Goal: Task Accomplishment & Management: Complete application form

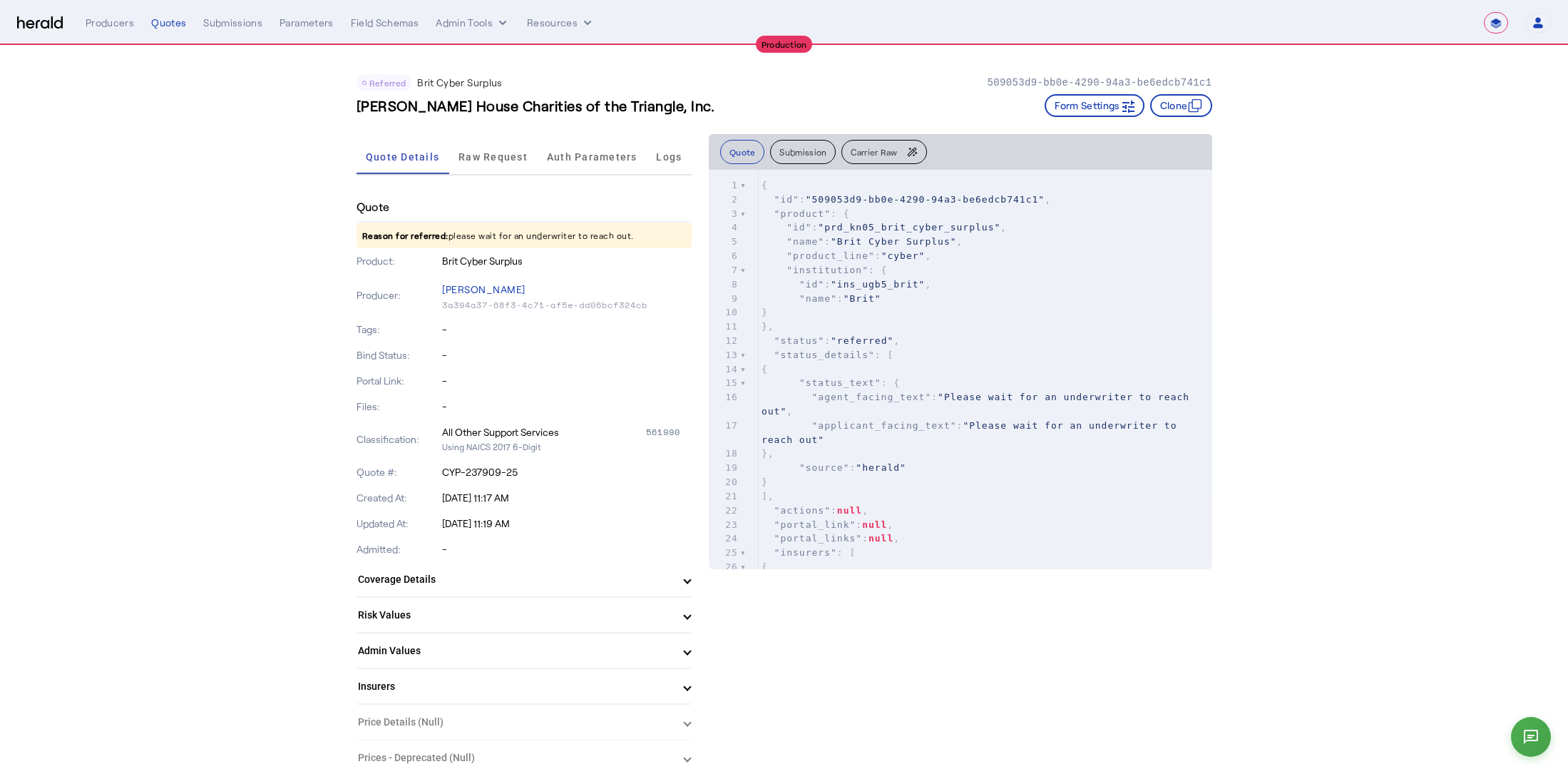
select select "**********"
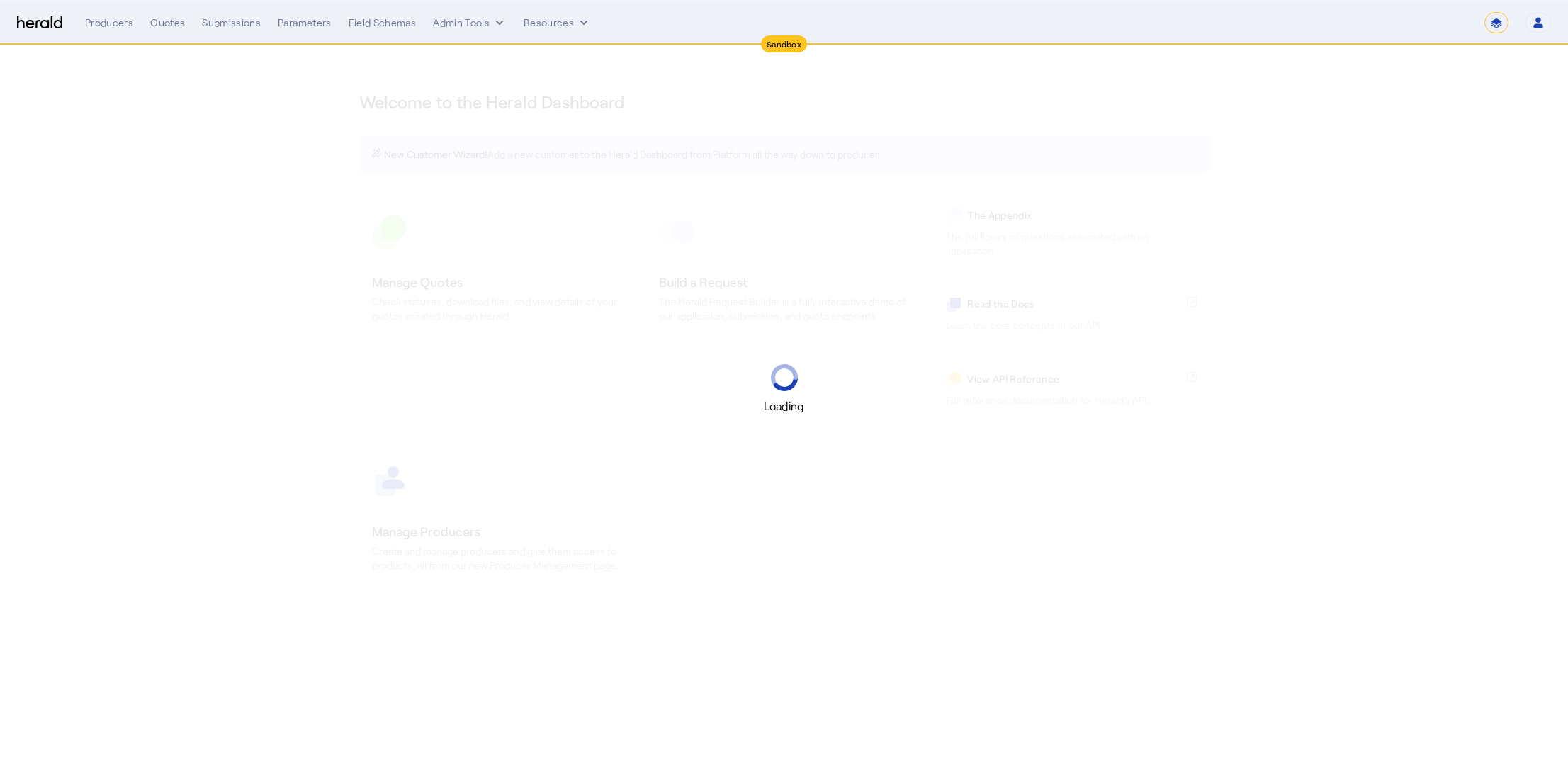
select select "*******"
select select "pfm_2v8p_herald_api"
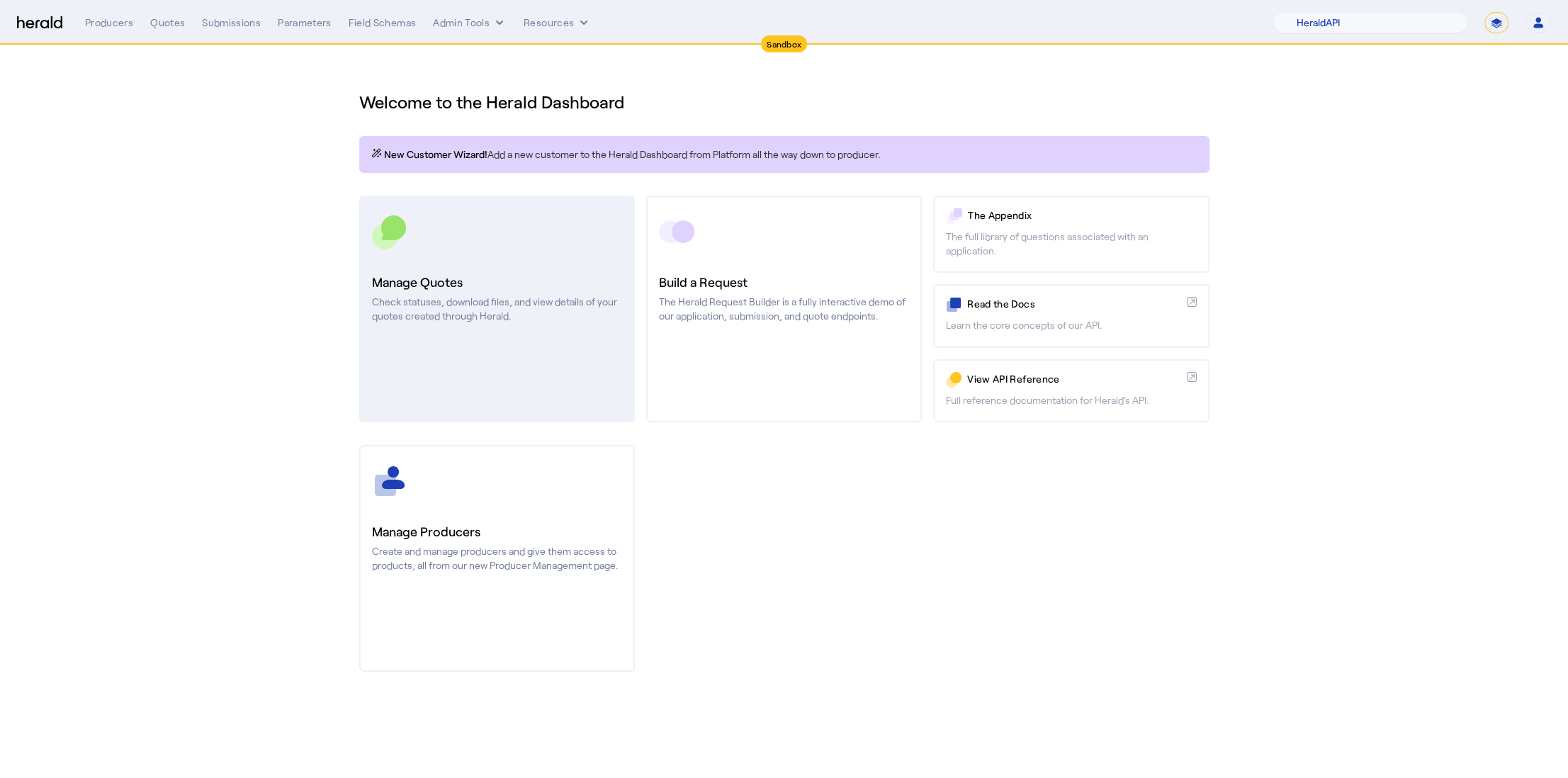
click at [438, 336] on link "Manage Quotes Check statuses, download files, and view details of your quotes c…" at bounding box center [497, 309] width 276 height 227
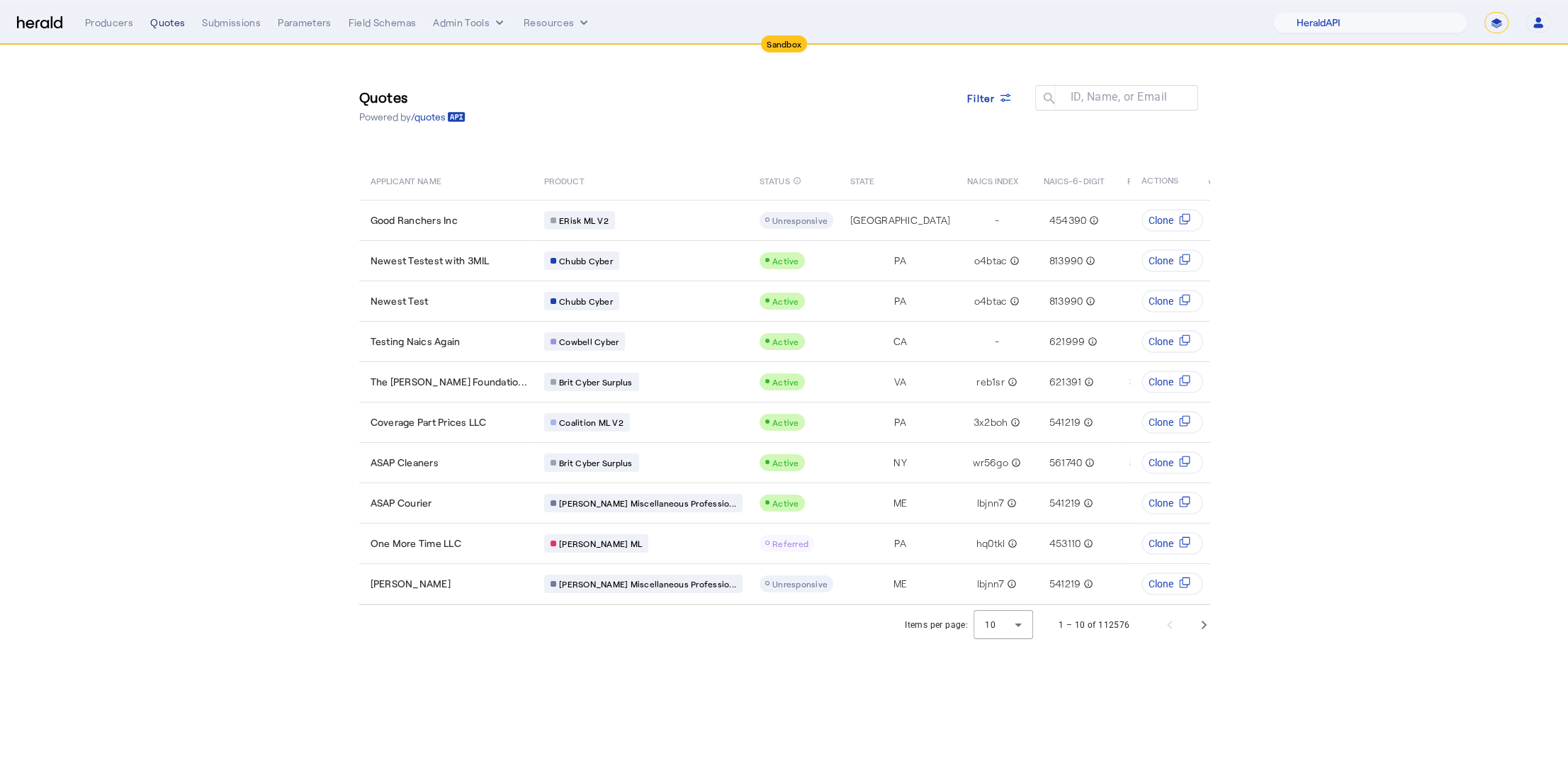
click at [179, 22] on div "Quotes" at bounding box center [167, 22] width 35 height 14
click at [31, 19] on img at bounding box center [39, 23] width 45 height 14
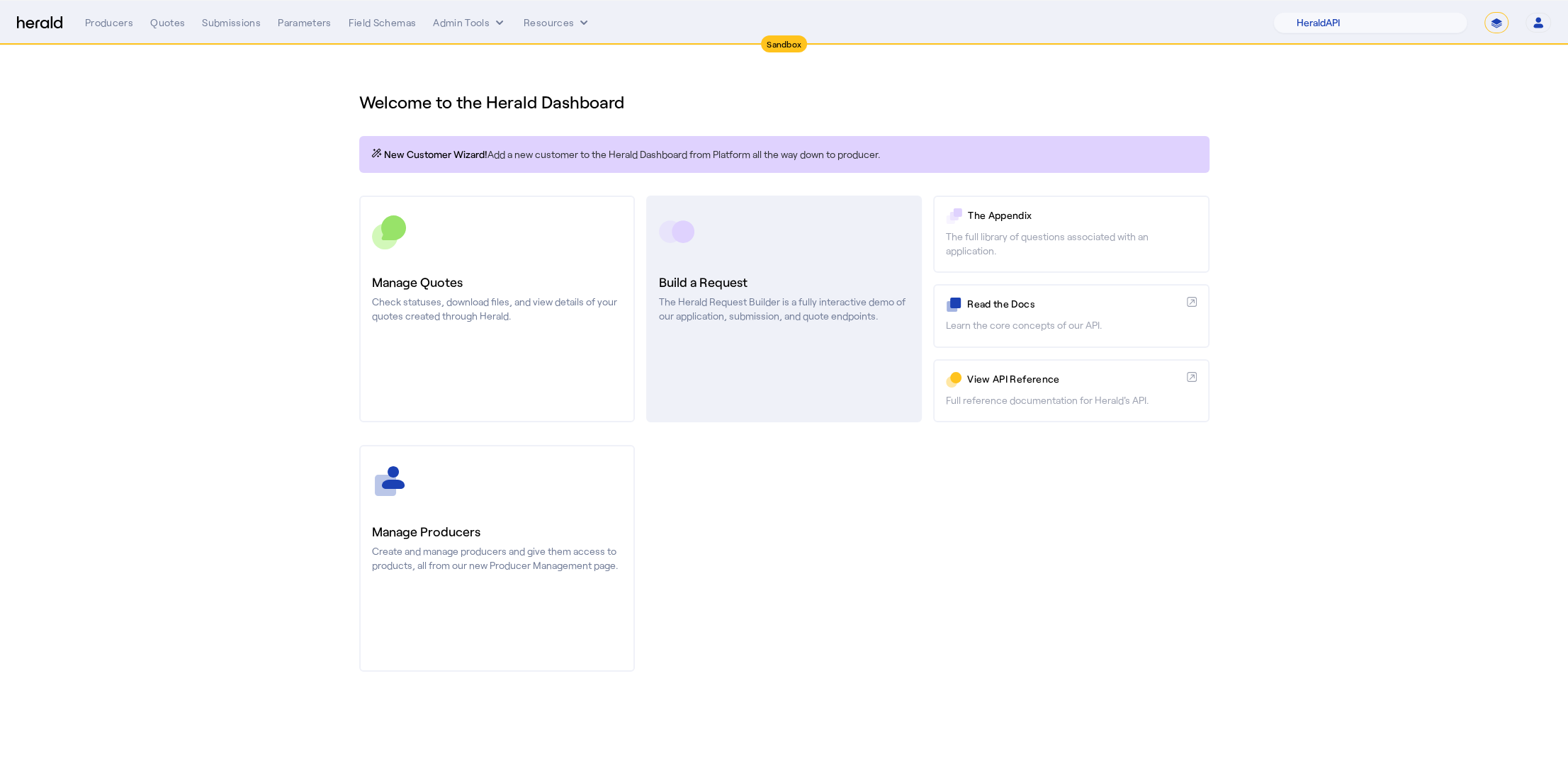
click at [741, 312] on p "The Herald Request Builder is a fully interactive demo of our application, subm…" at bounding box center [784, 309] width 250 height 28
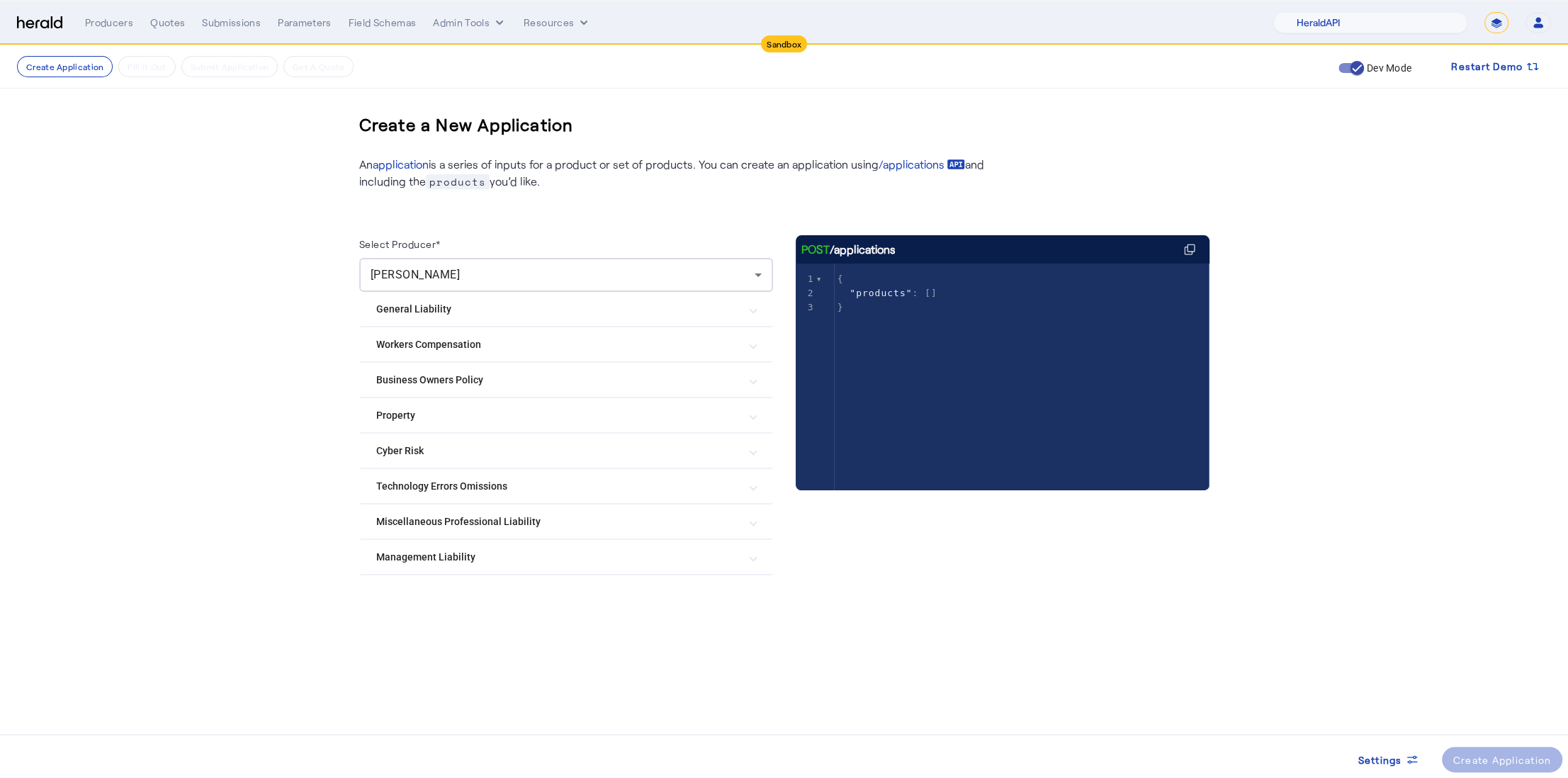
click at [554, 452] on Risk "Cyber Risk" at bounding box center [558, 450] width 363 height 15
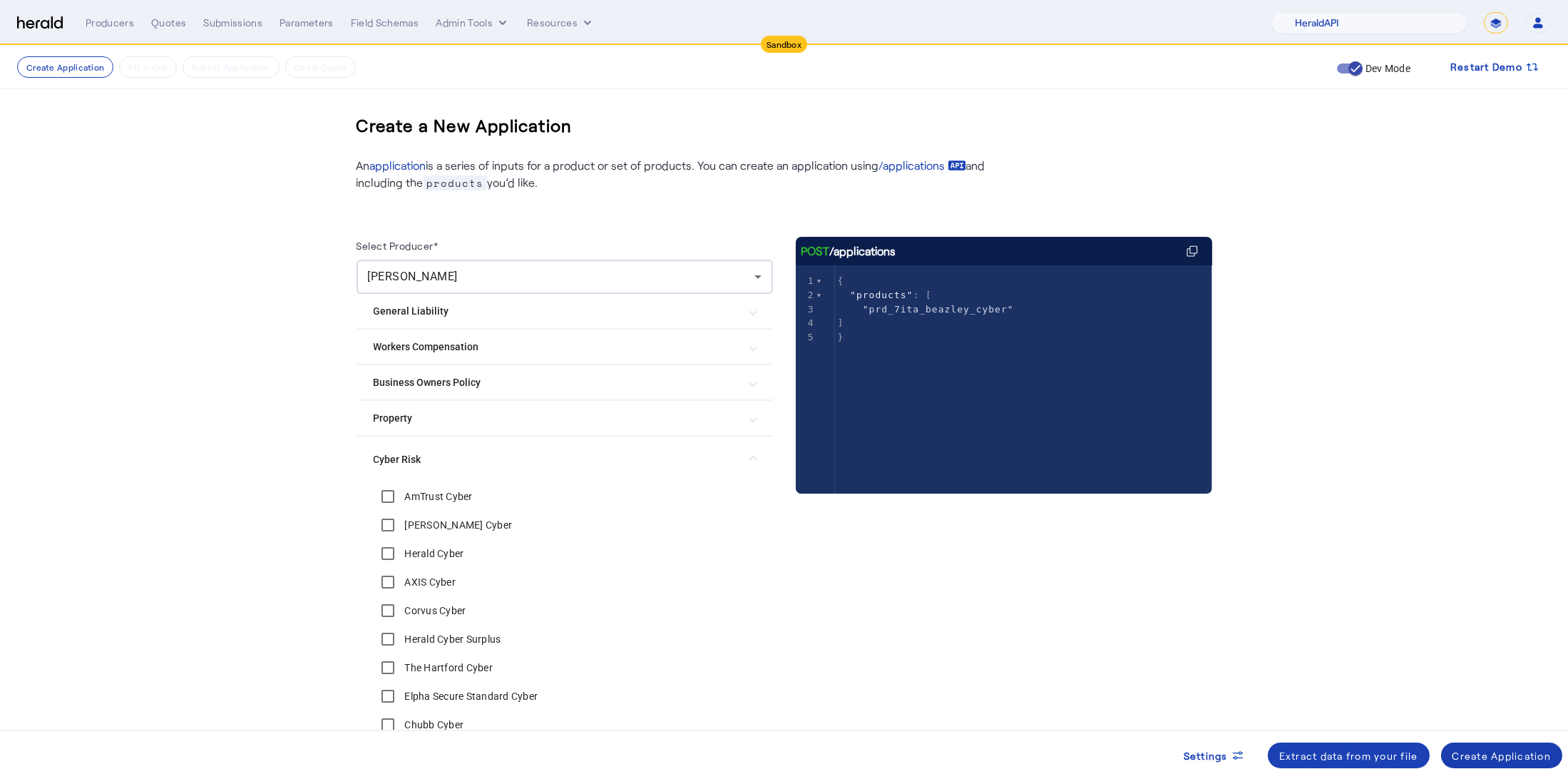
click at [1519, 756] on div "Create Application" at bounding box center [1502, 755] width 99 height 15
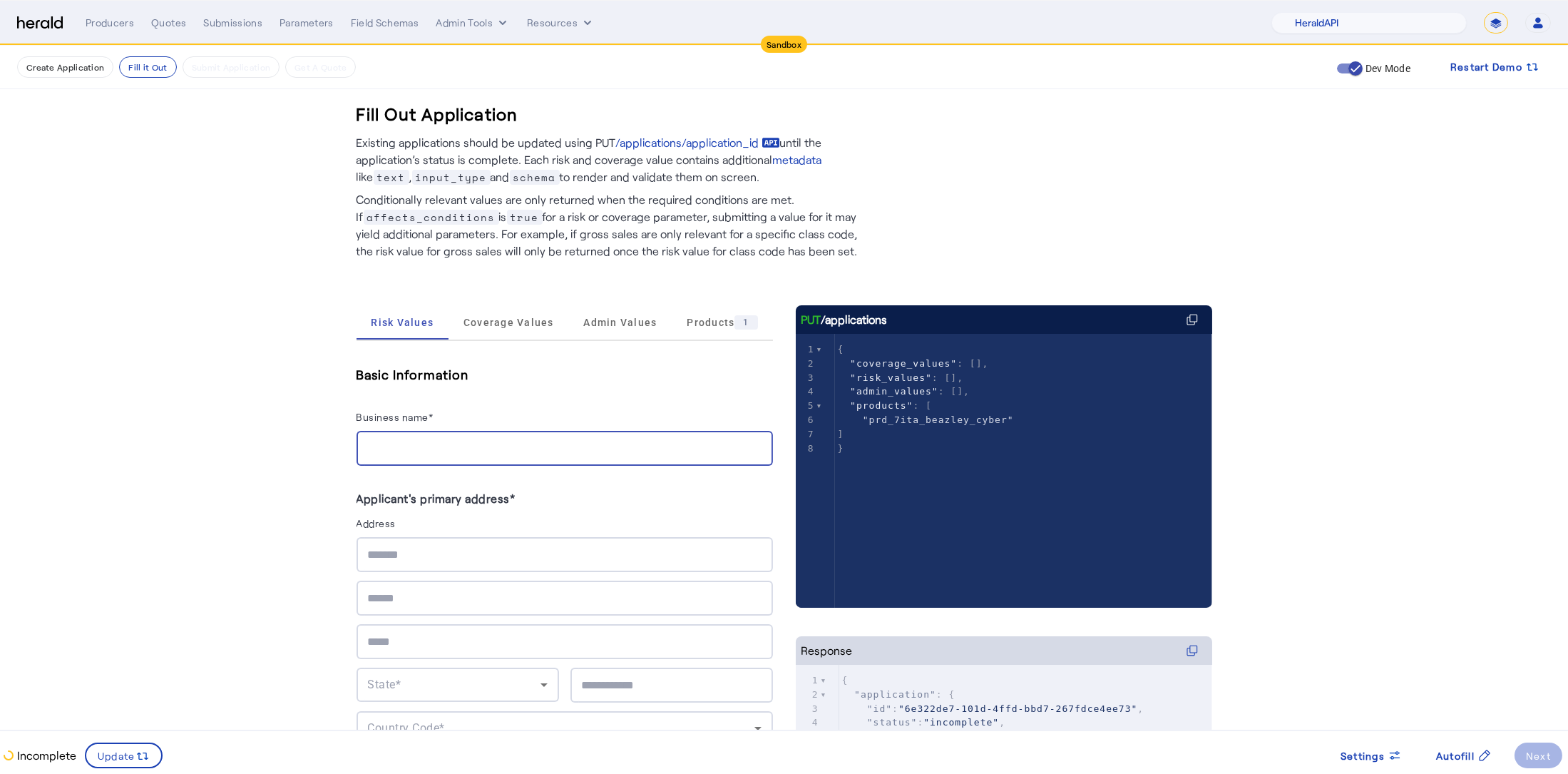
click at [714, 448] on input "Business name*" at bounding box center [564, 448] width 394 height 17
type input "**********"
click at [417, 541] on div at bounding box center [564, 554] width 394 height 35
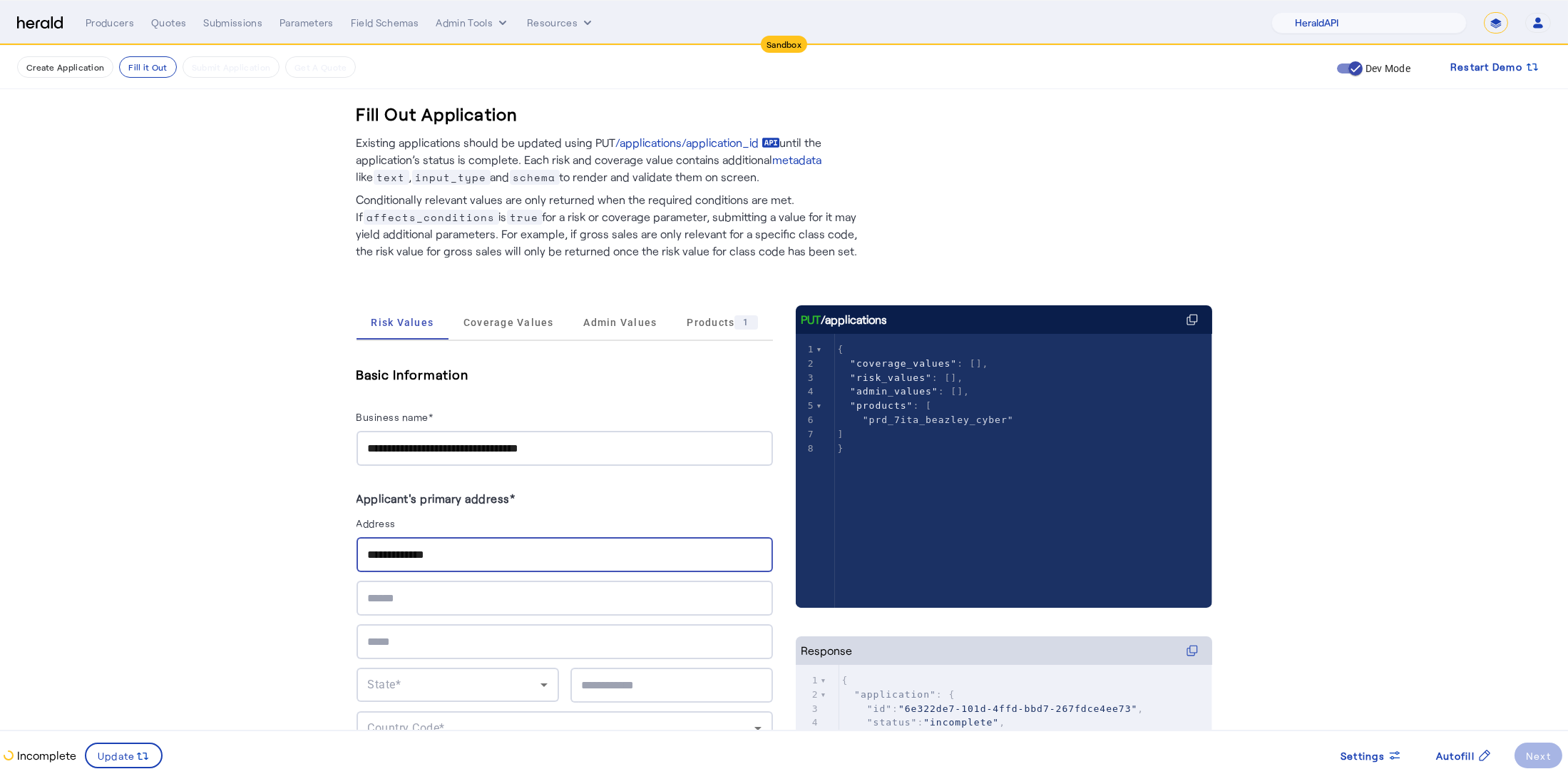
type input "**********"
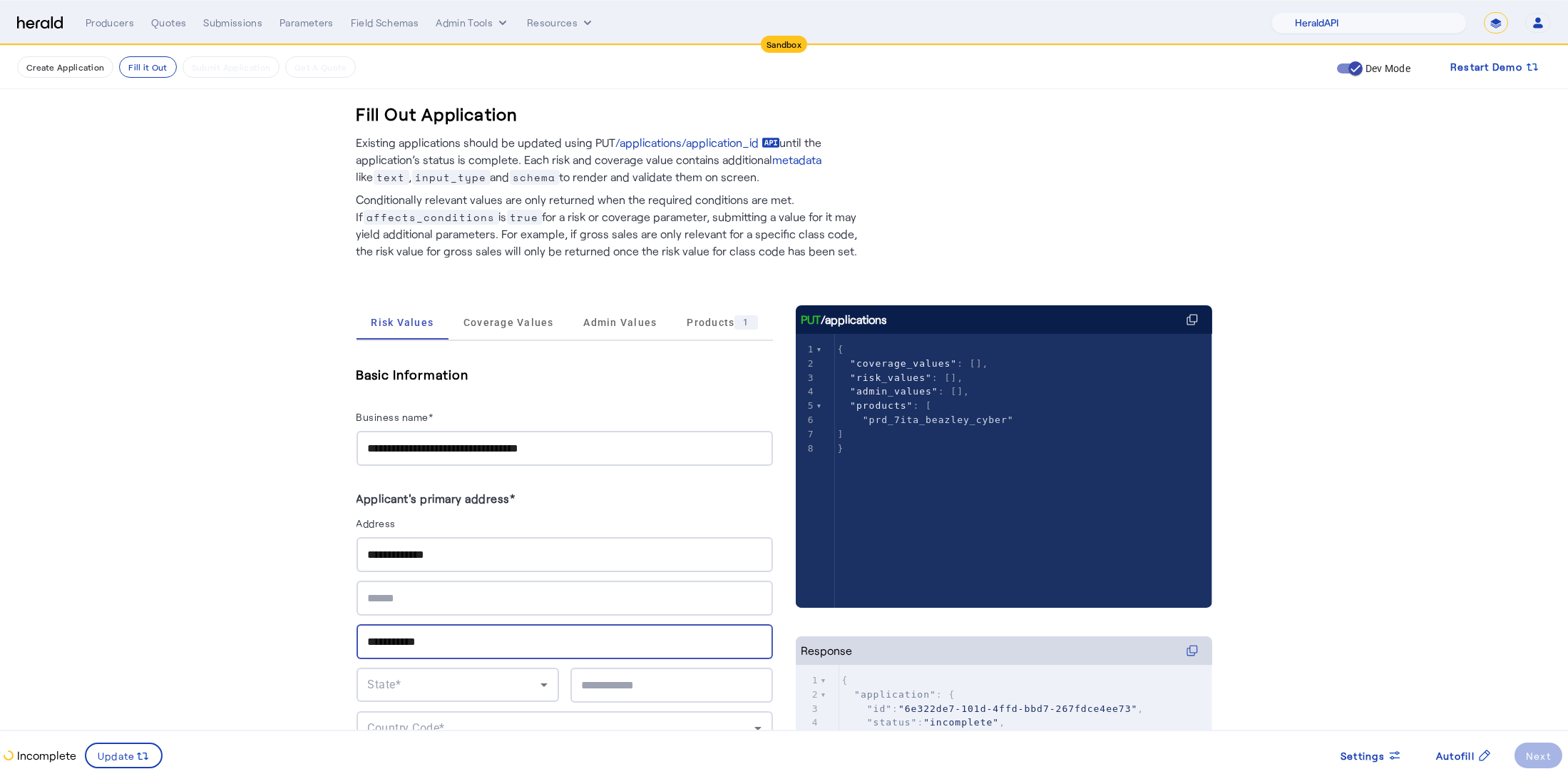
type input "**********"
type input "*****"
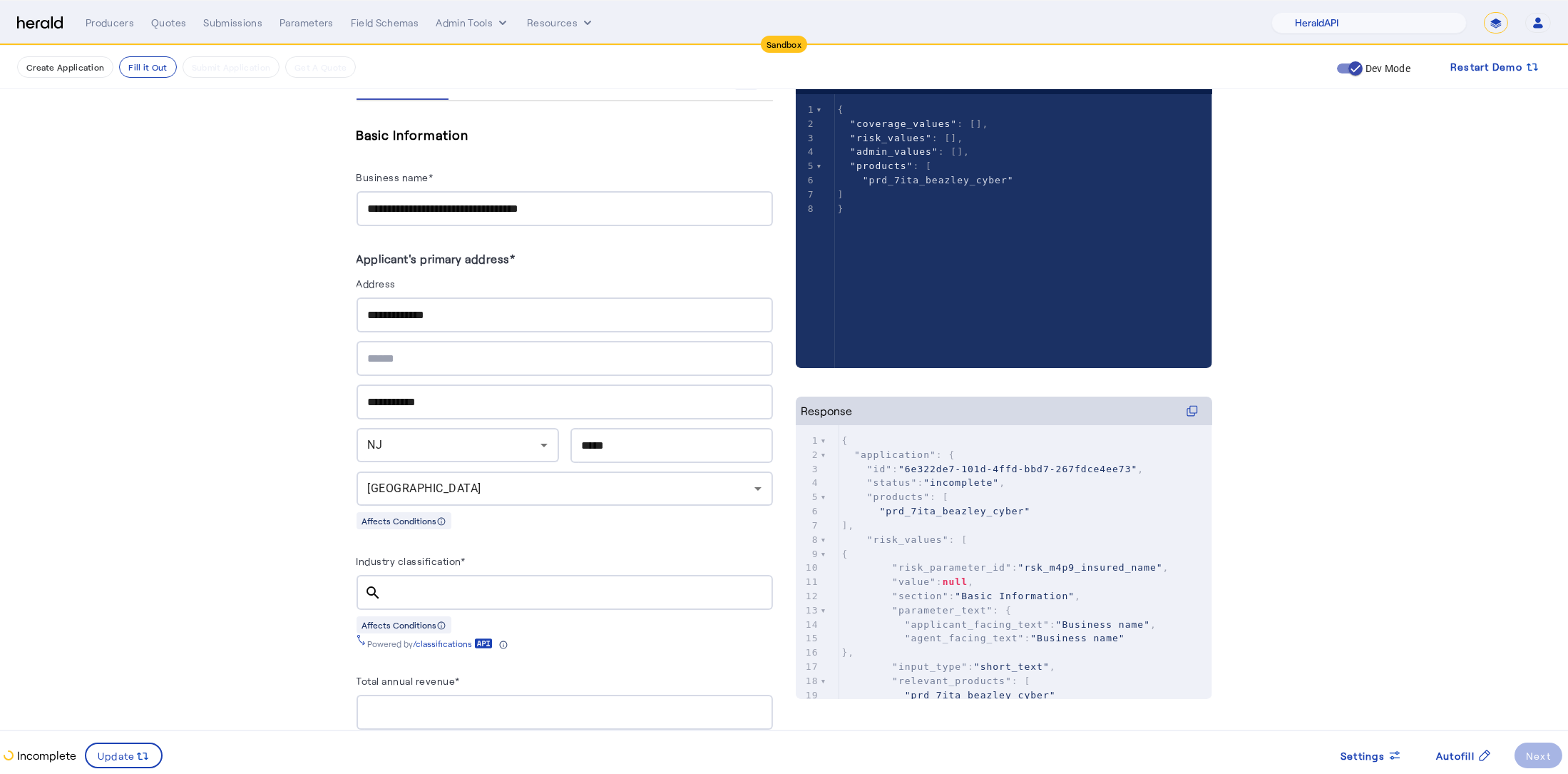
scroll to position [239, 0]
click at [468, 585] on input "Industry classification*" at bounding box center [578, 593] width 368 height 17
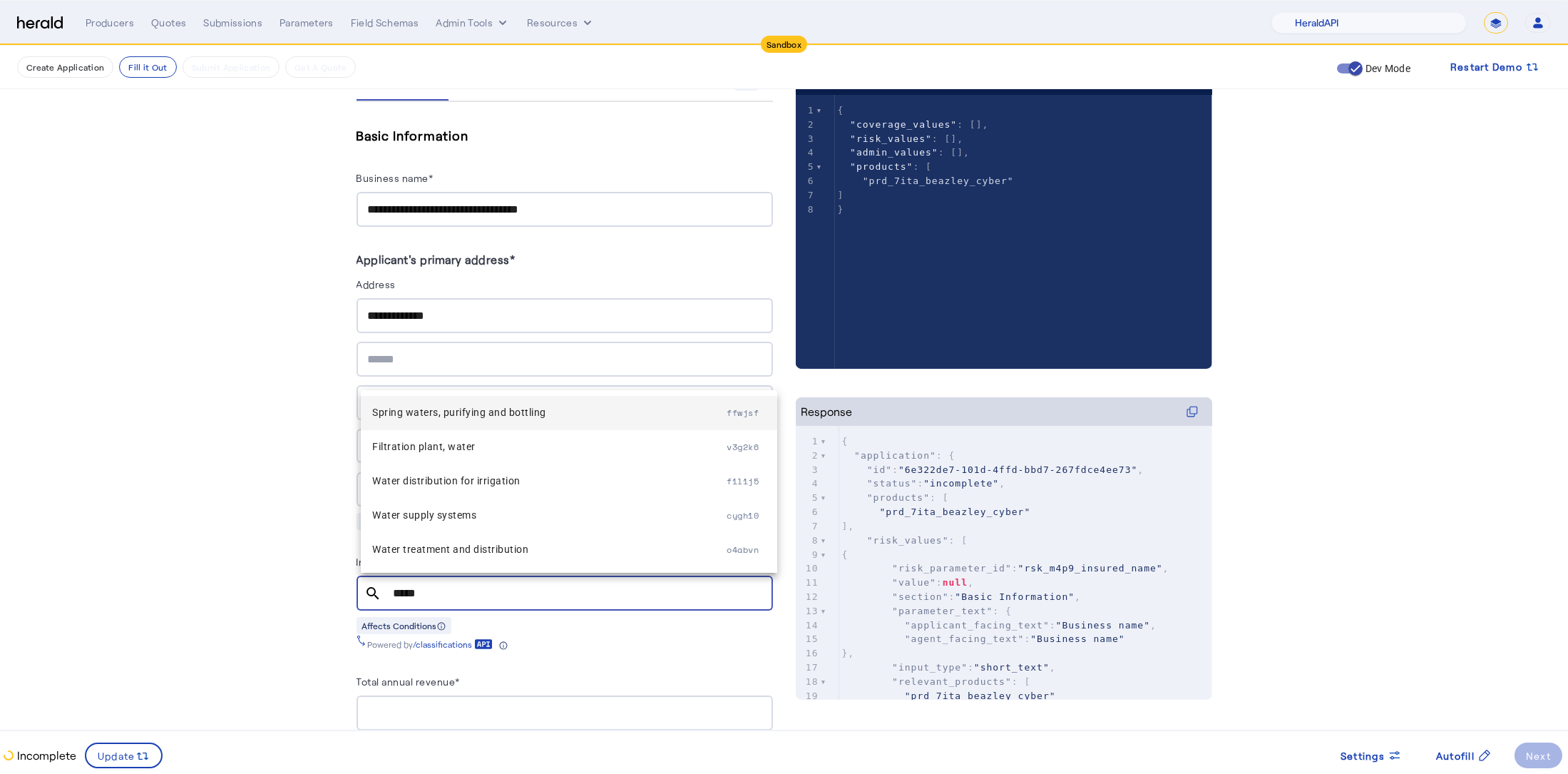
type input "*****"
click at [556, 408] on span "Spring waters, purifying and bottling" at bounding box center [549, 412] width 354 height 17
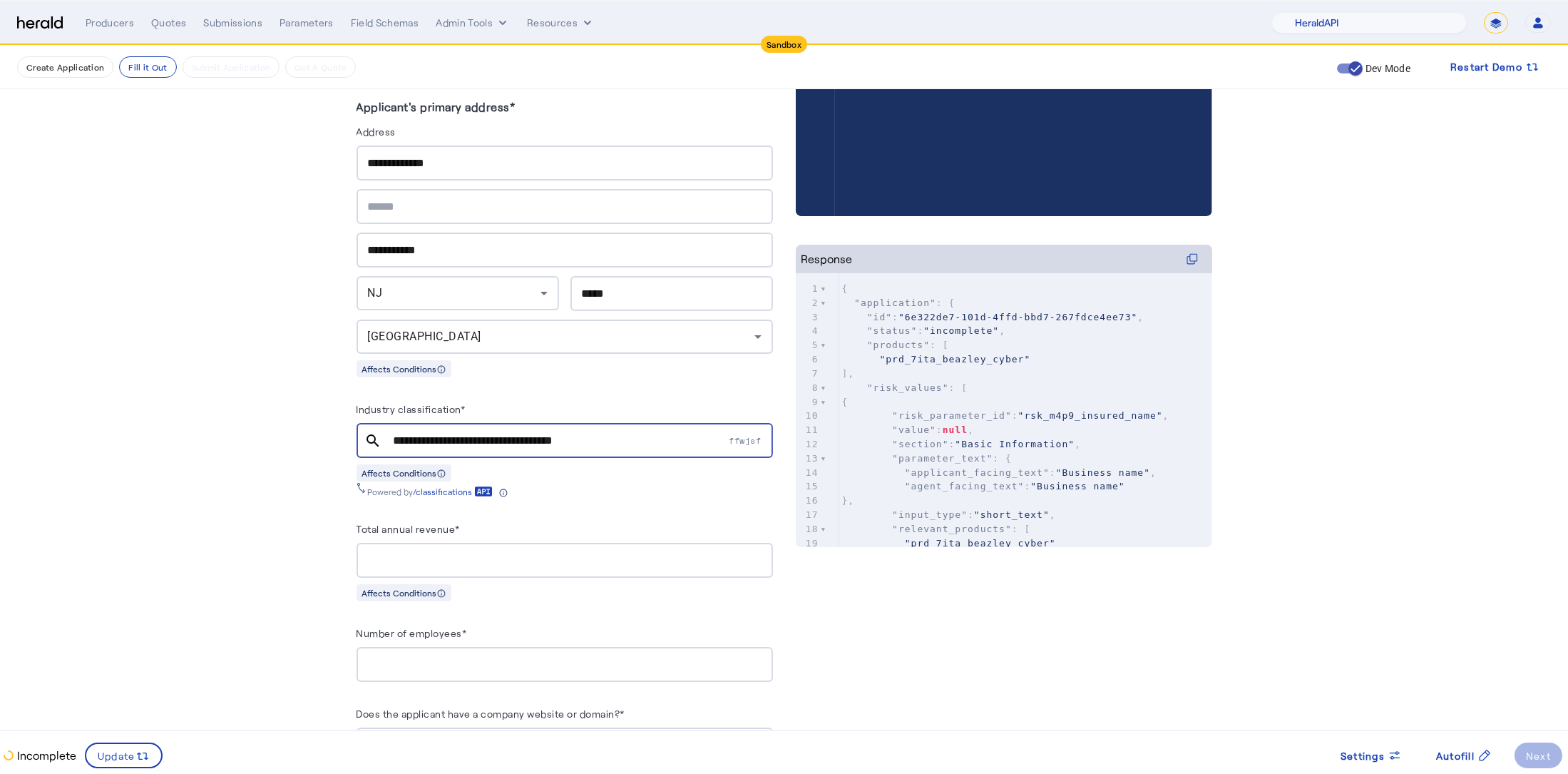
scroll to position [392, 0]
click at [452, 545] on div at bounding box center [564, 559] width 394 height 35
type input "*********"
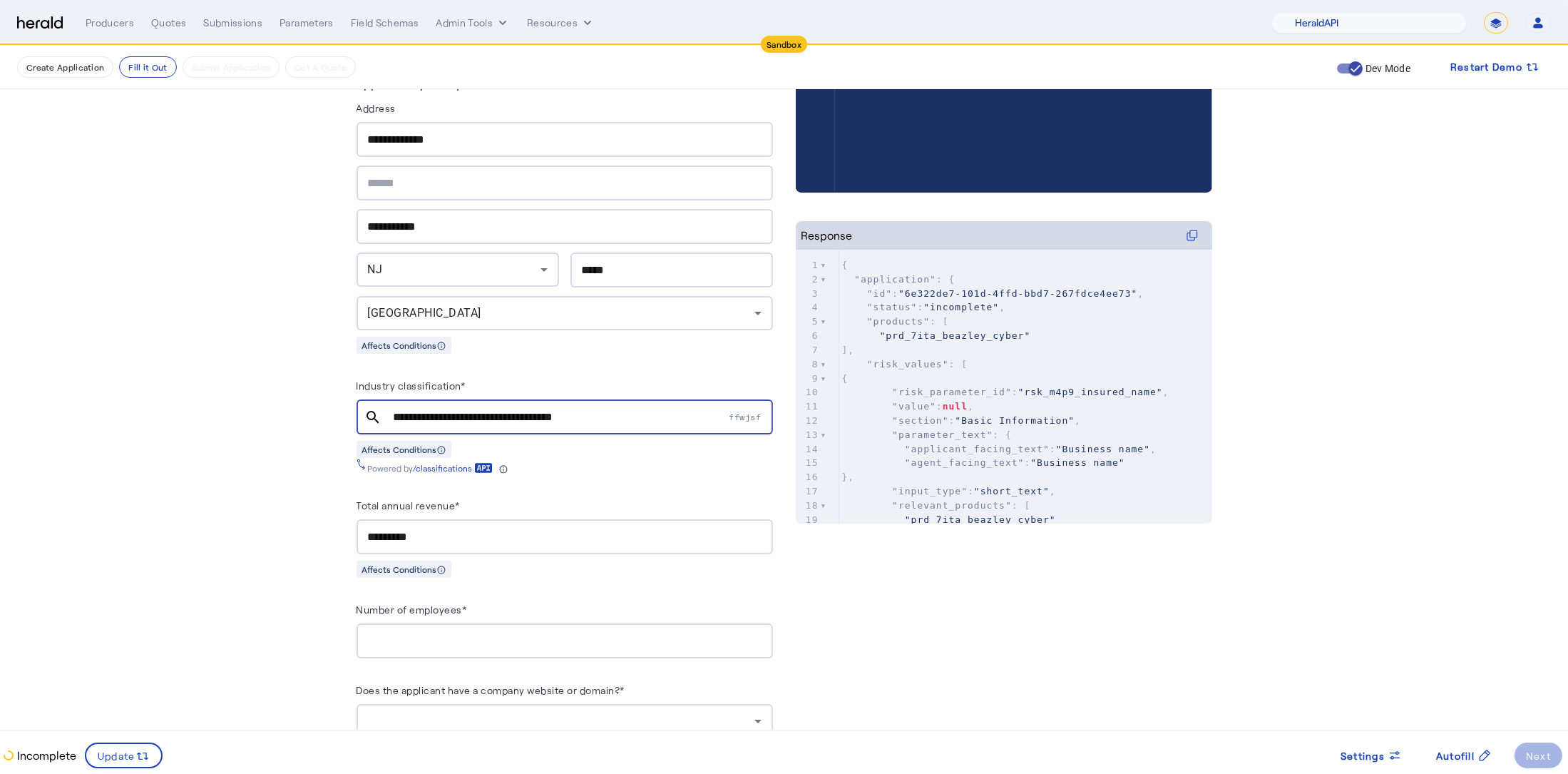
scroll to position [418, 0]
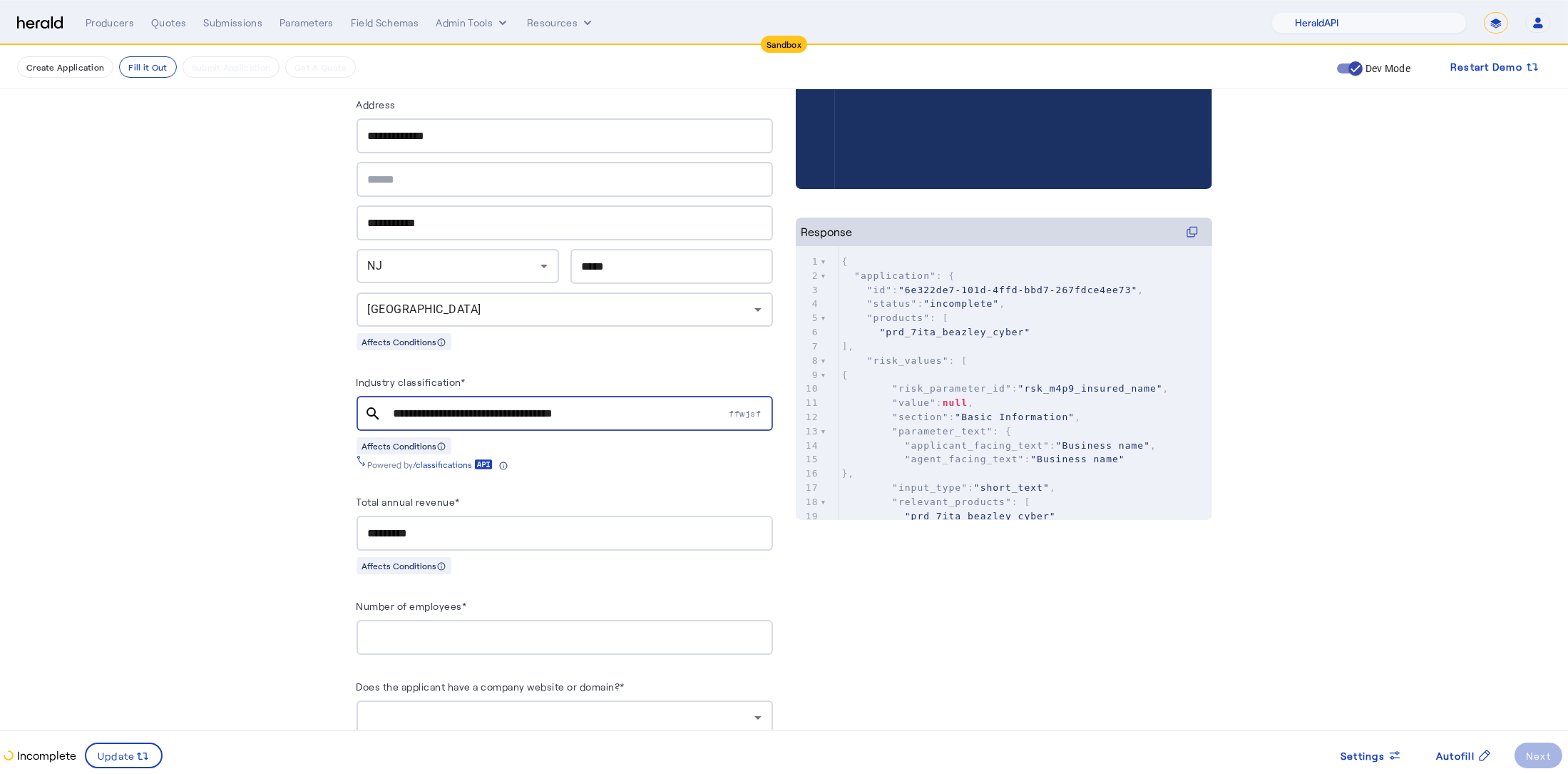
click at [446, 630] on input "Number of employees*" at bounding box center [564, 637] width 394 height 17
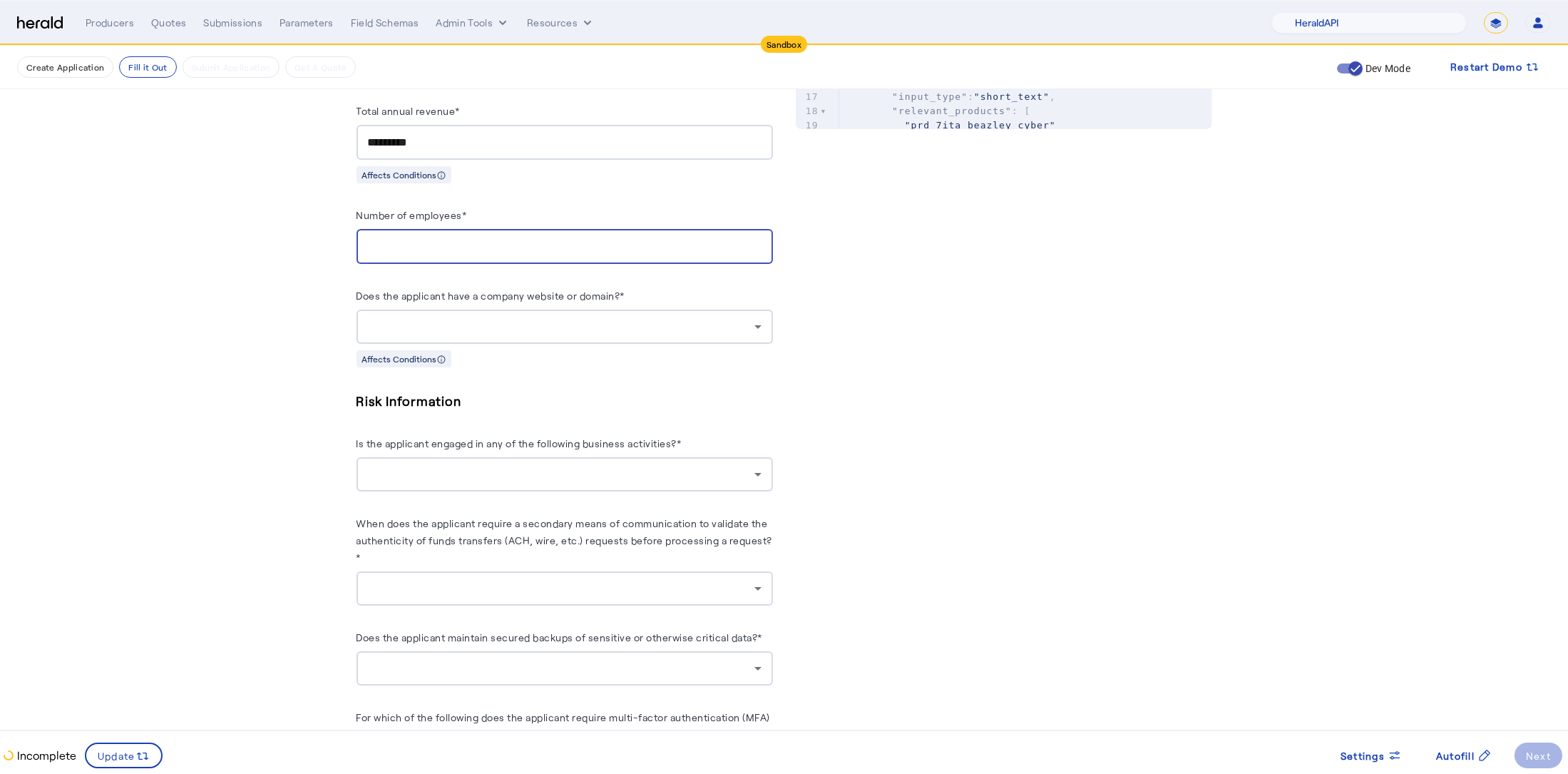
scroll to position [810, 0]
type input "*"
click at [480, 325] on div at bounding box center [561, 325] width 387 height 17
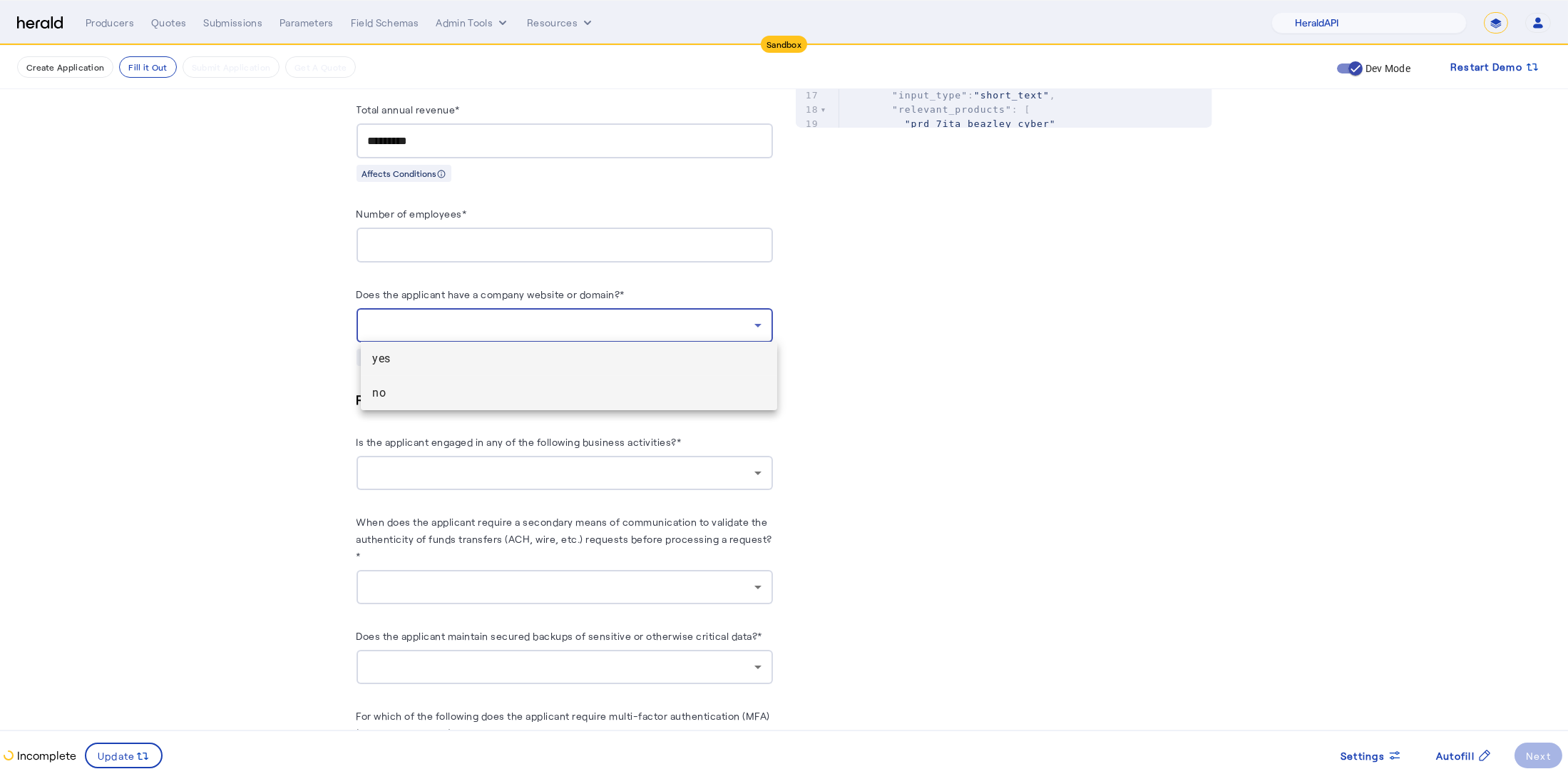
click at [473, 397] on span "no" at bounding box center [568, 393] width 394 height 17
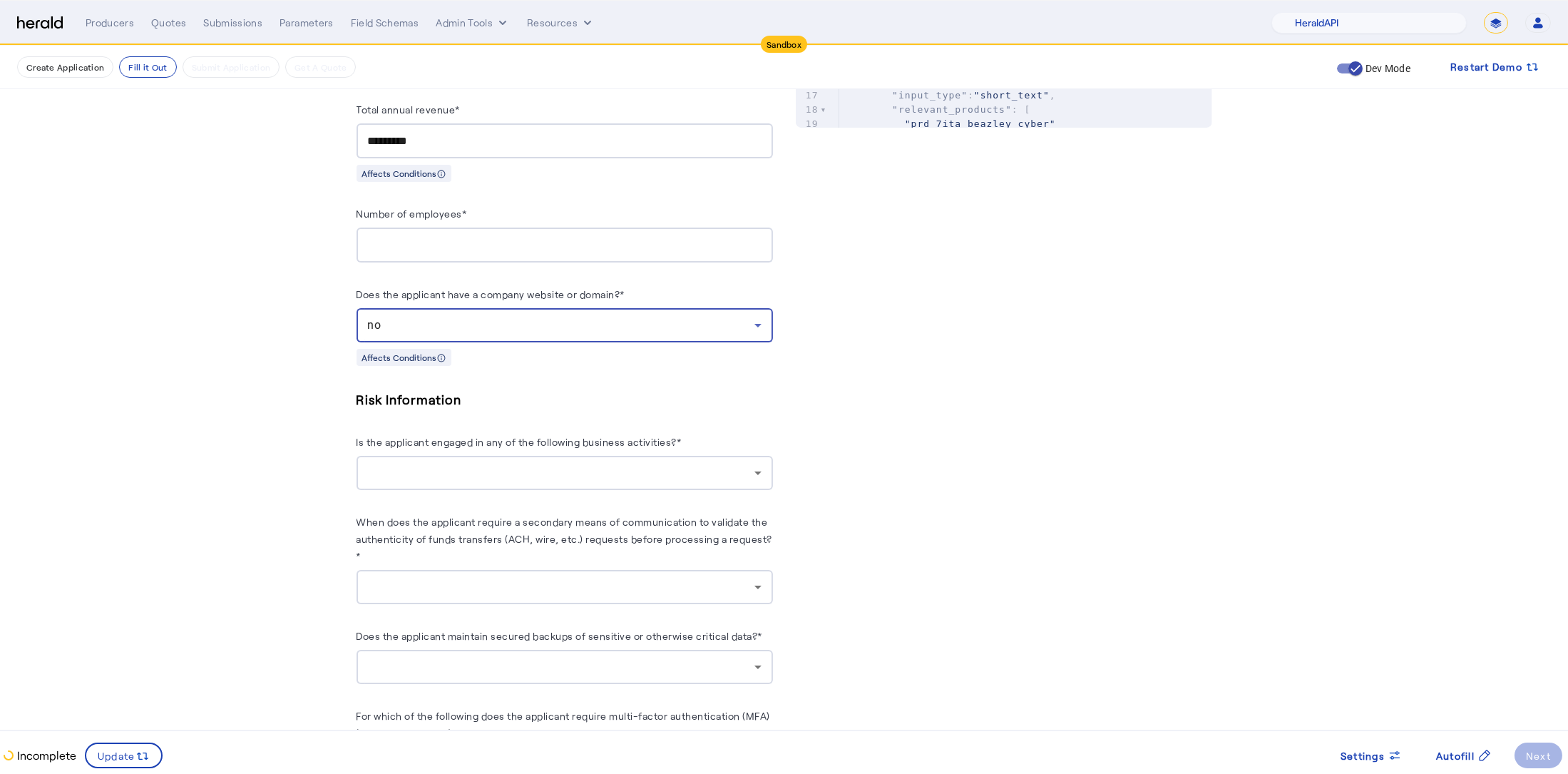
click at [463, 465] on div at bounding box center [561, 472] width 387 height 17
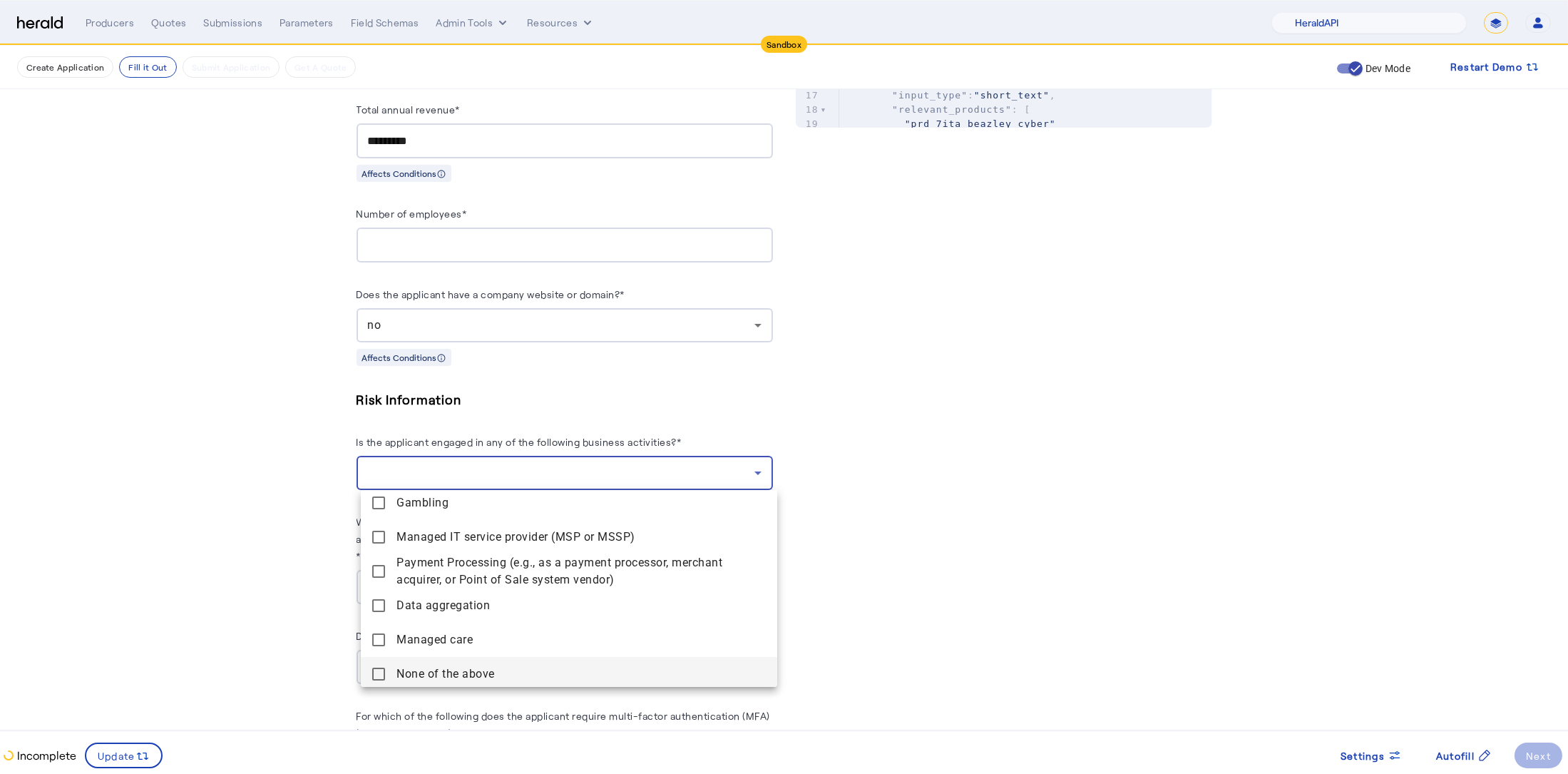
scroll to position [145, 0]
click at [458, 670] on span "None of the above" at bounding box center [581, 670] width 370 height 17
click at [242, 570] on div at bounding box center [784, 387] width 1568 height 774
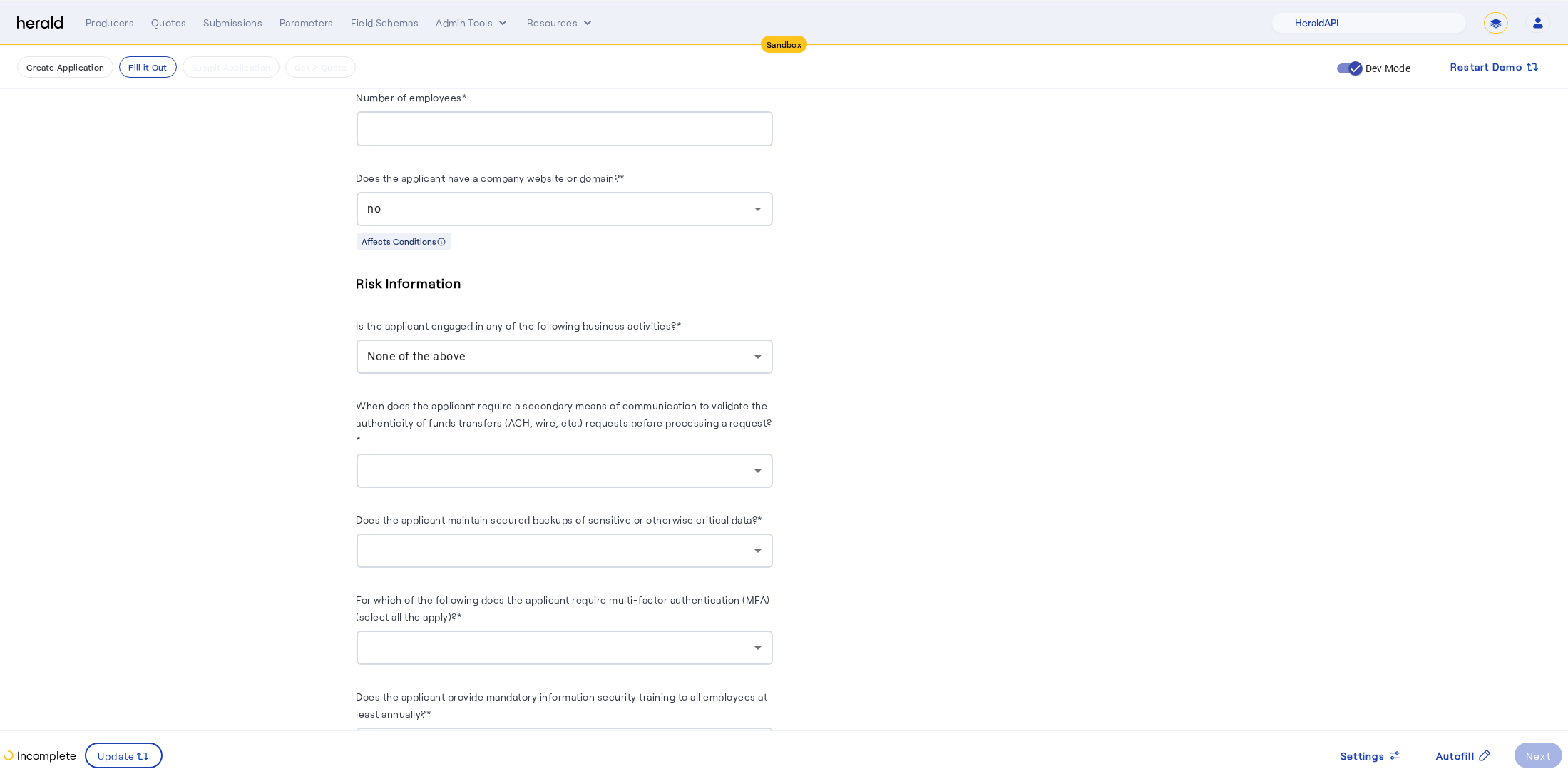
scroll to position [929, 0]
click at [509, 461] on div at bounding box center [561, 468] width 387 height 17
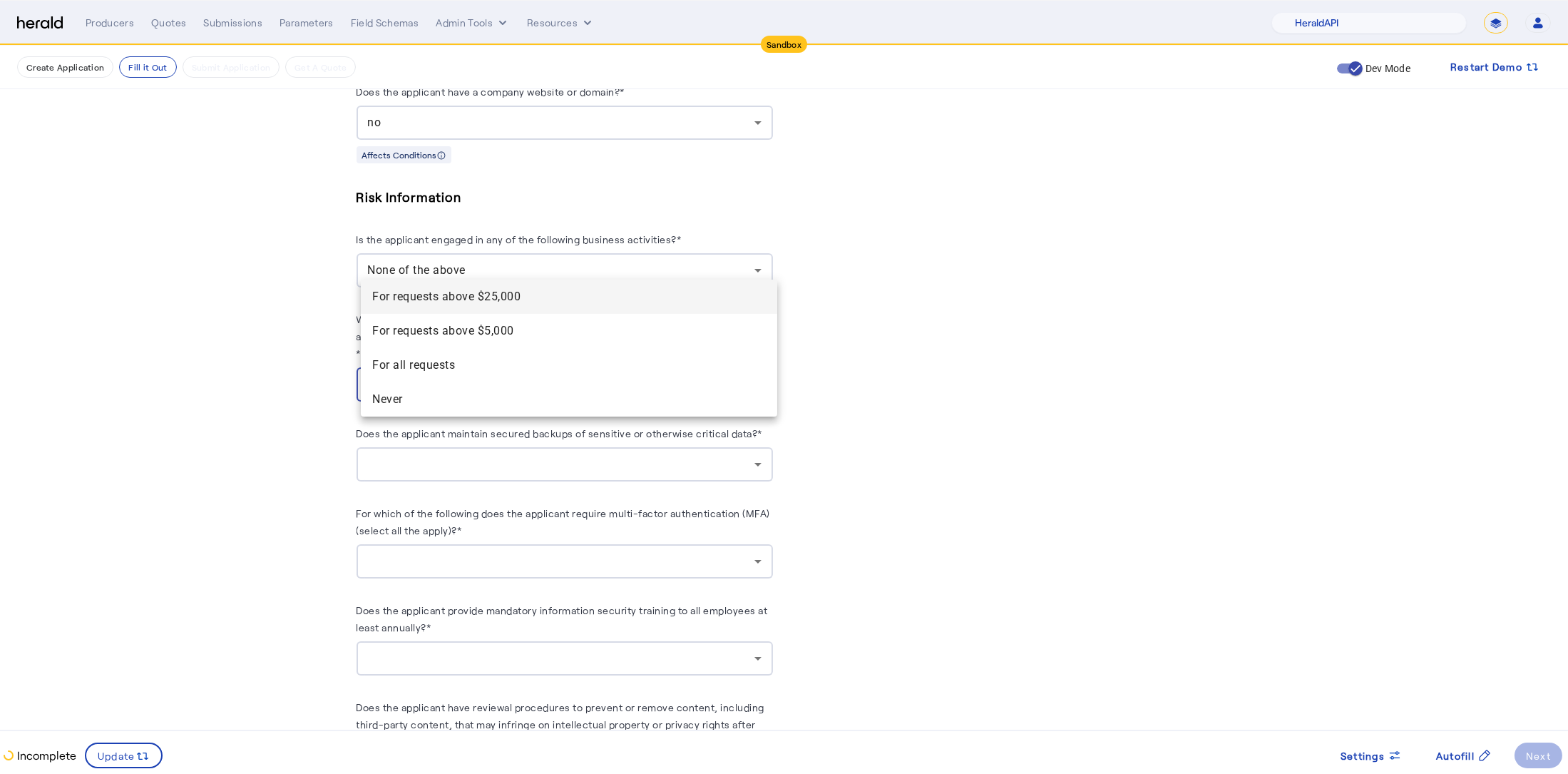
scroll to position [1193, 0]
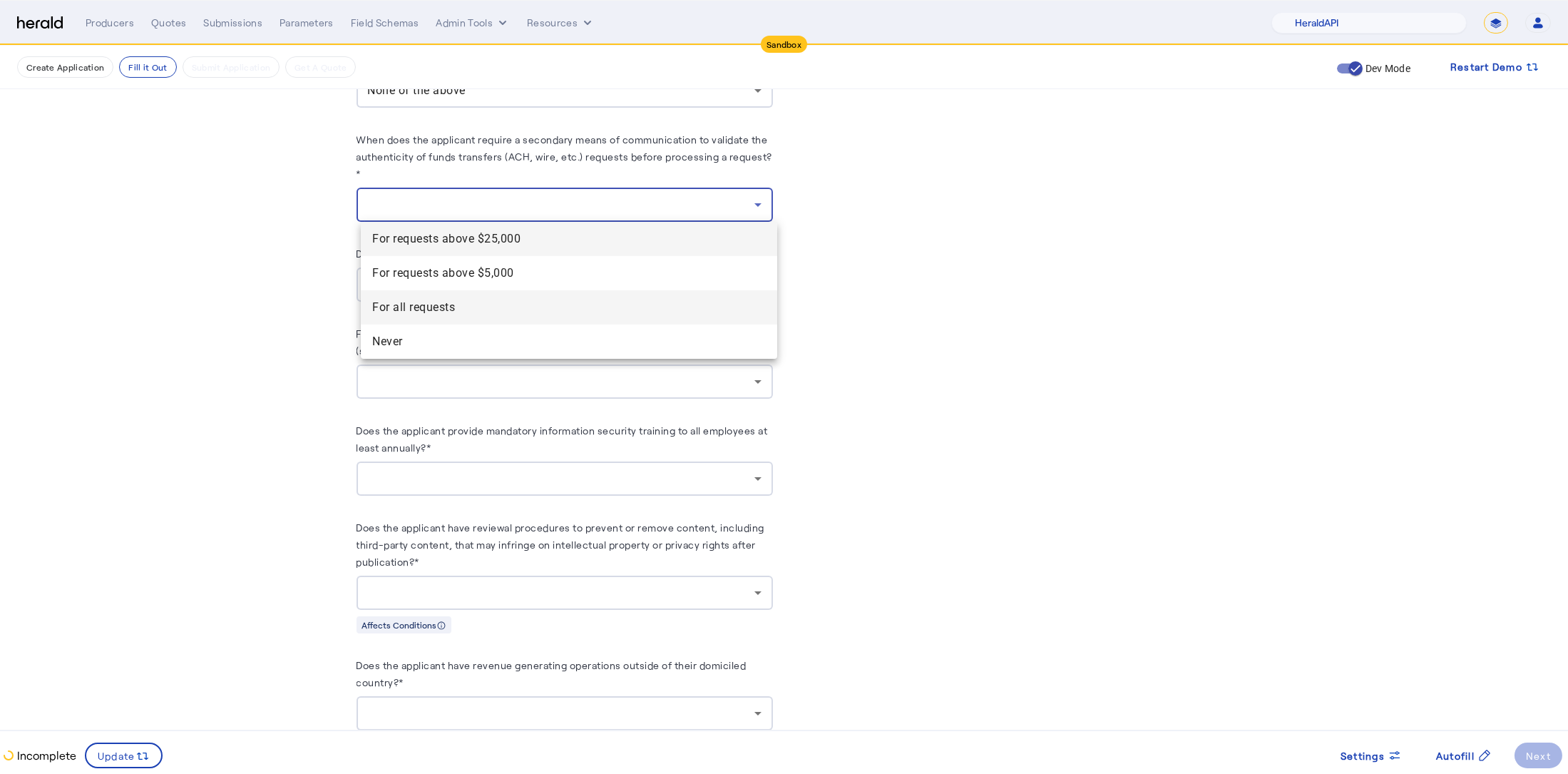
click at [451, 312] on span "For all requests" at bounding box center [568, 307] width 394 height 17
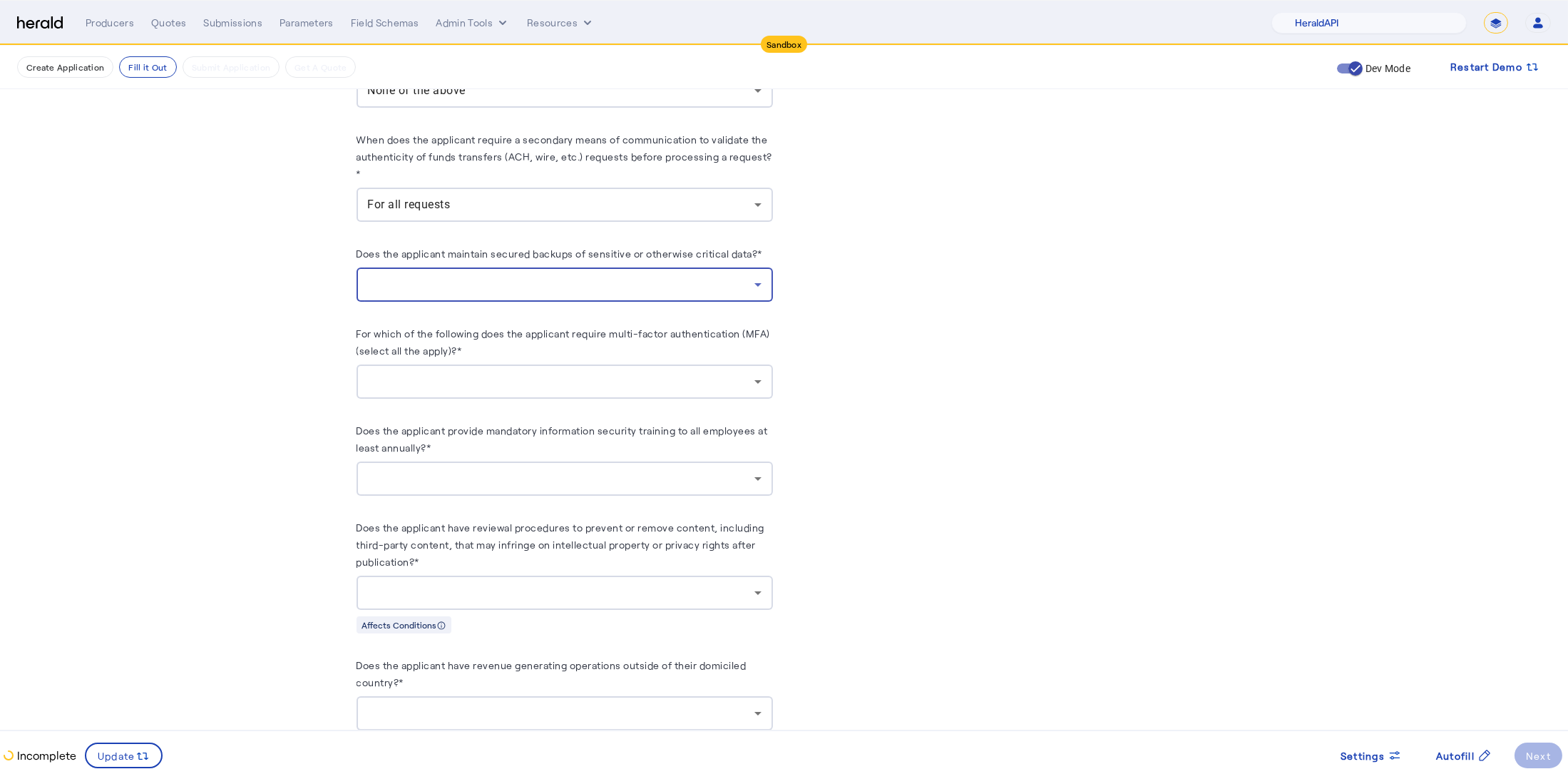
click at [536, 276] on div at bounding box center [561, 285] width 387 height 17
click at [510, 312] on span "yes" at bounding box center [568, 319] width 394 height 17
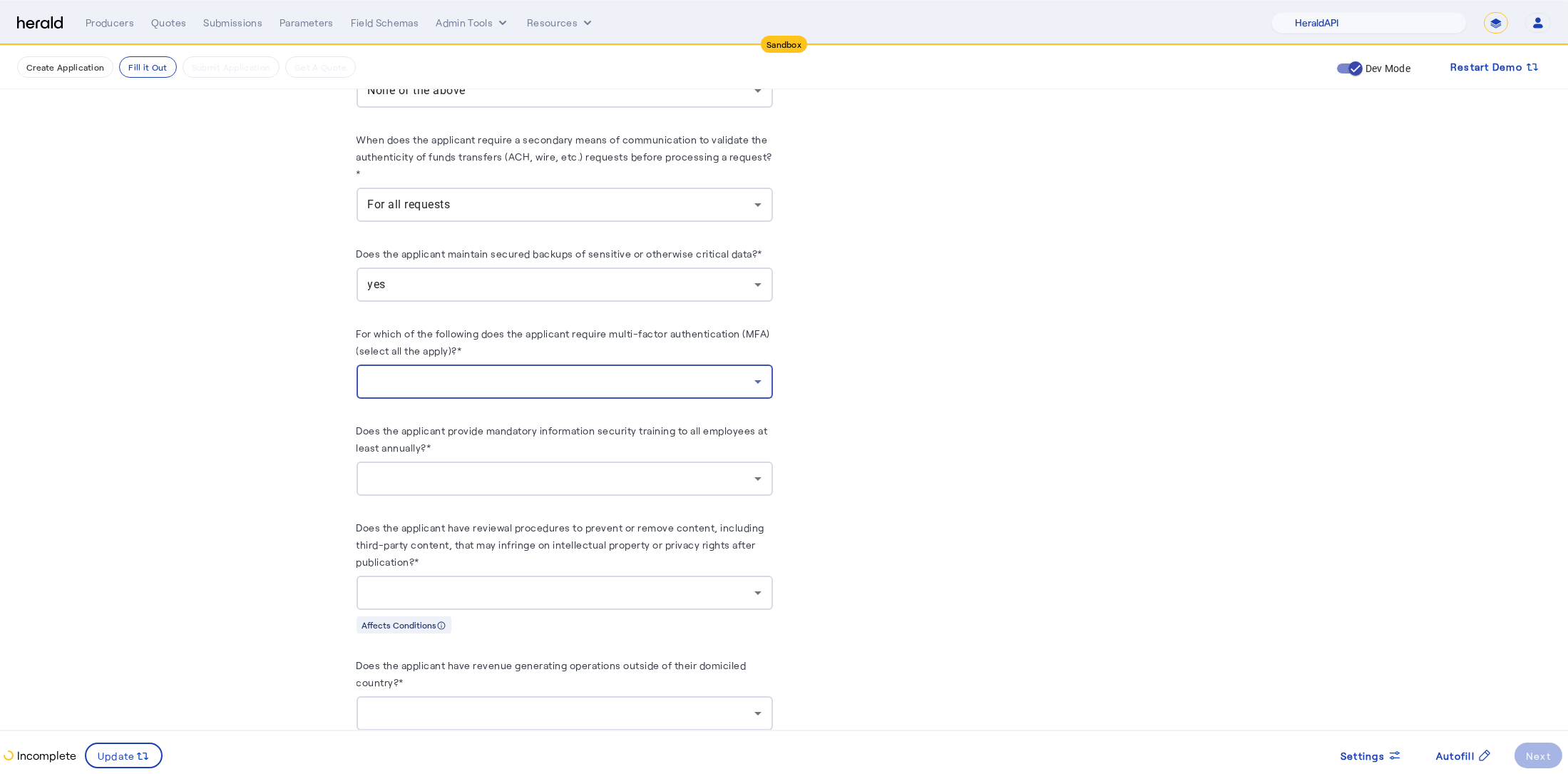
click at [503, 384] on div at bounding box center [561, 381] width 387 height 17
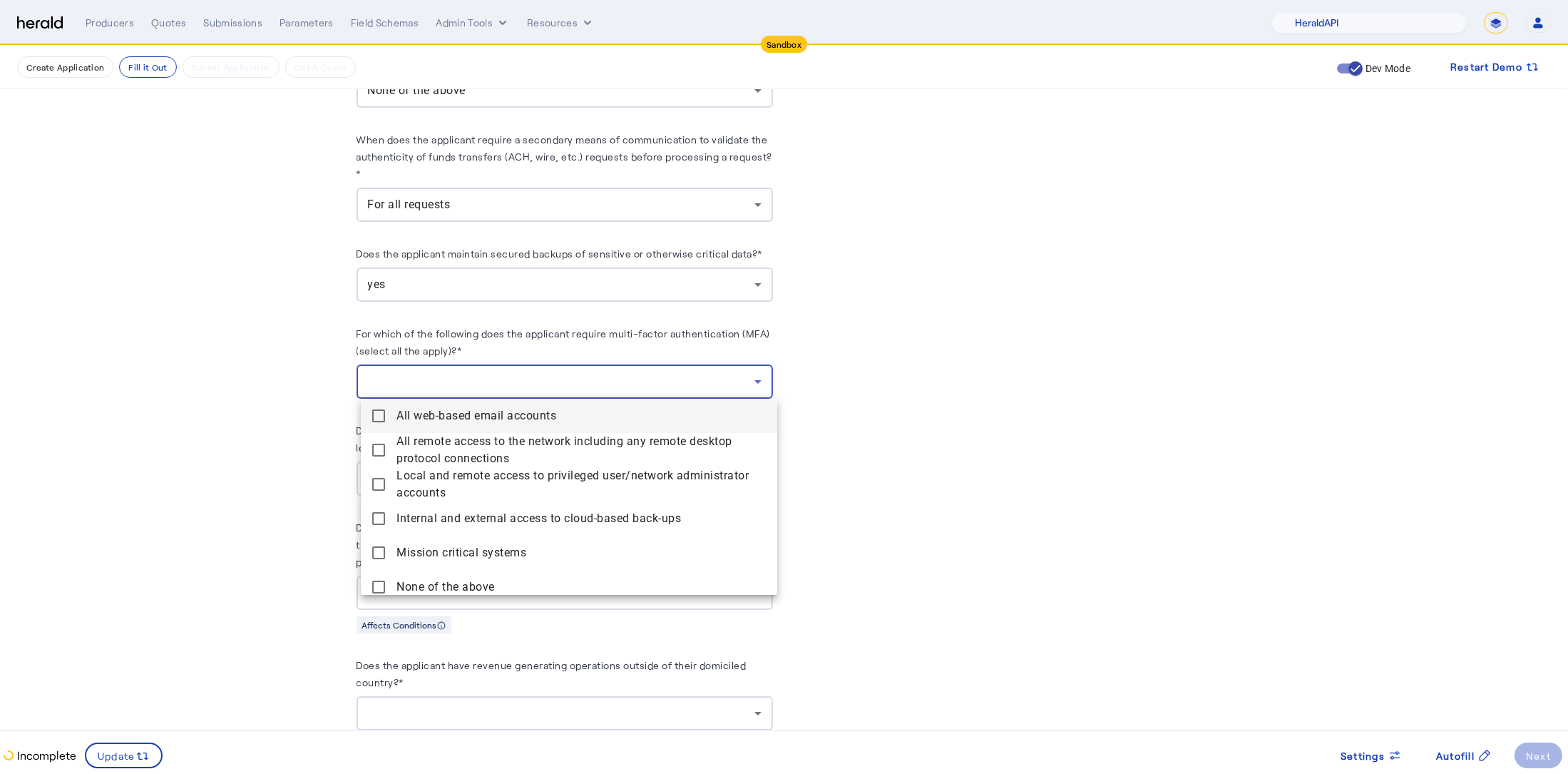
click at [490, 421] on span "All web-based email accounts" at bounding box center [581, 416] width 370 height 17
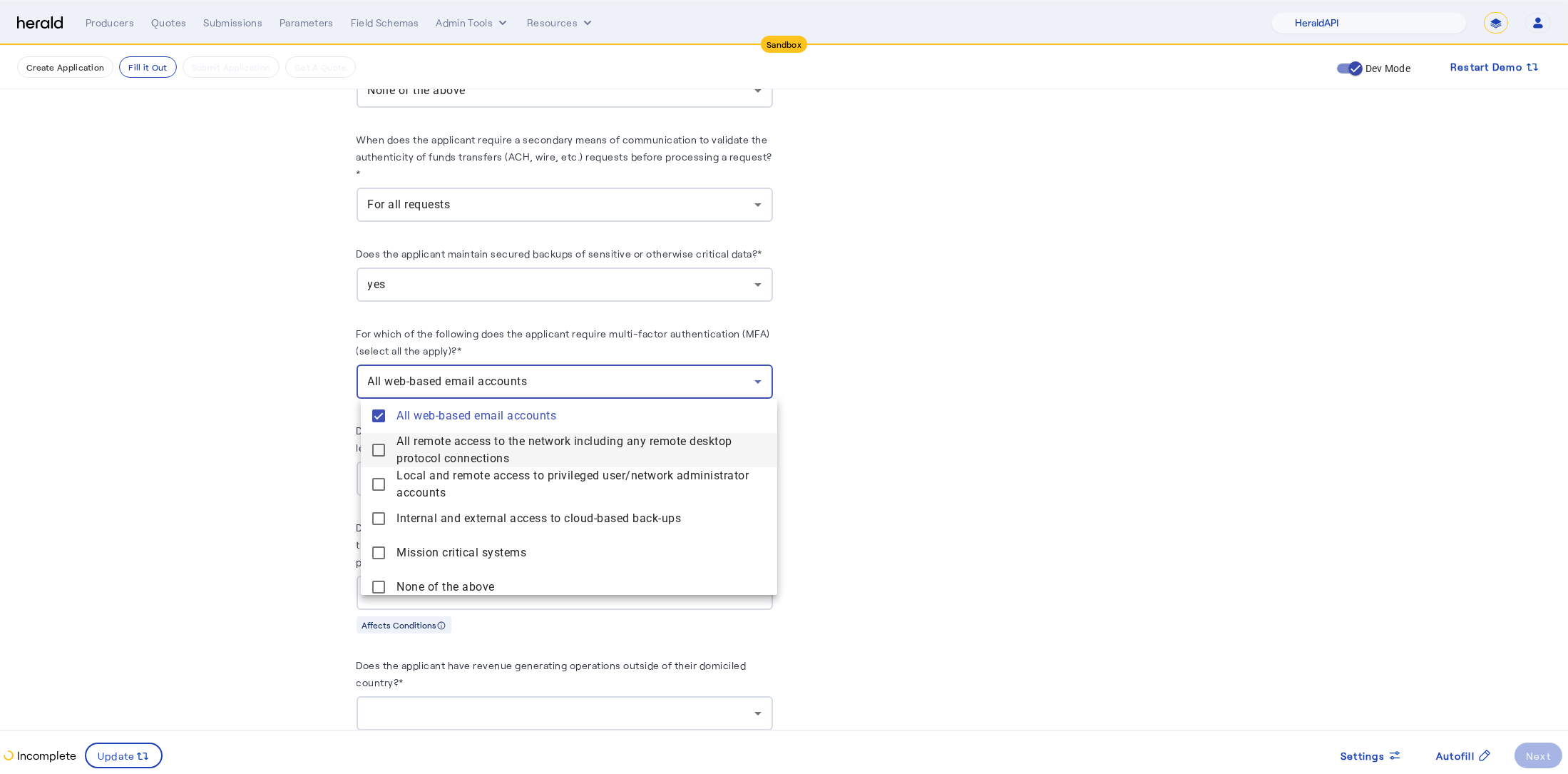
click at [494, 449] on span "All remote access to the network including any remote desktop protocol connecti…" at bounding box center [581, 450] width 370 height 34
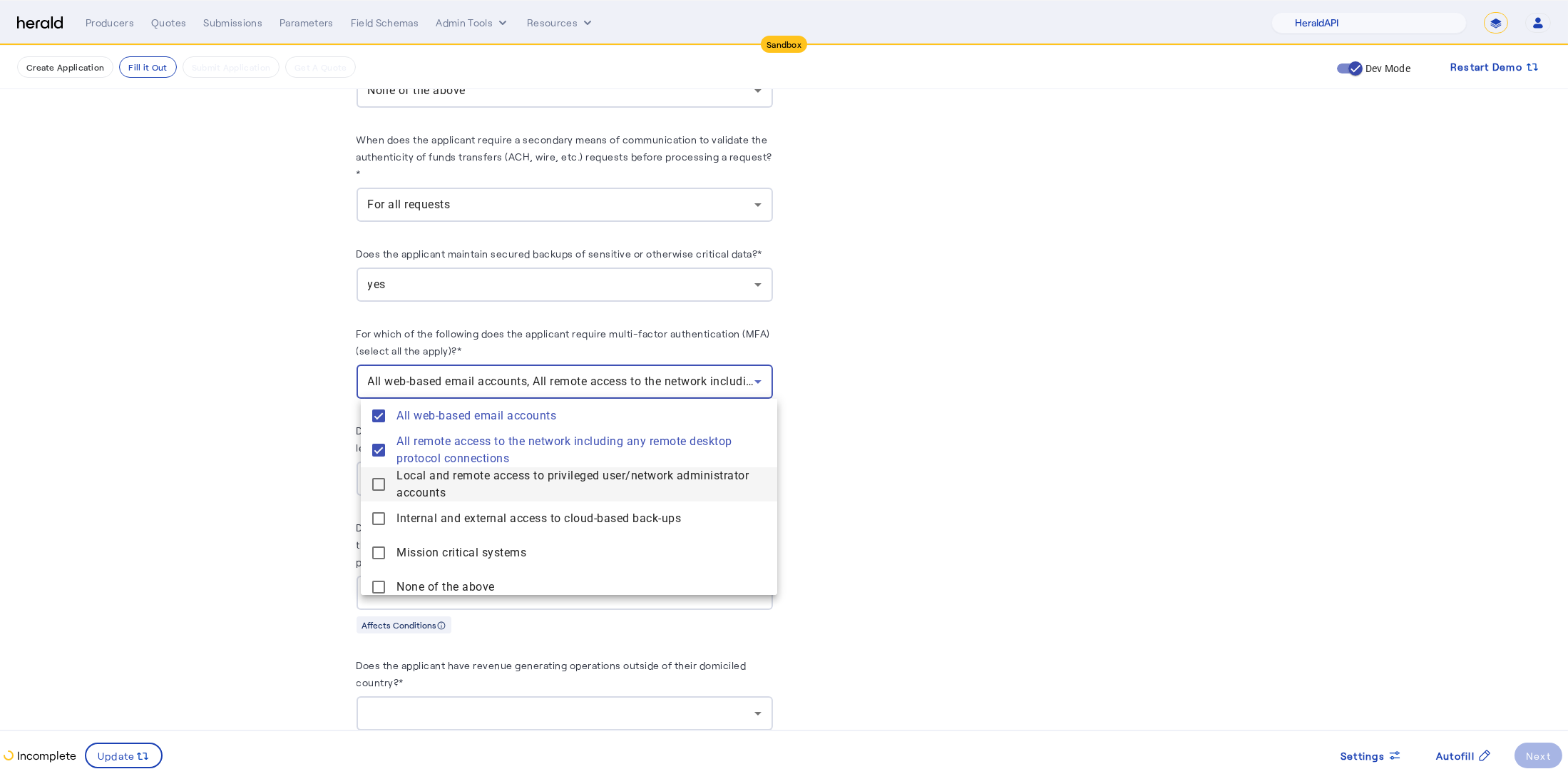
click at [489, 487] on span "Local and remote access to privileged user/network administrator accounts" at bounding box center [581, 484] width 370 height 34
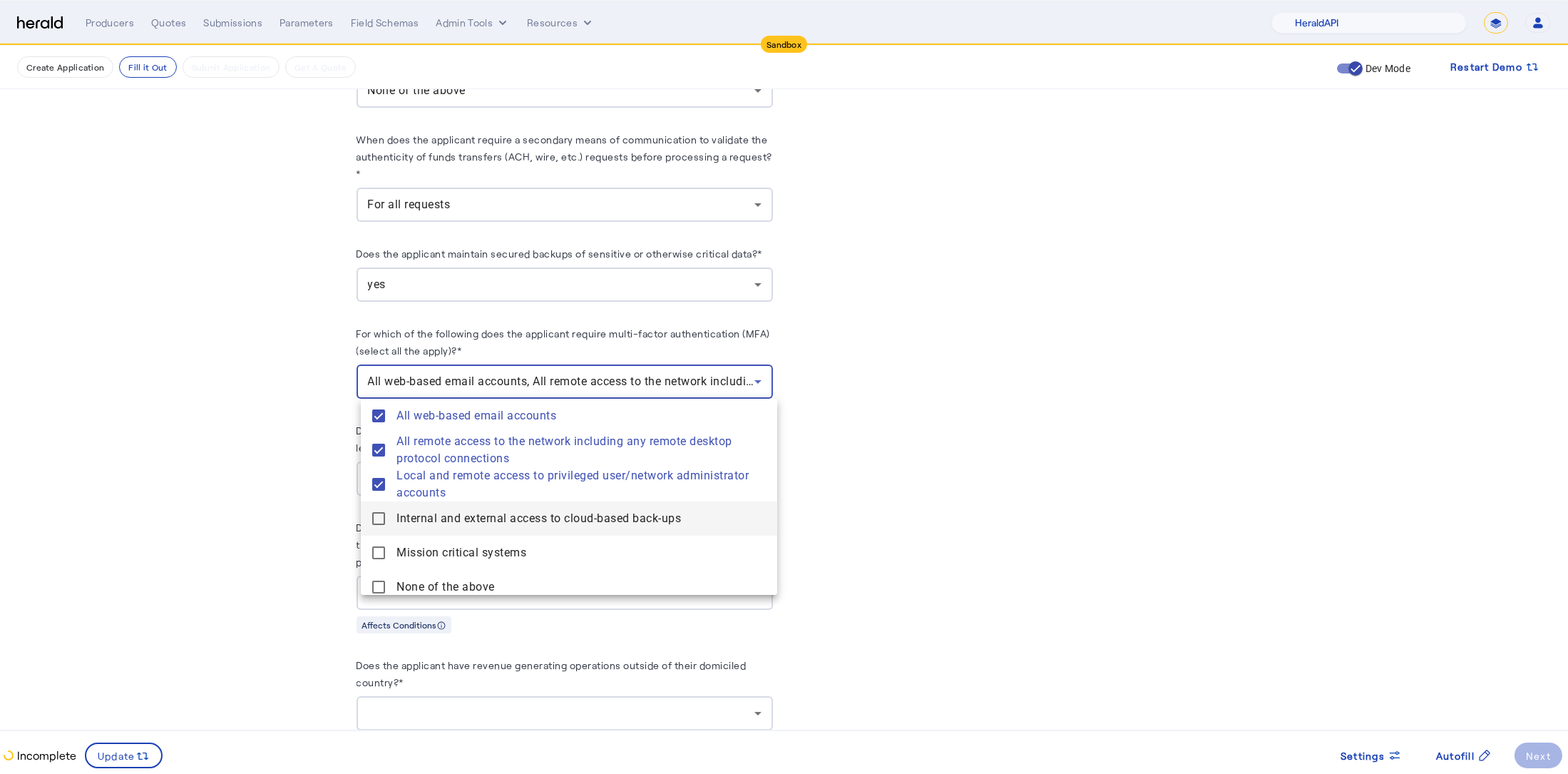
click at [485, 521] on span "Internal and external access to cloud-based back-ups" at bounding box center [581, 518] width 370 height 17
click at [482, 548] on span "Mission critical systems" at bounding box center [581, 553] width 370 height 17
click at [281, 527] on div at bounding box center [784, 387] width 1568 height 774
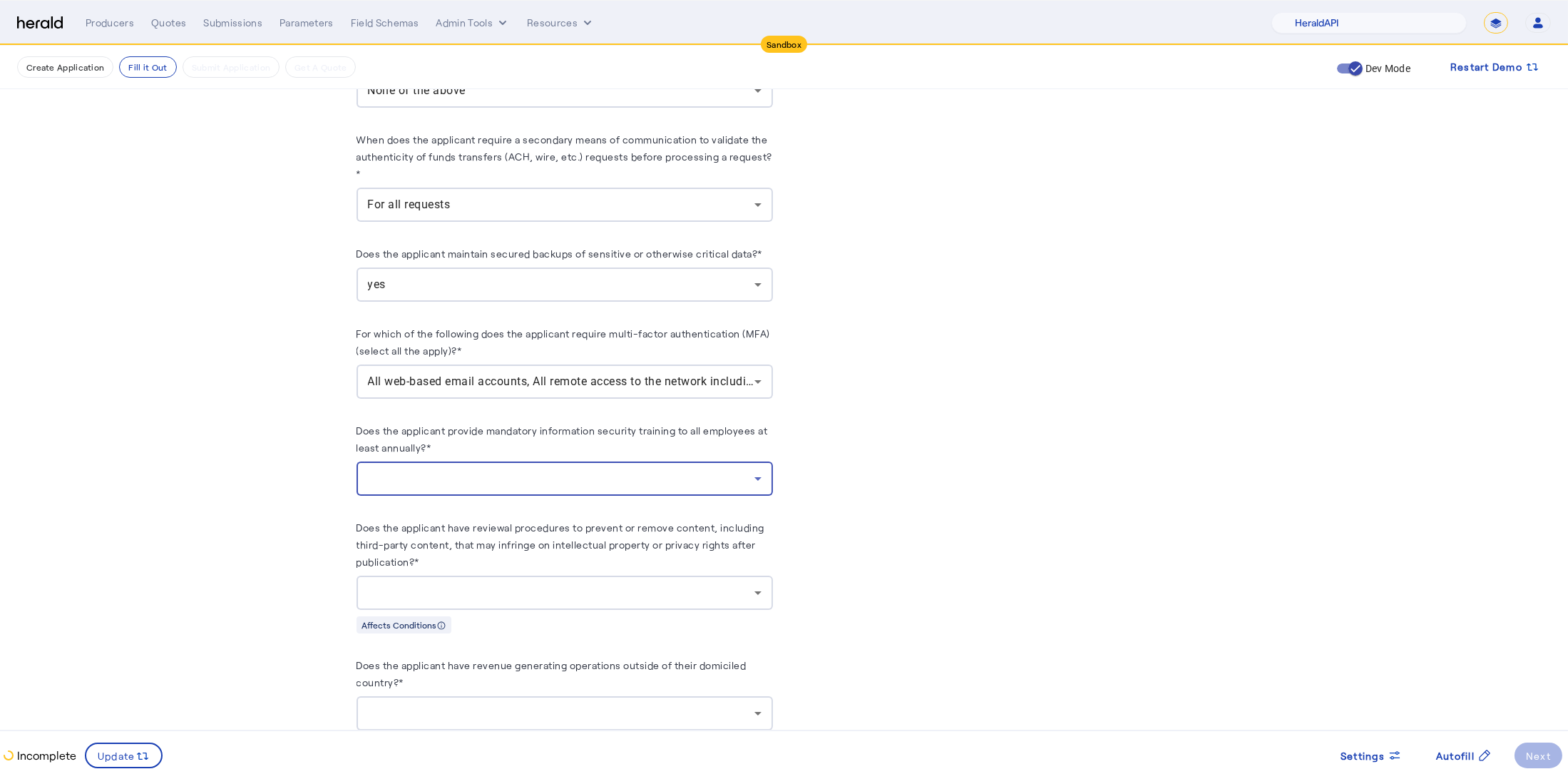
click at [535, 476] on div at bounding box center [561, 479] width 387 height 17
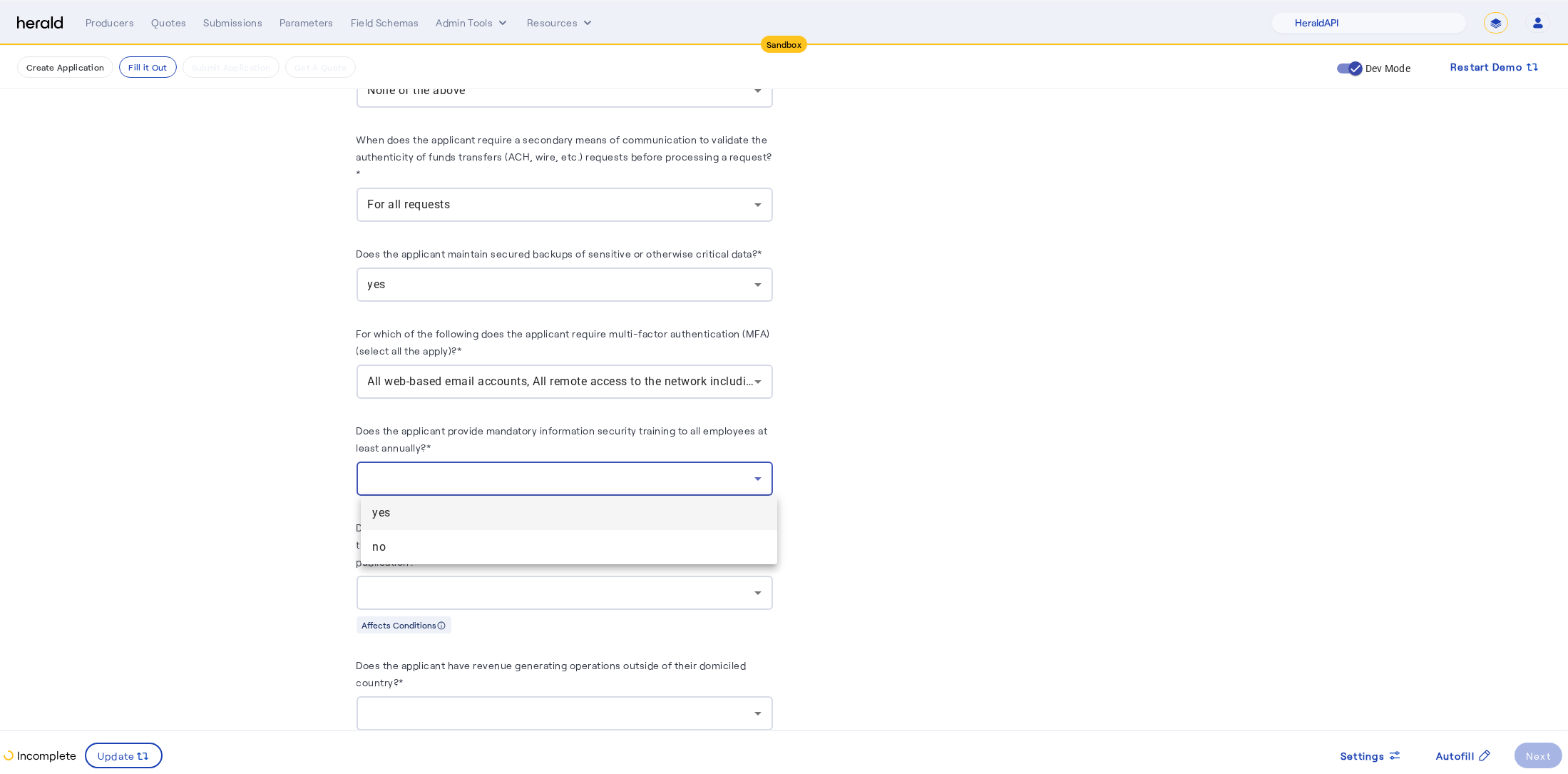
click at [478, 519] on span "yes" at bounding box center [568, 513] width 394 height 17
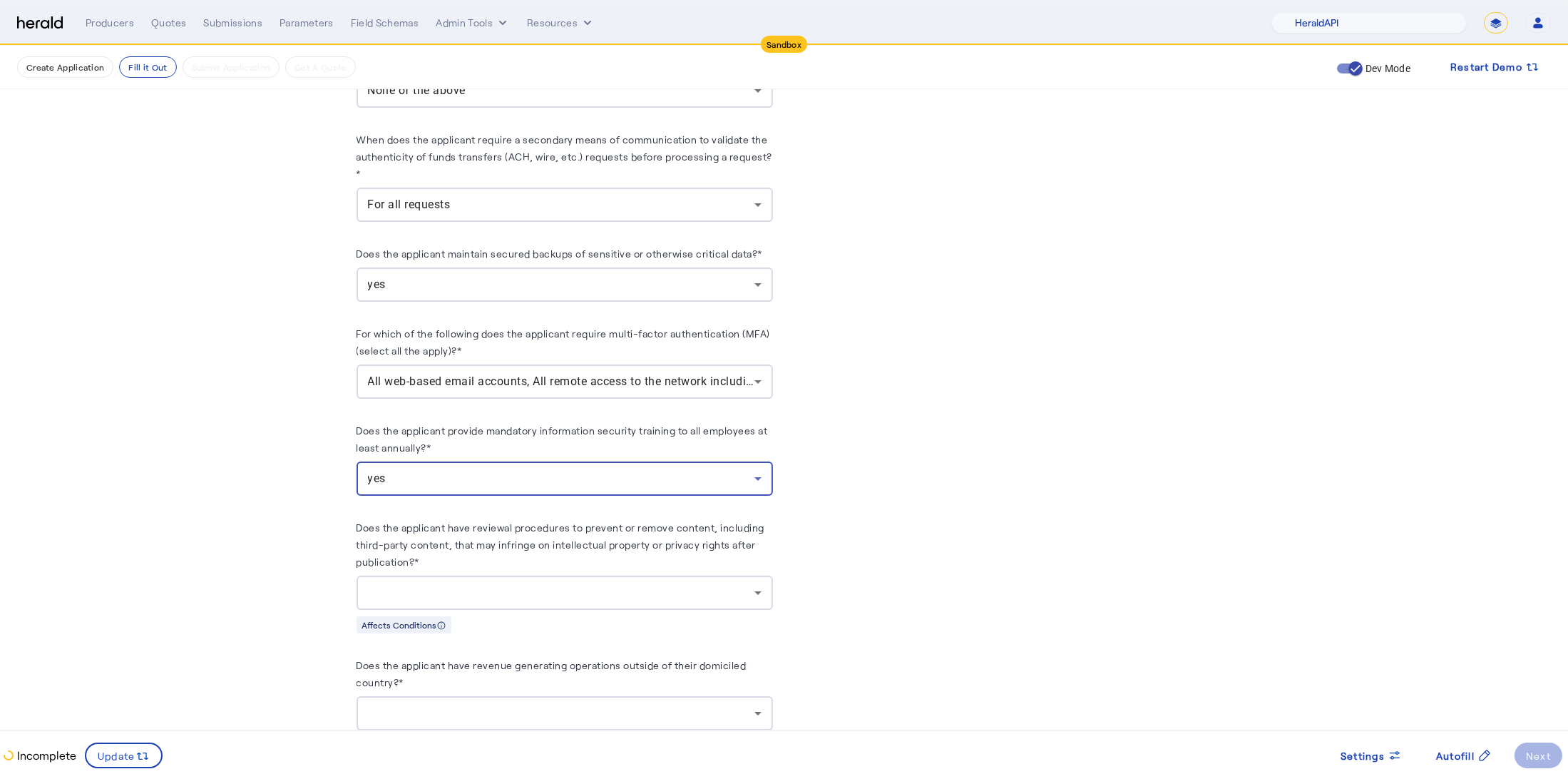
click at [469, 596] on div at bounding box center [561, 592] width 387 height 17
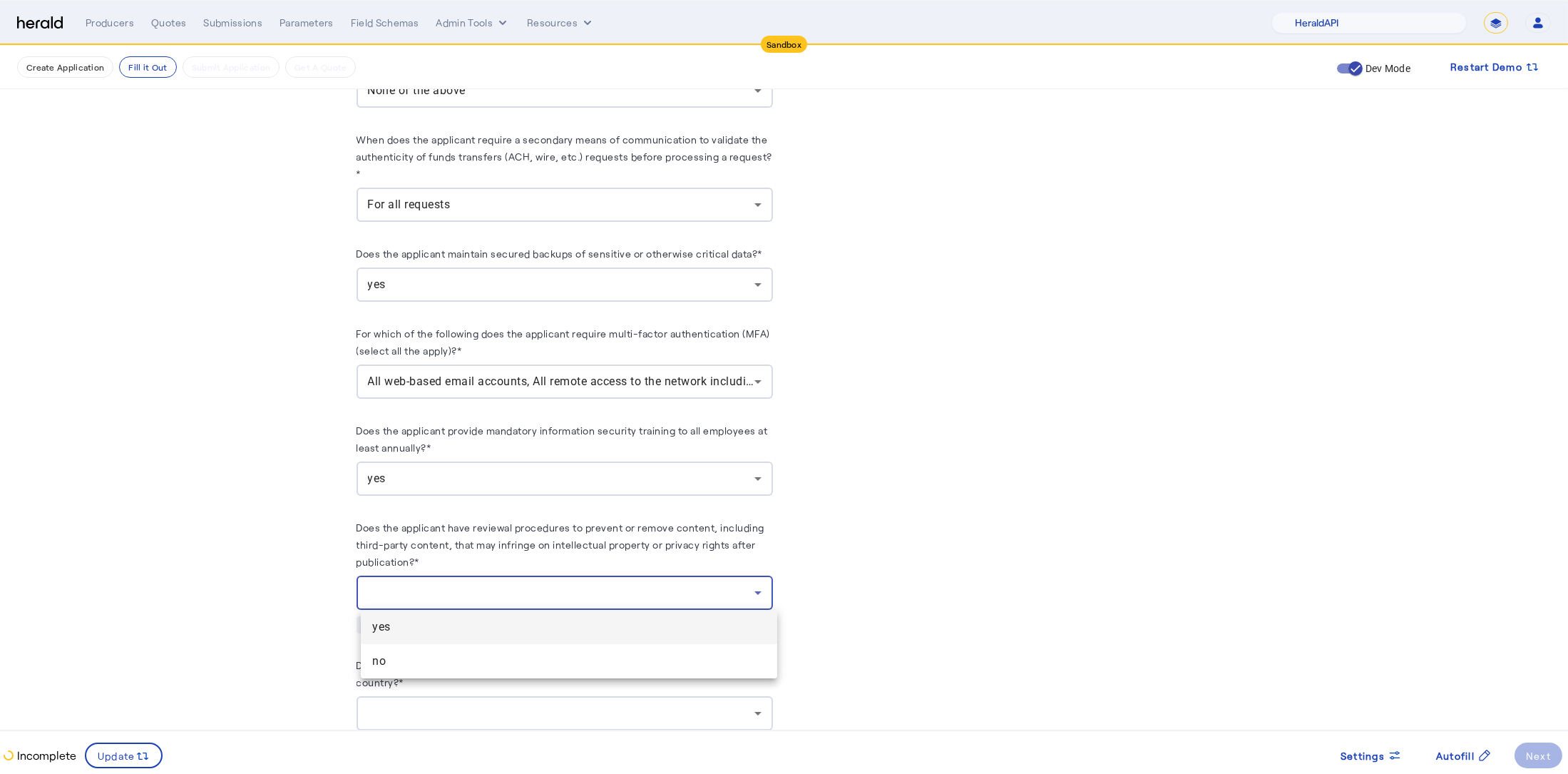
click at [457, 630] on span "yes" at bounding box center [568, 627] width 394 height 17
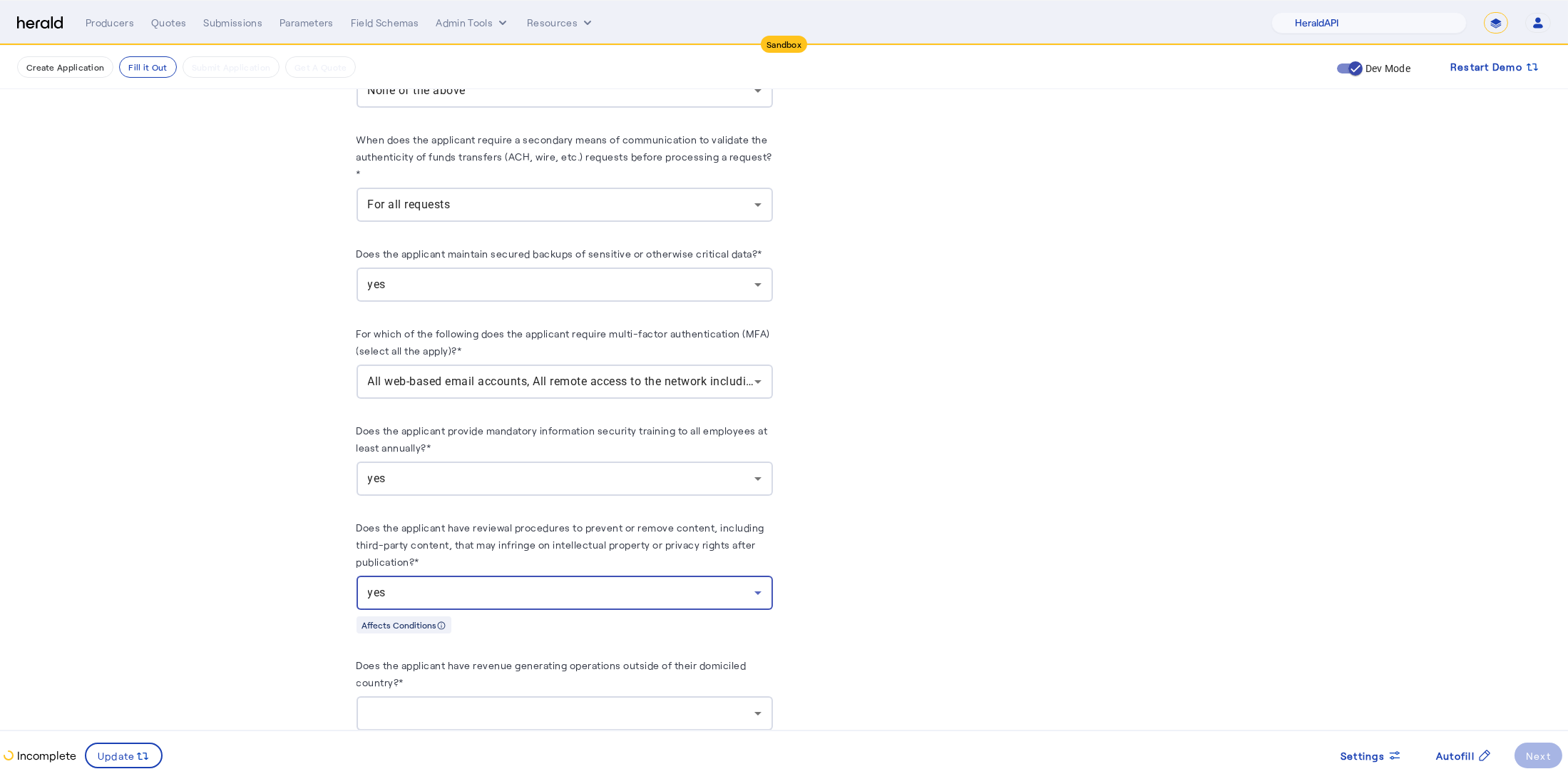
click at [224, 611] on fill-application-step "**********" at bounding box center [784, 340] width 1568 height 2976
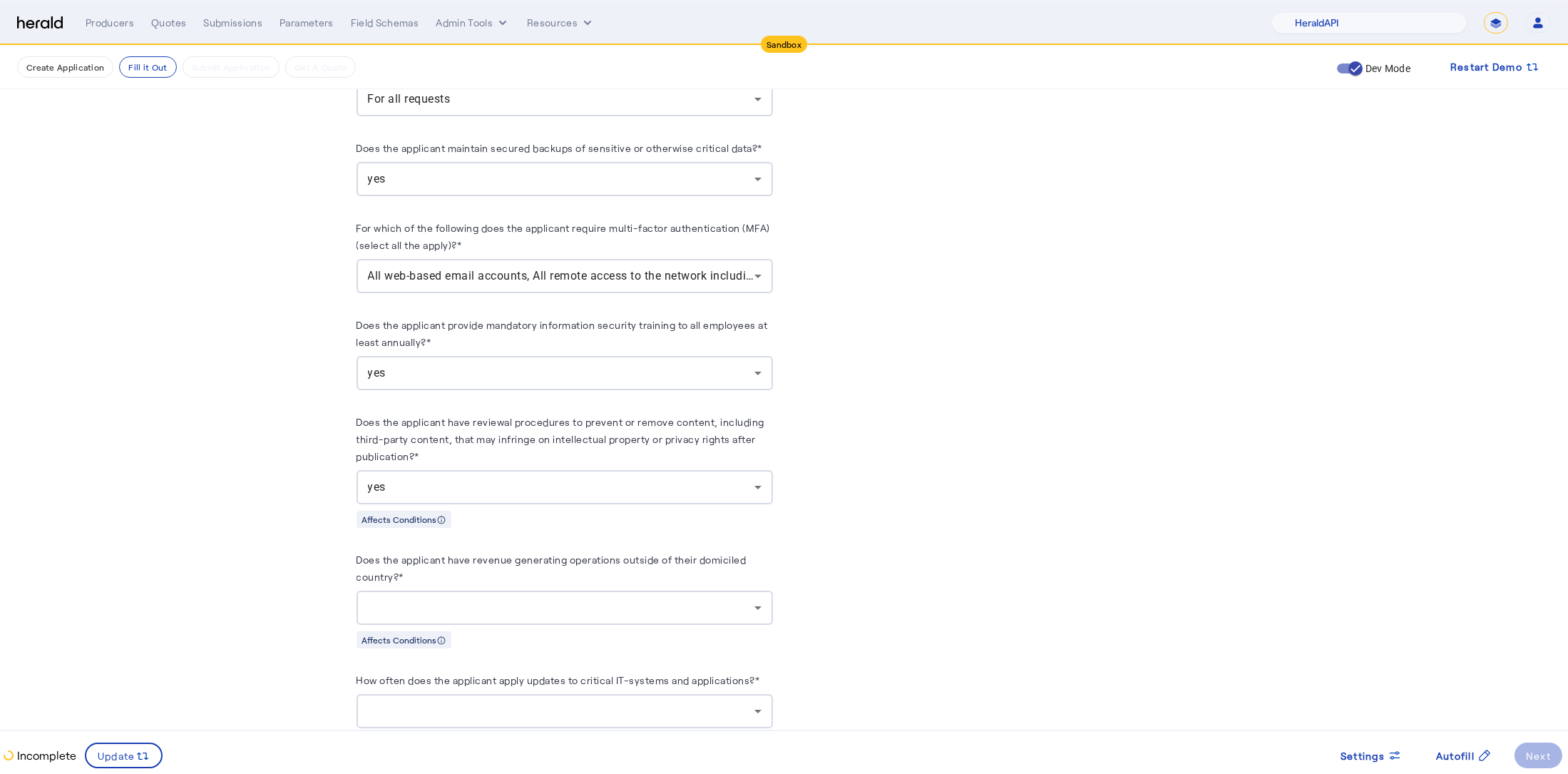
scroll to position [1307, 0]
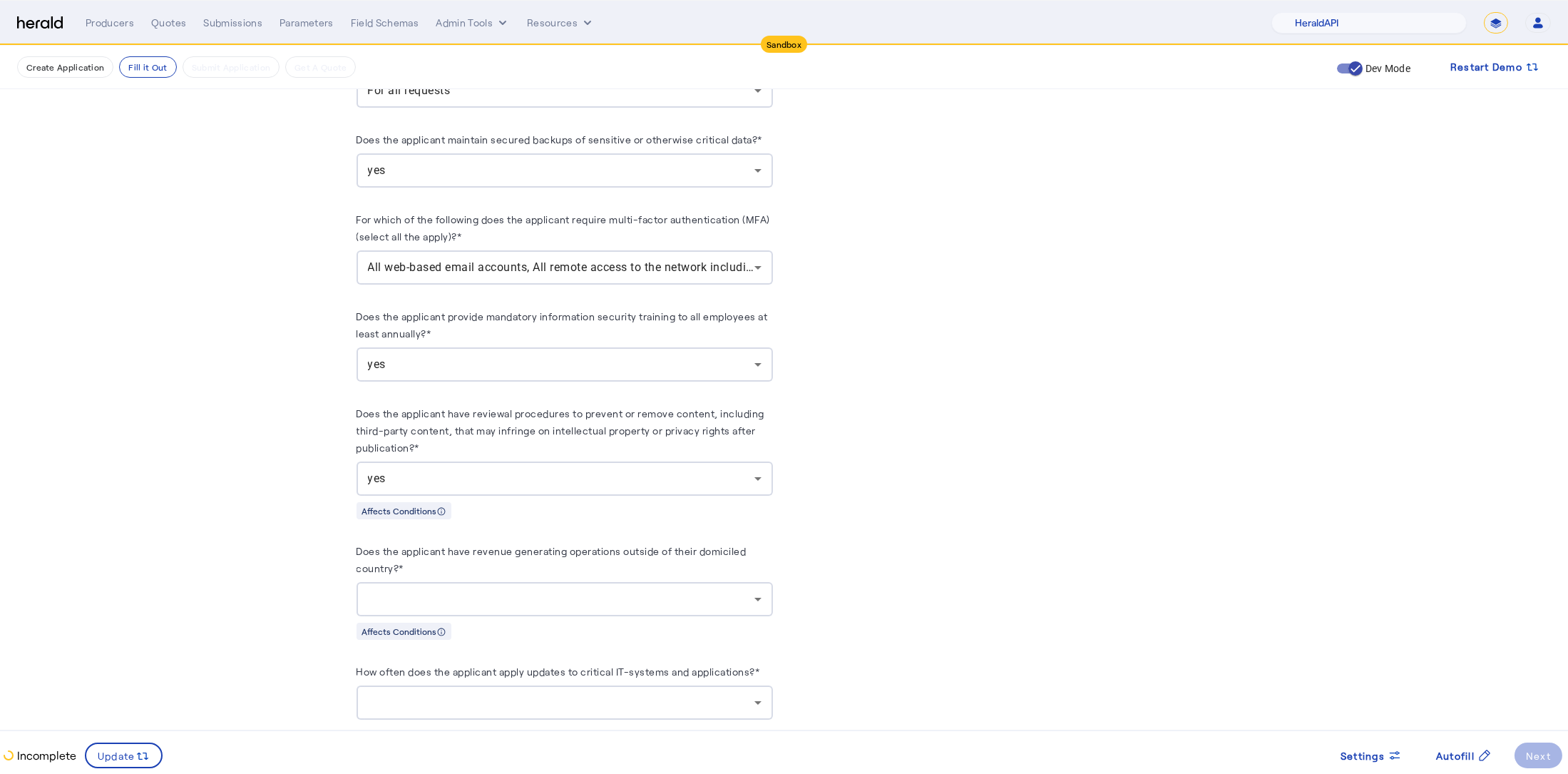
click at [510, 602] on div at bounding box center [561, 599] width 387 height 17
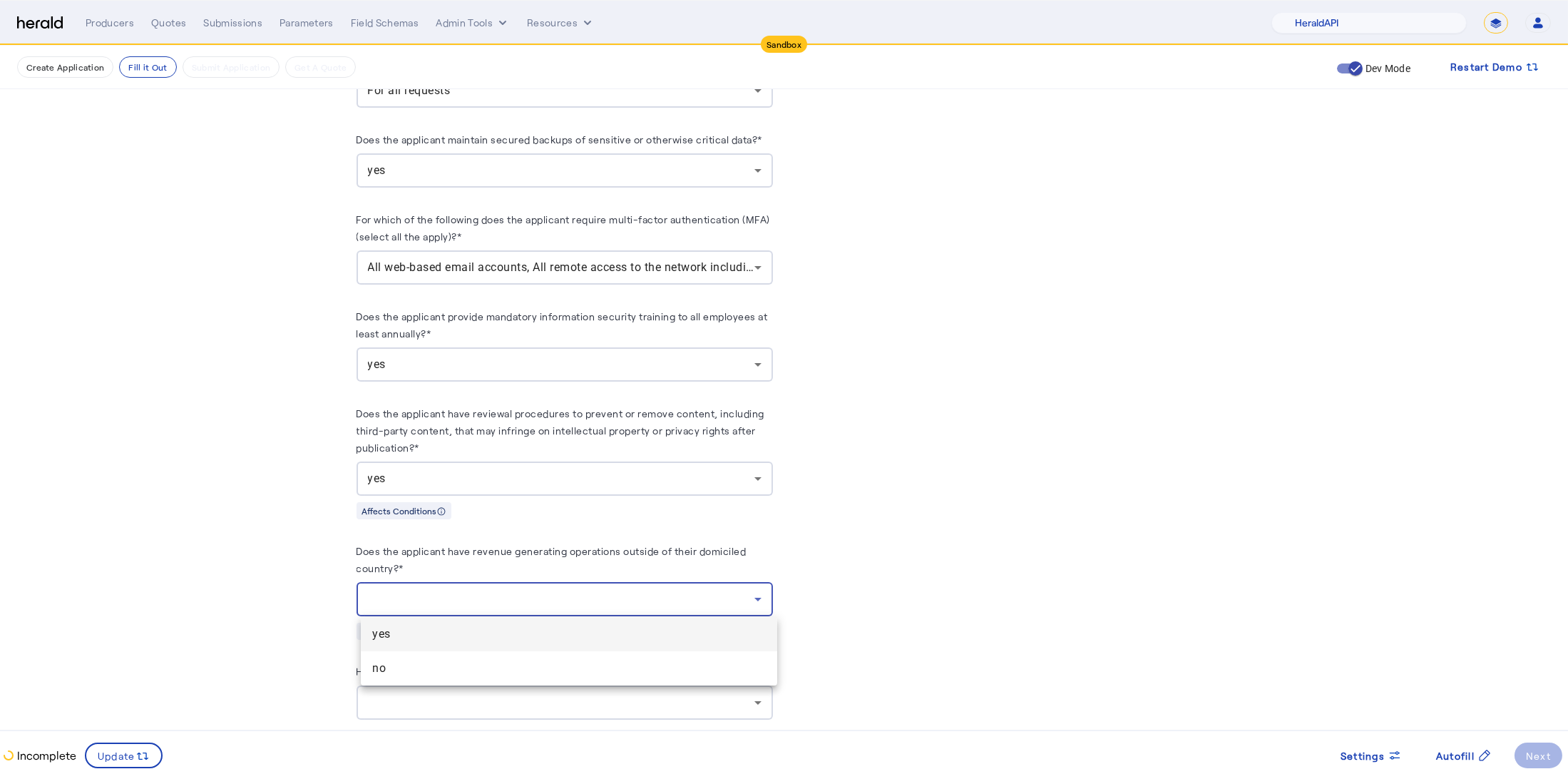
click at [472, 643] on mat-option "yes" at bounding box center [569, 634] width 417 height 34
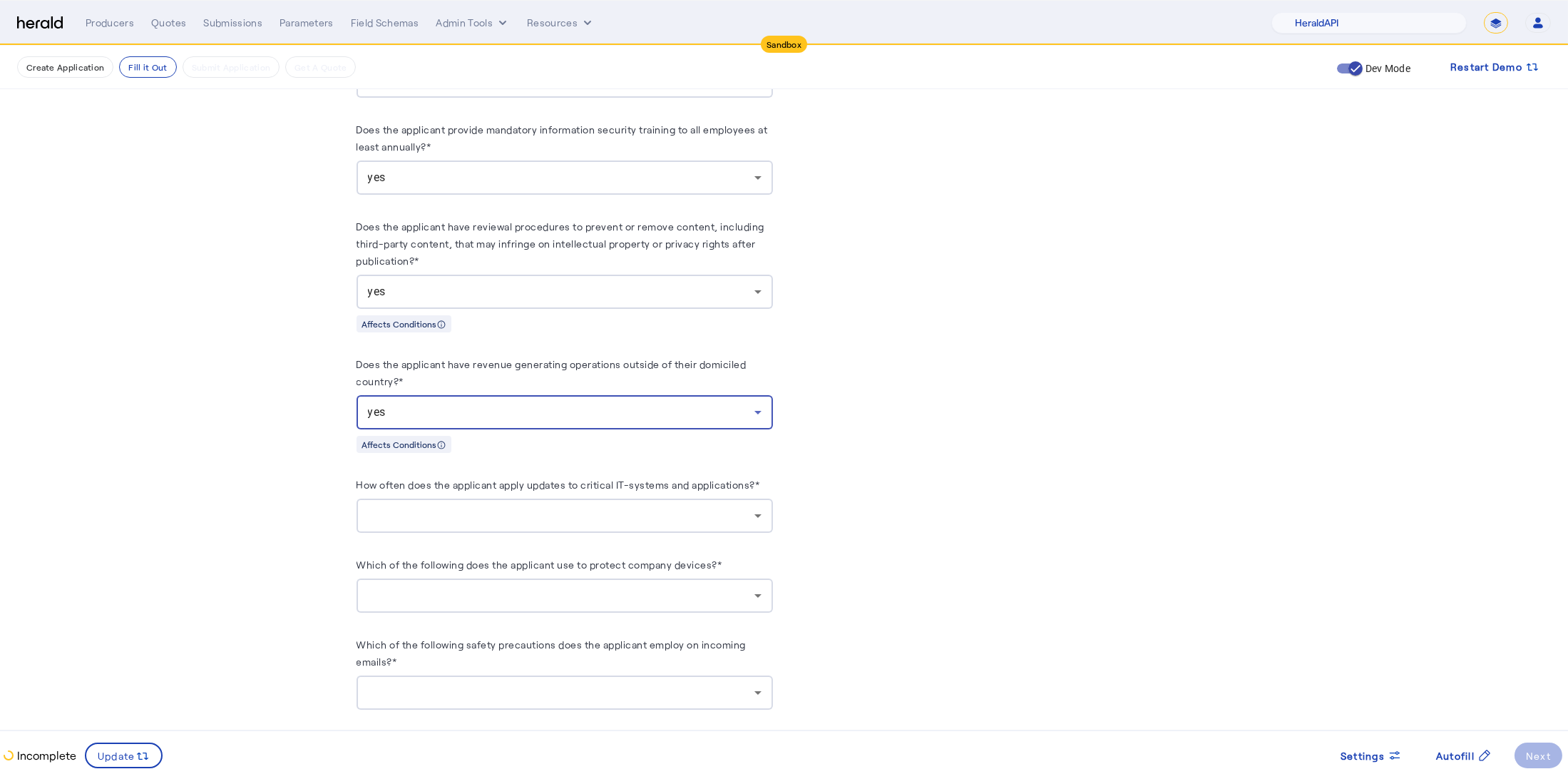
scroll to position [1534, 0]
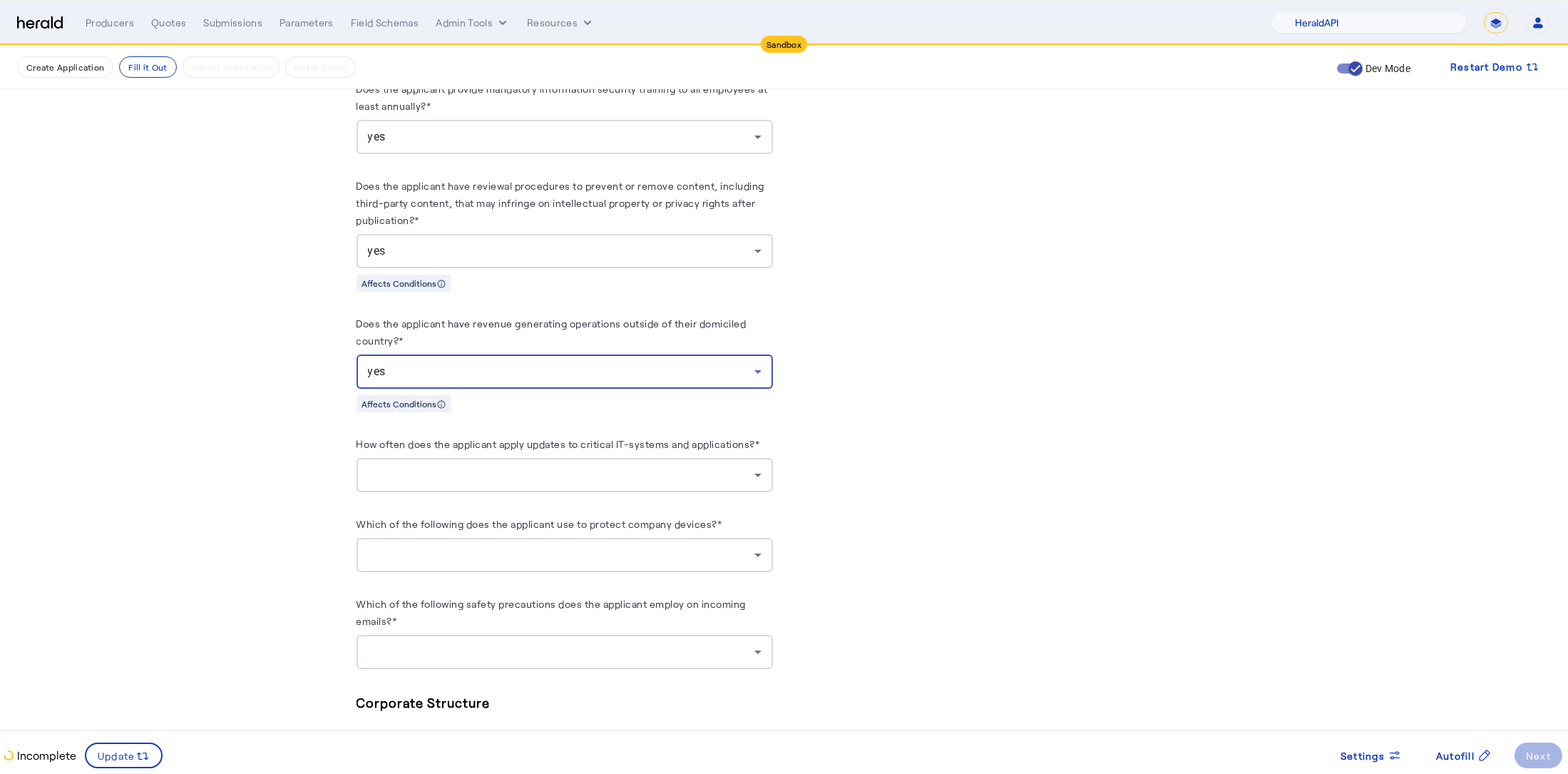
click at [520, 375] on div "yes" at bounding box center [561, 371] width 387 height 17
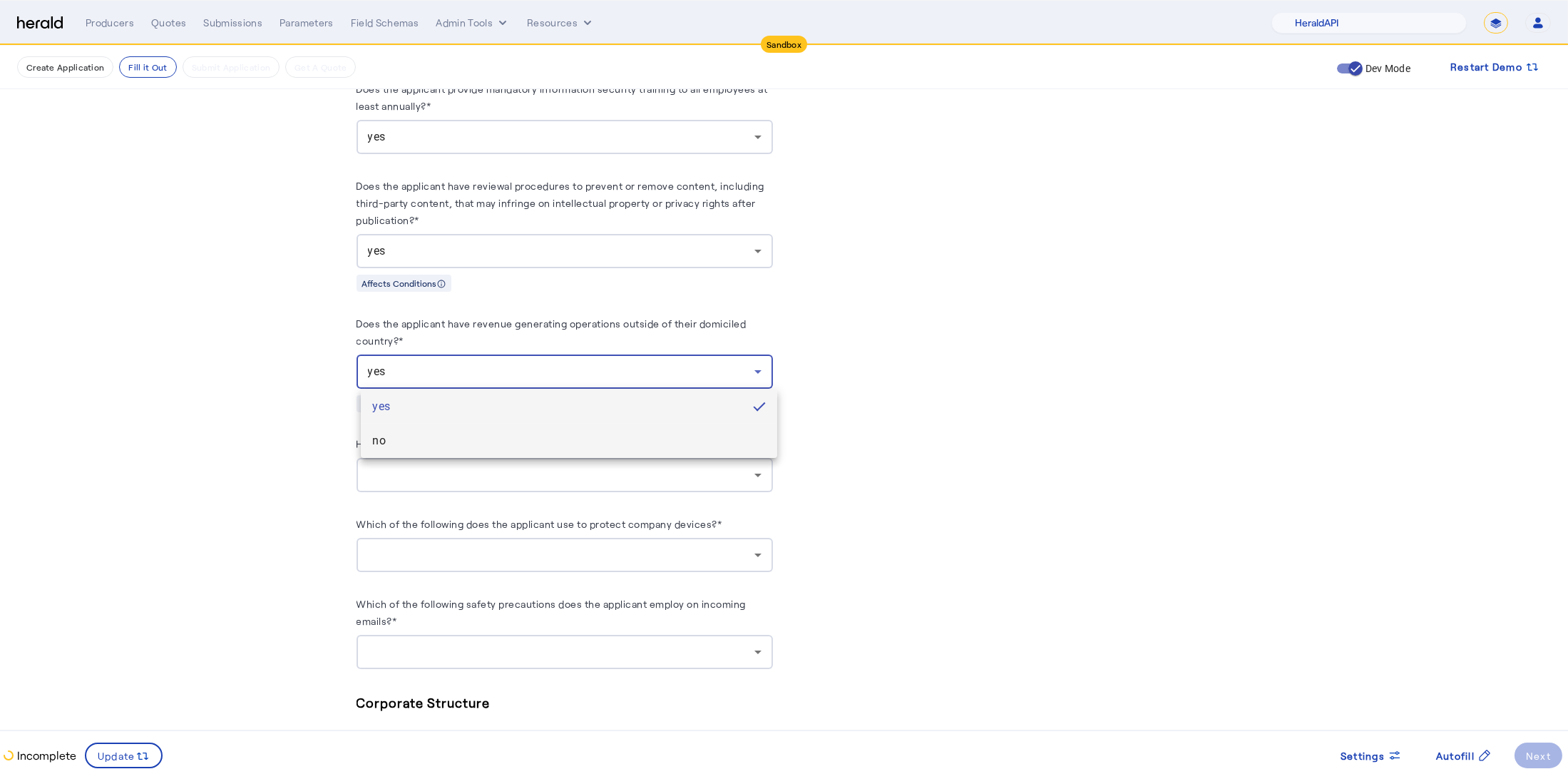
click at [452, 448] on span "no" at bounding box center [568, 441] width 394 height 17
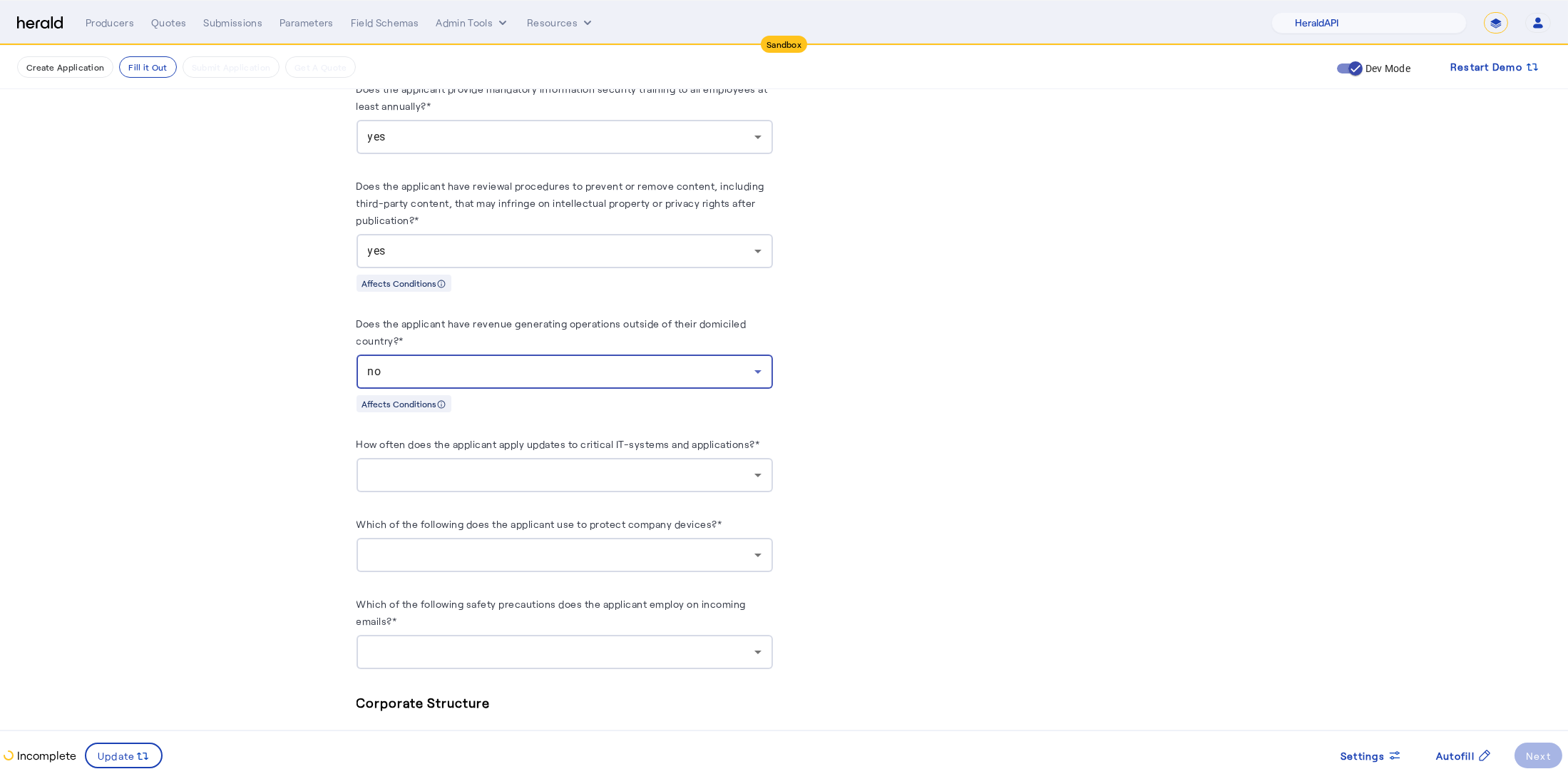
click at [581, 472] on div at bounding box center [561, 475] width 387 height 17
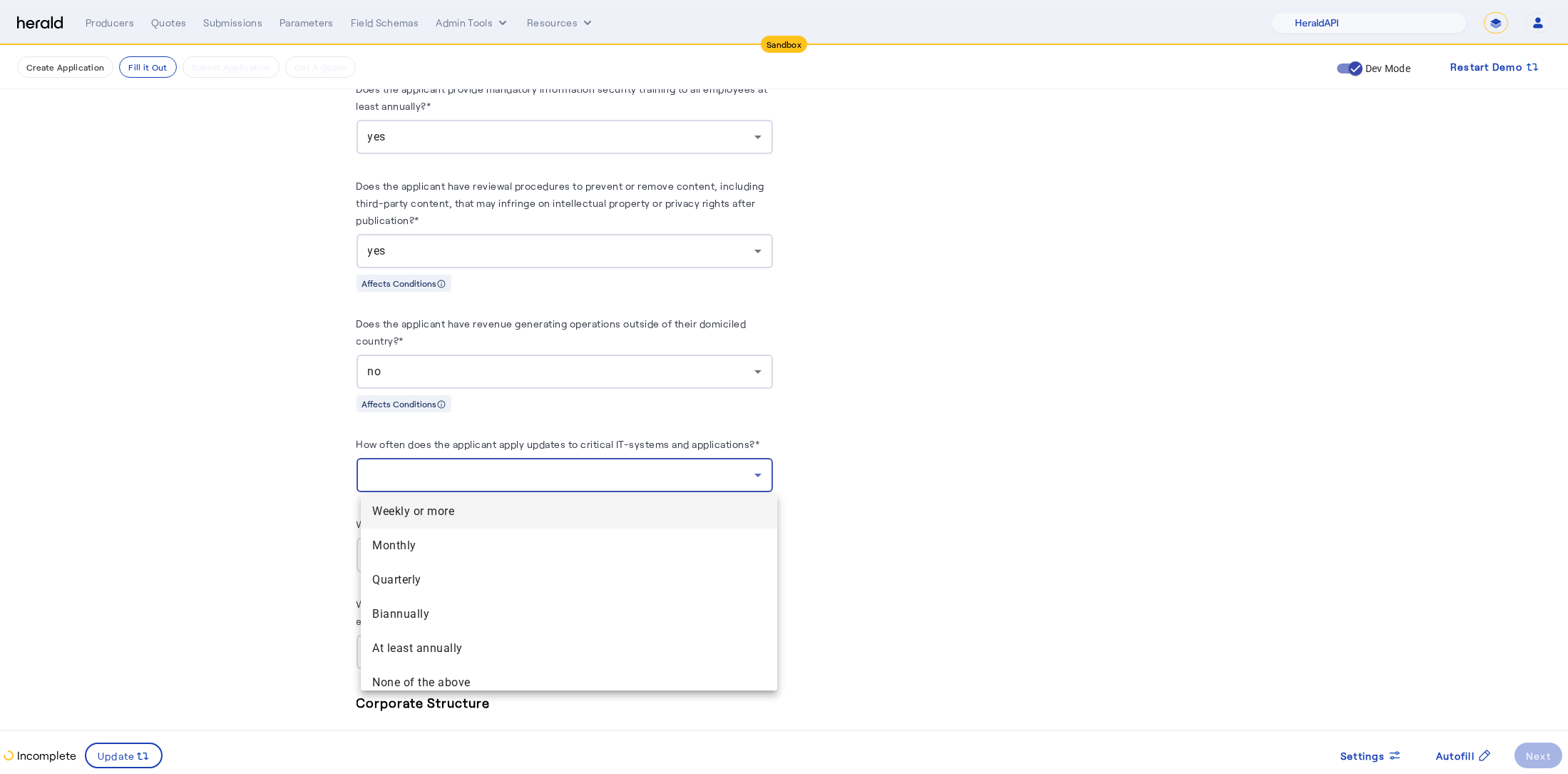
drag, startPoint x: 474, startPoint y: 536, endPoint x: 461, endPoint y: 536, distance: 13.0
click at [474, 536] on mat-option "Monthly" at bounding box center [569, 545] width 417 height 34
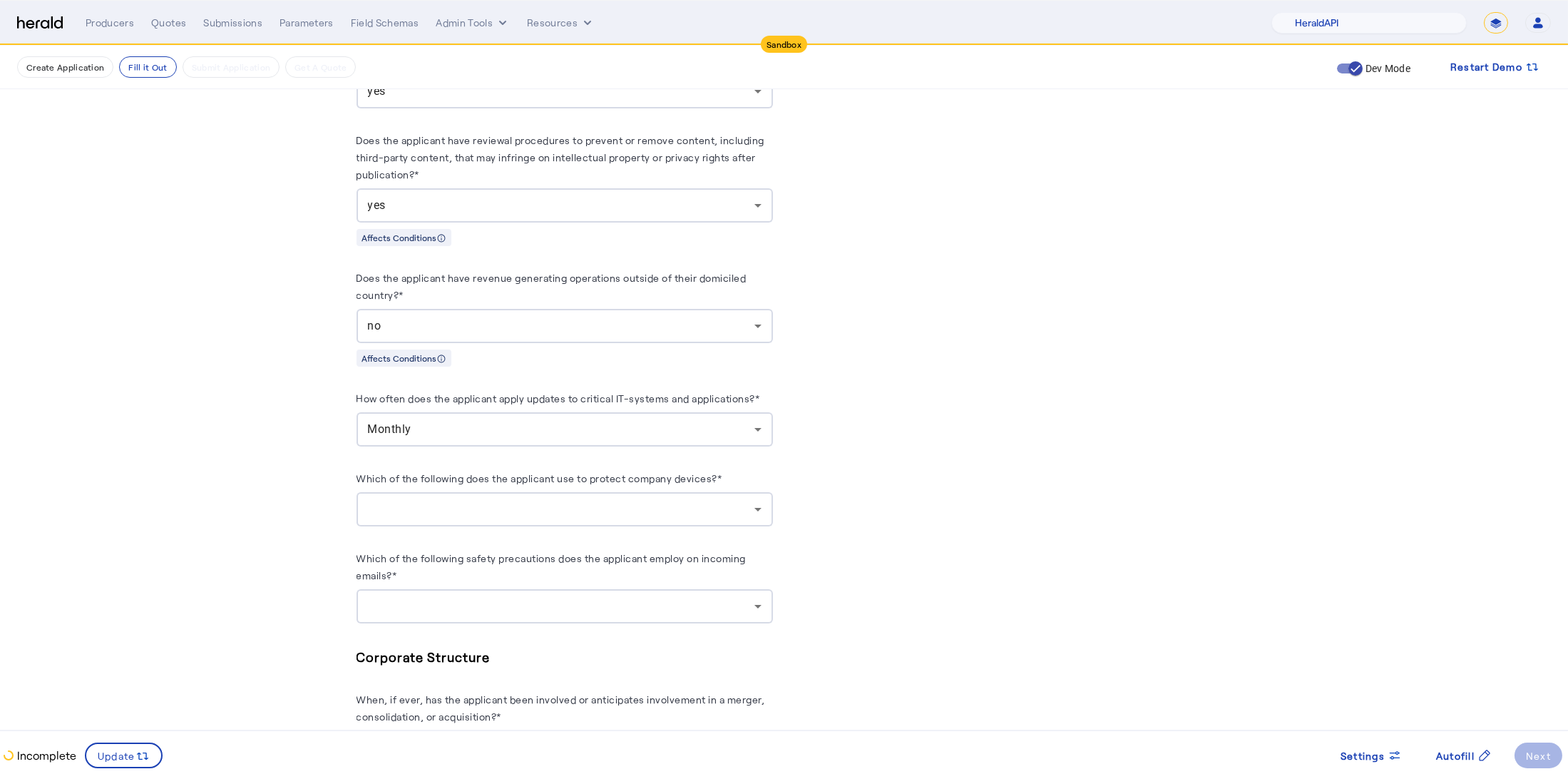
scroll to position [1647, 0]
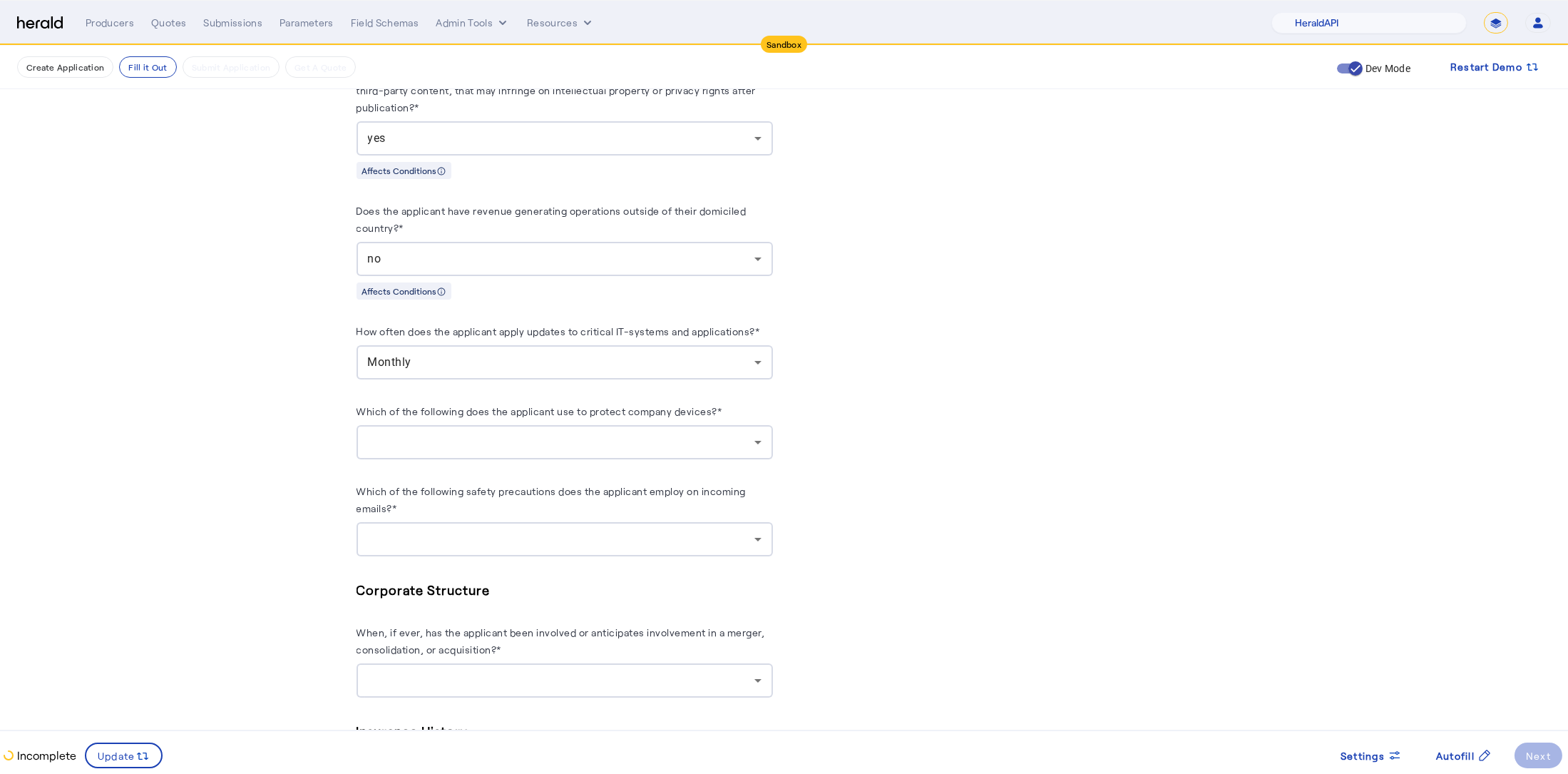
click at [623, 455] on div at bounding box center [564, 442] width 394 height 34
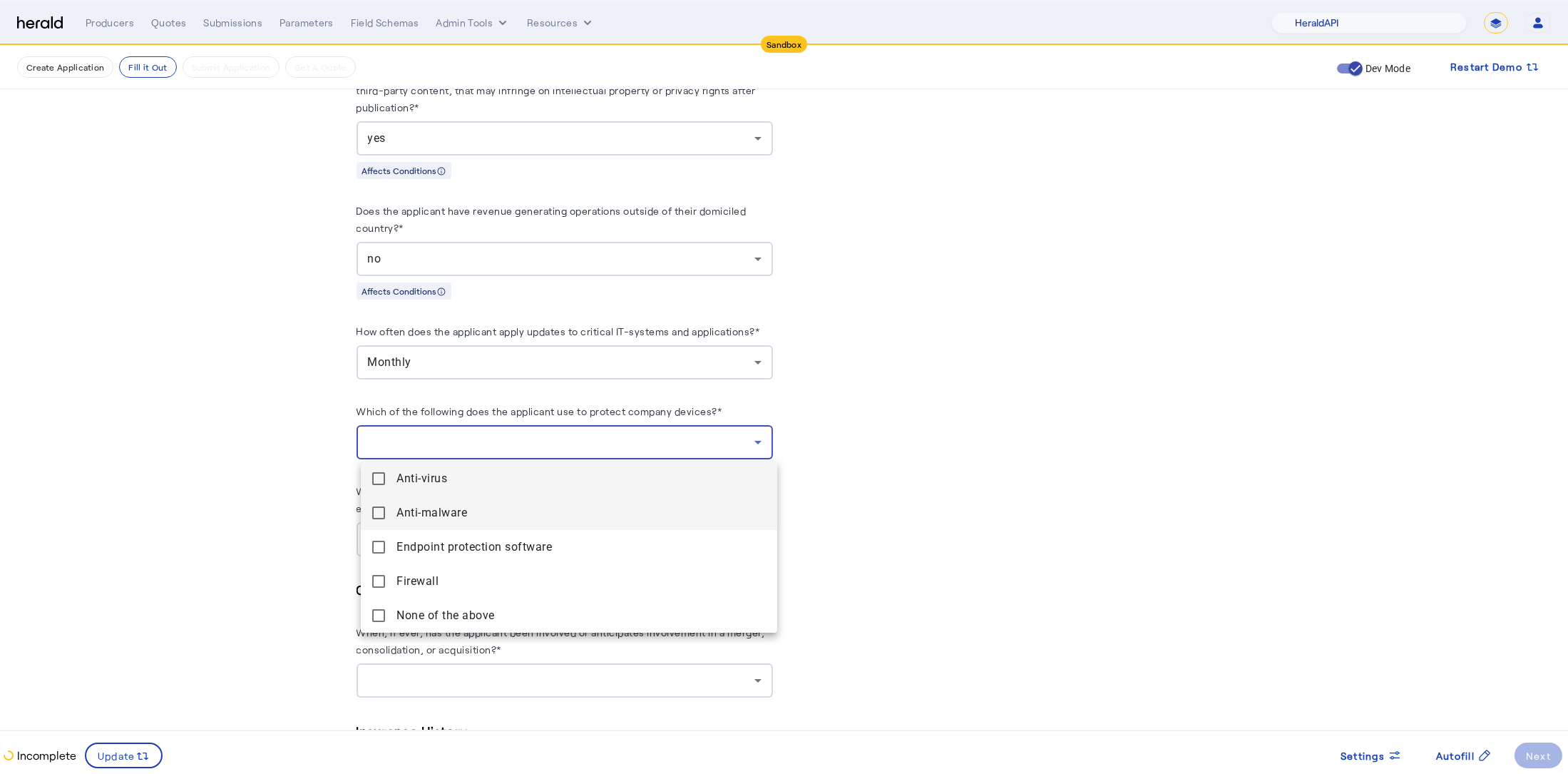
drag, startPoint x: 548, startPoint y: 475, endPoint x: 530, endPoint y: 505, distance: 35.0
click at [548, 475] on span "Anti-virus" at bounding box center [581, 479] width 370 height 17
click at [527, 511] on span "Anti-malware" at bounding box center [581, 513] width 370 height 17
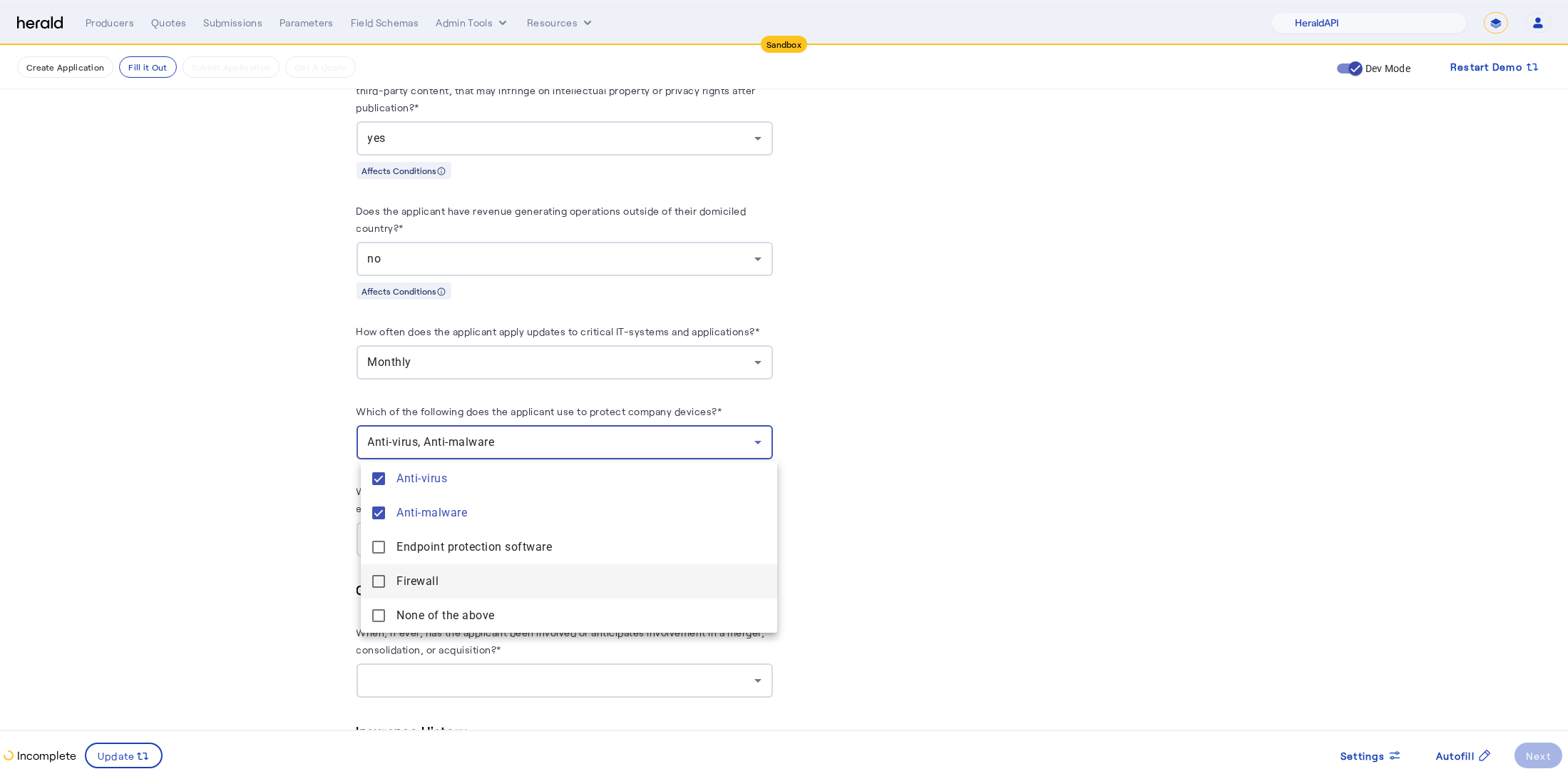
click at [526, 559] on software "Endpoint protection software" at bounding box center [569, 547] width 417 height 34
drag, startPoint x: 520, startPoint y: 575, endPoint x: 519, endPoint y: 585, distance: 10.0
click at [521, 575] on span "Firewall" at bounding box center [581, 581] width 370 height 17
click at [329, 514] on div at bounding box center [784, 387] width 1568 height 774
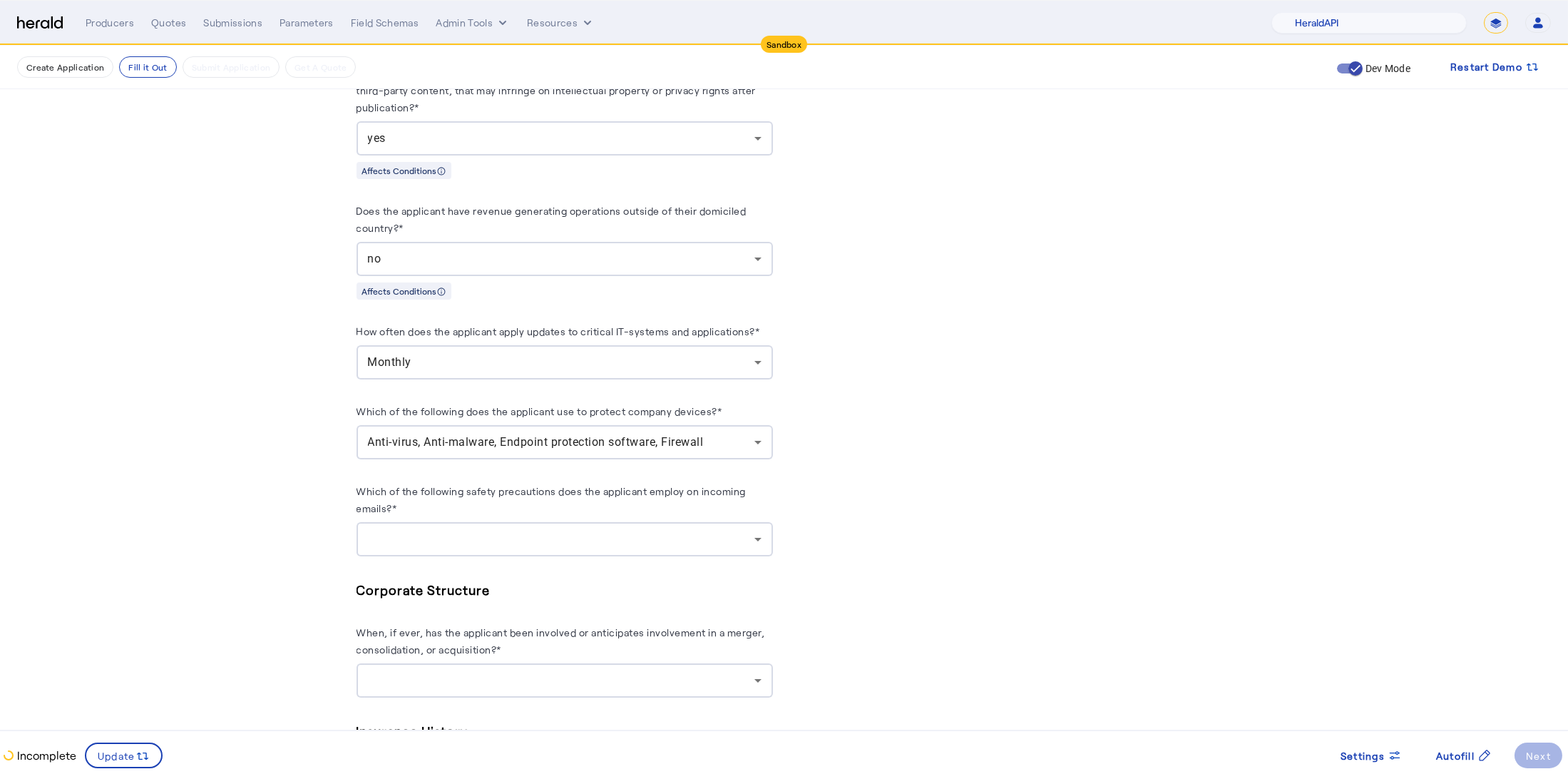
click at [482, 534] on div at bounding box center [561, 539] width 387 height 17
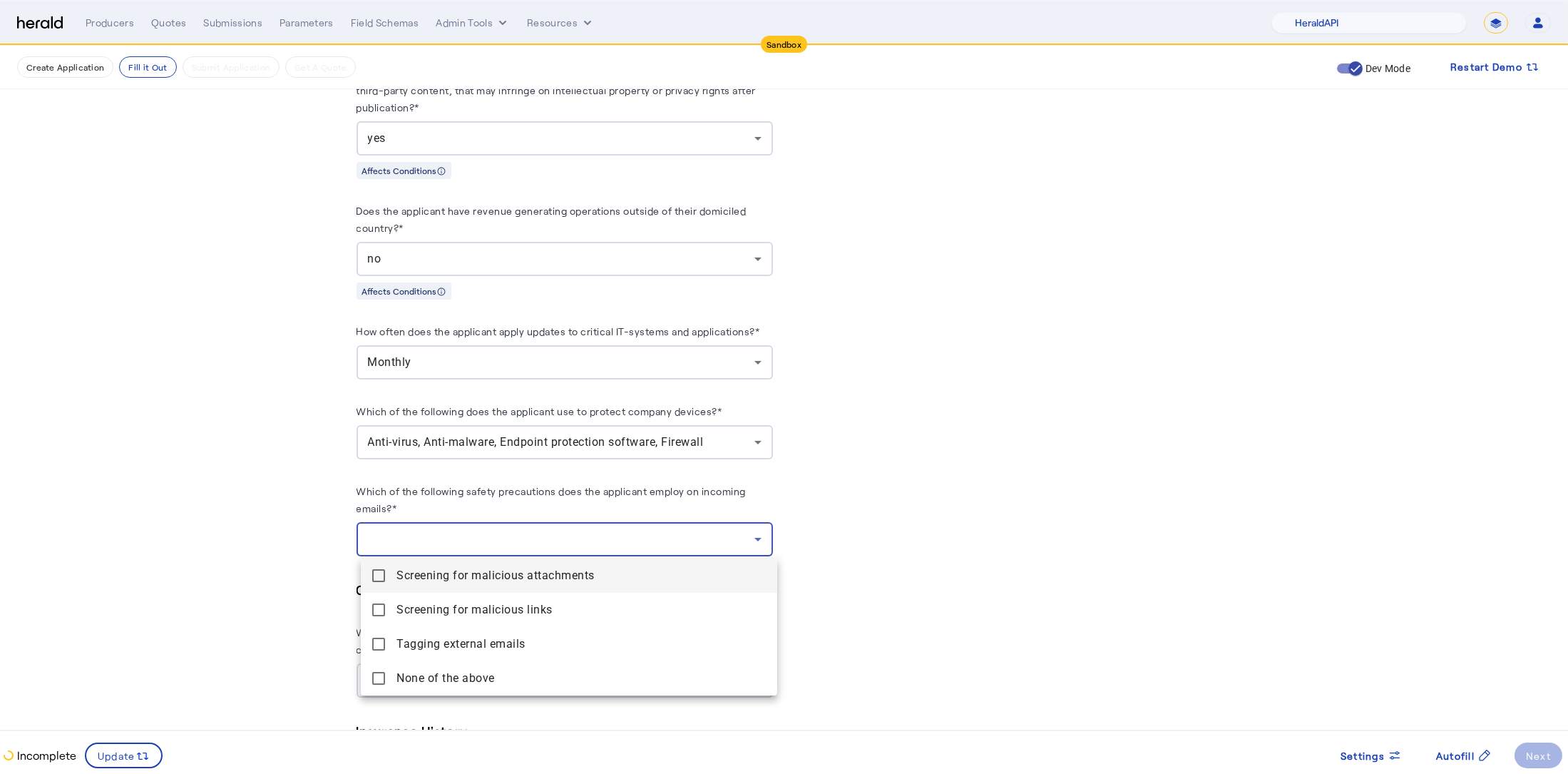
click at [520, 578] on span "Screening for malicious attachments" at bounding box center [581, 575] width 370 height 17
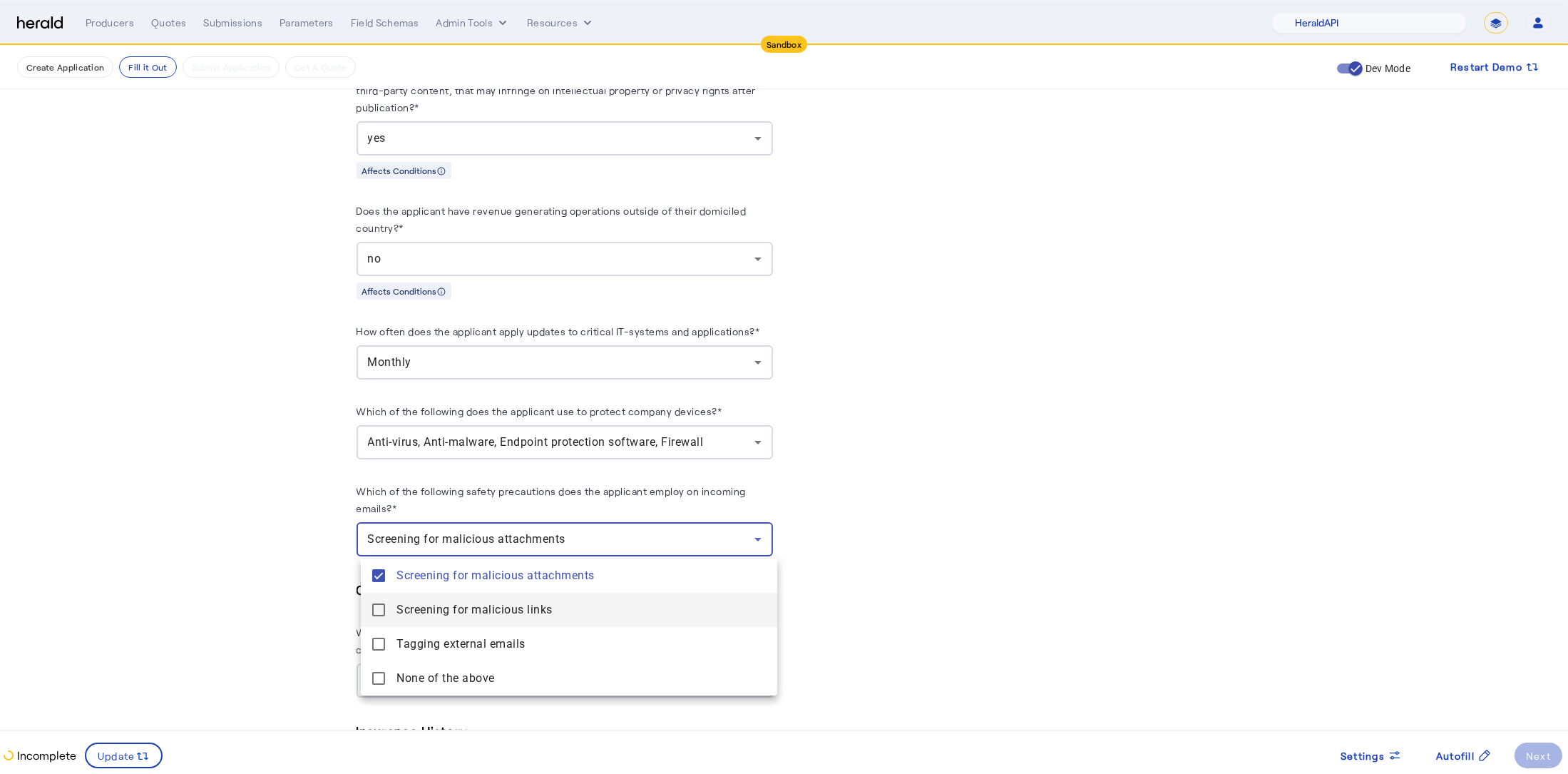
click at [507, 604] on span "Screening for malicious links" at bounding box center [581, 609] width 370 height 17
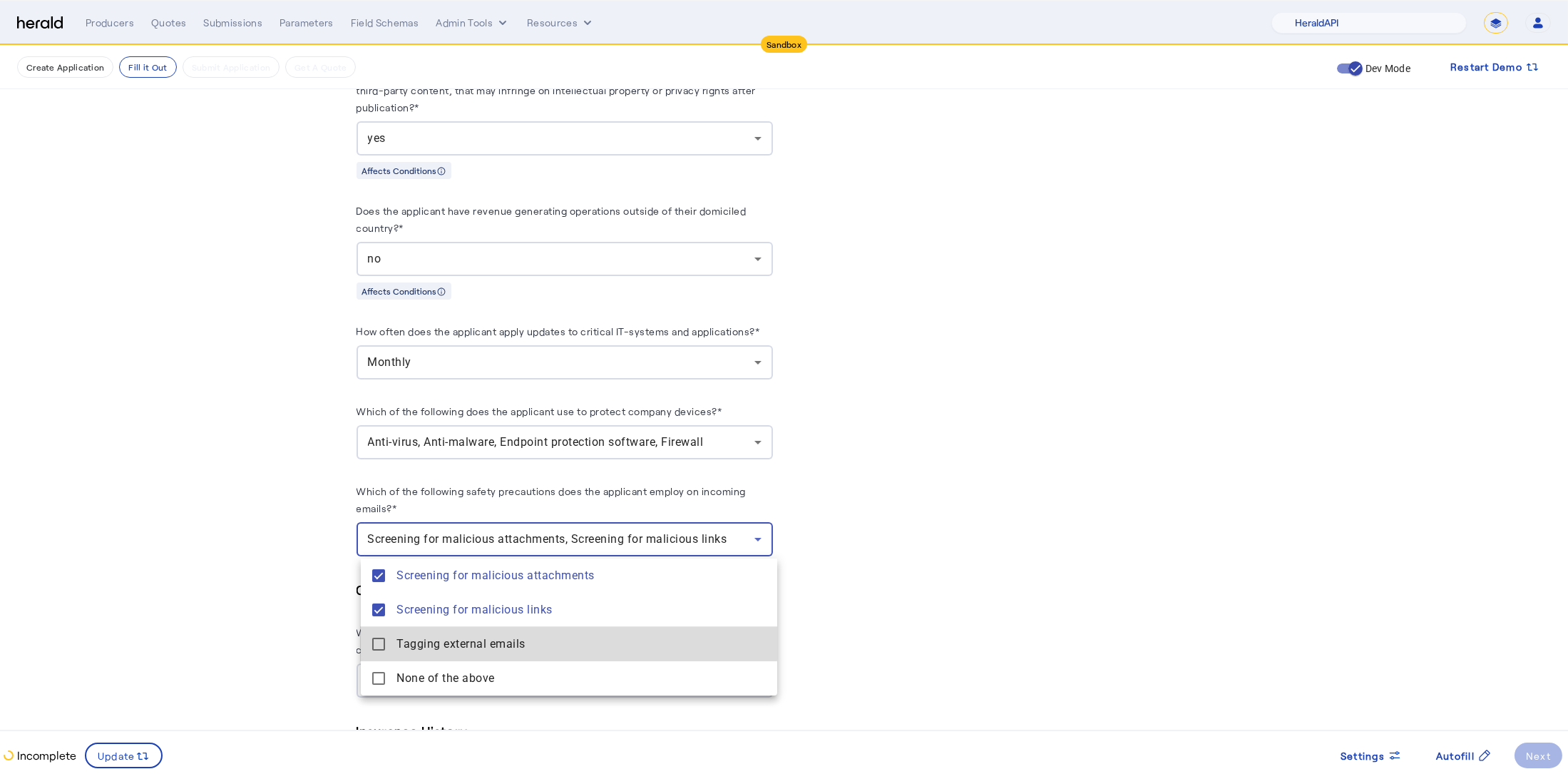
click at [489, 640] on span "Tagging external emails" at bounding box center [581, 644] width 370 height 17
click at [302, 574] on div at bounding box center [784, 387] width 1568 height 774
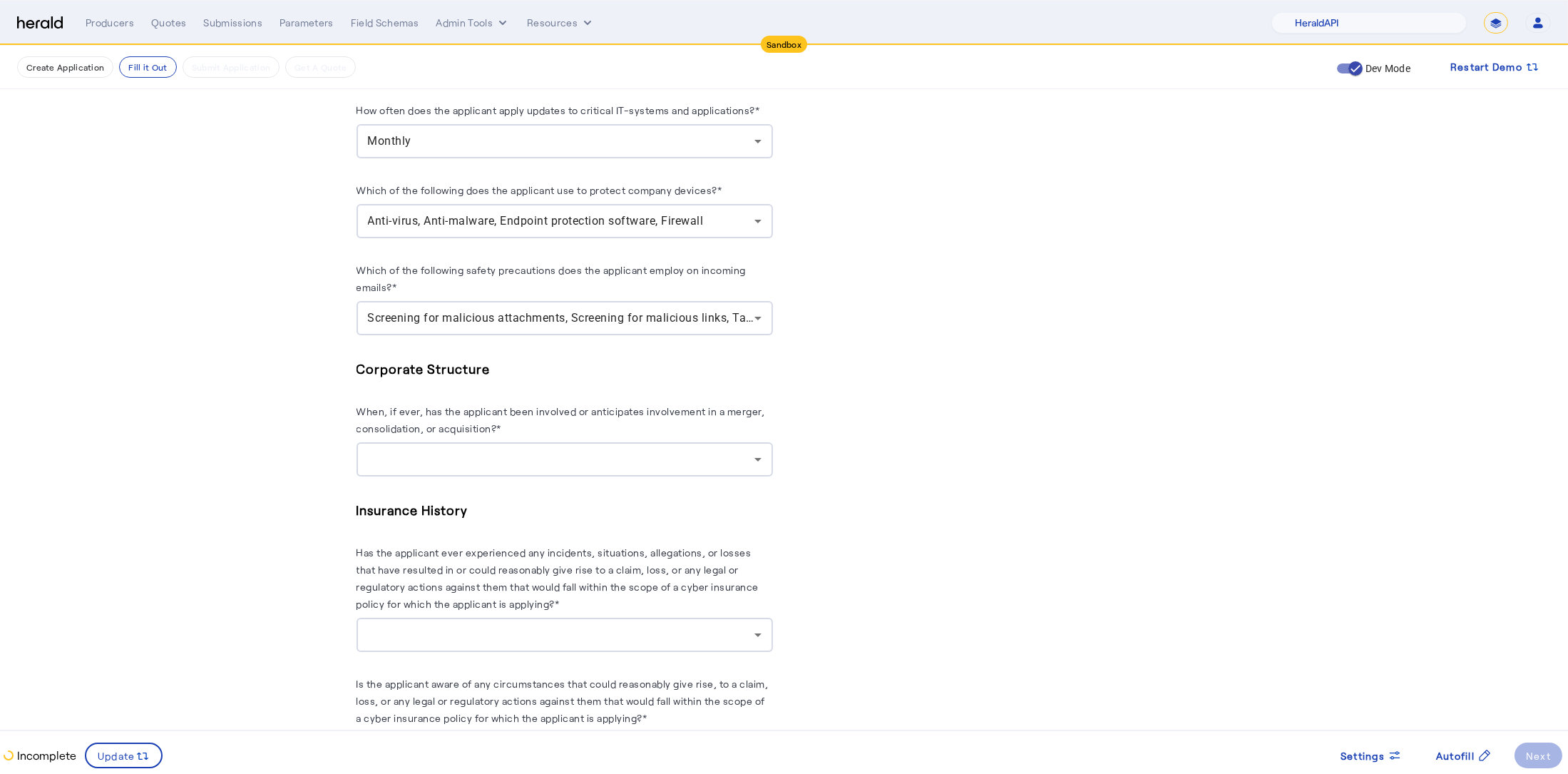
scroll to position [1870, 0]
click at [490, 448] on div at bounding box center [561, 457] width 387 height 17
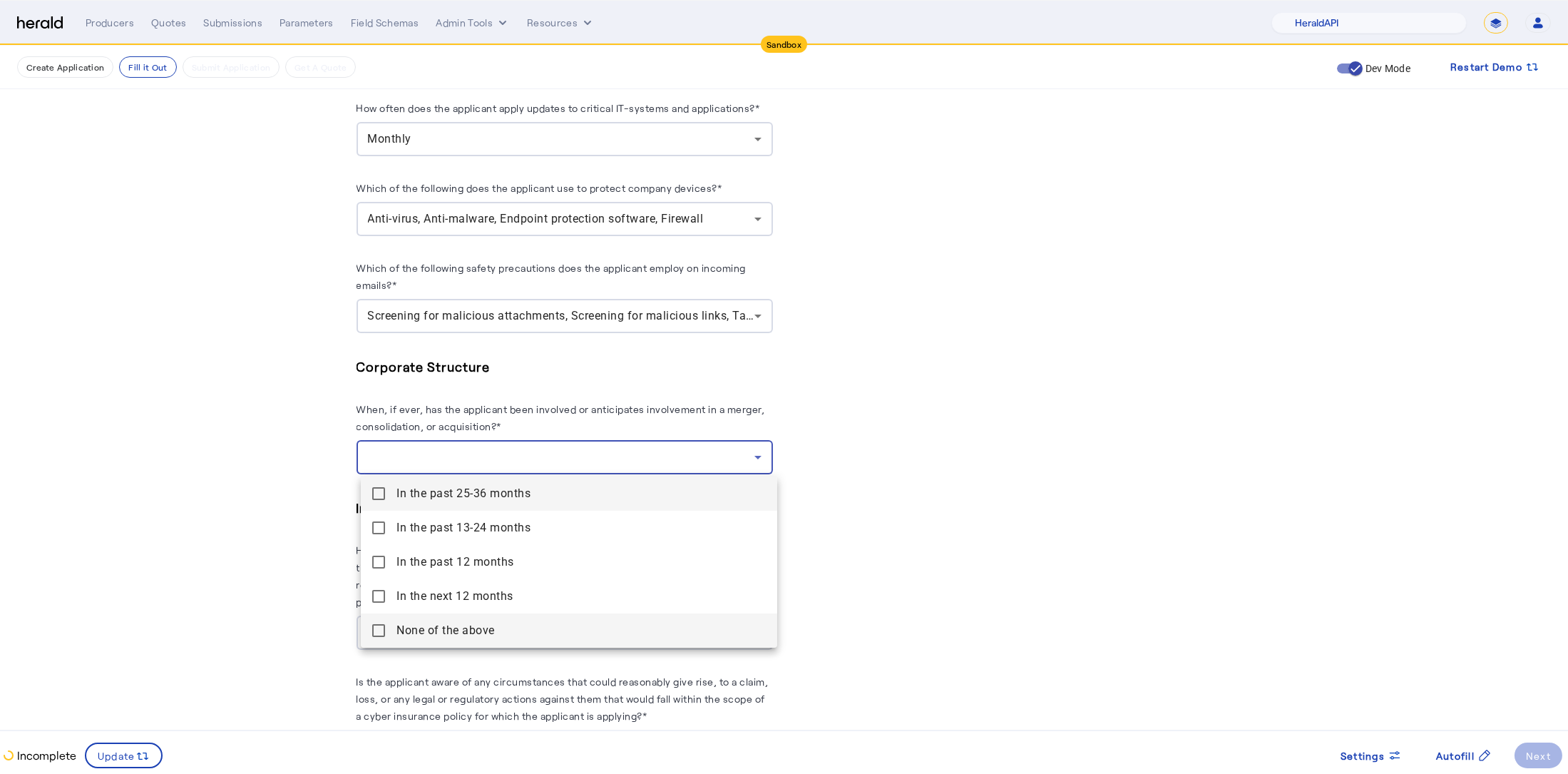
click at [429, 627] on span "None of the above" at bounding box center [581, 630] width 370 height 17
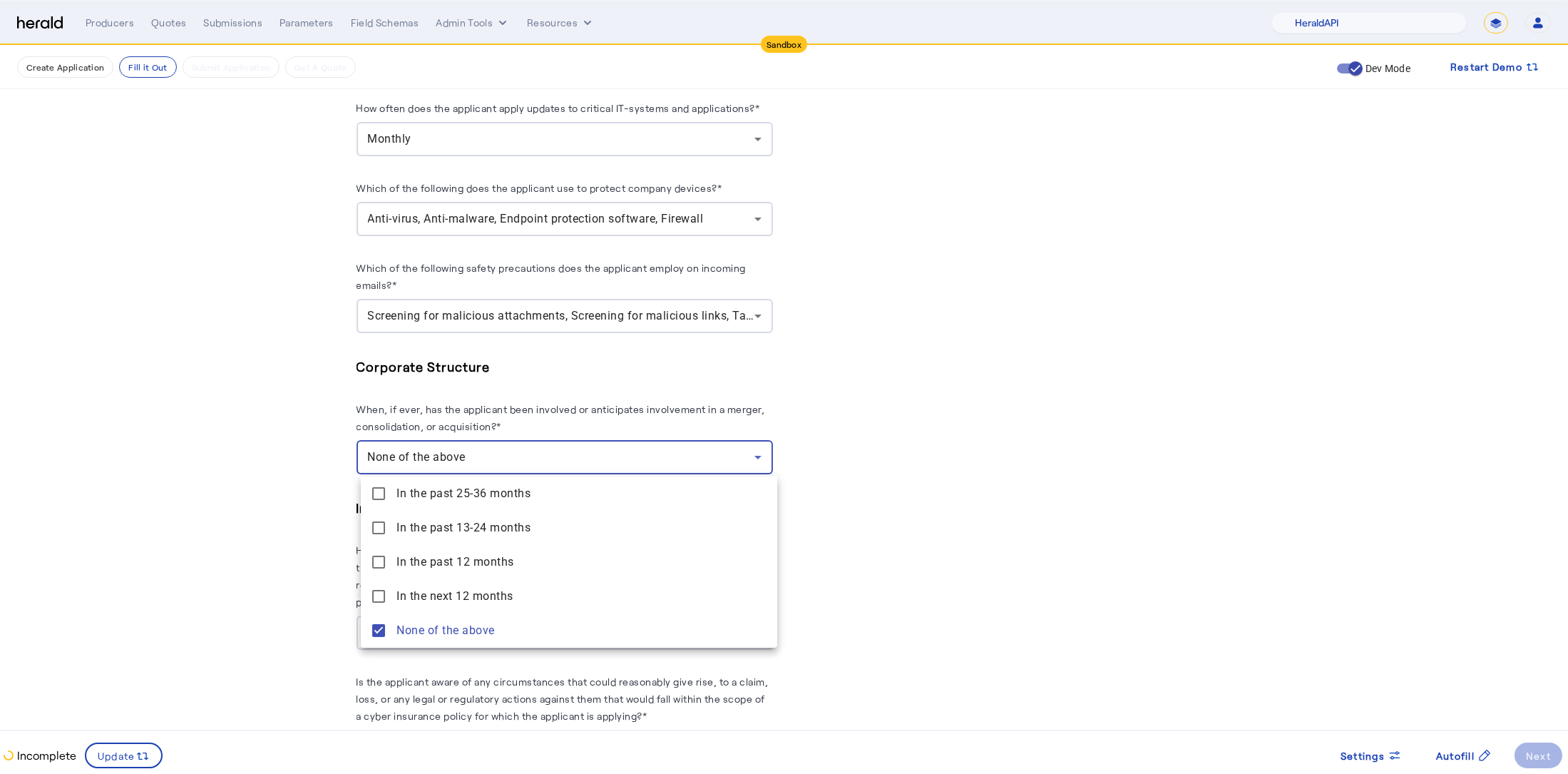
click at [270, 568] on div at bounding box center [784, 387] width 1568 height 774
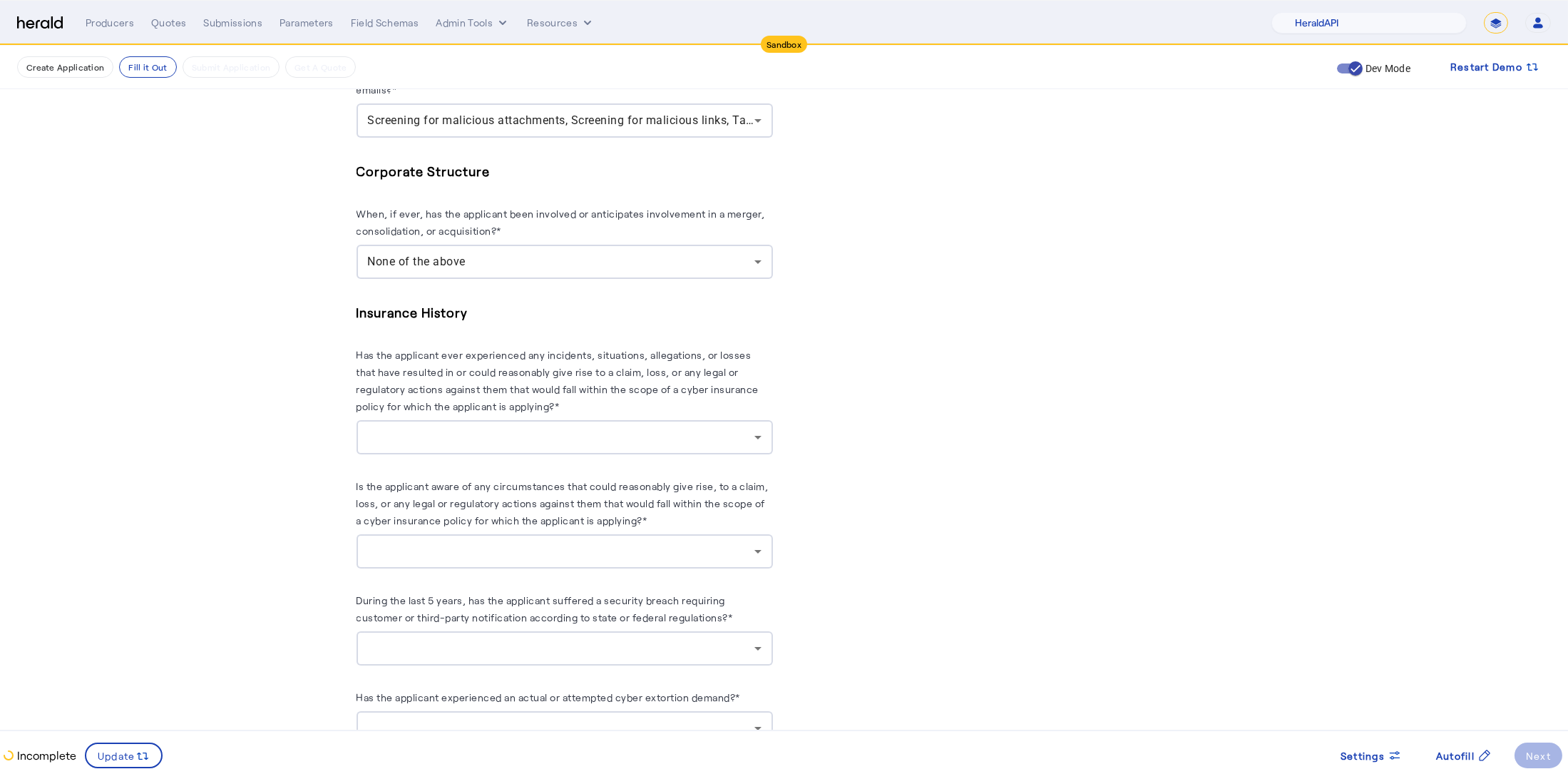
scroll to position [2102, 0]
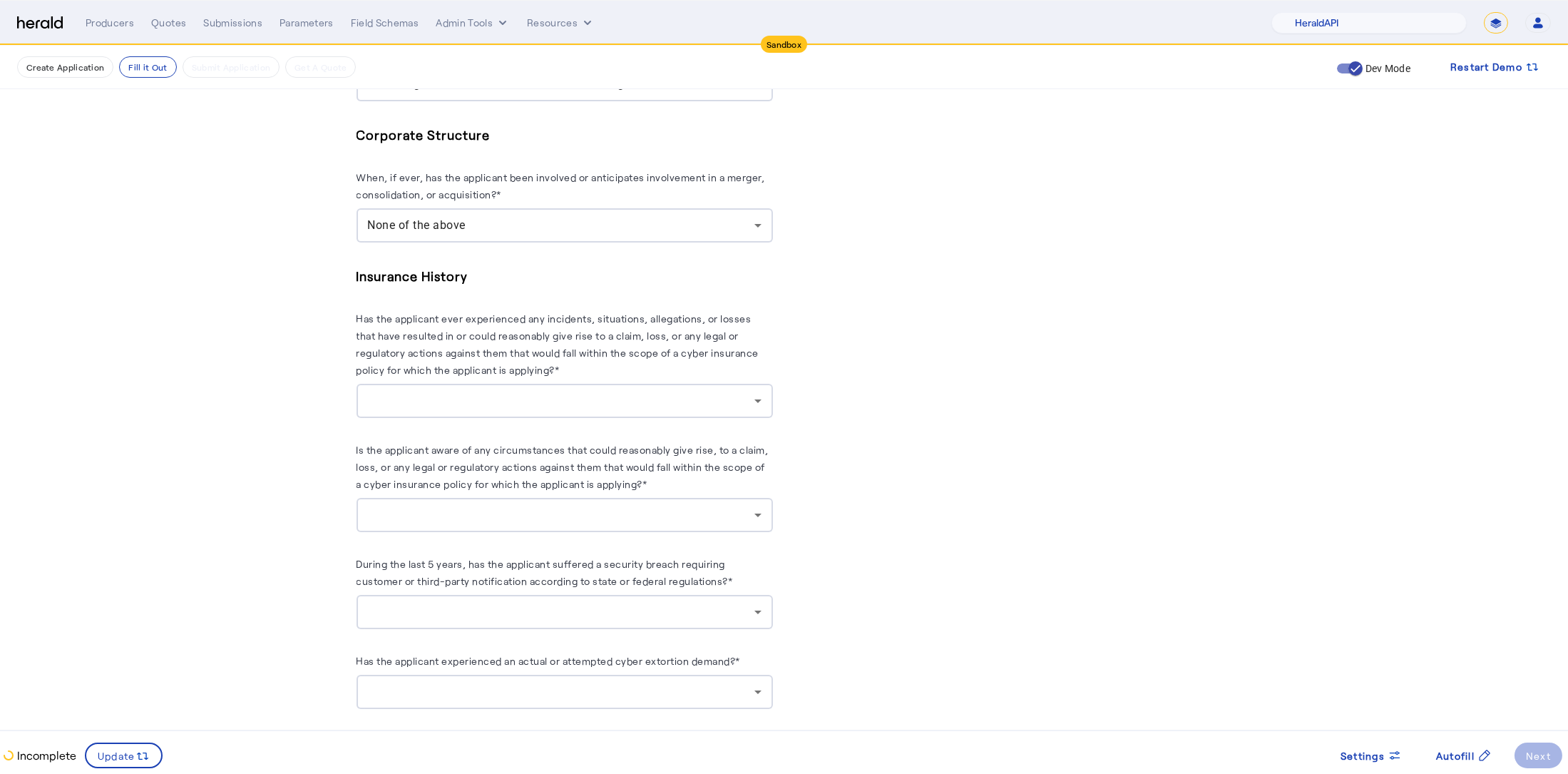
click at [527, 404] on div at bounding box center [561, 401] width 387 height 17
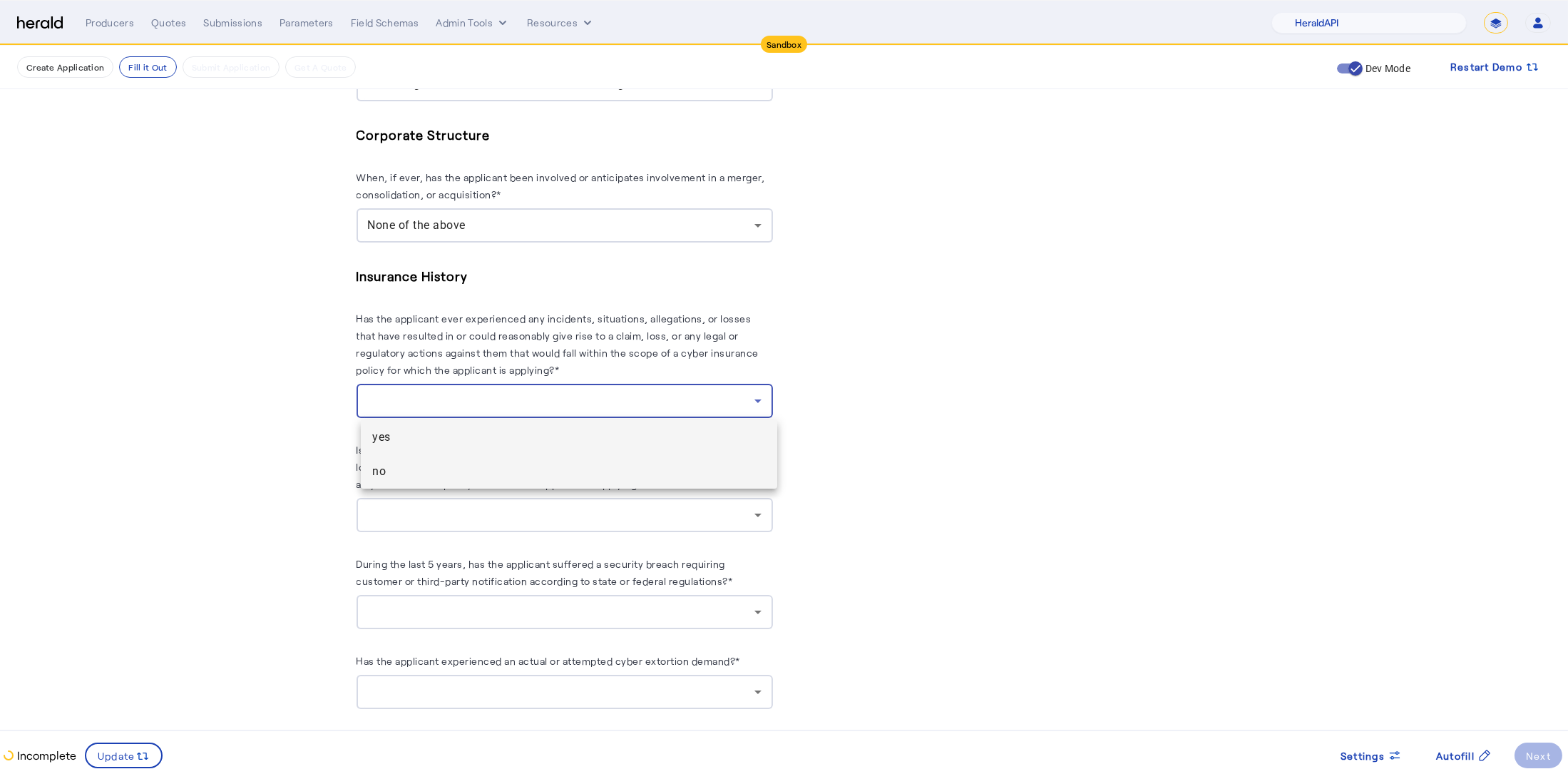
click at [476, 470] on span "no" at bounding box center [568, 471] width 394 height 17
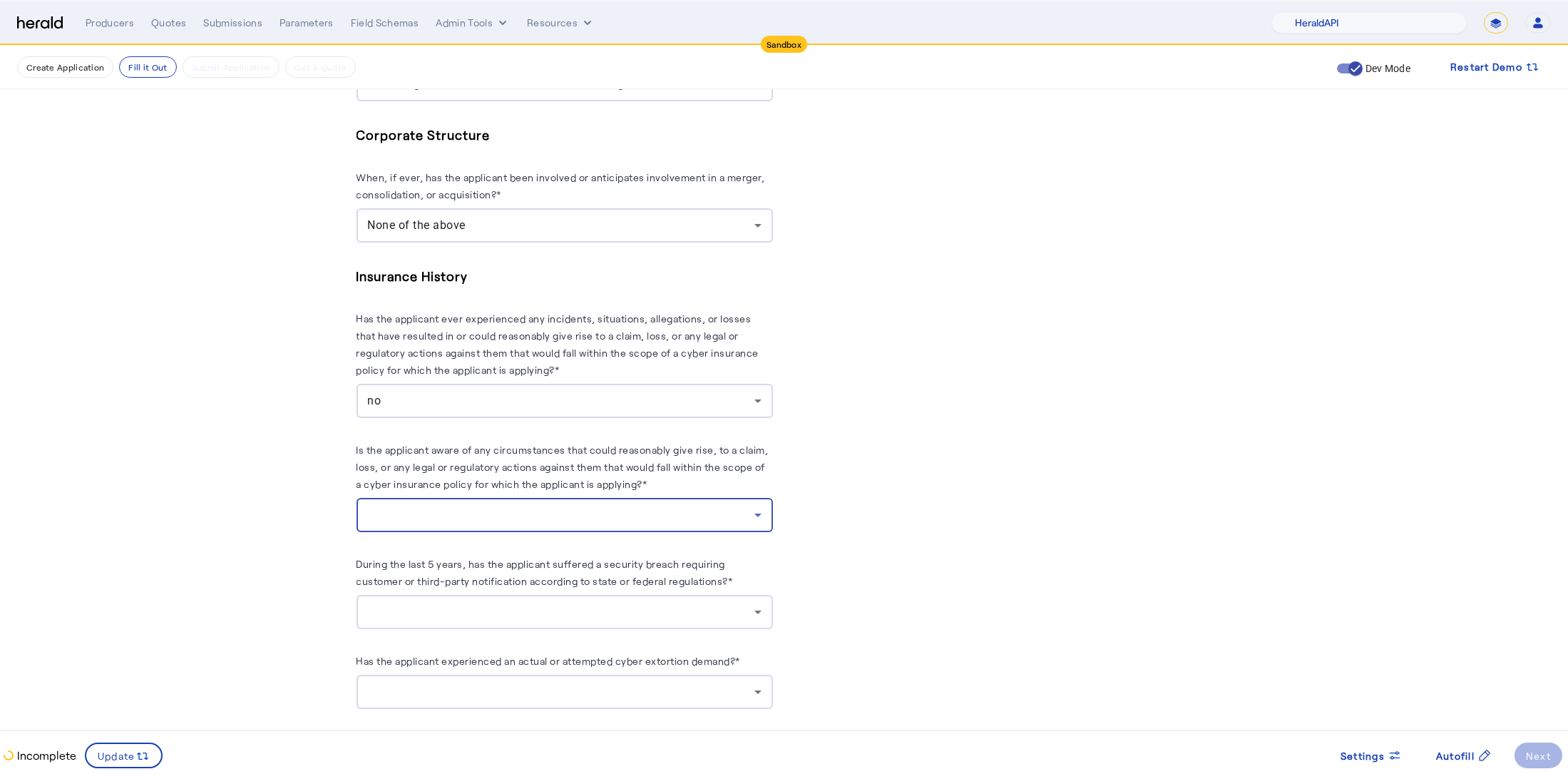
click at [472, 508] on div at bounding box center [561, 515] width 387 height 17
click at [497, 594] on mat-option "no" at bounding box center [569, 585] width 417 height 34
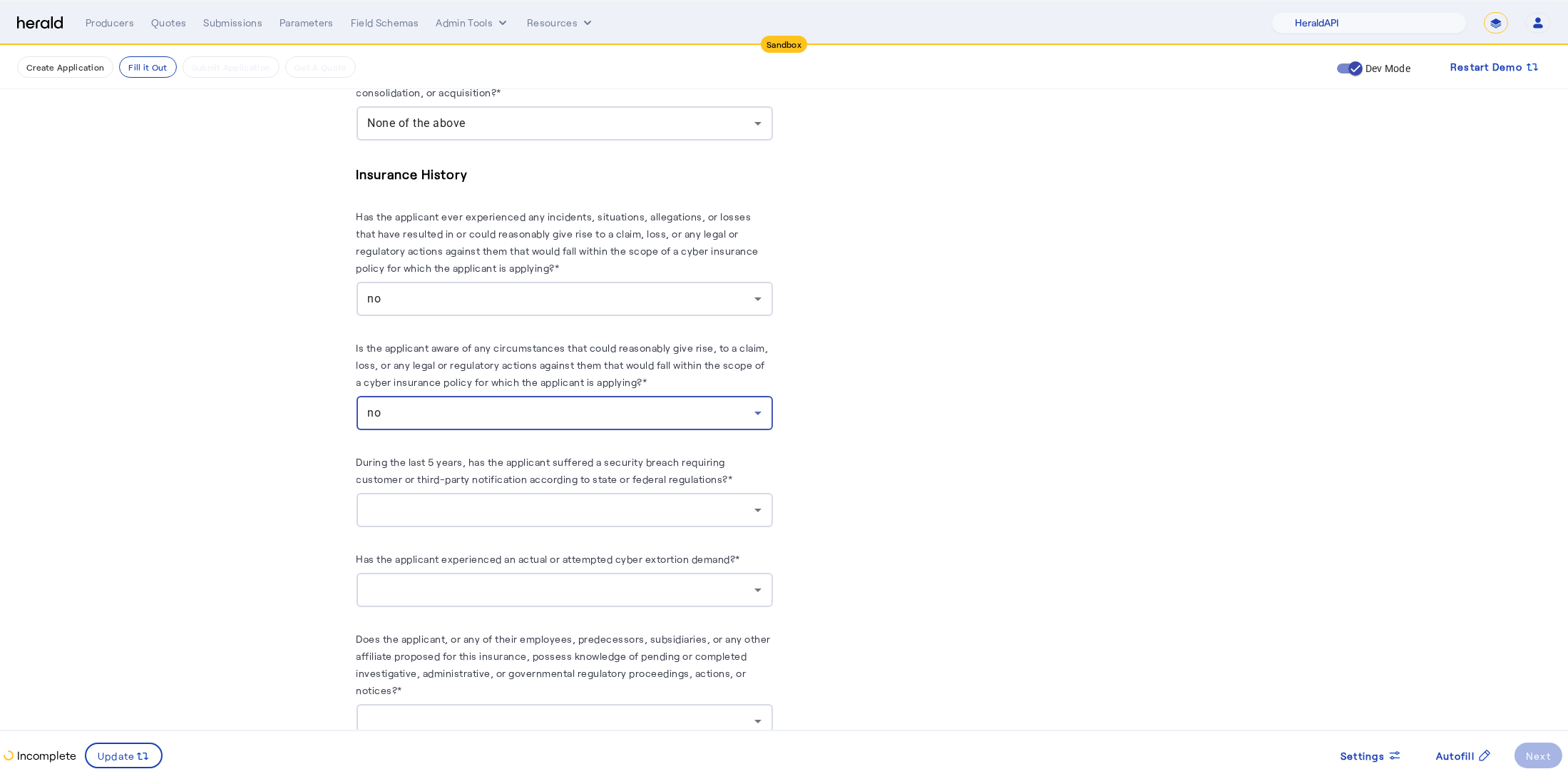
scroll to position [2212, 0]
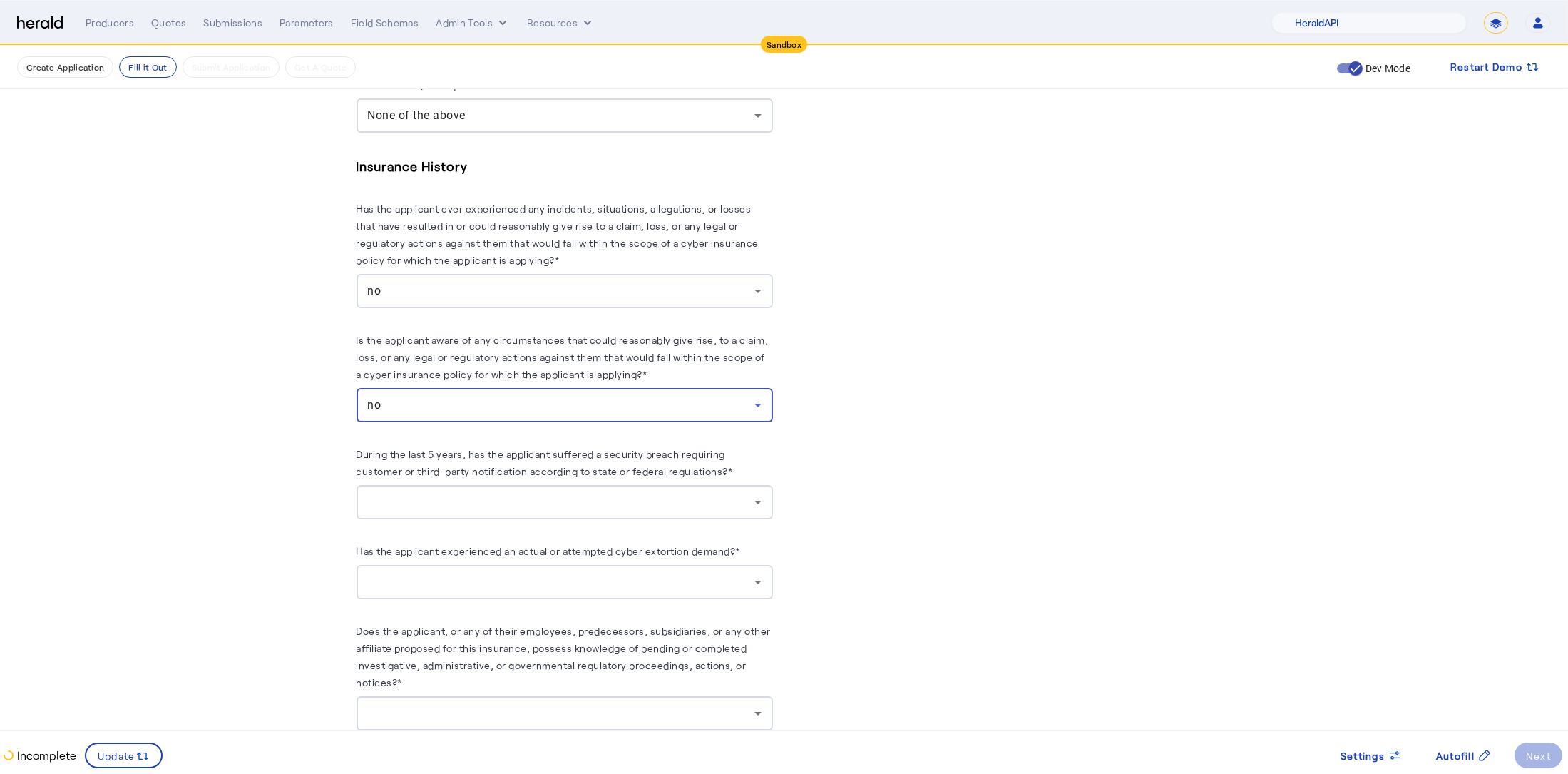
click at [569, 513] on div at bounding box center [564, 502] width 394 height 34
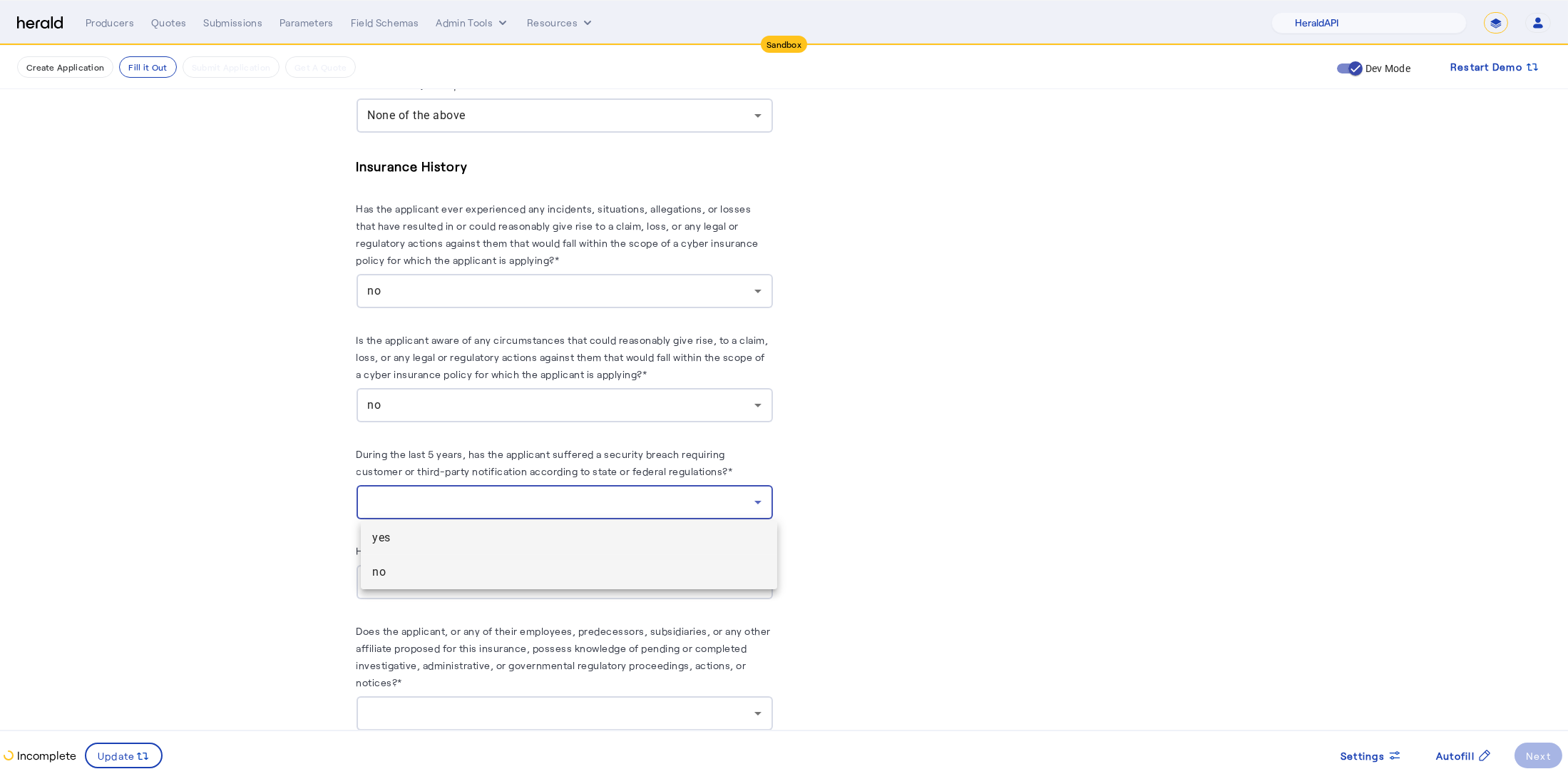
click at [445, 577] on span "no" at bounding box center [568, 572] width 394 height 17
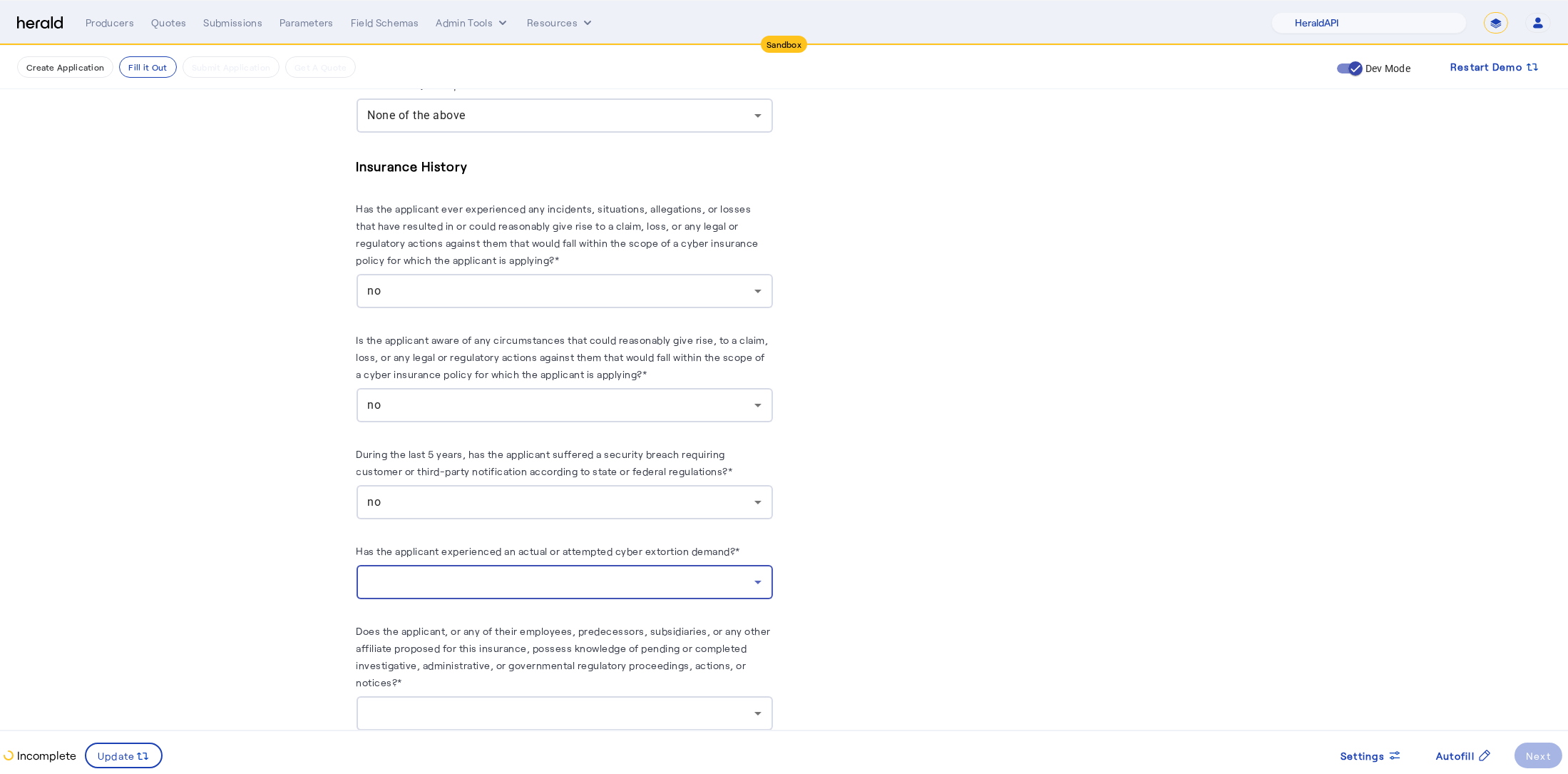
click at [451, 578] on div at bounding box center [561, 581] width 387 height 17
click at [480, 646] on span "no" at bounding box center [568, 652] width 394 height 17
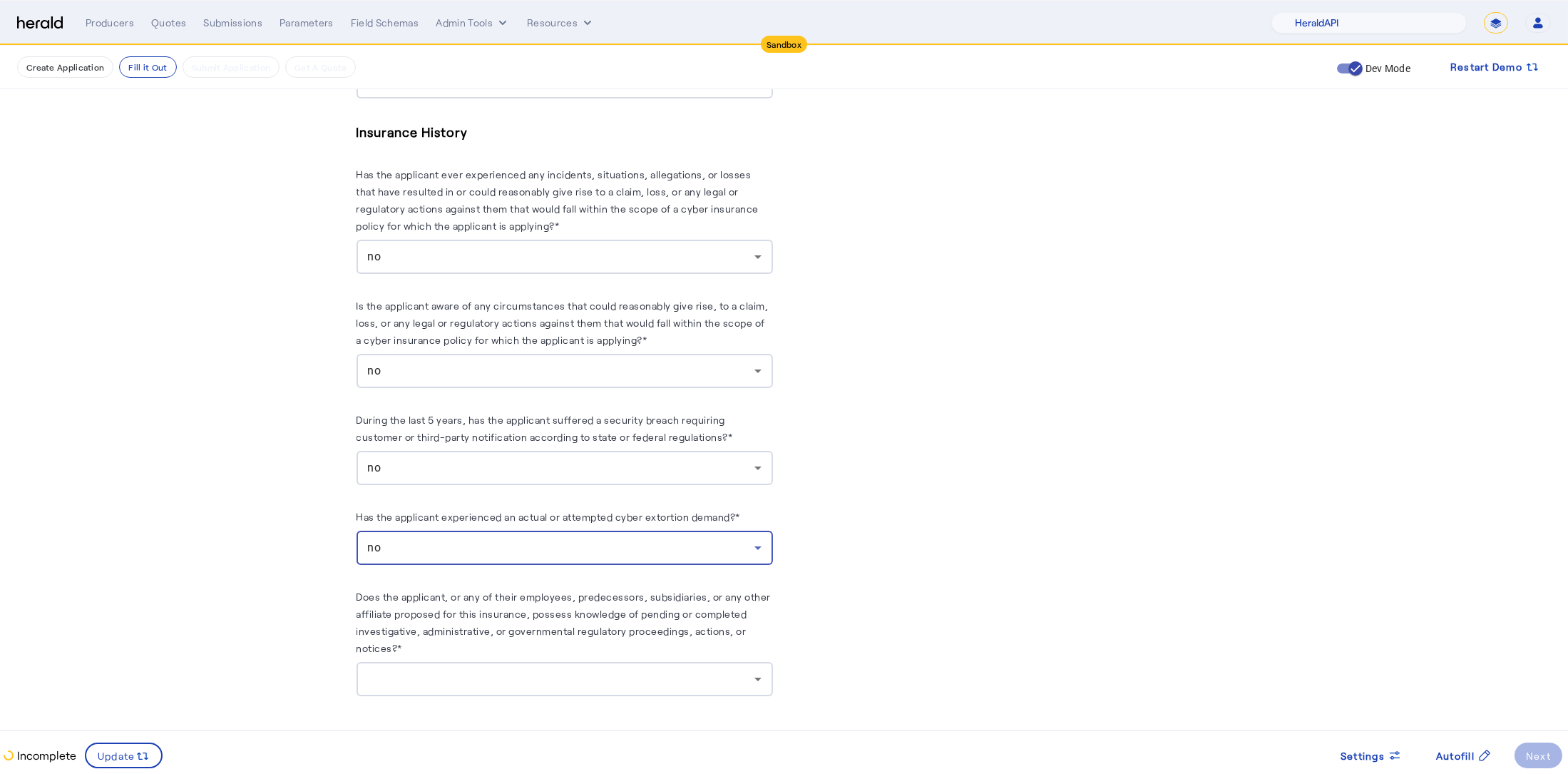
scroll to position [2248, 0]
click at [436, 673] on div at bounding box center [561, 677] width 387 height 17
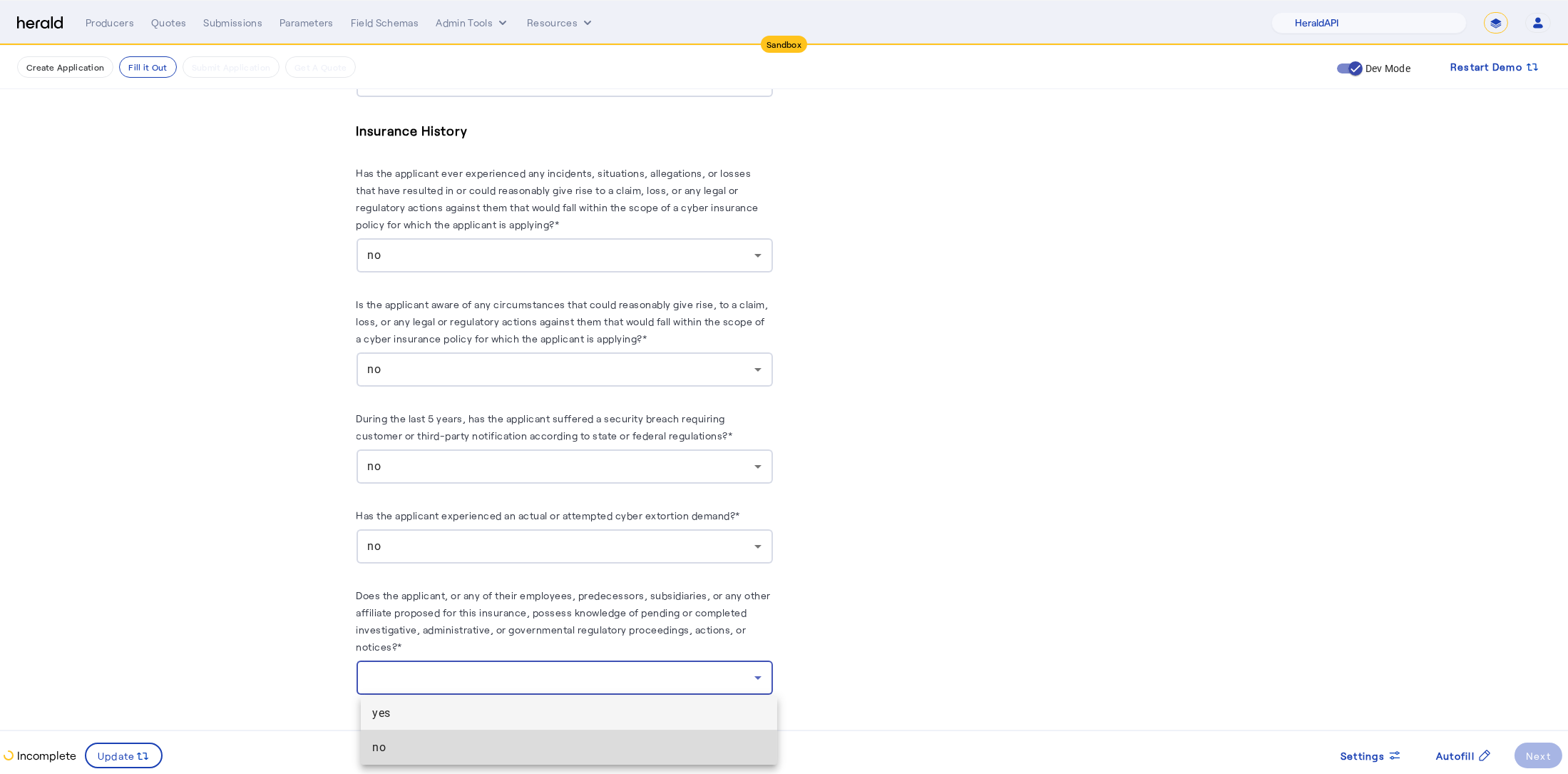
click at [465, 744] on span "no" at bounding box center [568, 747] width 394 height 17
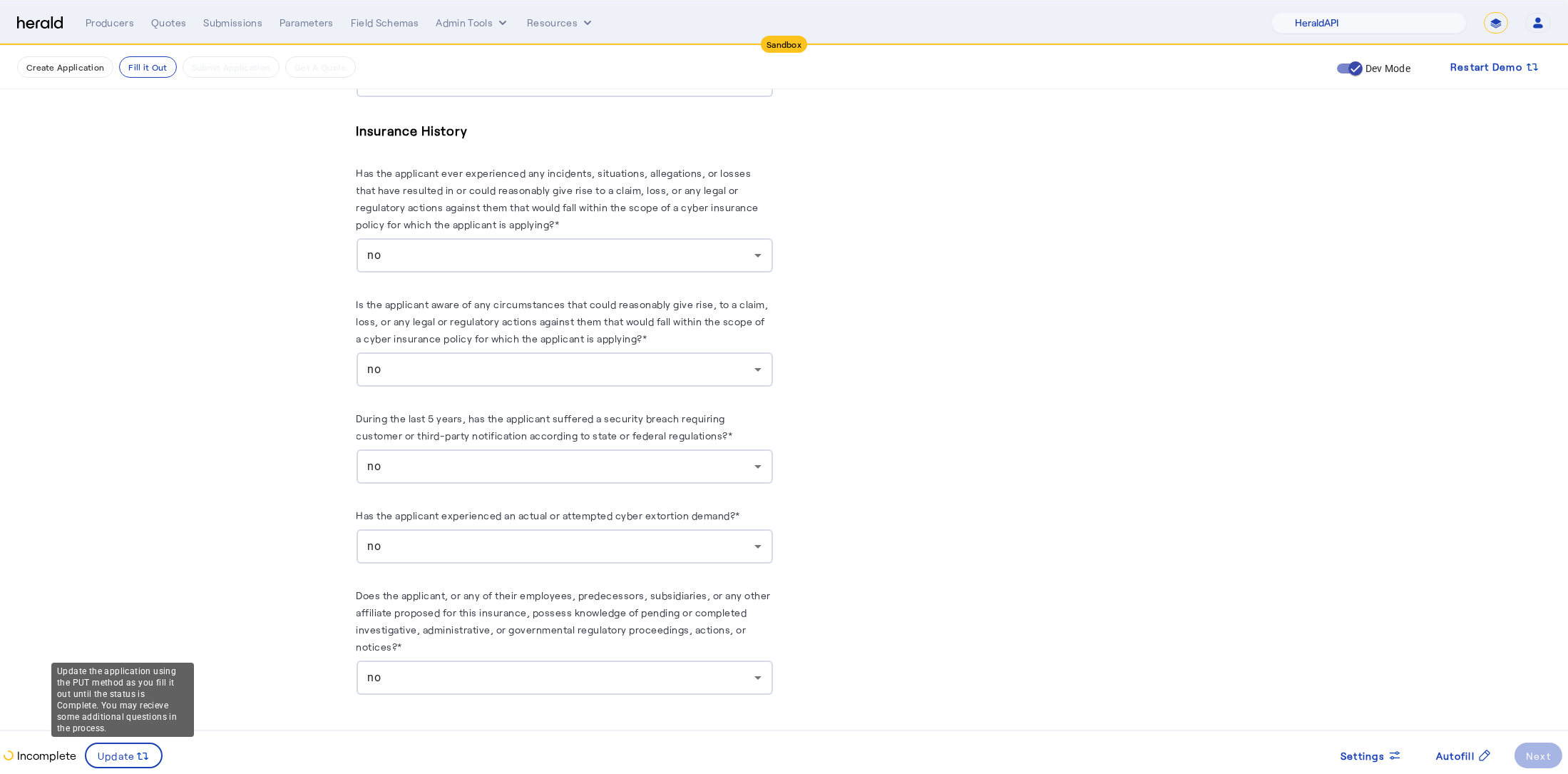
drag, startPoint x: 131, startPoint y: 752, endPoint x: 140, endPoint y: 730, distance: 23.8
click at [131, 752] on span "Update" at bounding box center [116, 755] width 38 height 15
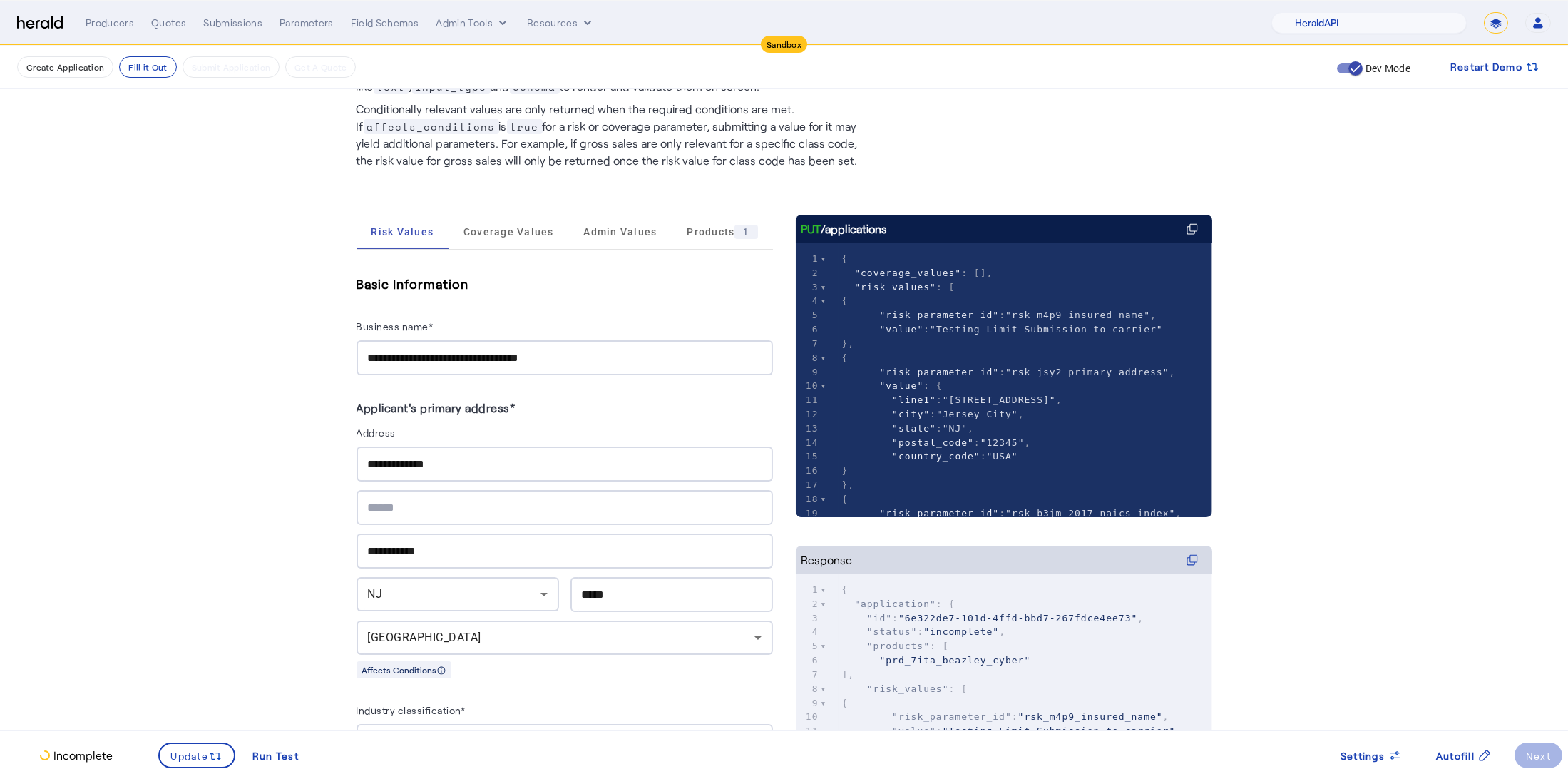
scroll to position [0, 0]
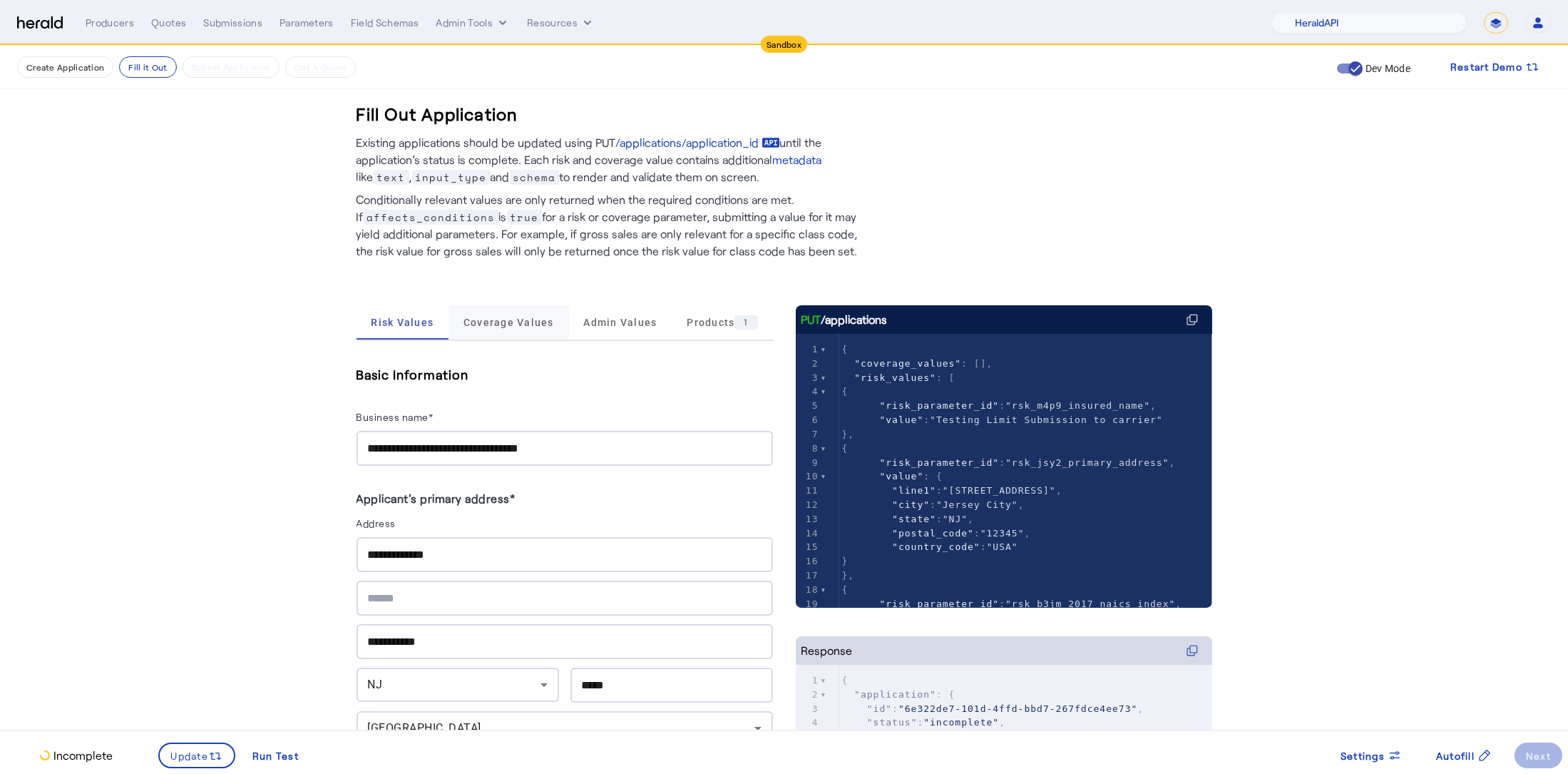
click at [496, 327] on span "Coverage Values" at bounding box center [508, 322] width 90 height 10
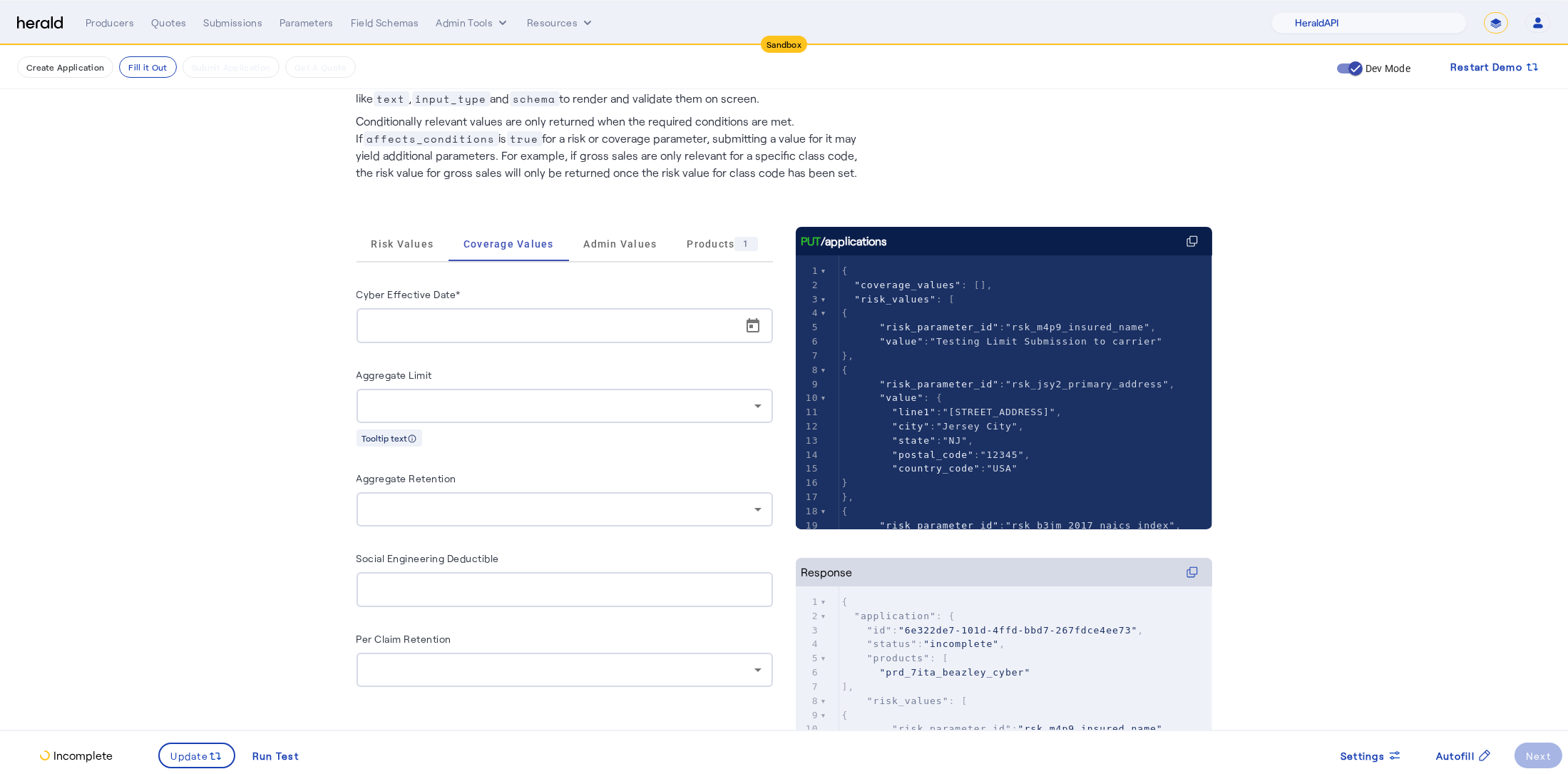
scroll to position [107, 0]
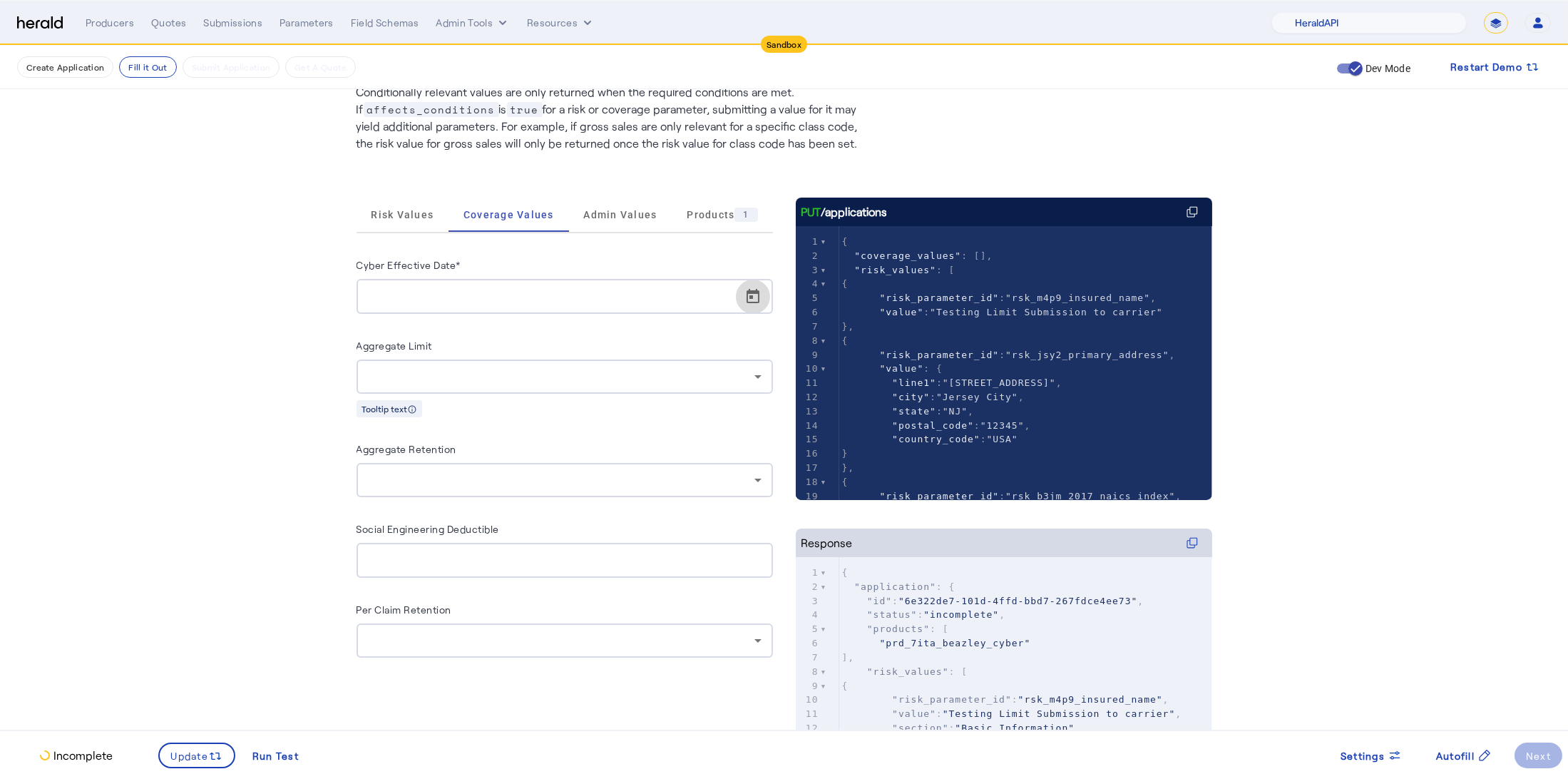
click at [762, 302] on span "Open calendar" at bounding box center [753, 296] width 34 height 34
click at [503, 460] on span "11" at bounding box center [494, 458] width 26 height 26
type input "**********"
click at [648, 377] on div at bounding box center [561, 377] width 387 height 17
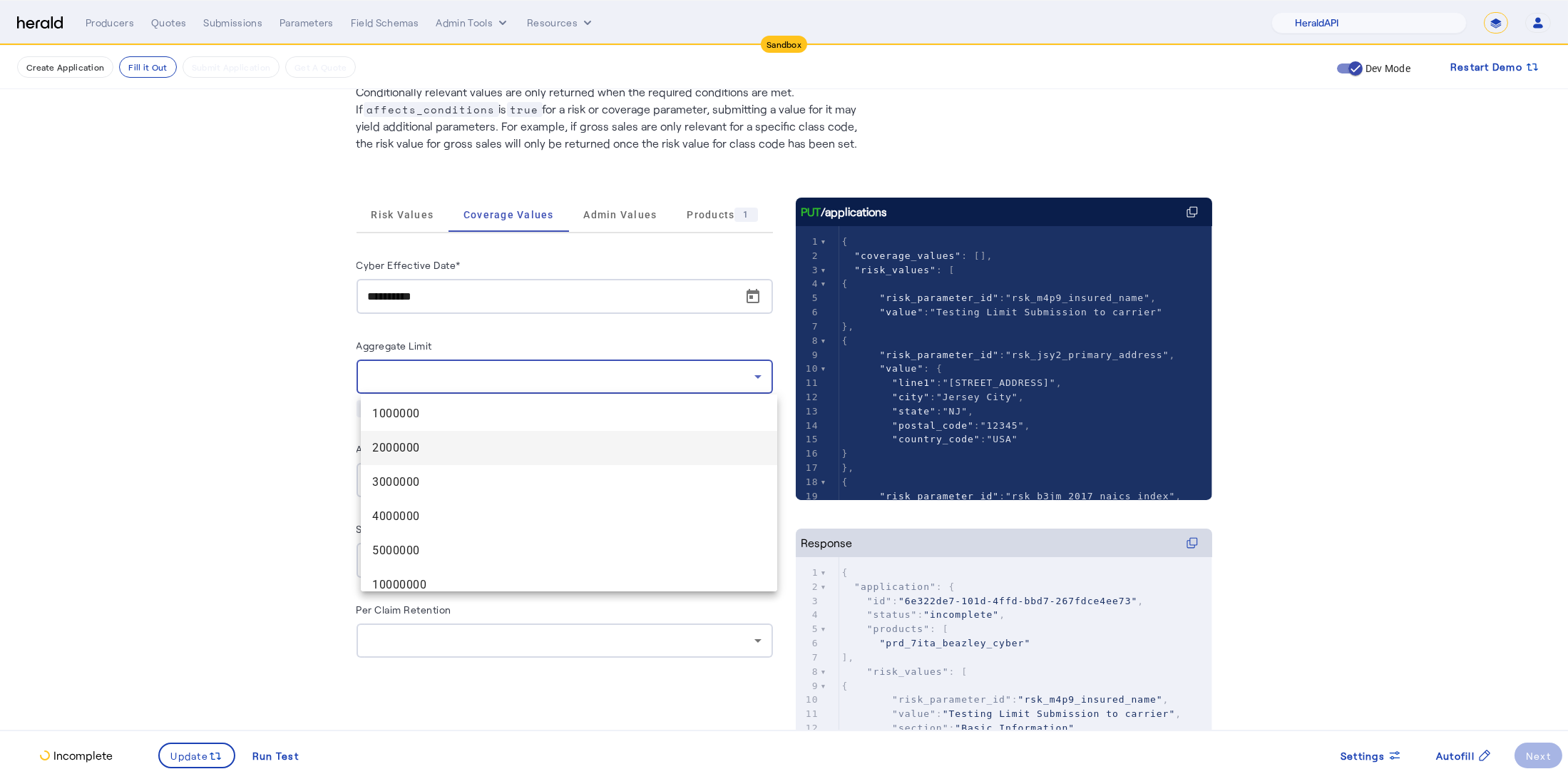
scroll to position [77, 0]
click at [519, 569] on span "10000000" at bounding box center [568, 575] width 394 height 17
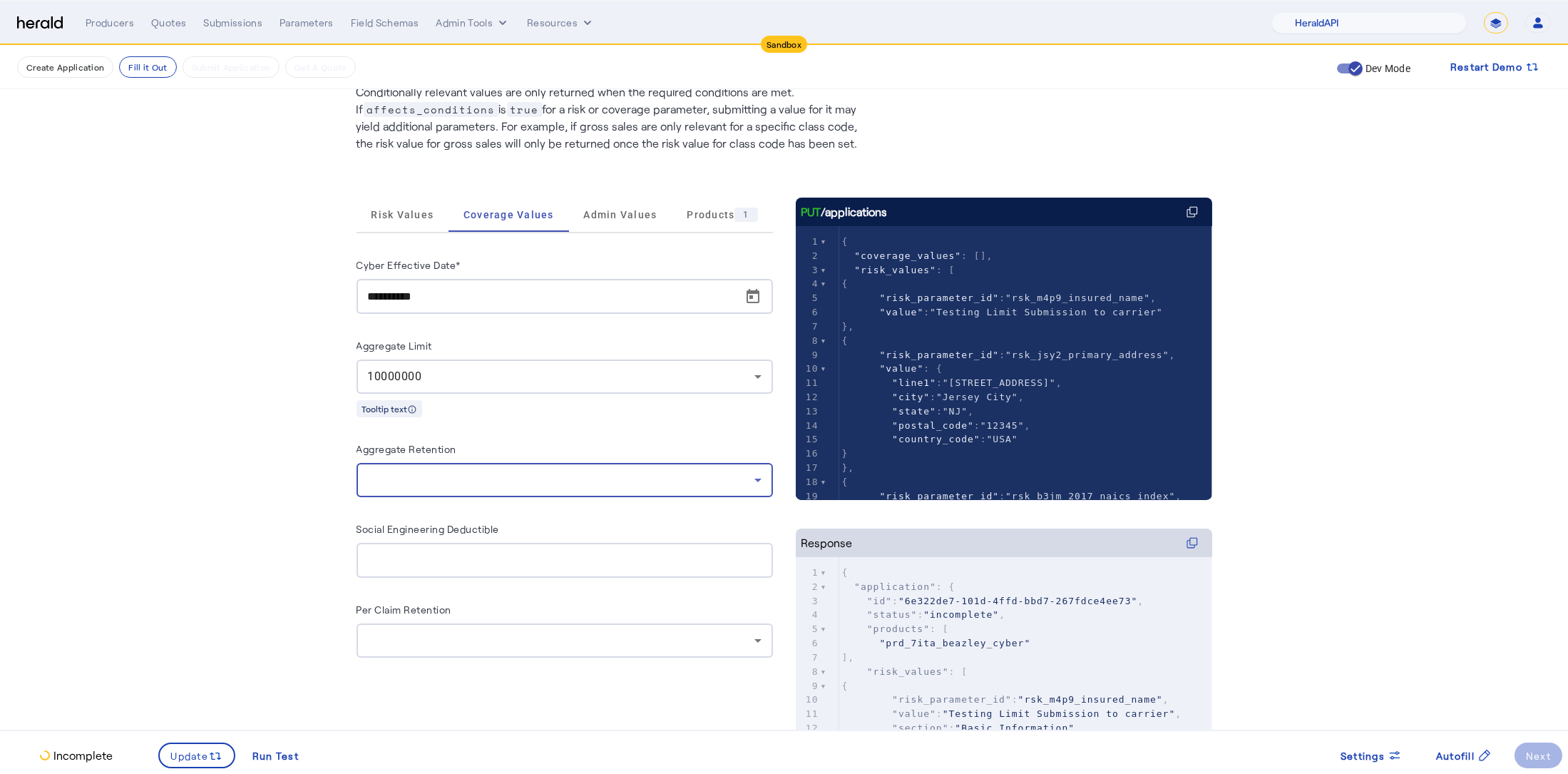
click at [520, 480] on div at bounding box center [561, 480] width 387 height 17
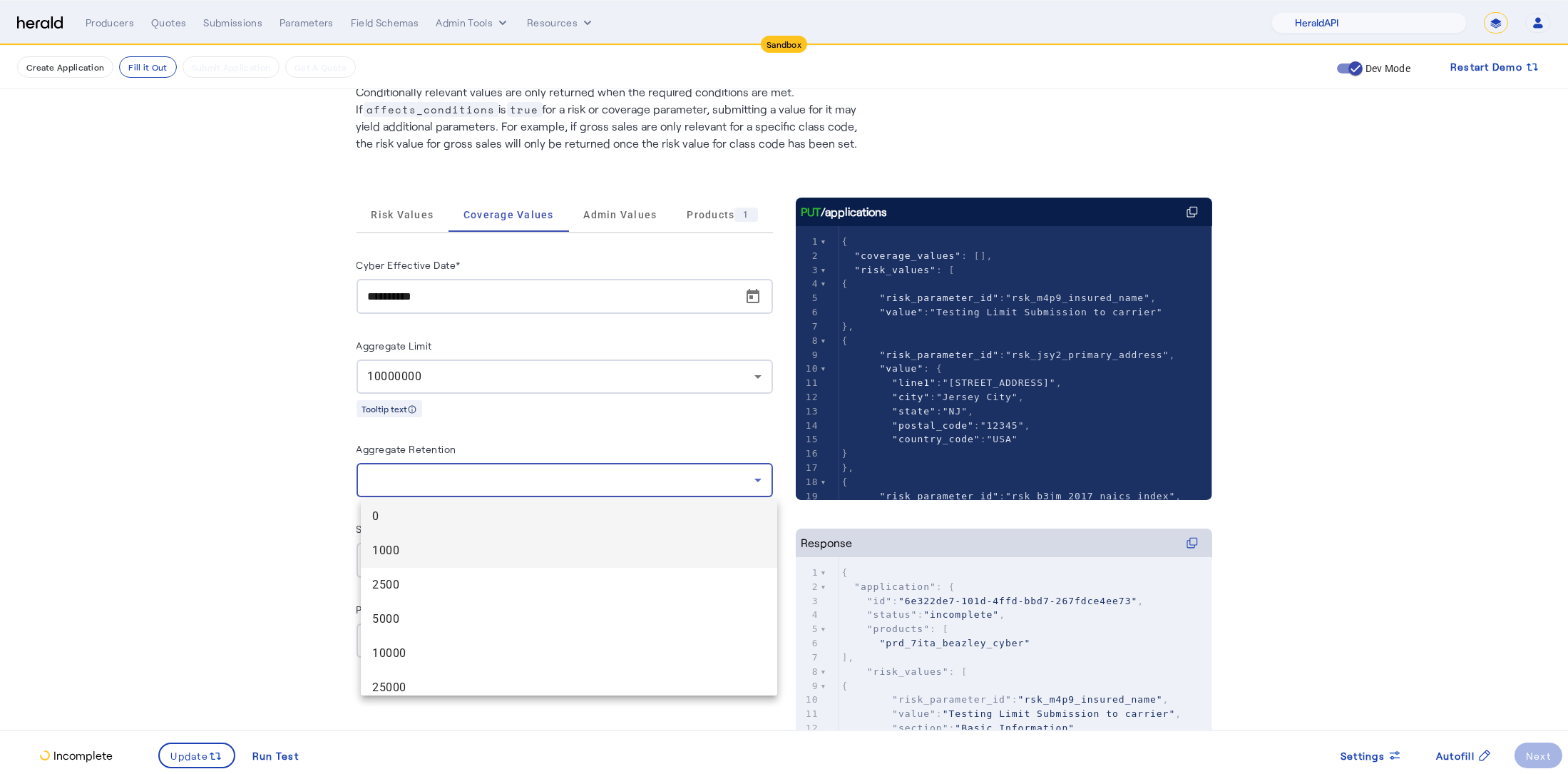
click at [498, 554] on span "1000" at bounding box center [568, 551] width 394 height 17
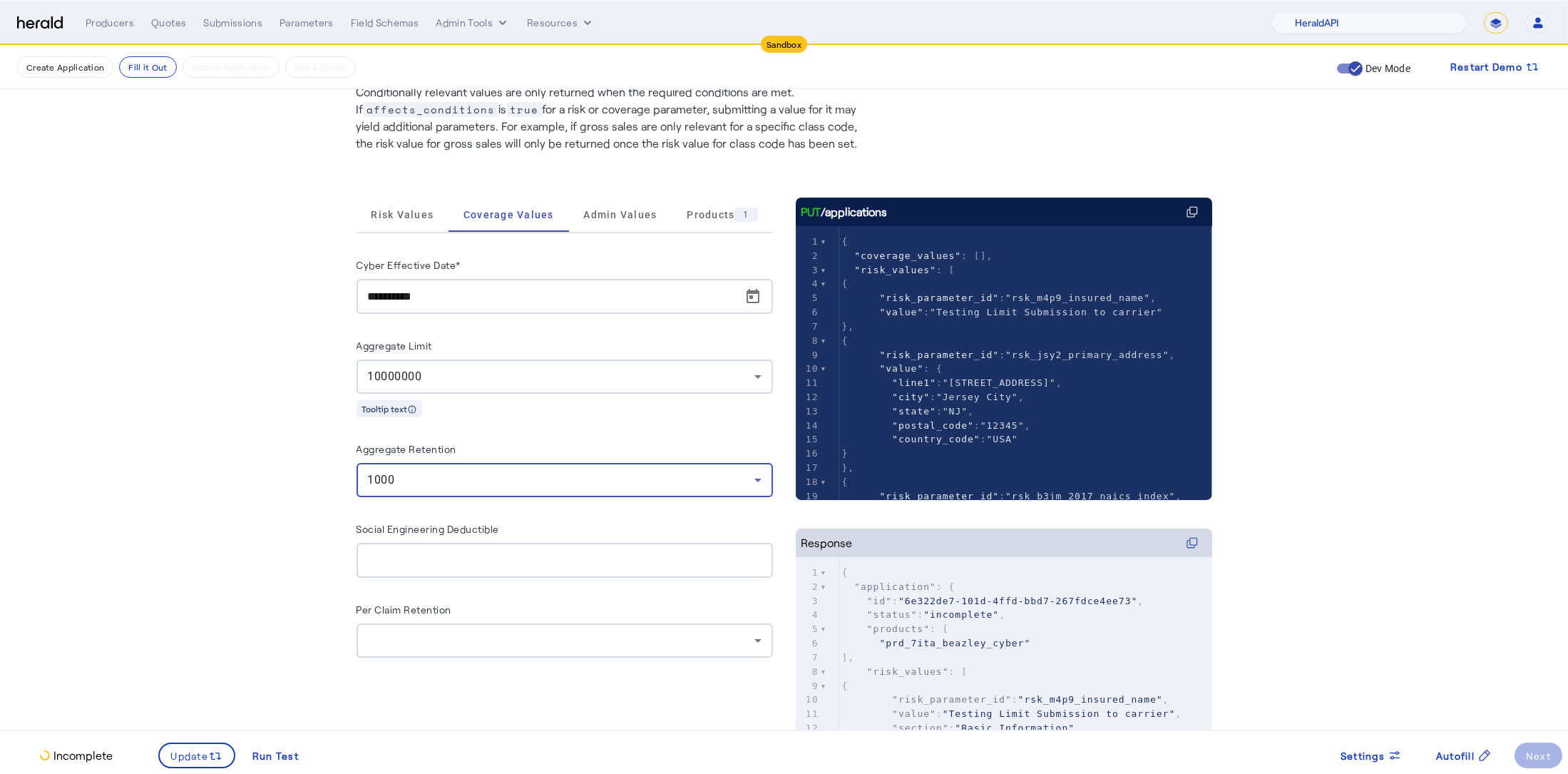
click at [312, 531] on fill-application-step "**********" at bounding box center [784, 427] width 1568 height 978
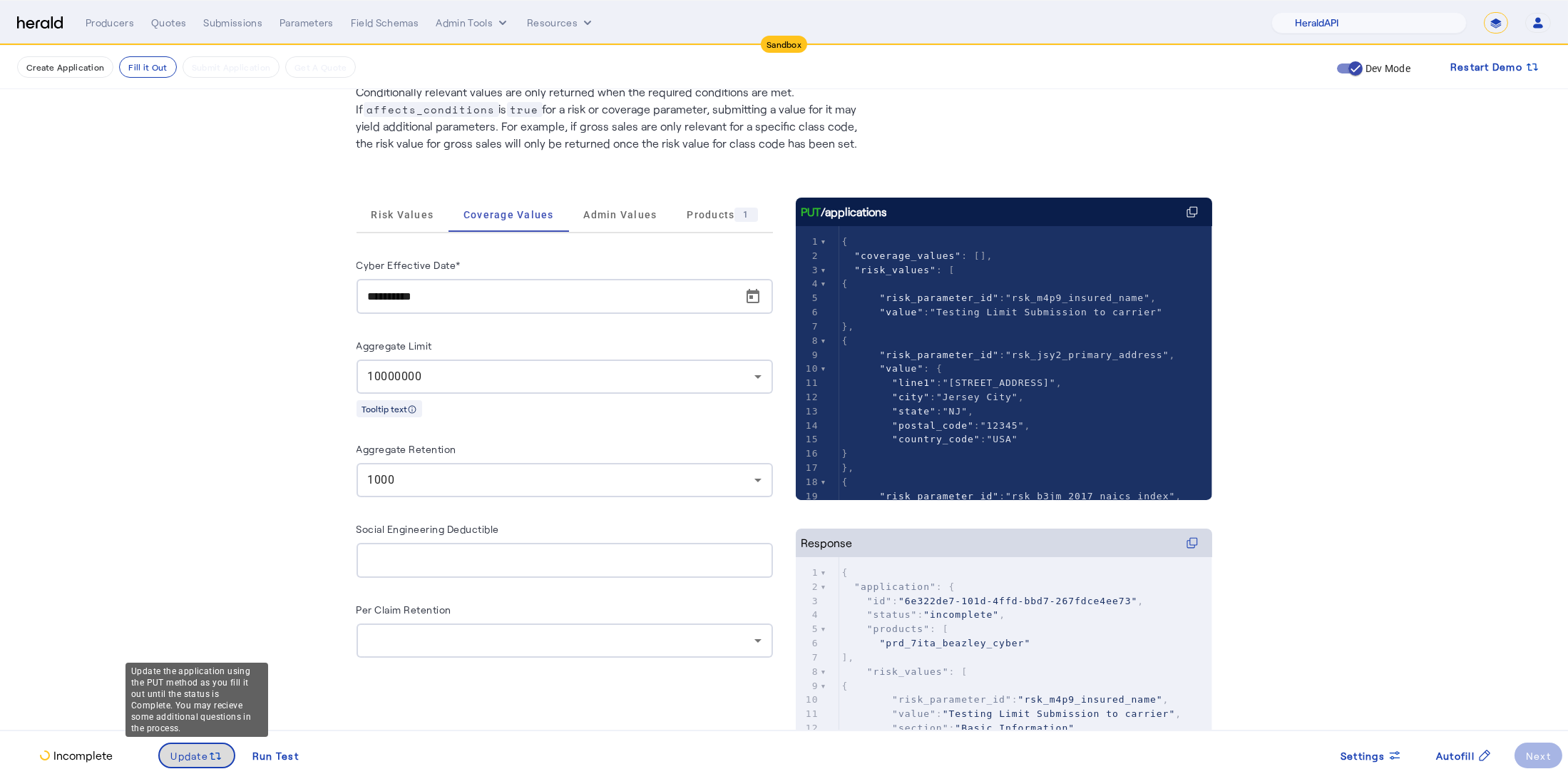
click at [198, 754] on span "Update" at bounding box center [189, 755] width 38 height 15
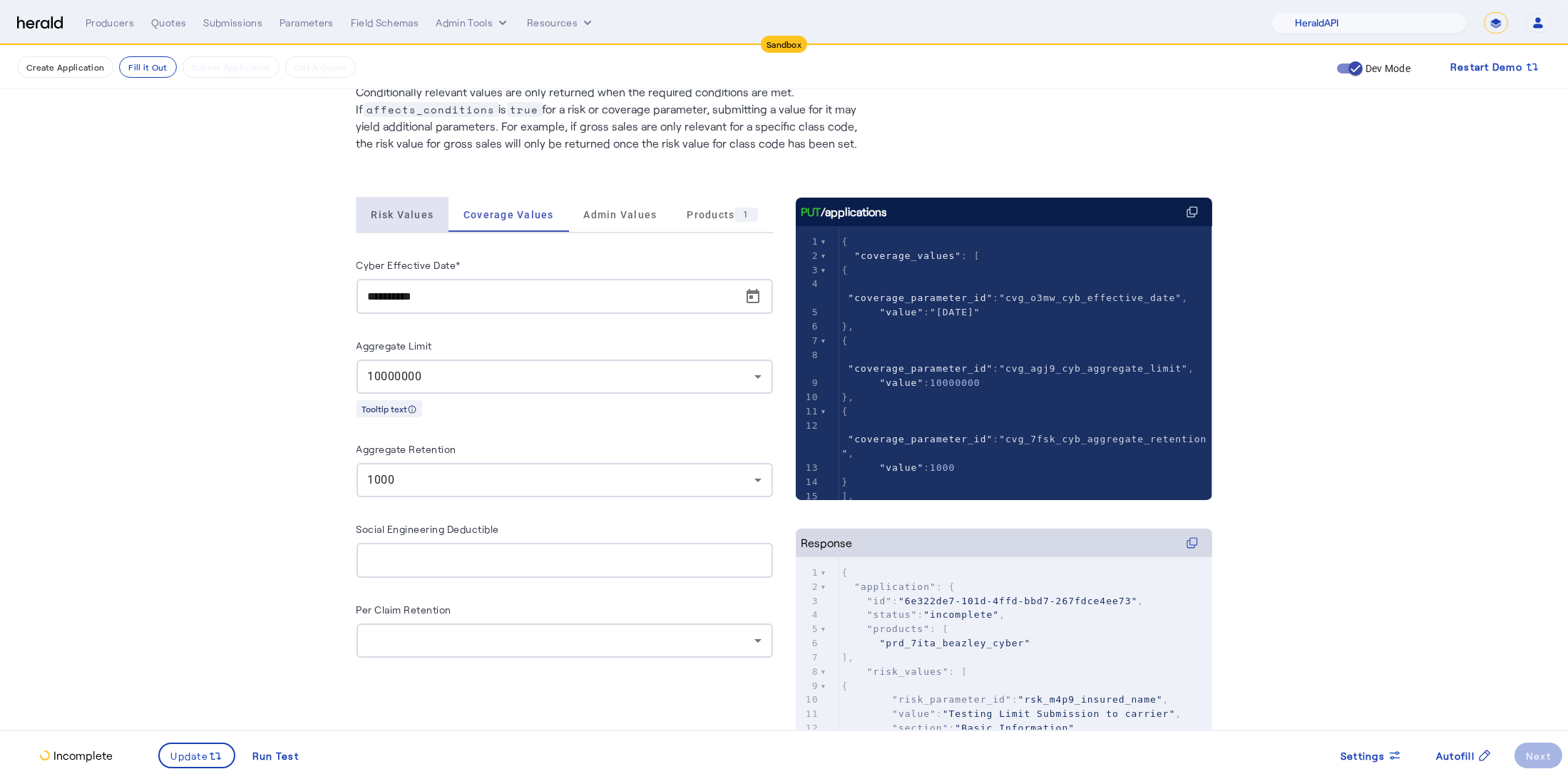
drag, startPoint x: 411, startPoint y: 207, endPoint x: 417, endPoint y: 223, distance: 17.1
click at [411, 210] on span "Risk Values" at bounding box center [402, 214] width 63 height 10
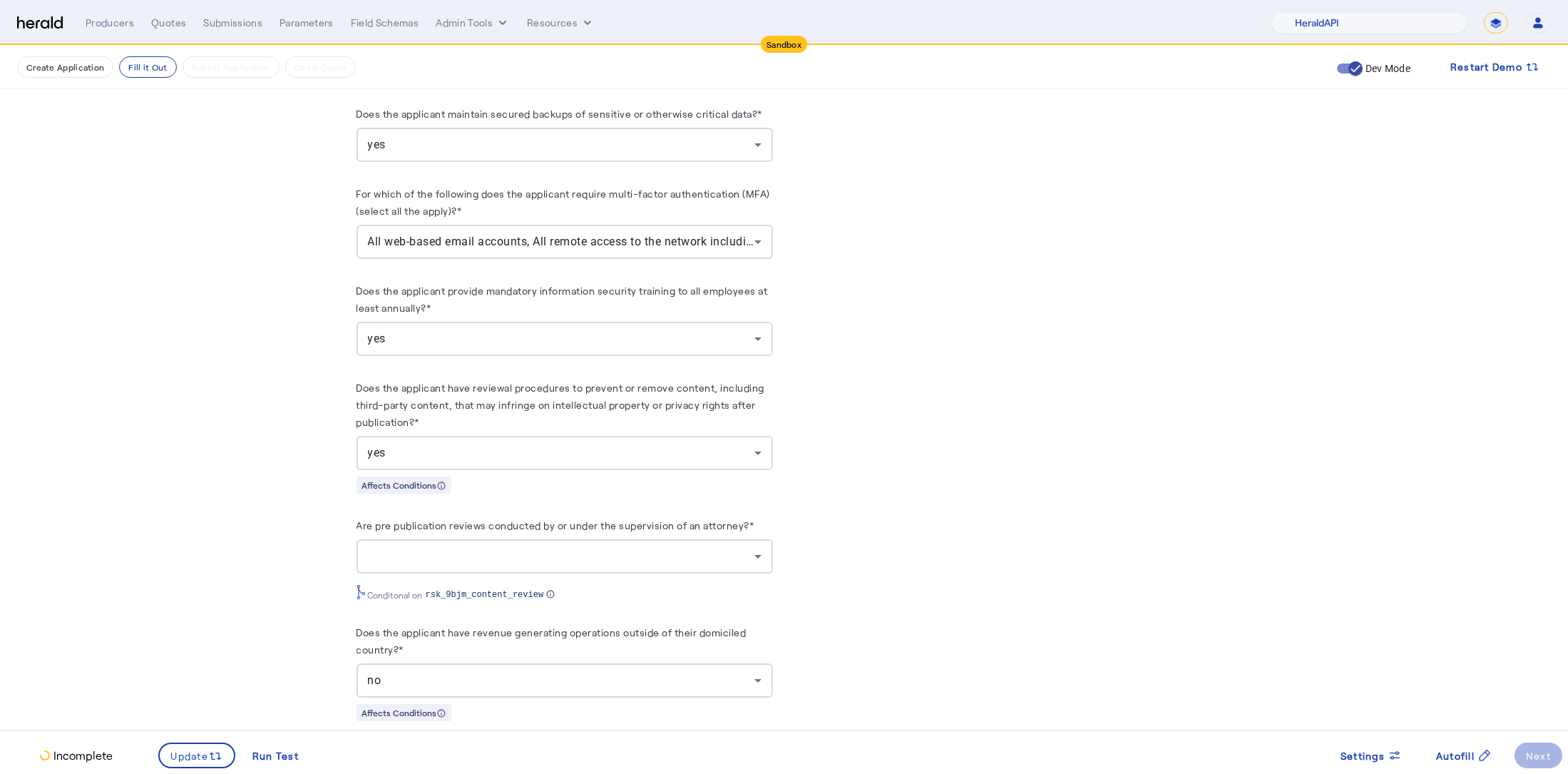
scroll to position [1488, 0]
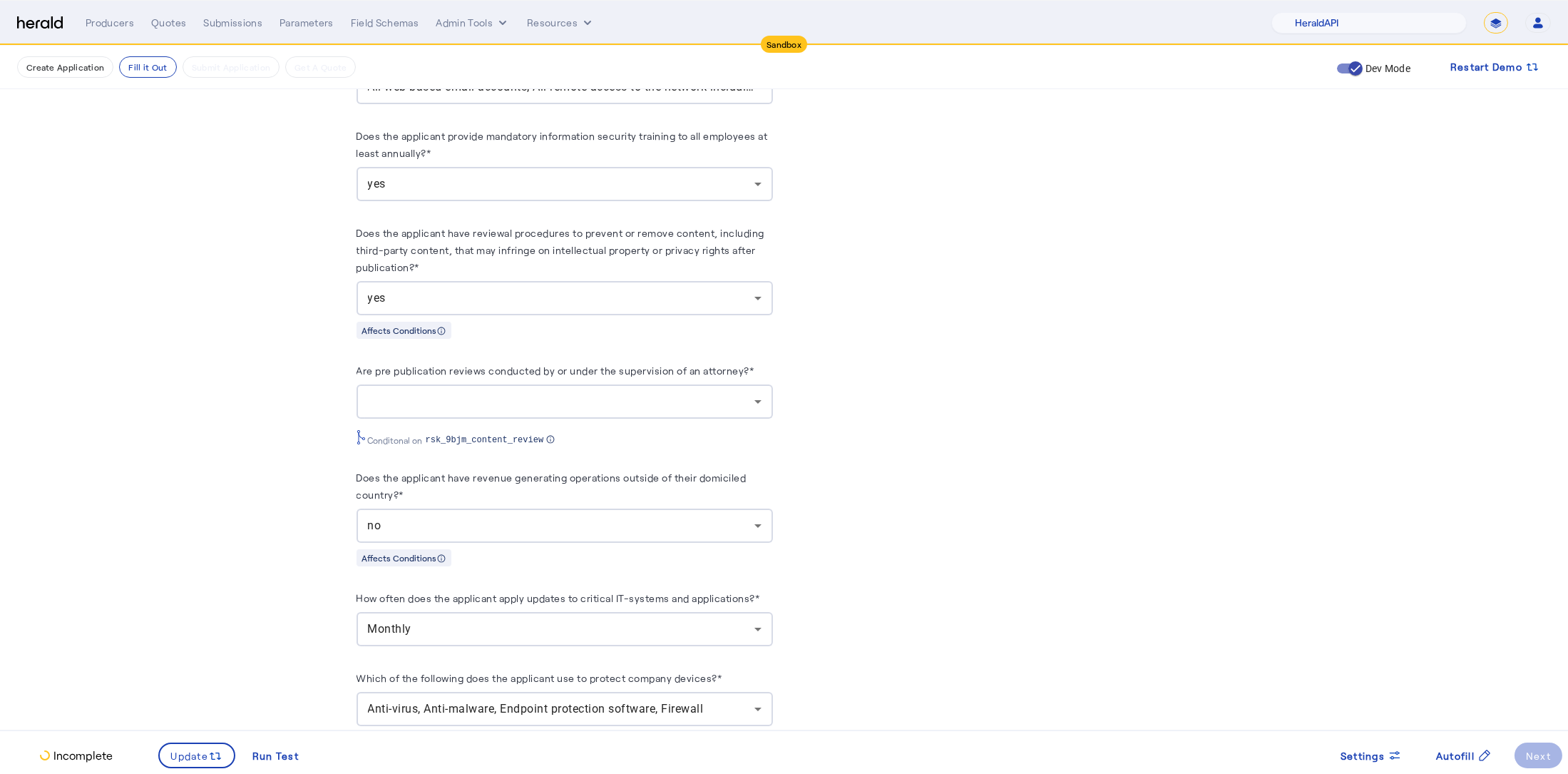
click at [595, 393] on div at bounding box center [561, 401] width 387 height 17
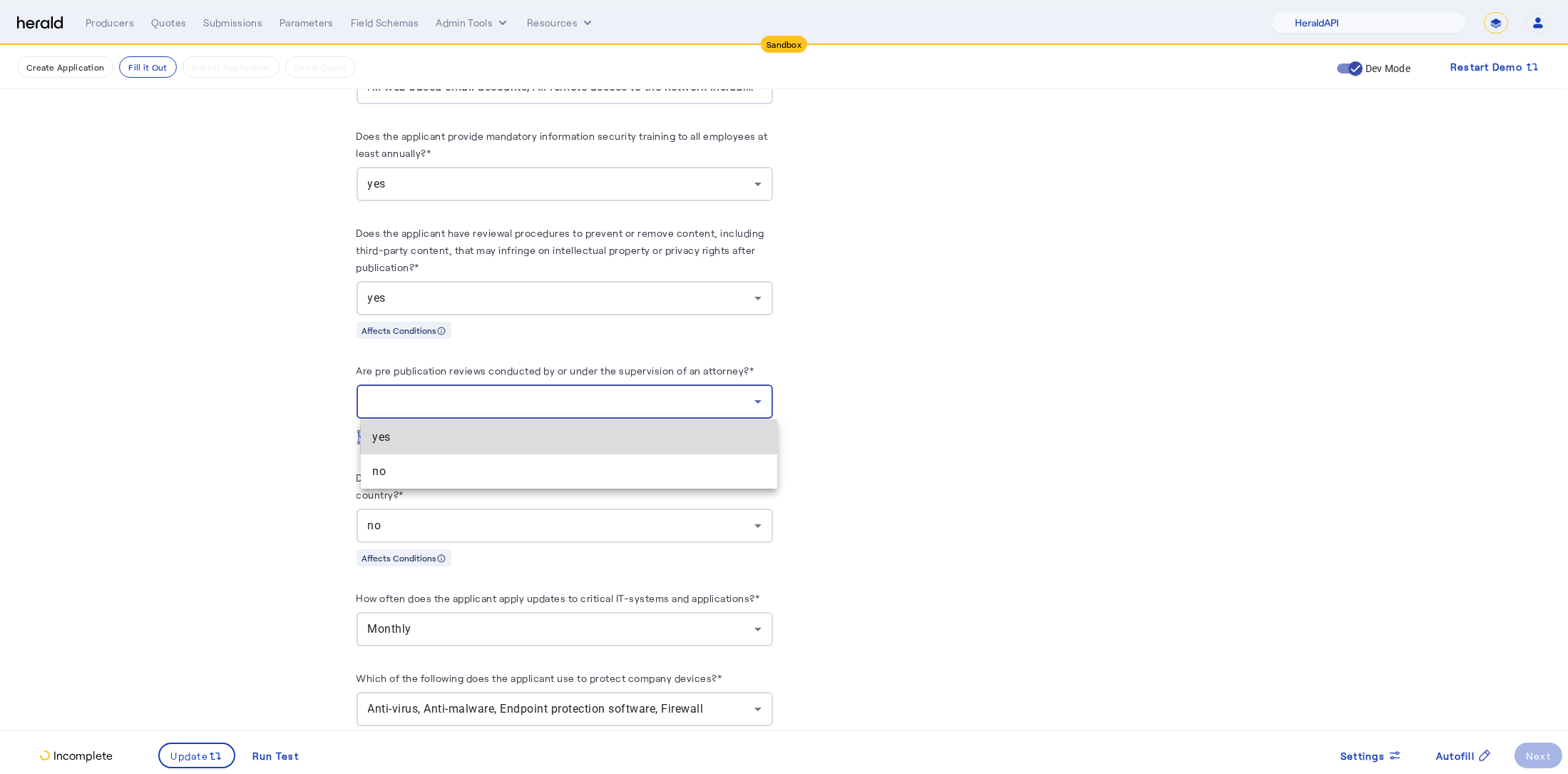
click at [491, 429] on span "yes" at bounding box center [568, 437] width 394 height 17
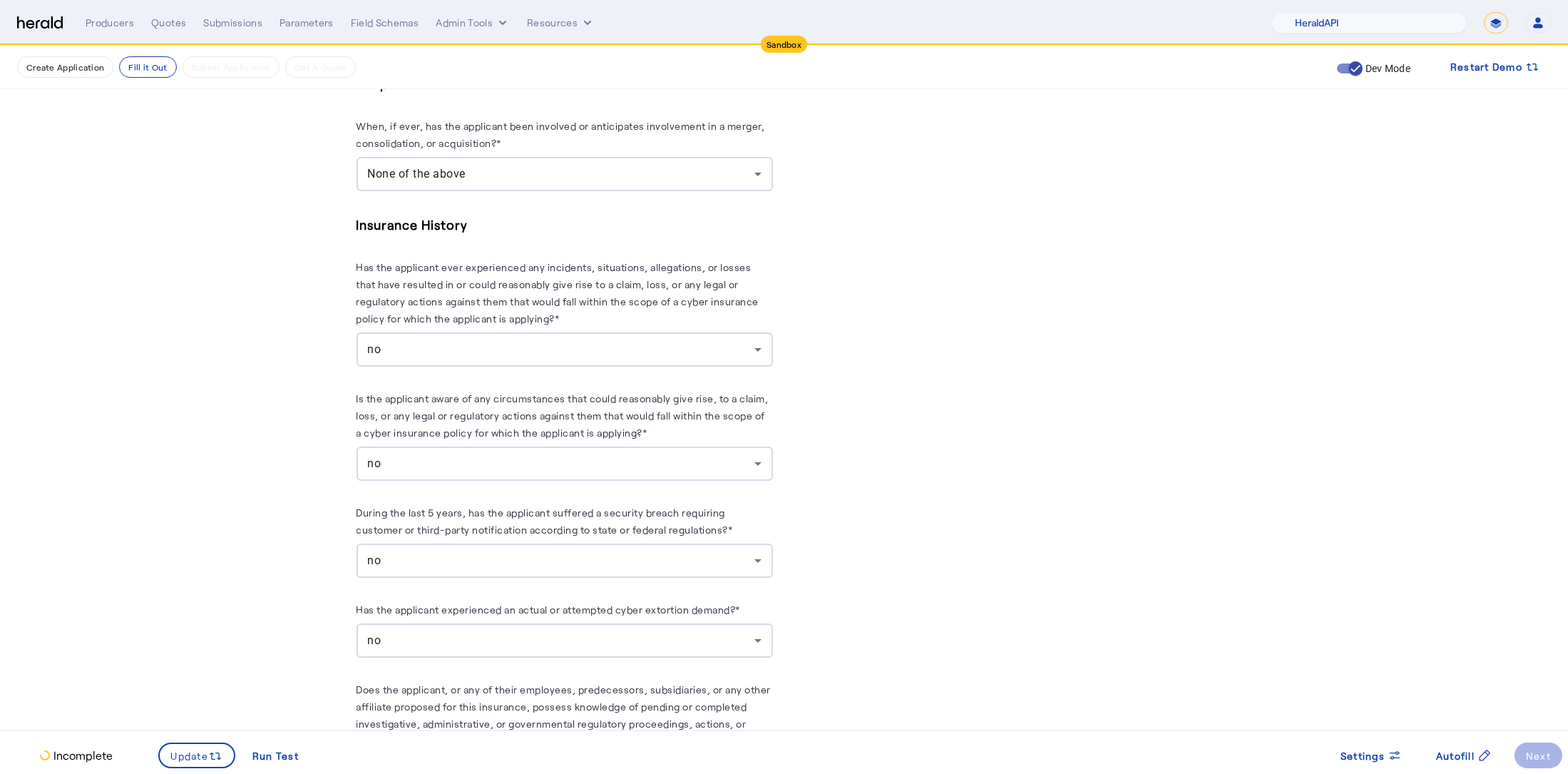
scroll to position [2354, 0]
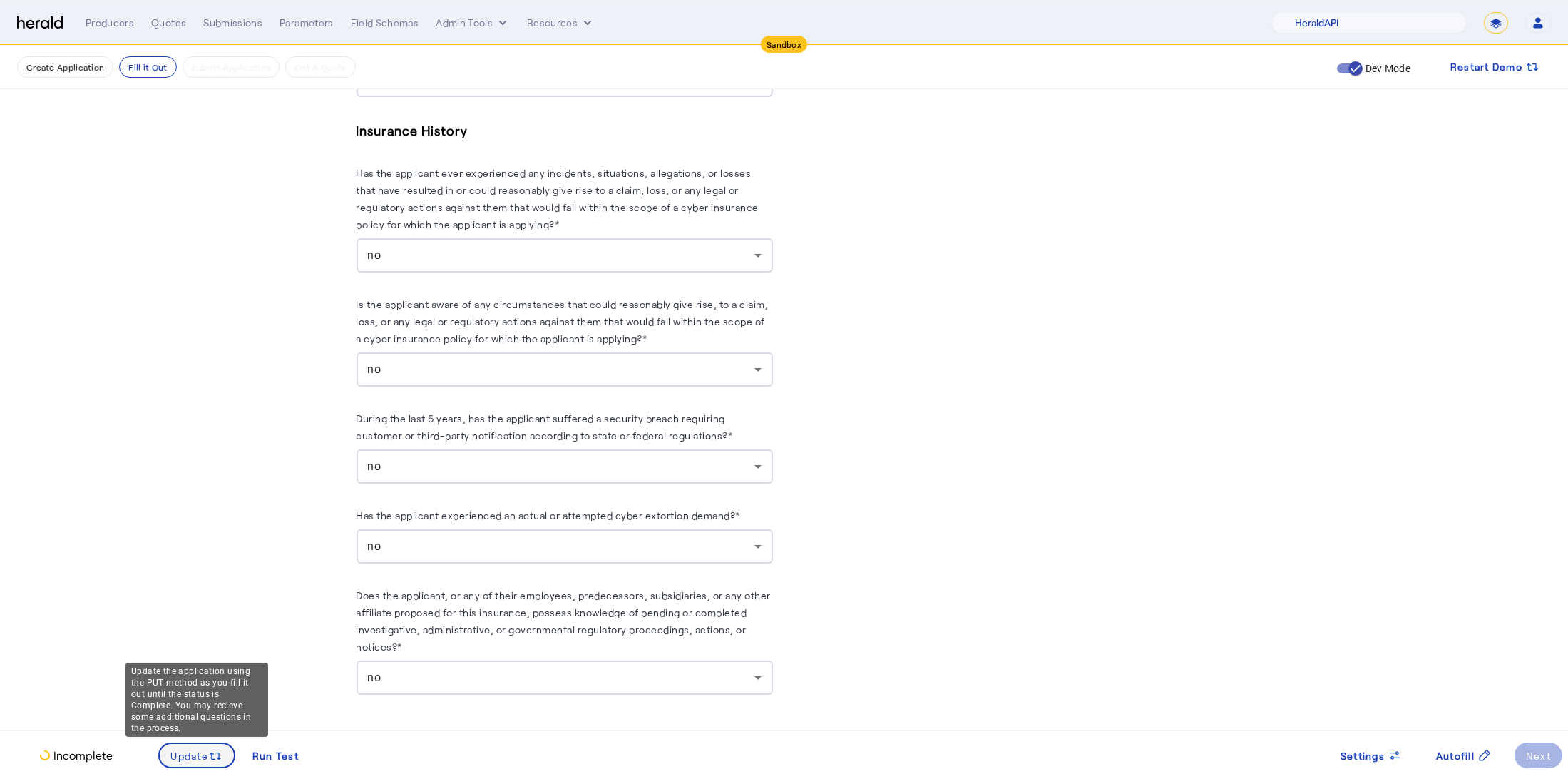
click at [193, 748] on span "Update" at bounding box center [189, 755] width 38 height 15
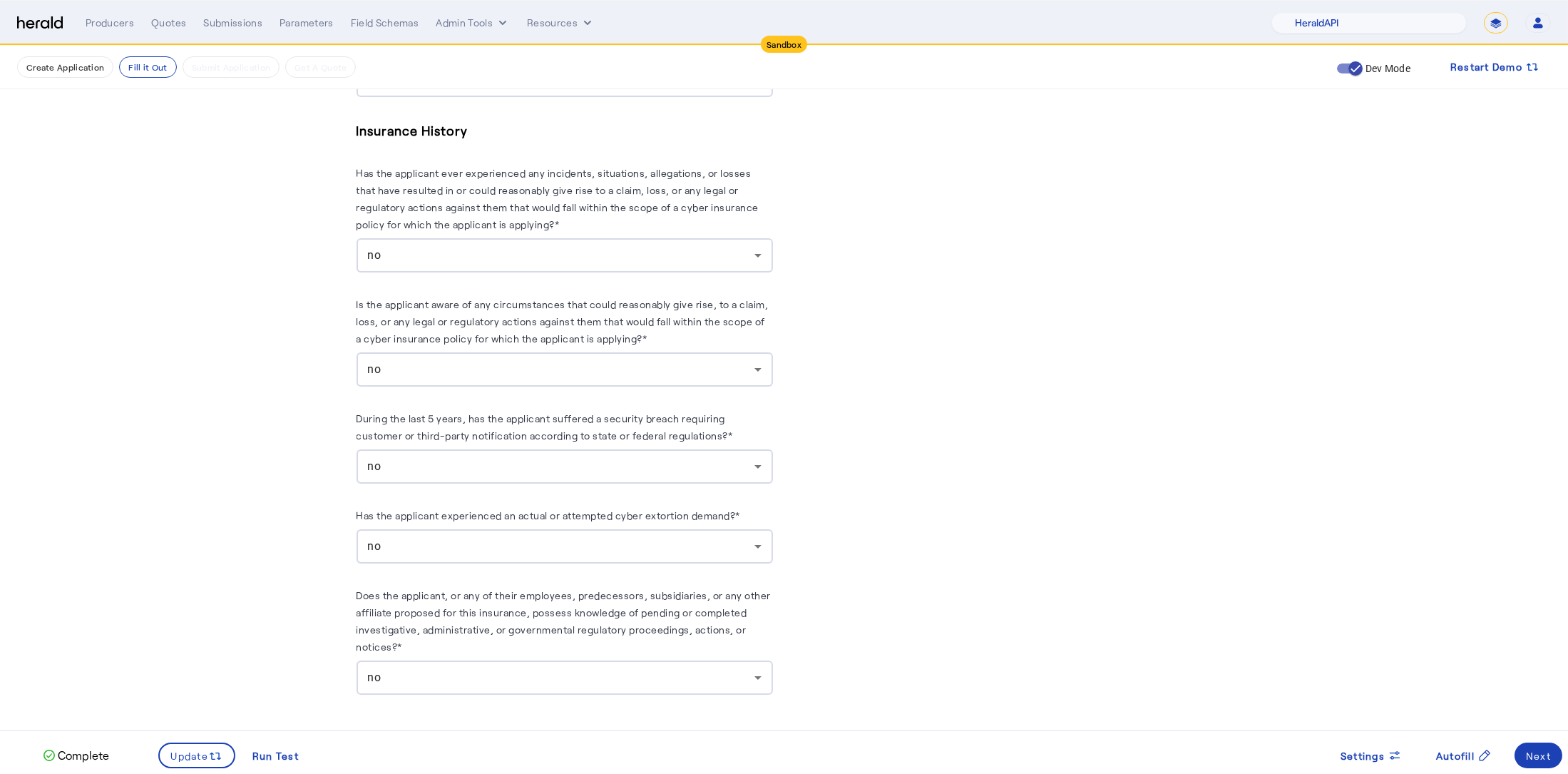
scroll to position [0, 0]
click at [1548, 757] on div "Next" at bounding box center [1538, 755] width 25 height 15
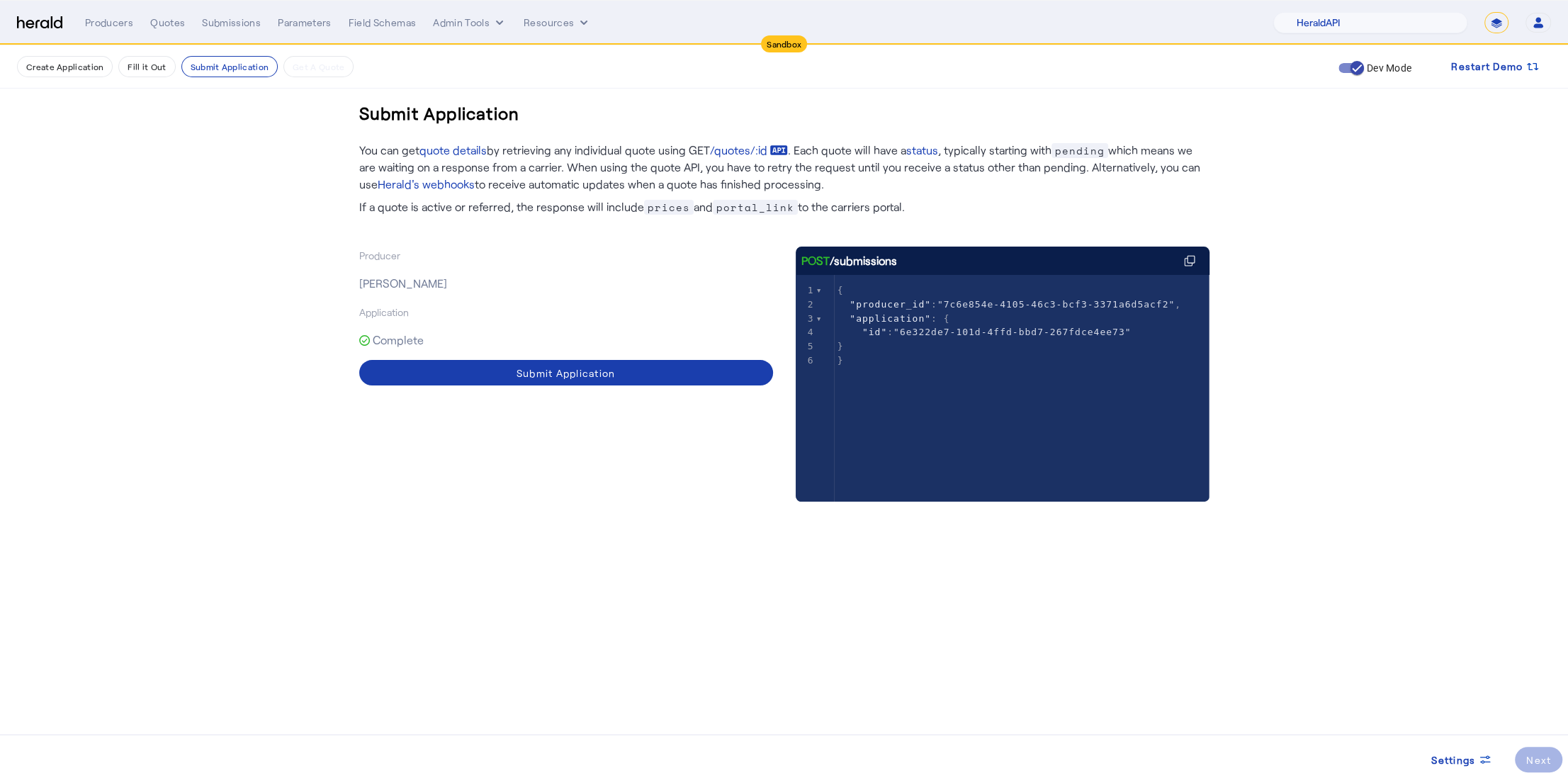
click at [612, 376] on div "Submit Application" at bounding box center [565, 372] width 99 height 15
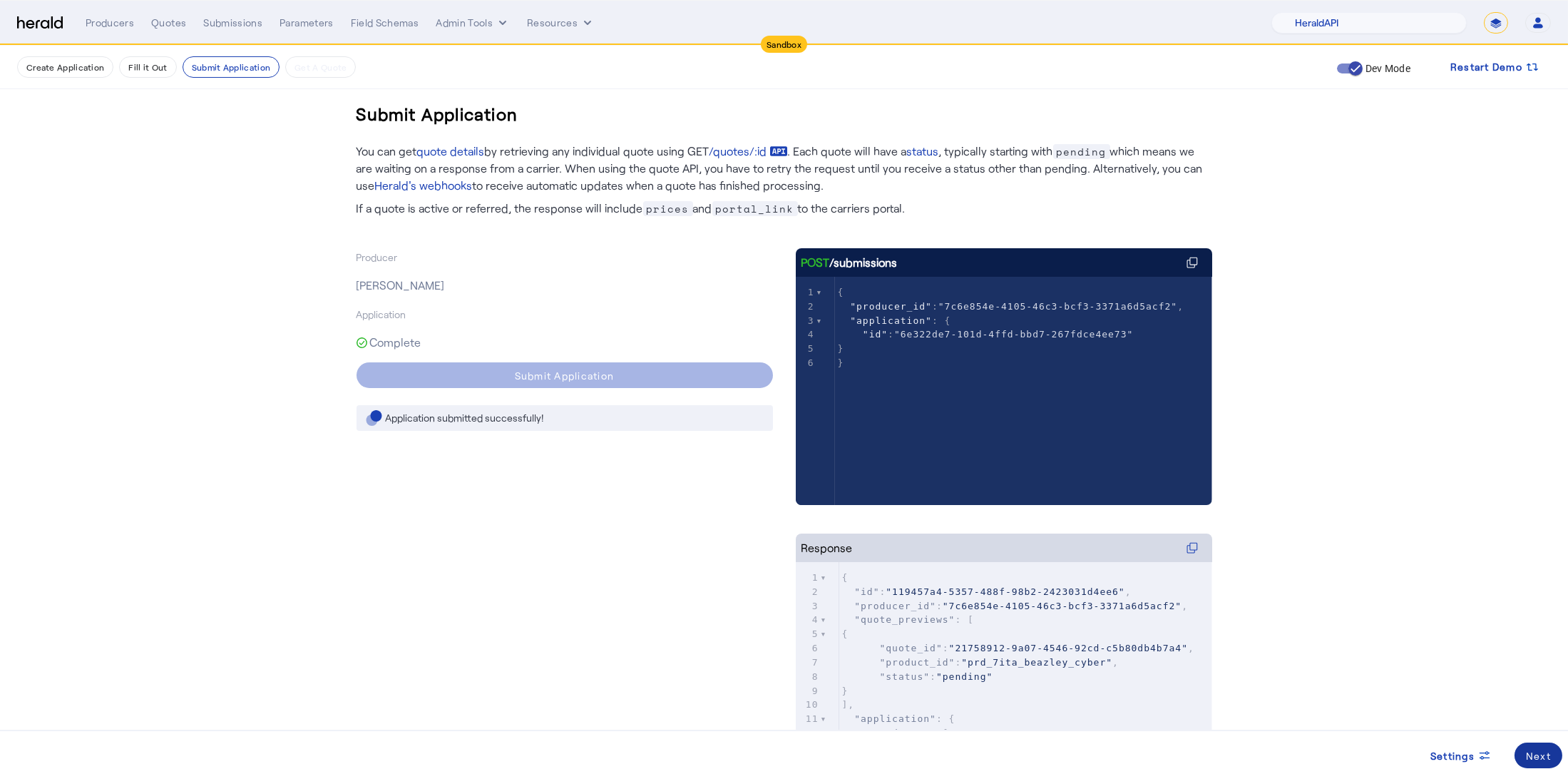
click at [1548, 756] on div "Next" at bounding box center [1538, 755] width 25 height 15
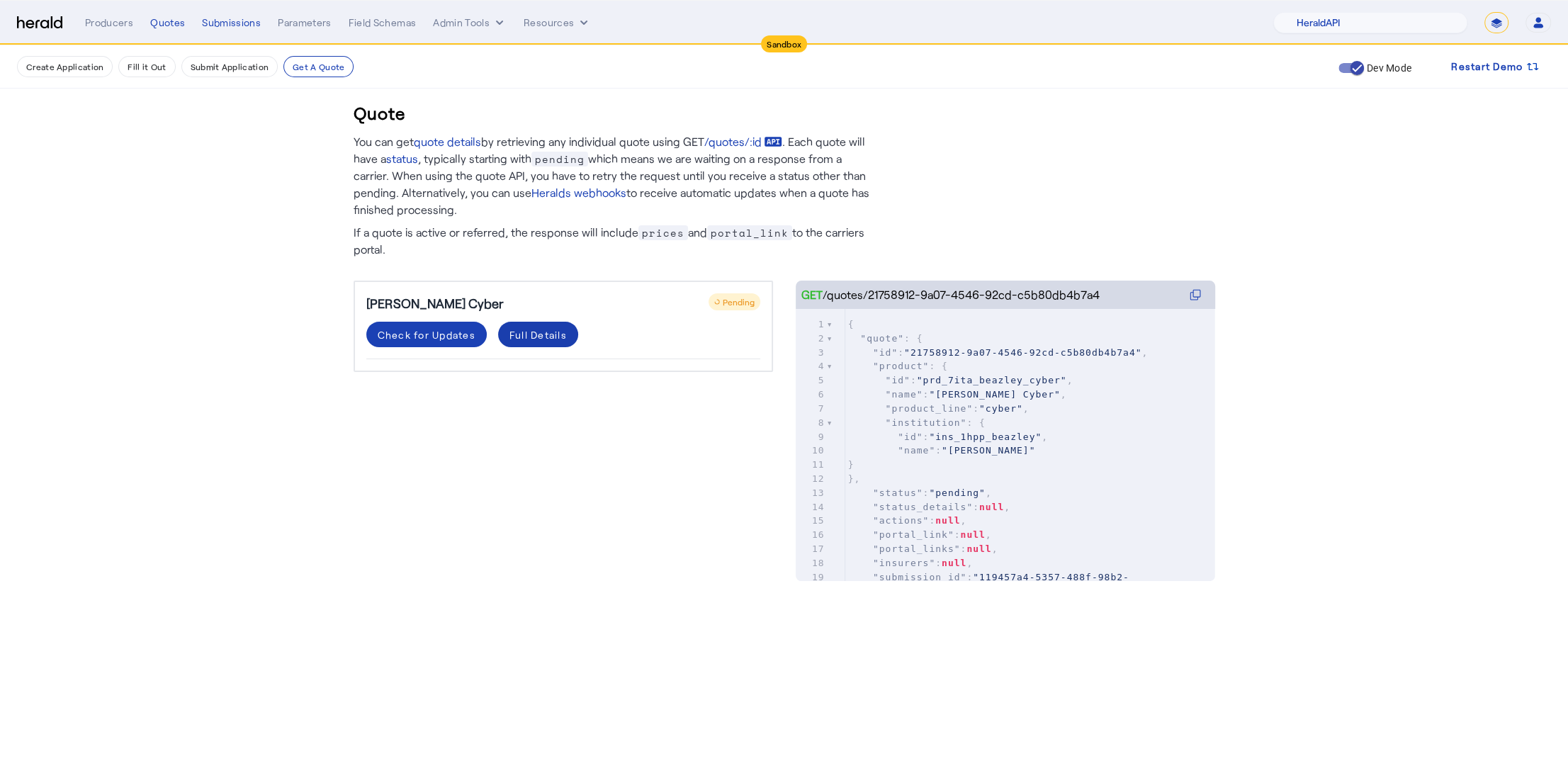
click at [521, 332] on div "Full Details" at bounding box center [538, 334] width 58 height 15
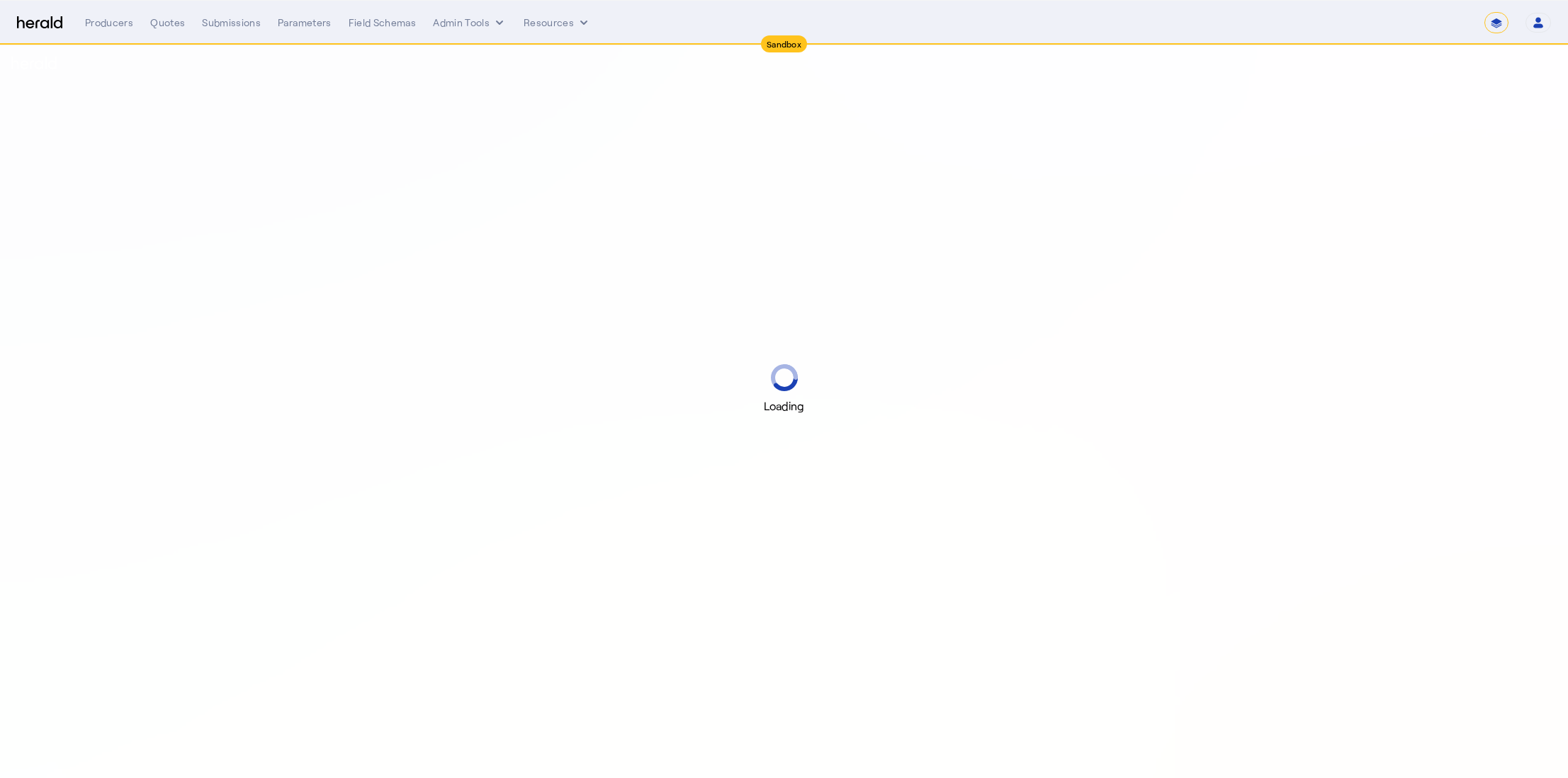
select select "*******"
select select "pfm_2v8p_herald_api"
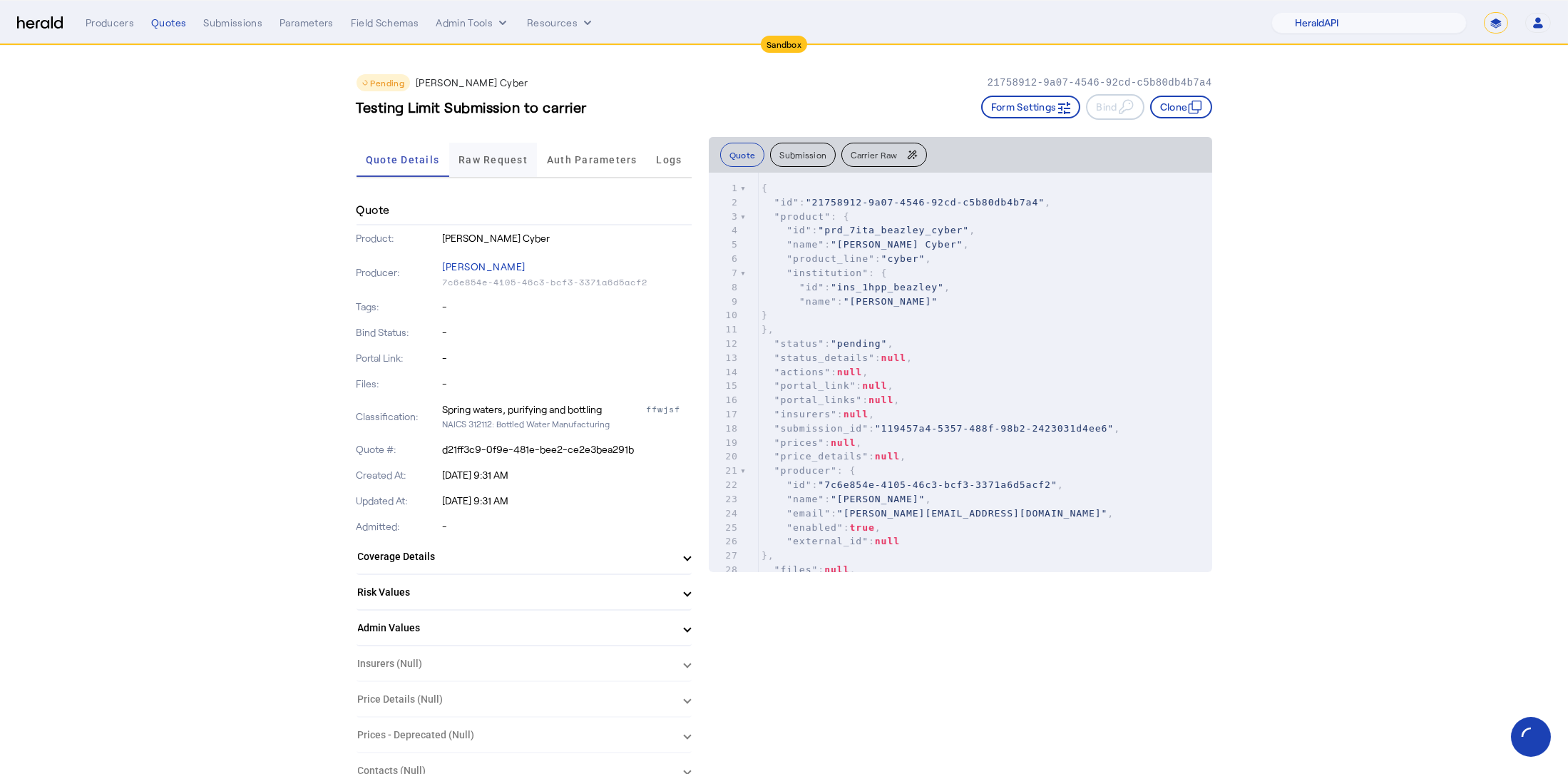
click at [507, 152] on span "Raw Request" at bounding box center [493, 159] width 69 height 34
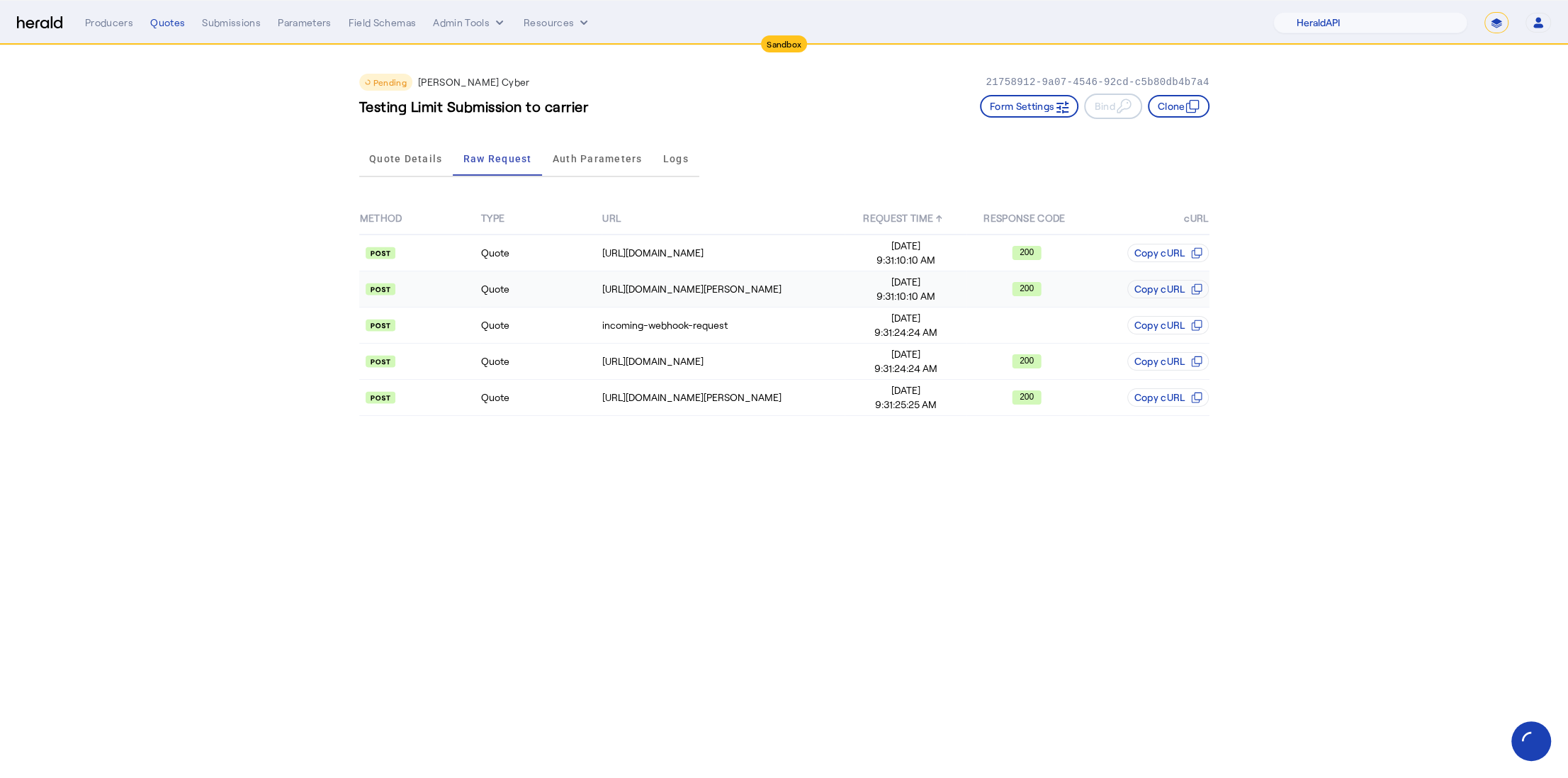
click at [554, 291] on td "Quote" at bounding box center [541, 289] width 121 height 36
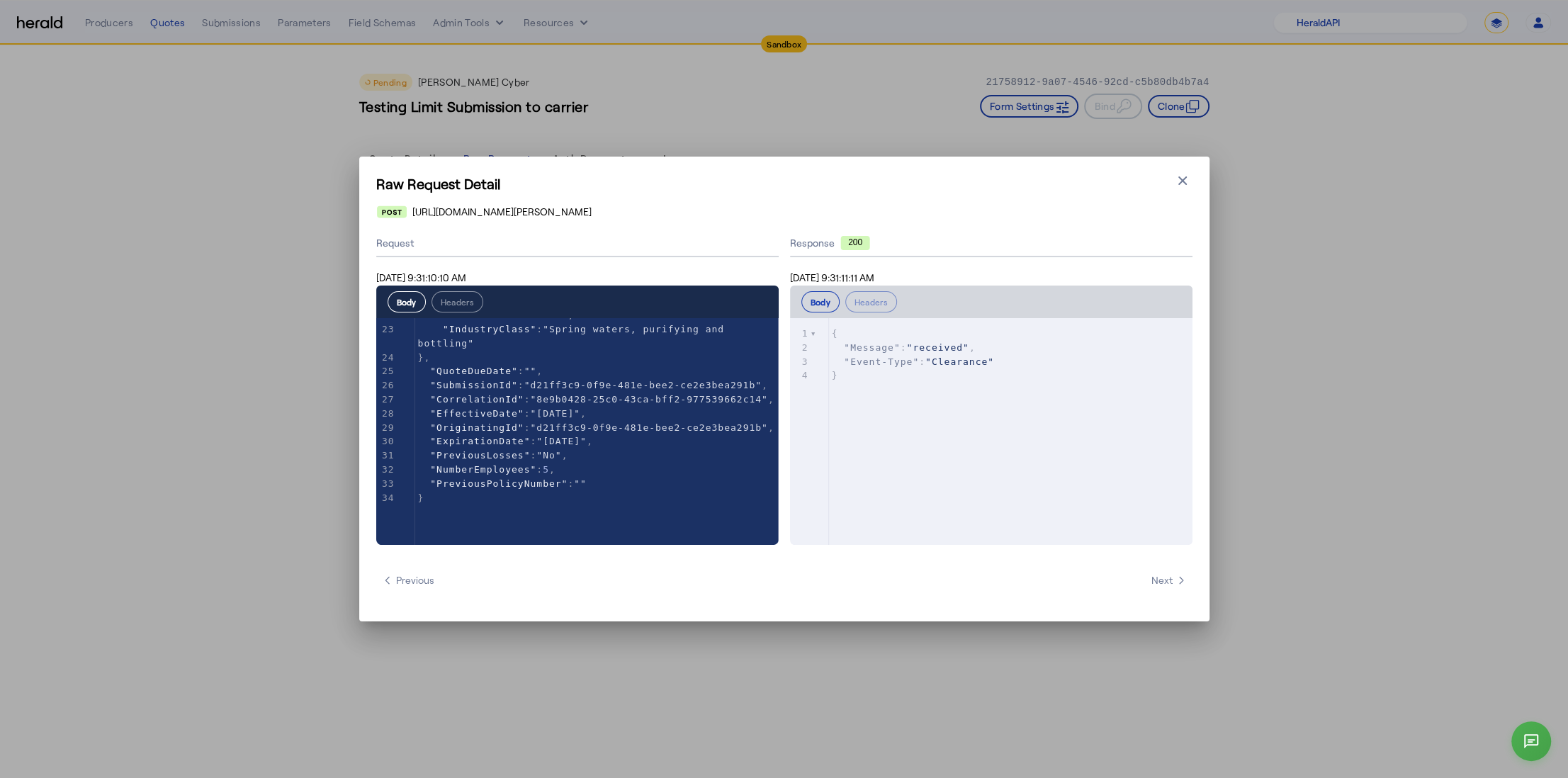
scroll to position [323, 0]
click at [1178, 187] on icon "button" at bounding box center [1182, 180] width 14 height 14
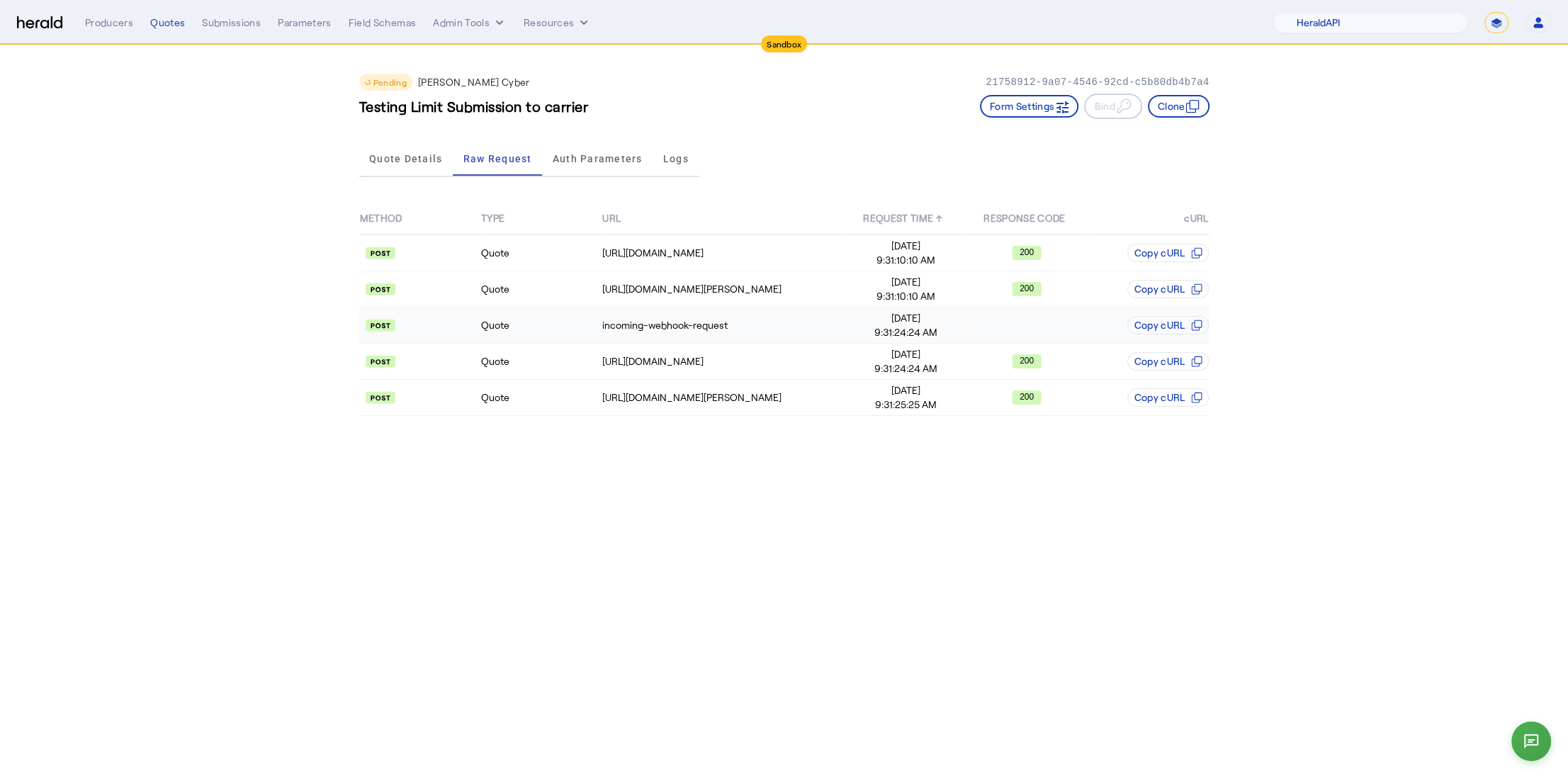
click at [569, 329] on td "Quote" at bounding box center [541, 325] width 121 height 36
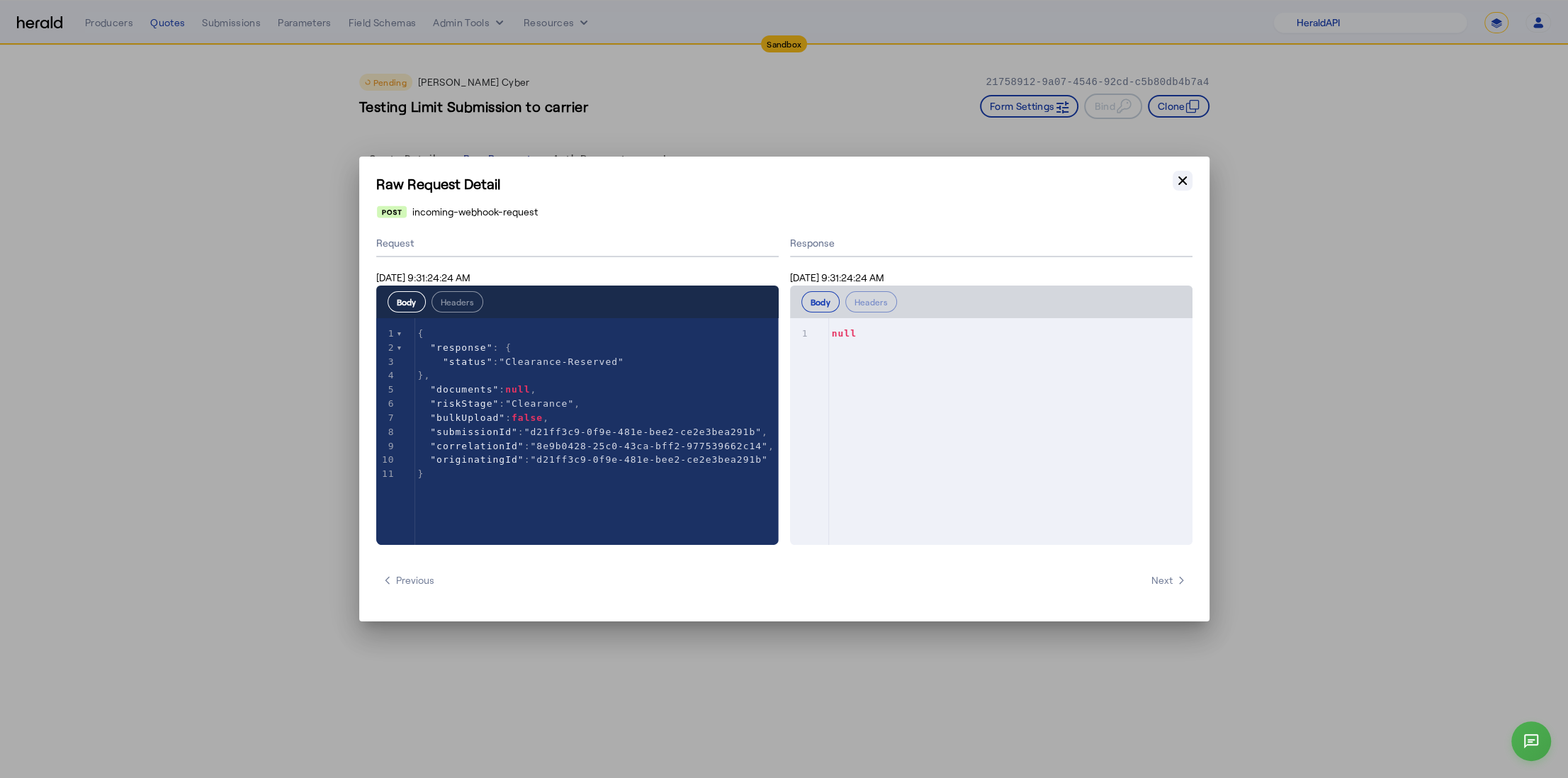
click at [1186, 180] on icon "button" at bounding box center [1182, 180] width 14 height 14
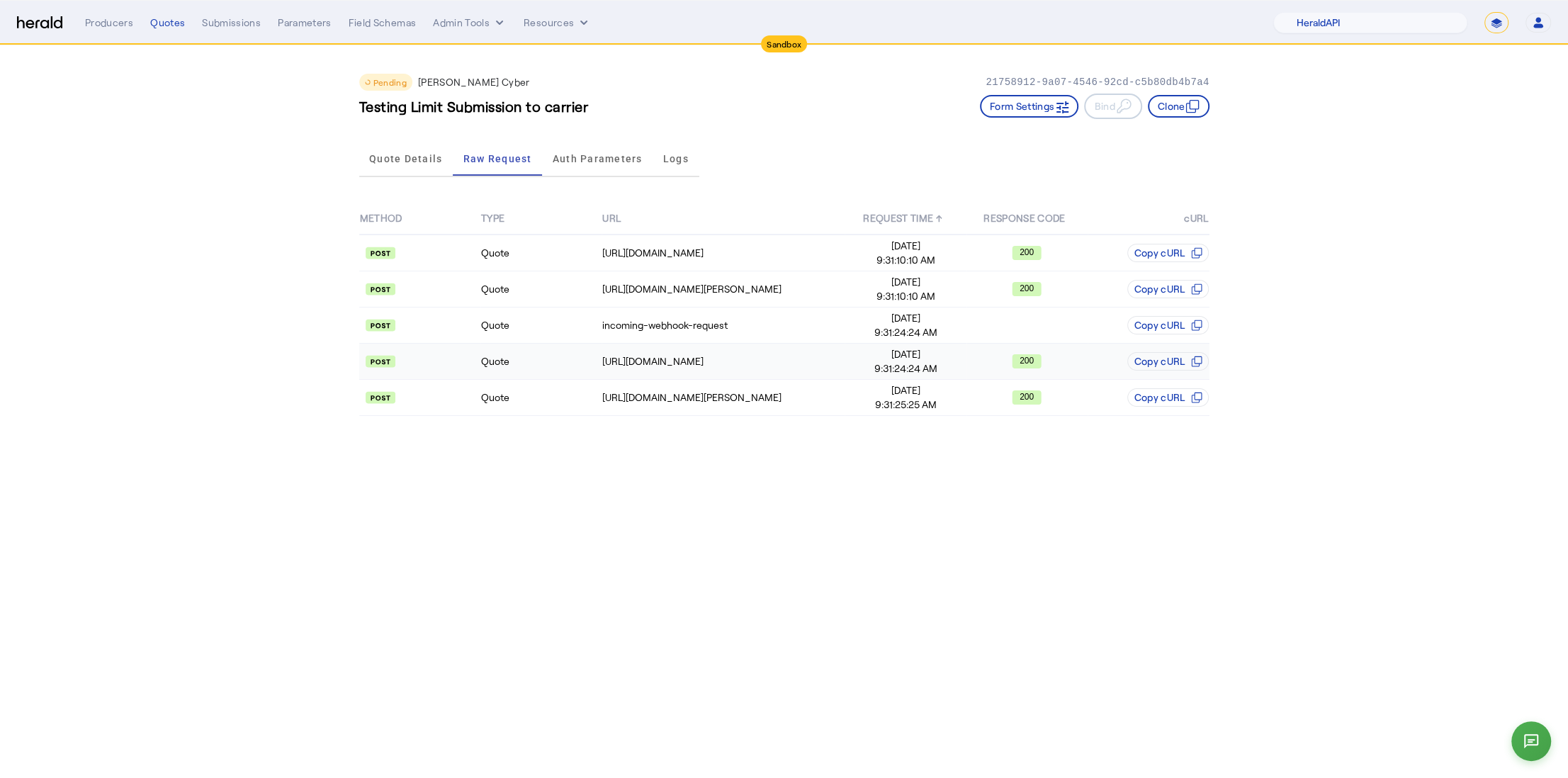
click at [536, 364] on td "Quote" at bounding box center [541, 361] width 121 height 36
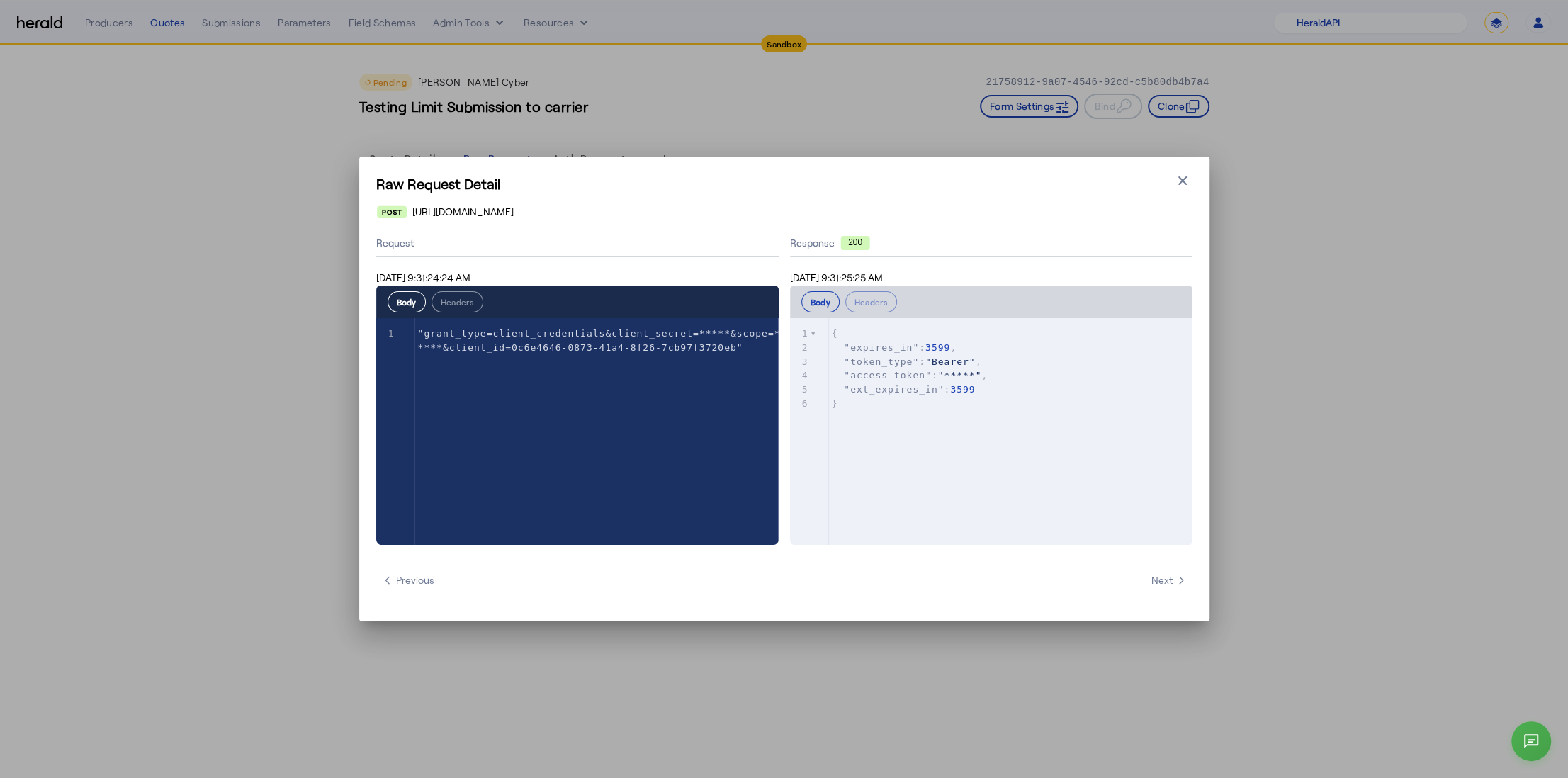
drag, startPoint x: 1178, startPoint y: 186, endPoint x: 1125, endPoint y: 201, distance: 55.1
click at [1179, 186] on icon "button" at bounding box center [1182, 180] width 14 height 14
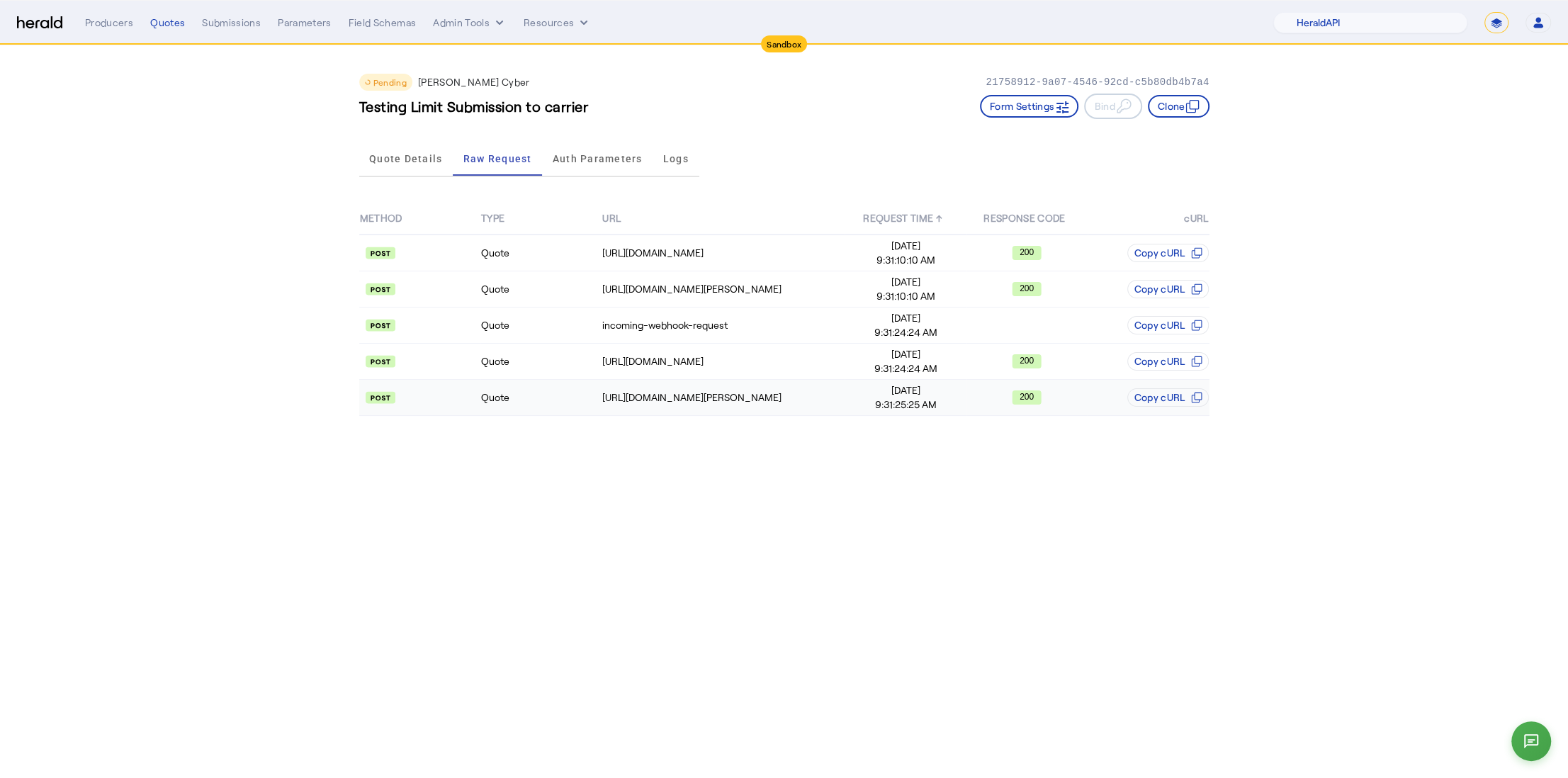
click at [524, 402] on td "Quote" at bounding box center [541, 397] width 121 height 36
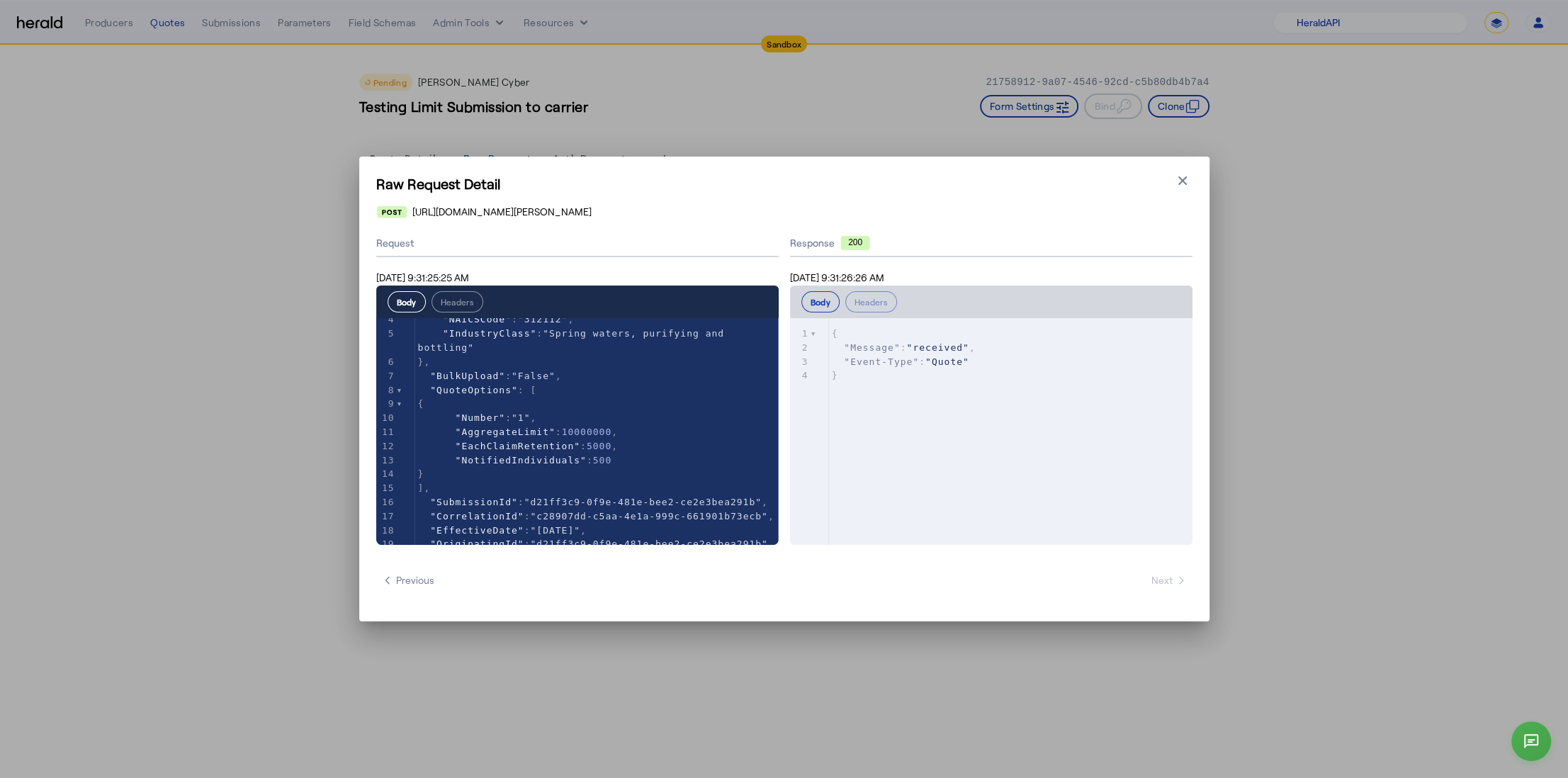
scroll to position [55, 0]
click at [1183, 180] on icon "button" at bounding box center [1182, 180] width 8 height 8
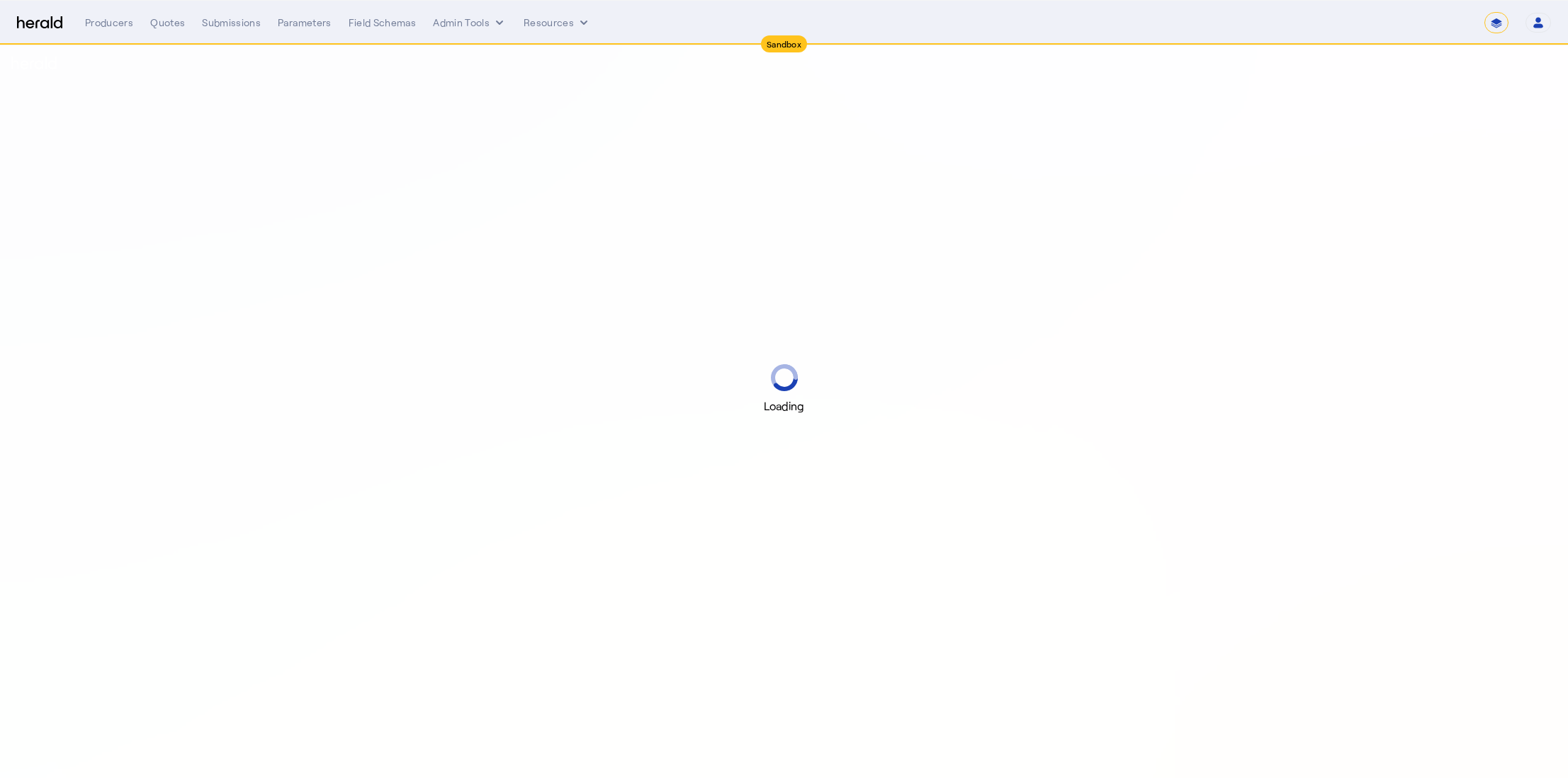
select select "*******"
select select "pfm_2v8p_herald_api"
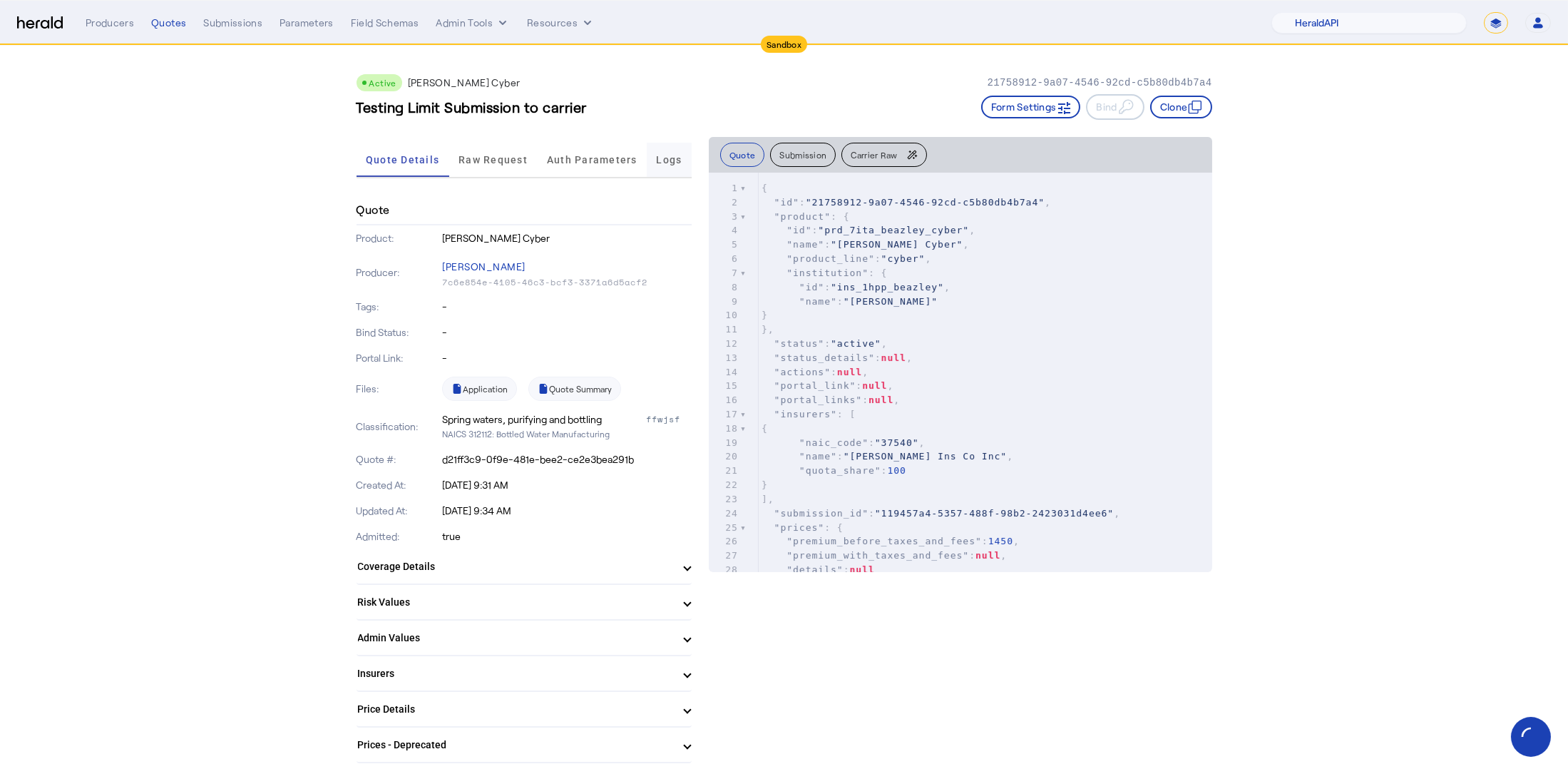
click at [682, 163] on span "Logs" at bounding box center [668, 159] width 26 height 10
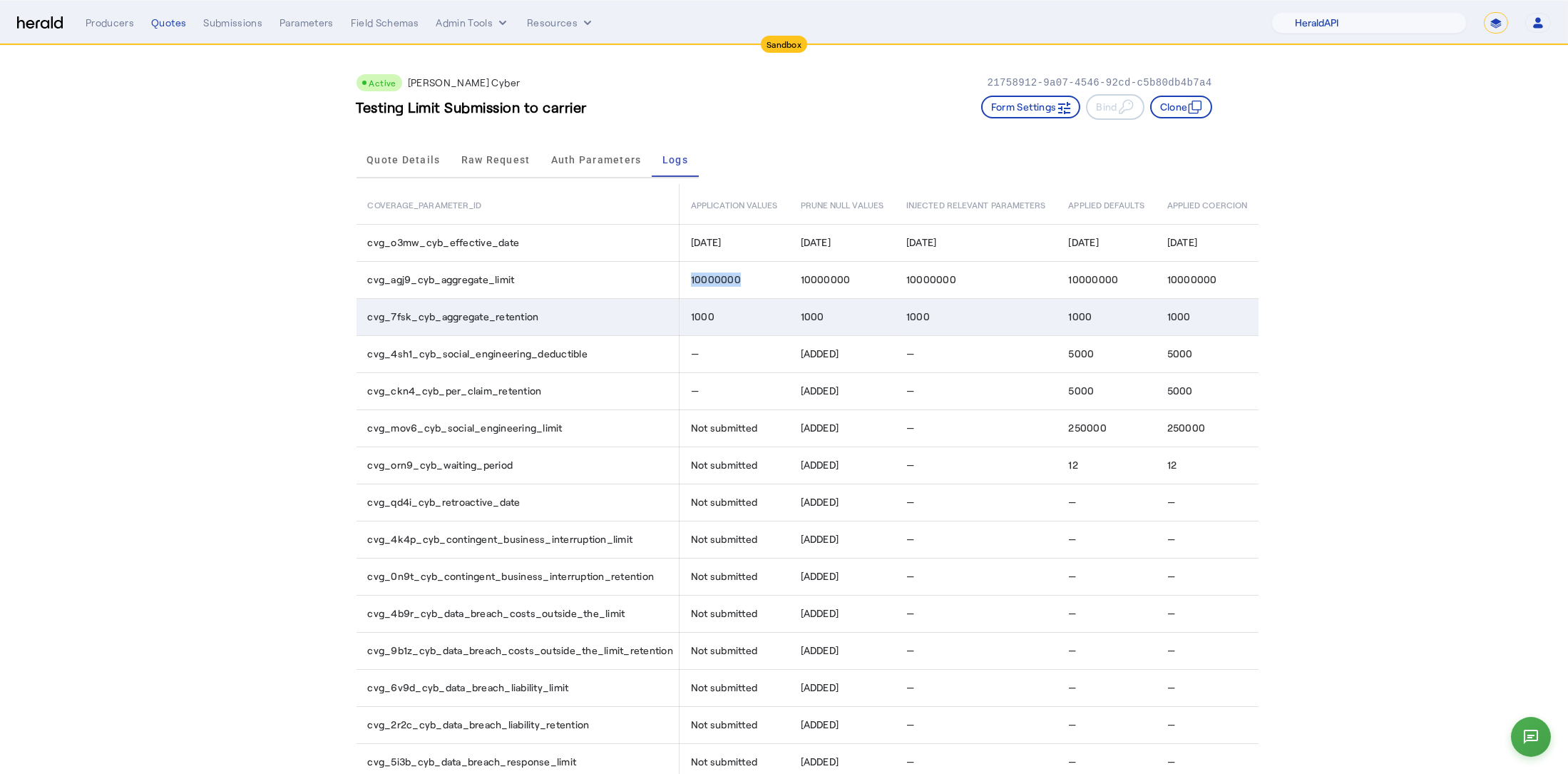
drag, startPoint x: 743, startPoint y: 282, endPoint x: 558, endPoint y: 303, distance: 186.2
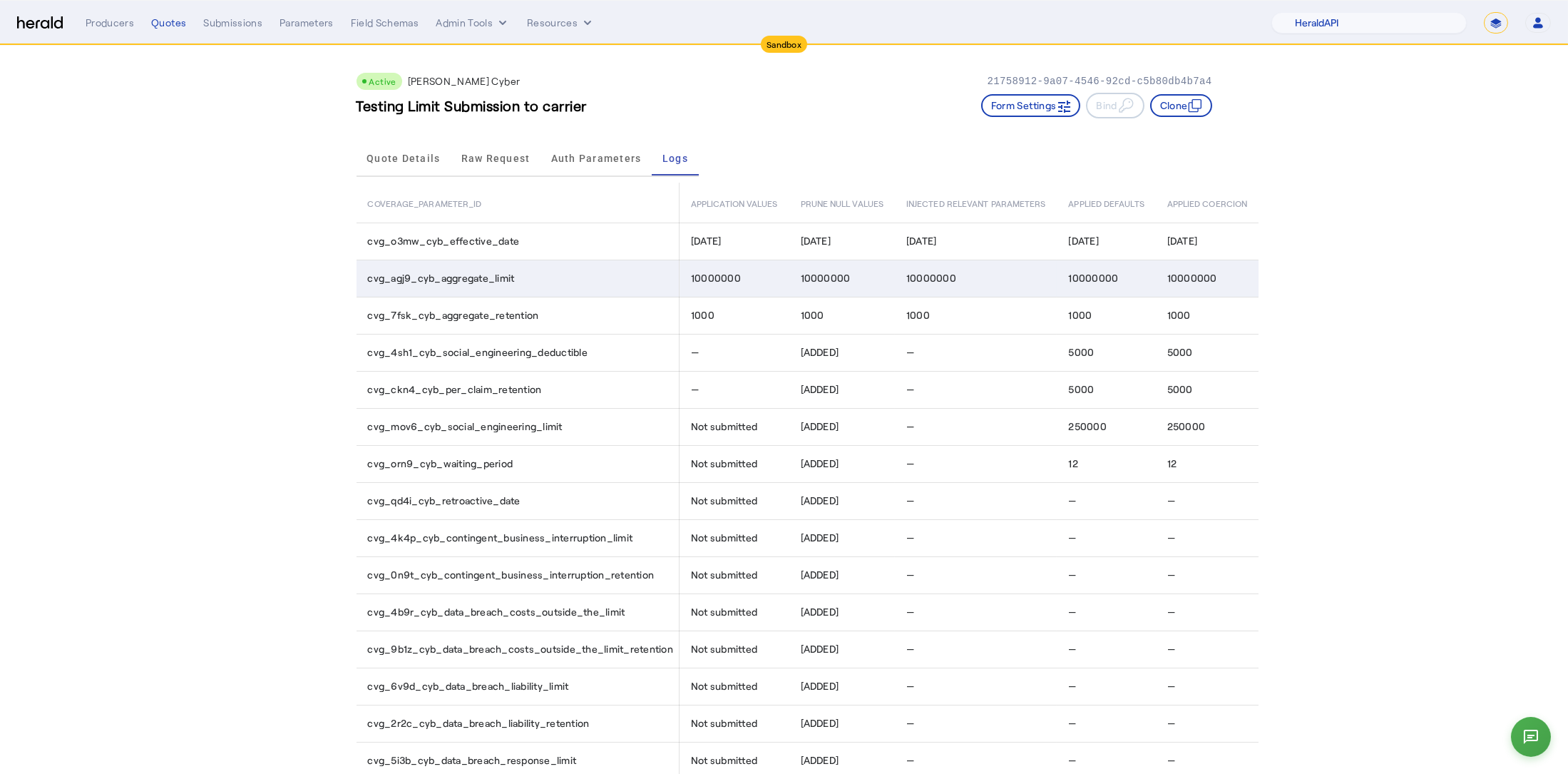
scroll to position [2, 0]
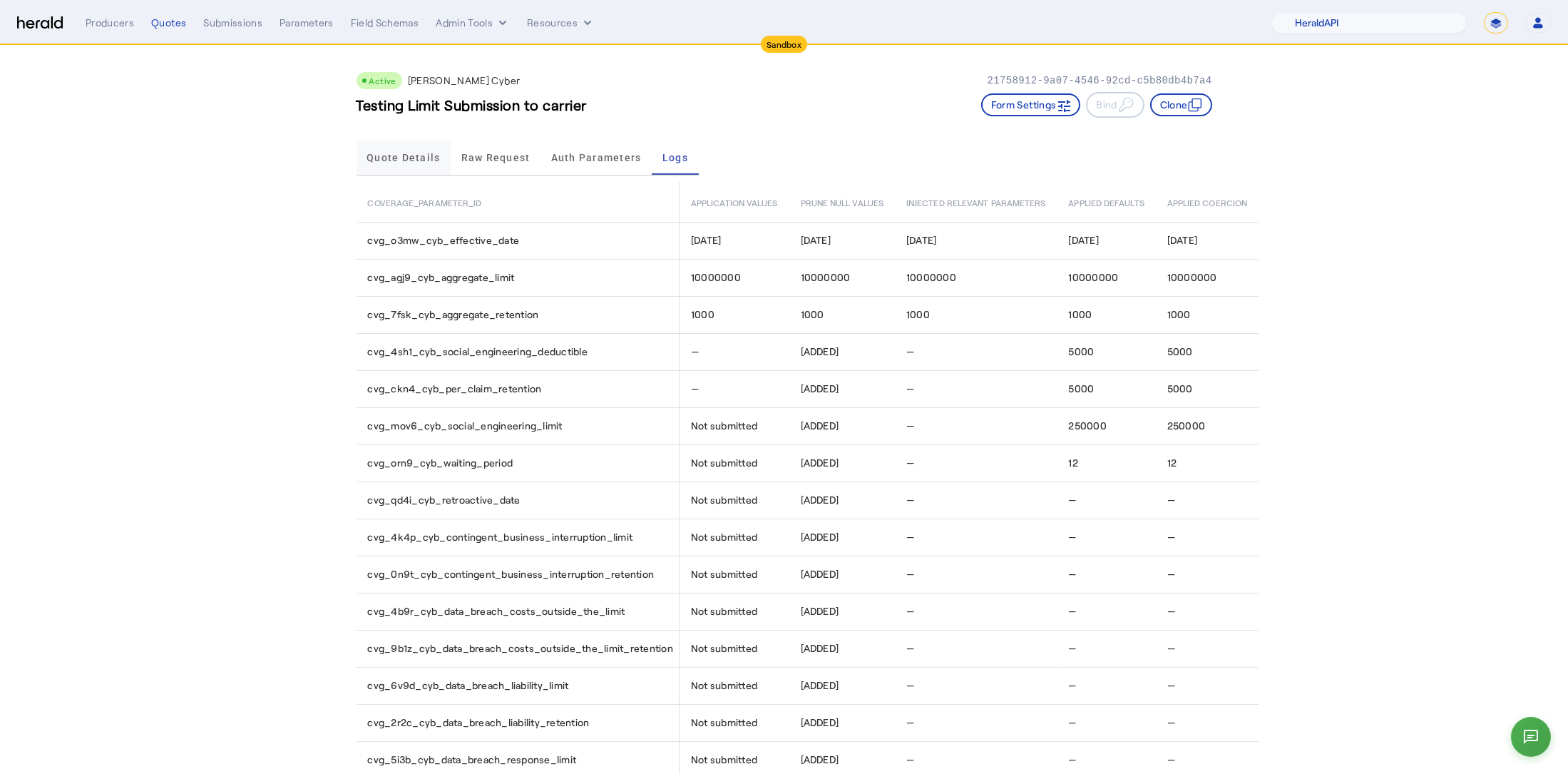
click at [388, 161] on span "Quote Details" at bounding box center [403, 157] width 73 height 10
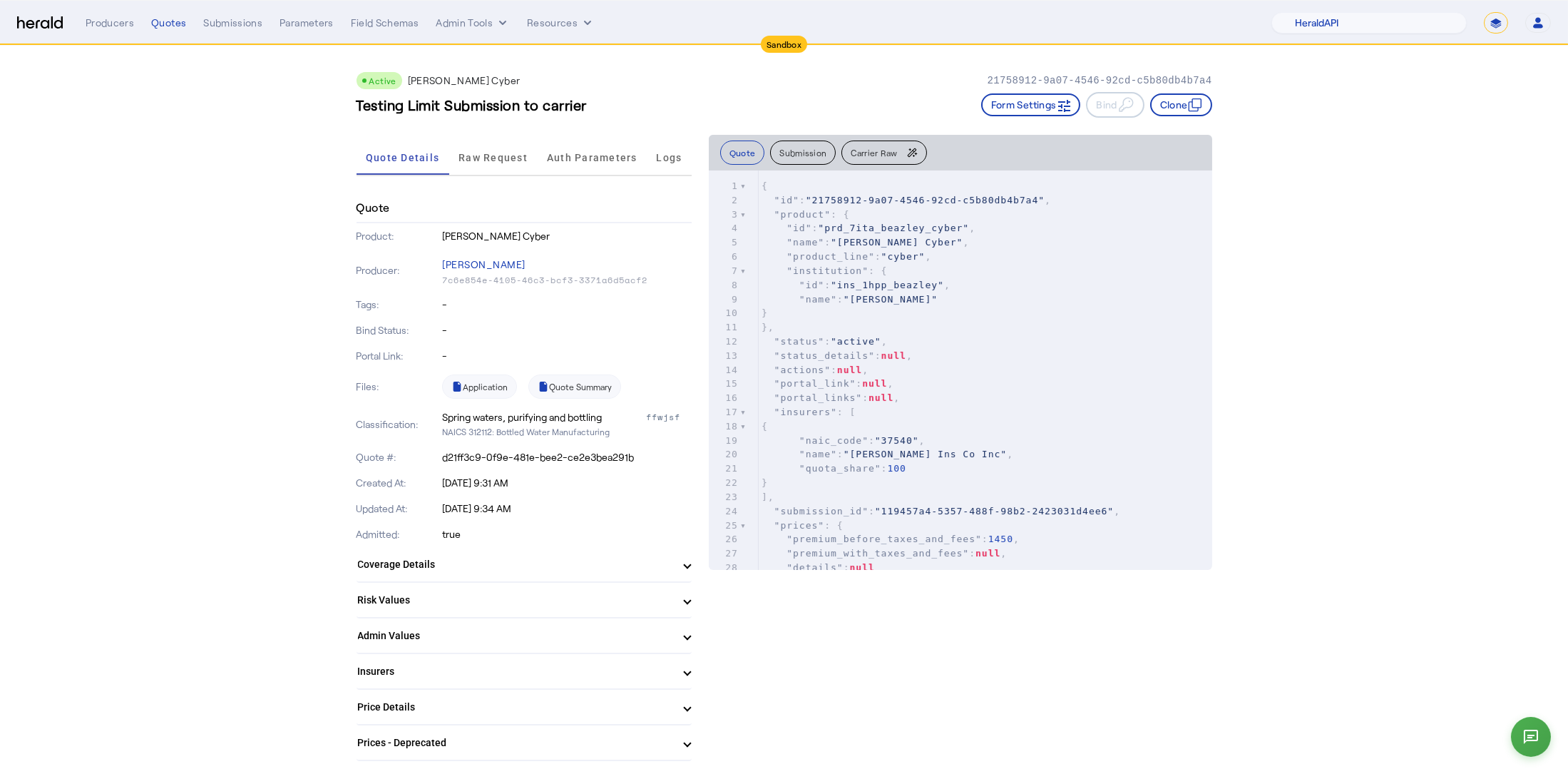
click at [468, 564] on mat-panel-title "Coverage Details" at bounding box center [516, 564] width 315 height 15
click at [673, 162] on span "Logs" at bounding box center [668, 159] width 26 height 10
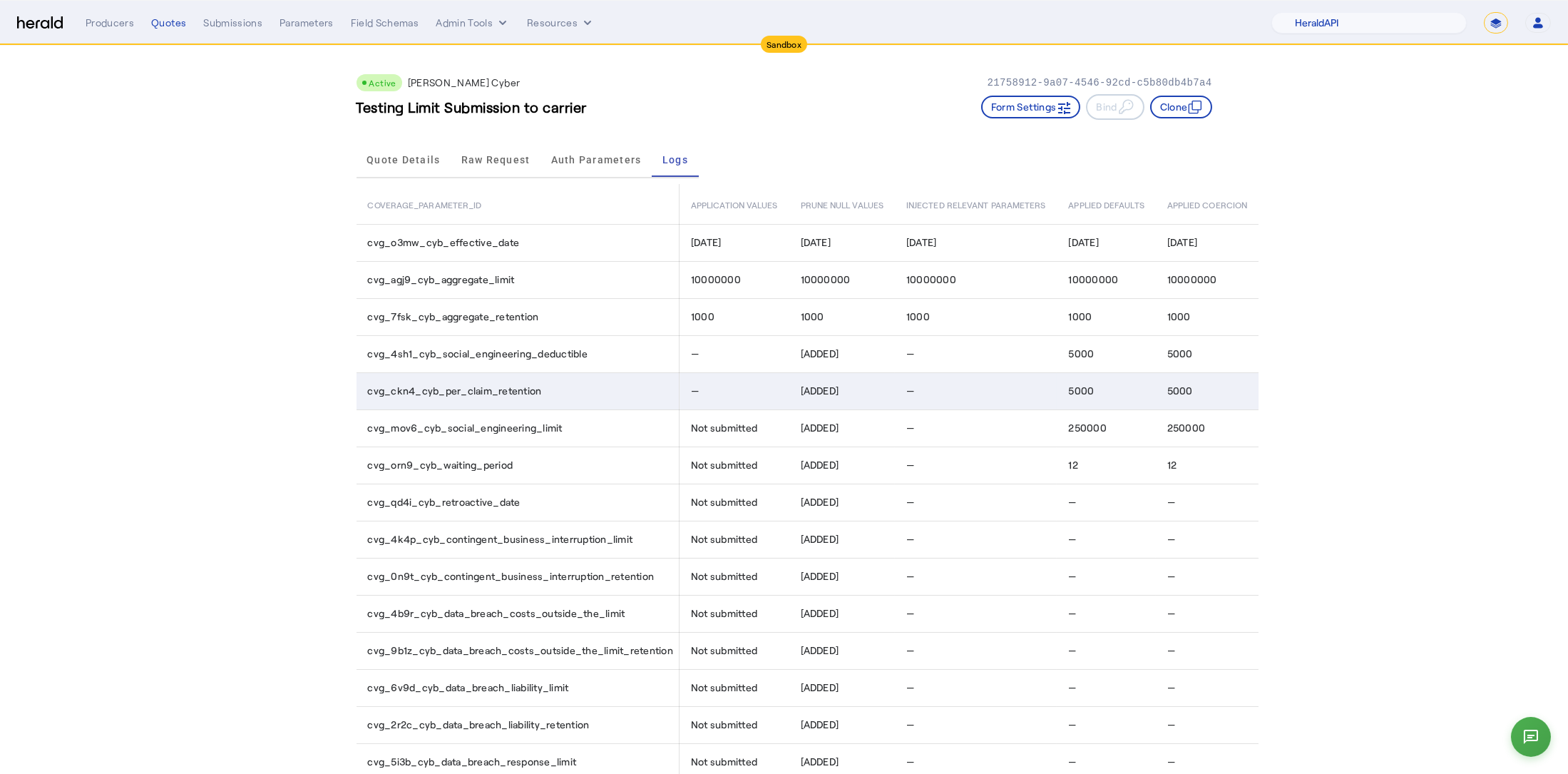
drag, startPoint x: 360, startPoint y: 390, endPoint x: 986, endPoint y: 381, distance: 626.1
click at [916, 382] on tr "cvg_ckn4_cyb_per_claim_retention — [ADDED] — 5000 5000" at bounding box center [807, 390] width 902 height 37
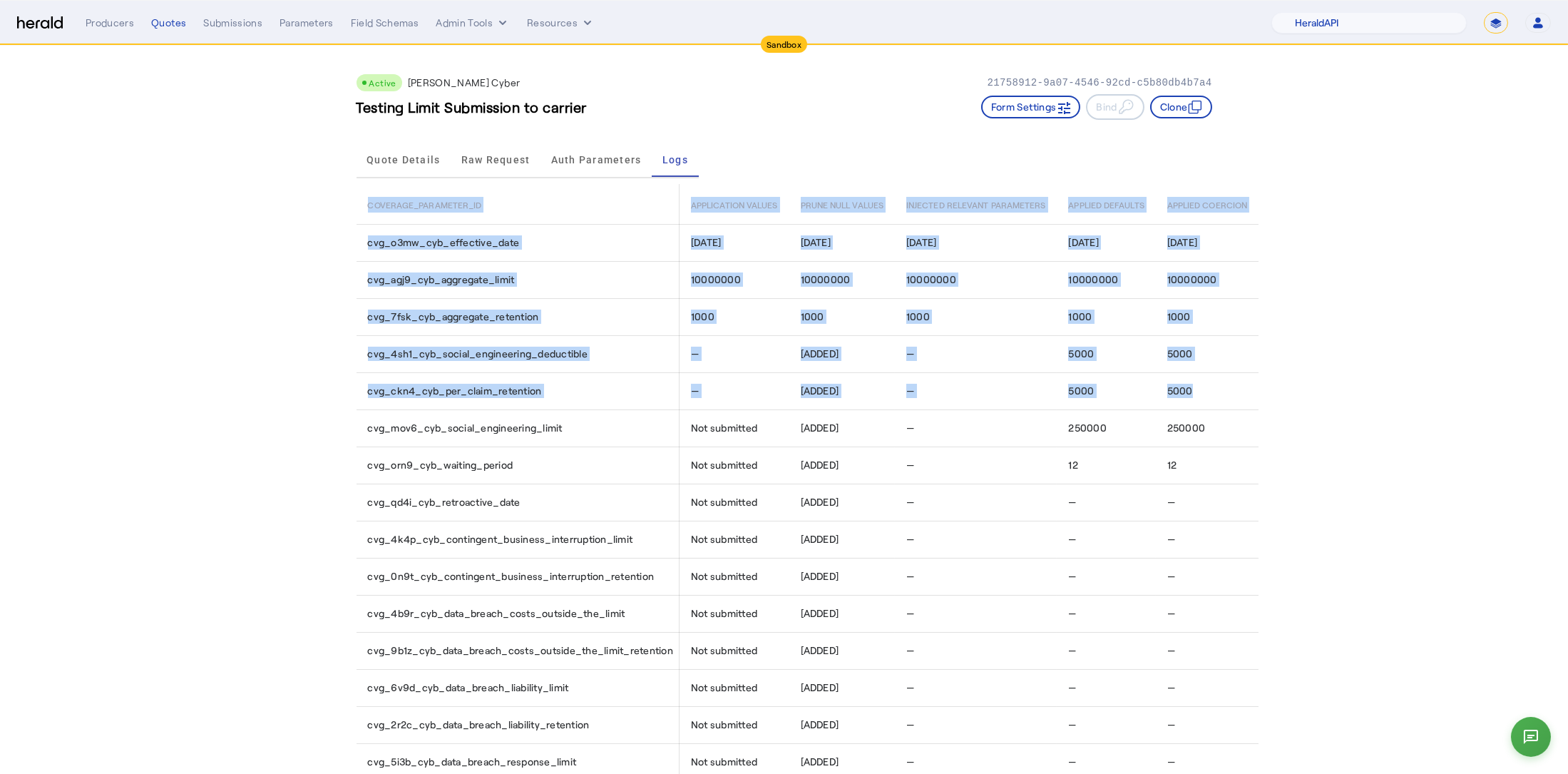
drag, startPoint x: 1206, startPoint y: 389, endPoint x: 356, endPoint y: 398, distance: 850.0
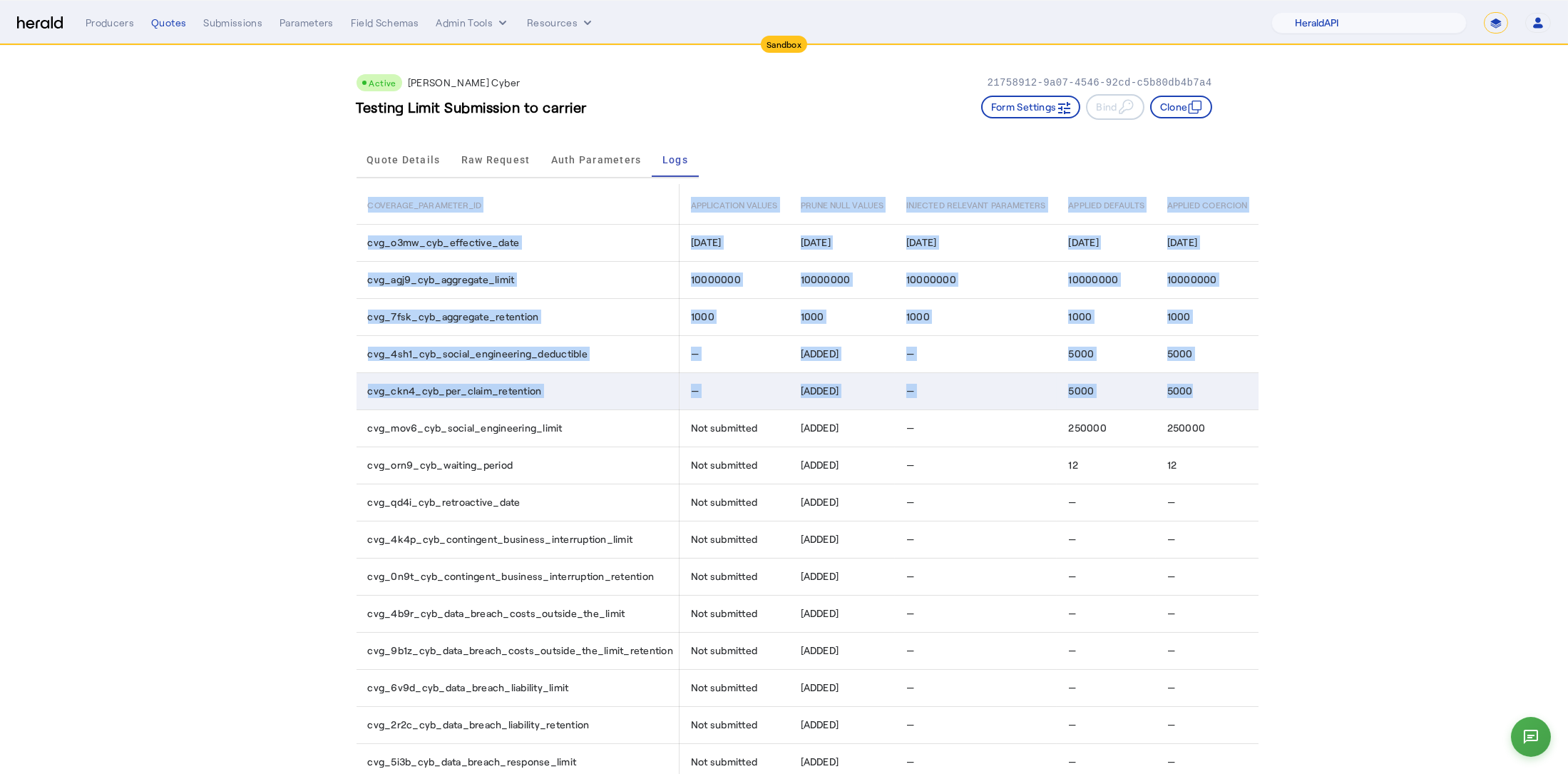
click at [394, 390] on span "cvg_ckn4_cyb_per_claim_retention" at bounding box center [455, 390] width 174 height 14
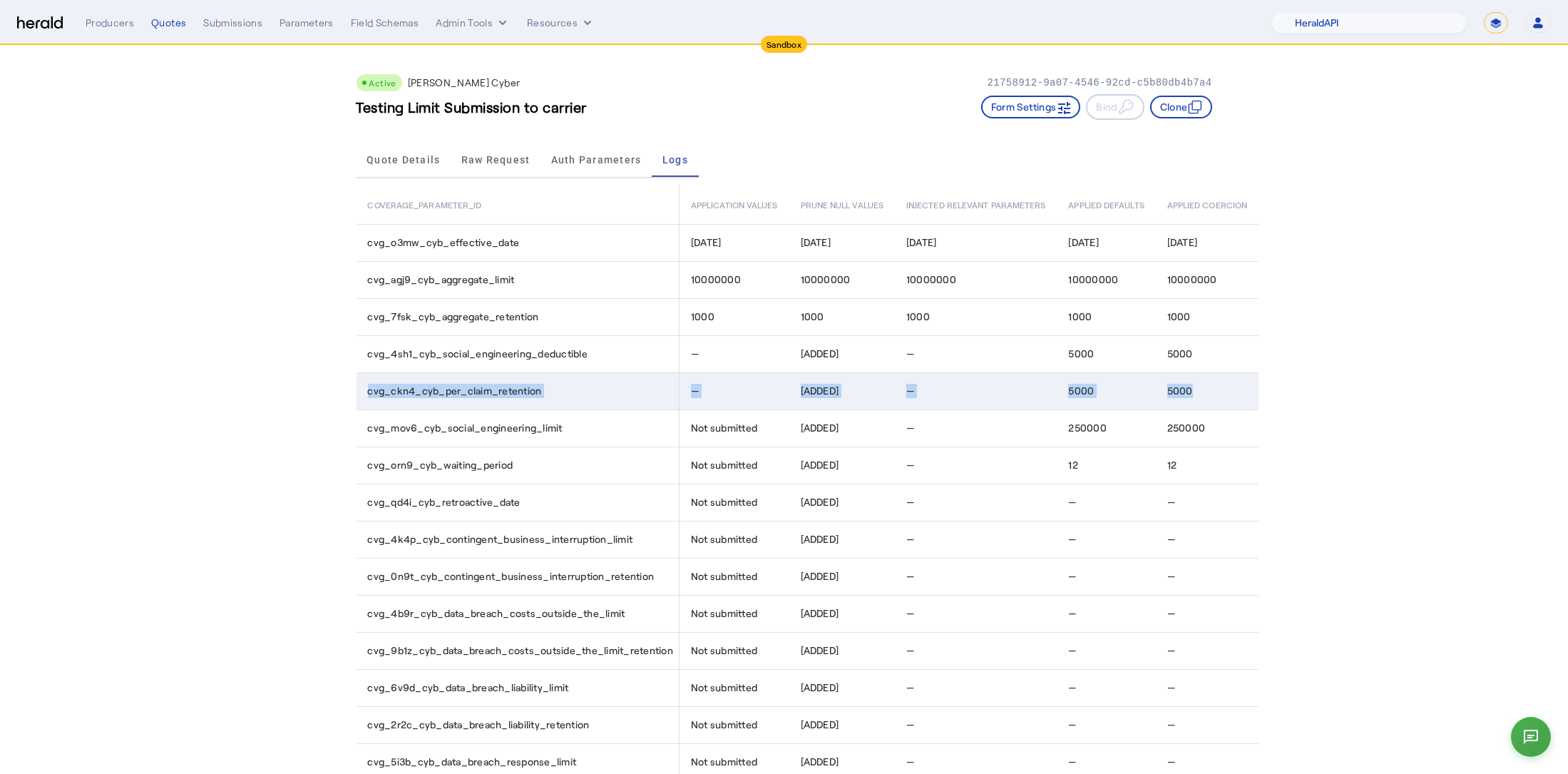
drag, startPoint x: 372, startPoint y: 392, endPoint x: 1202, endPoint y: 389, distance: 830.0
click at [1202, 389] on tr "cvg_ckn4_cyb_per_claim_retention — [ADDED] — 5000 5000" at bounding box center [807, 390] width 902 height 37
click at [1194, 389] on div "5000" at bounding box center [1210, 390] width 86 height 14
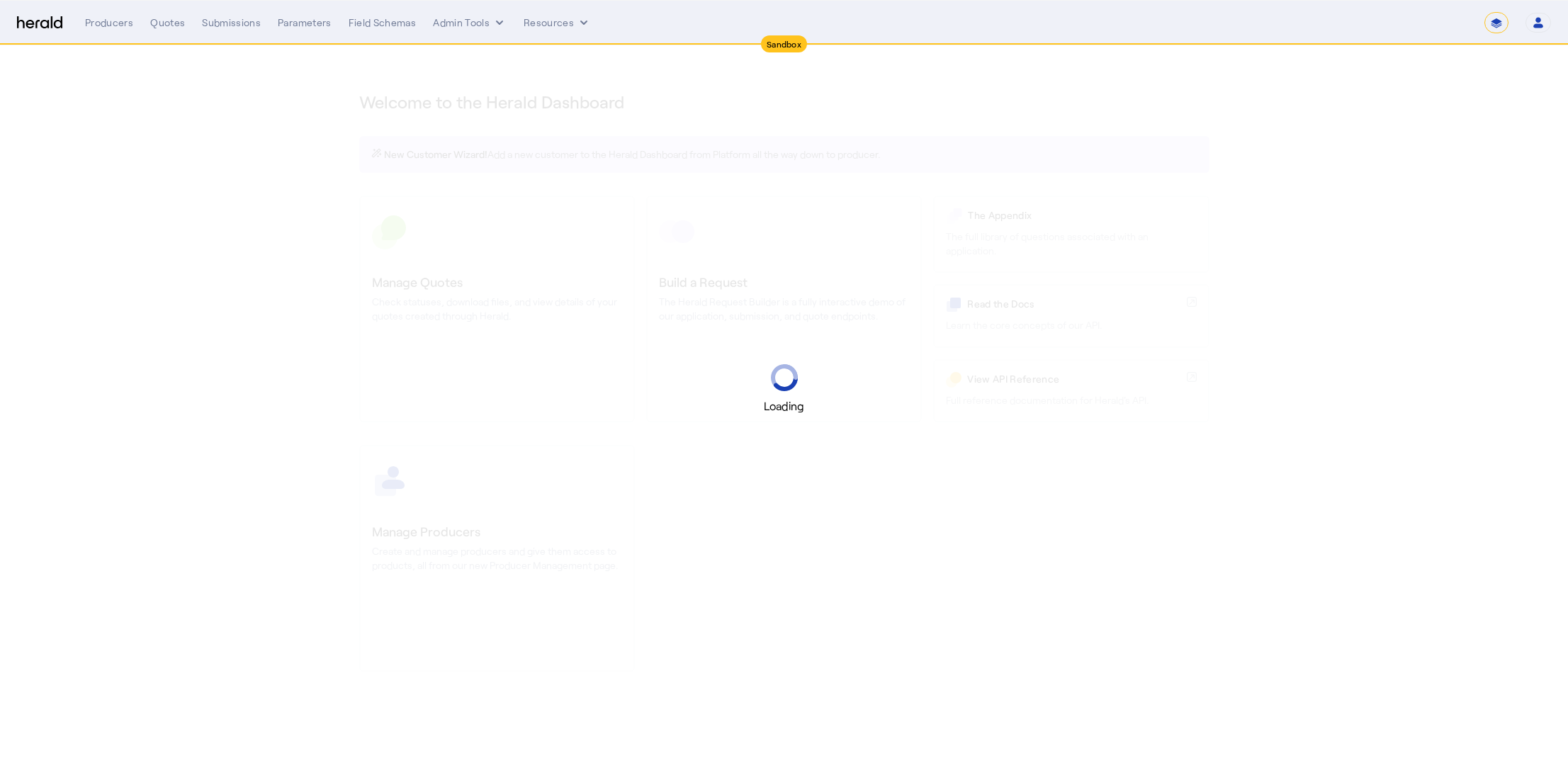
select select "*******"
select select "pfm_2v8p_herald_api"
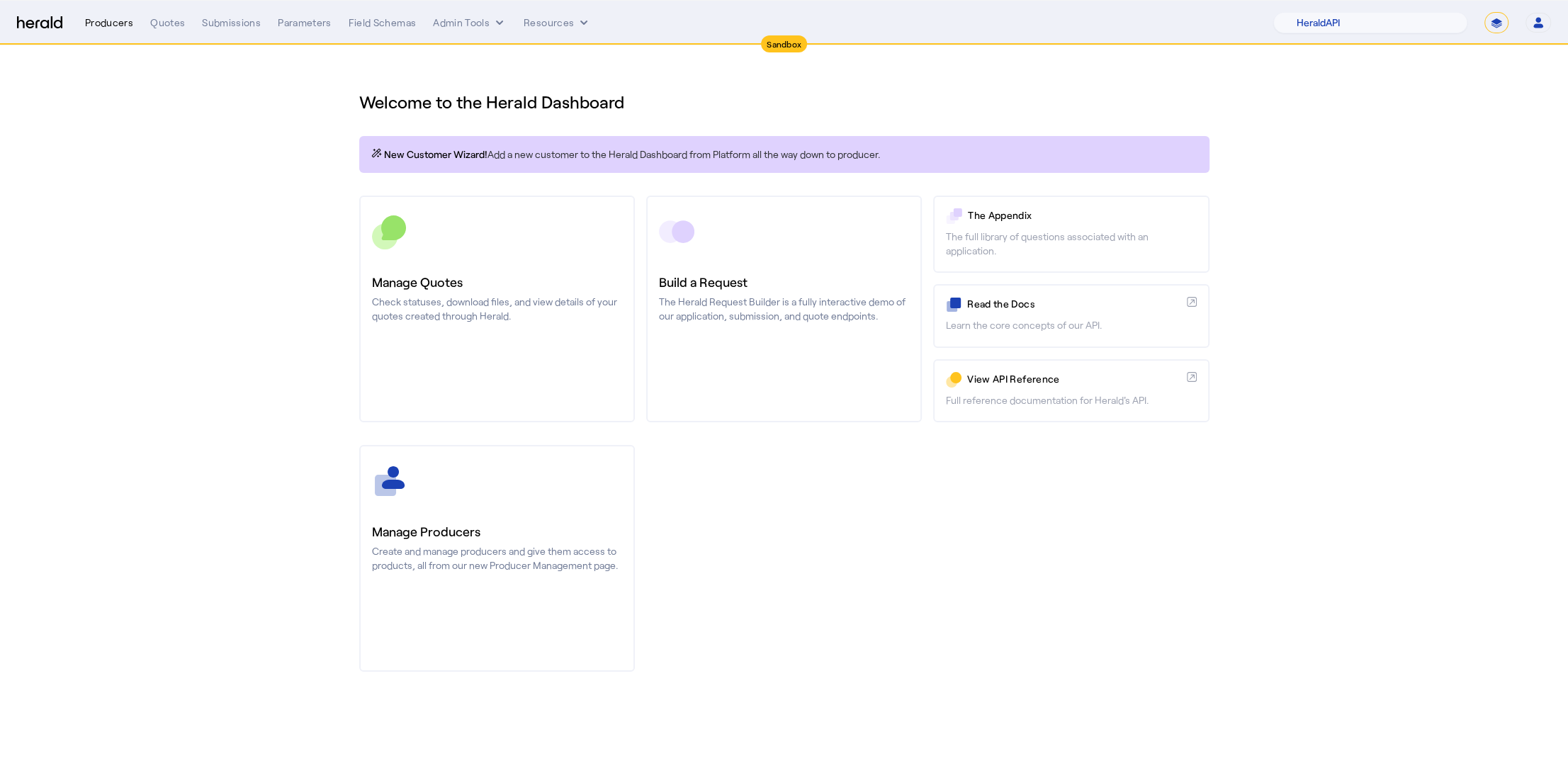
click at [100, 25] on div "Producers" at bounding box center [109, 22] width 48 height 14
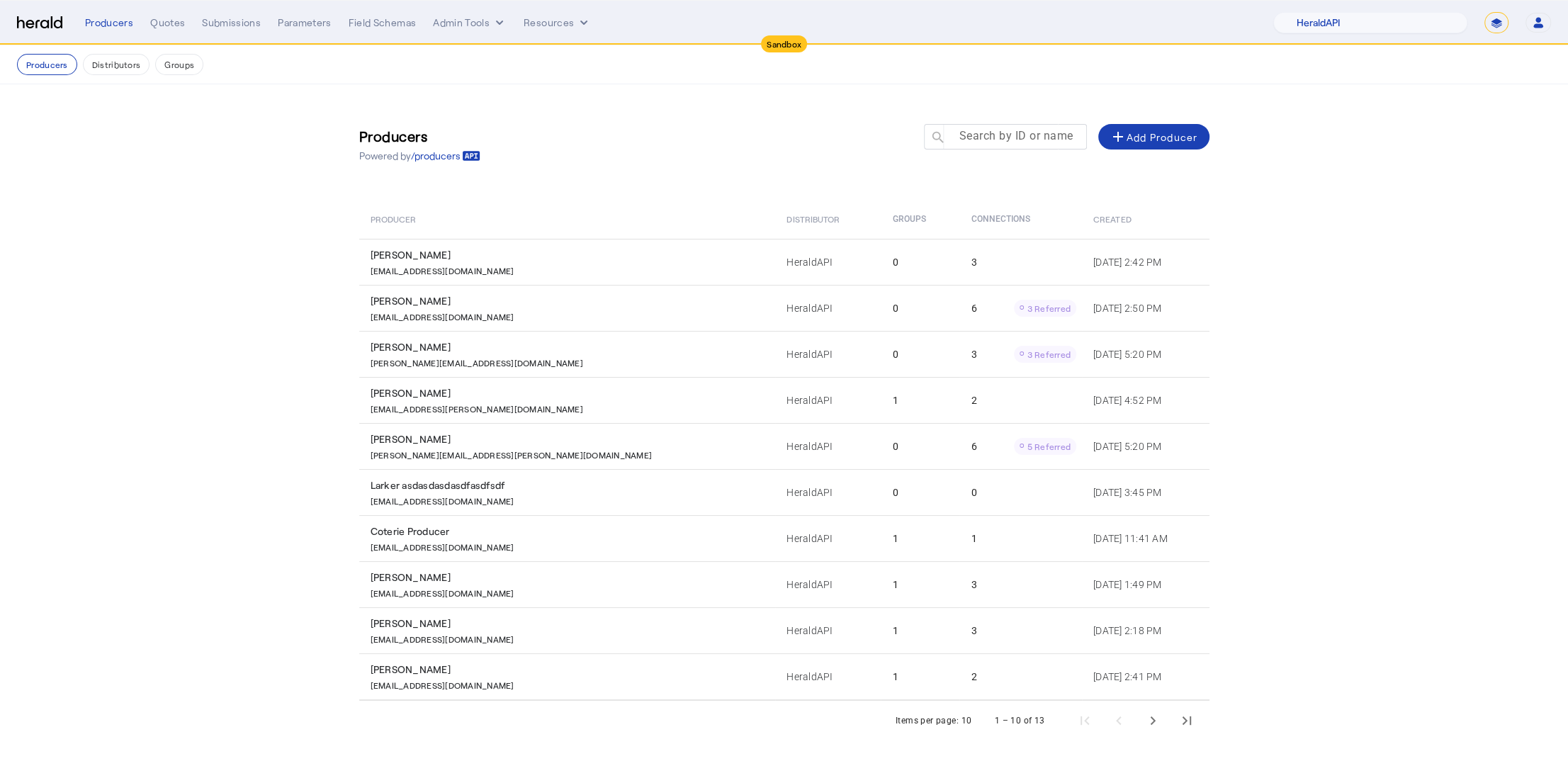
click at [983, 146] on div at bounding box center [1012, 144] width 128 height 40
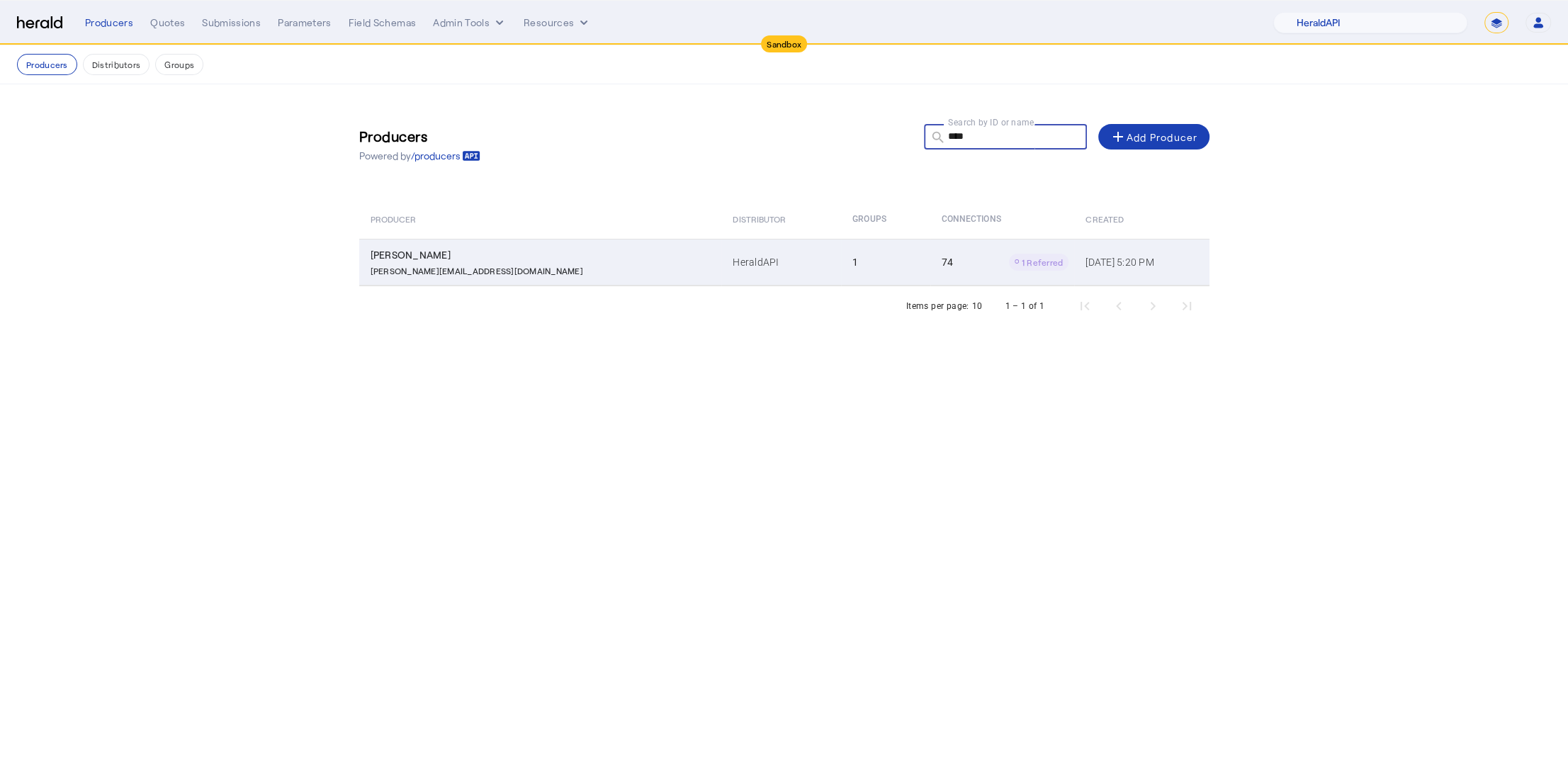
type input "****"
click at [515, 268] on div "duncan@heraldapi.com" at bounding box center [543, 269] width 346 height 14
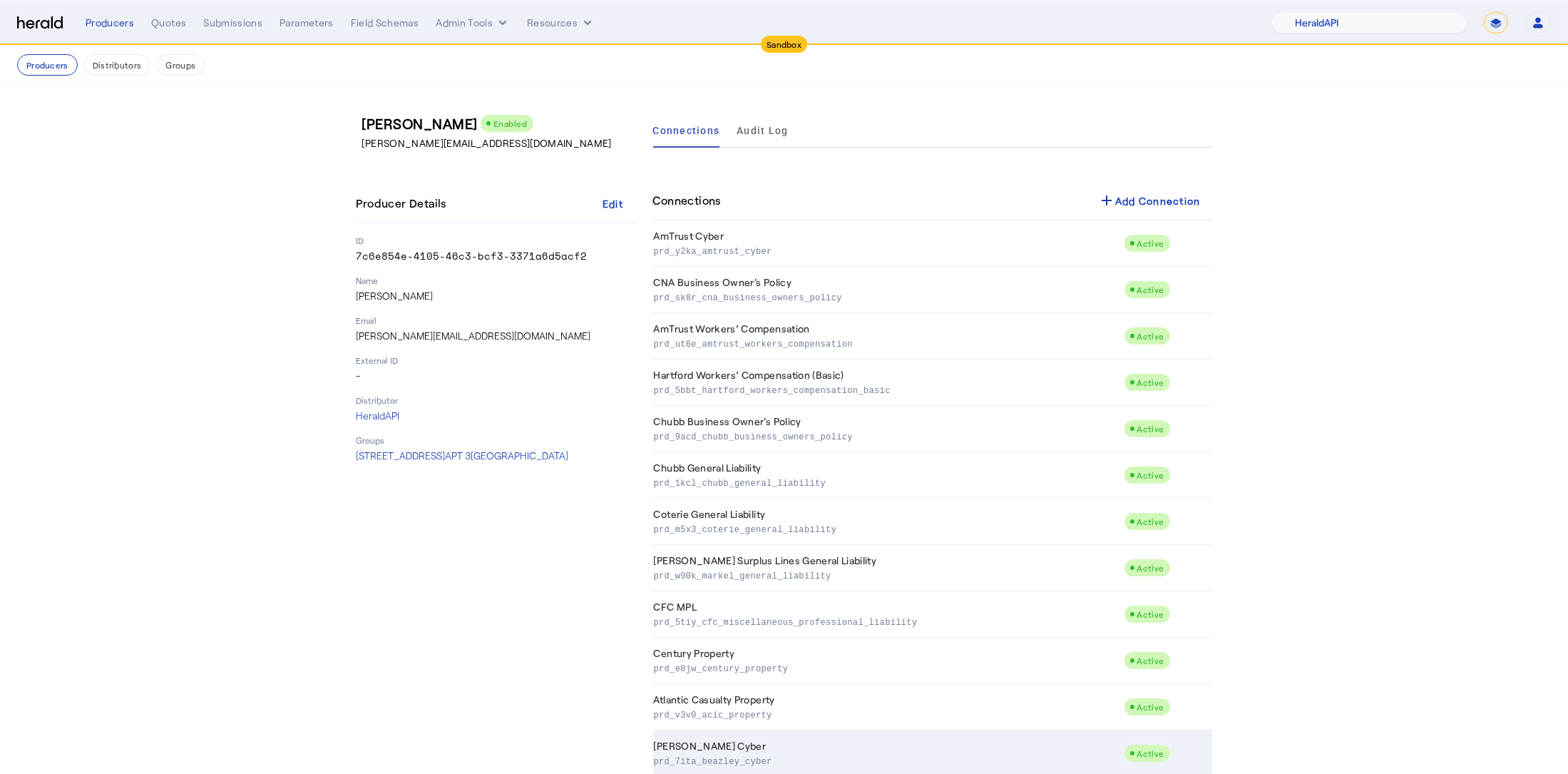
click at [844, 738] on td "Beazley Cyber prd_7ita_beazley_cyber" at bounding box center [888, 753] width 471 height 46
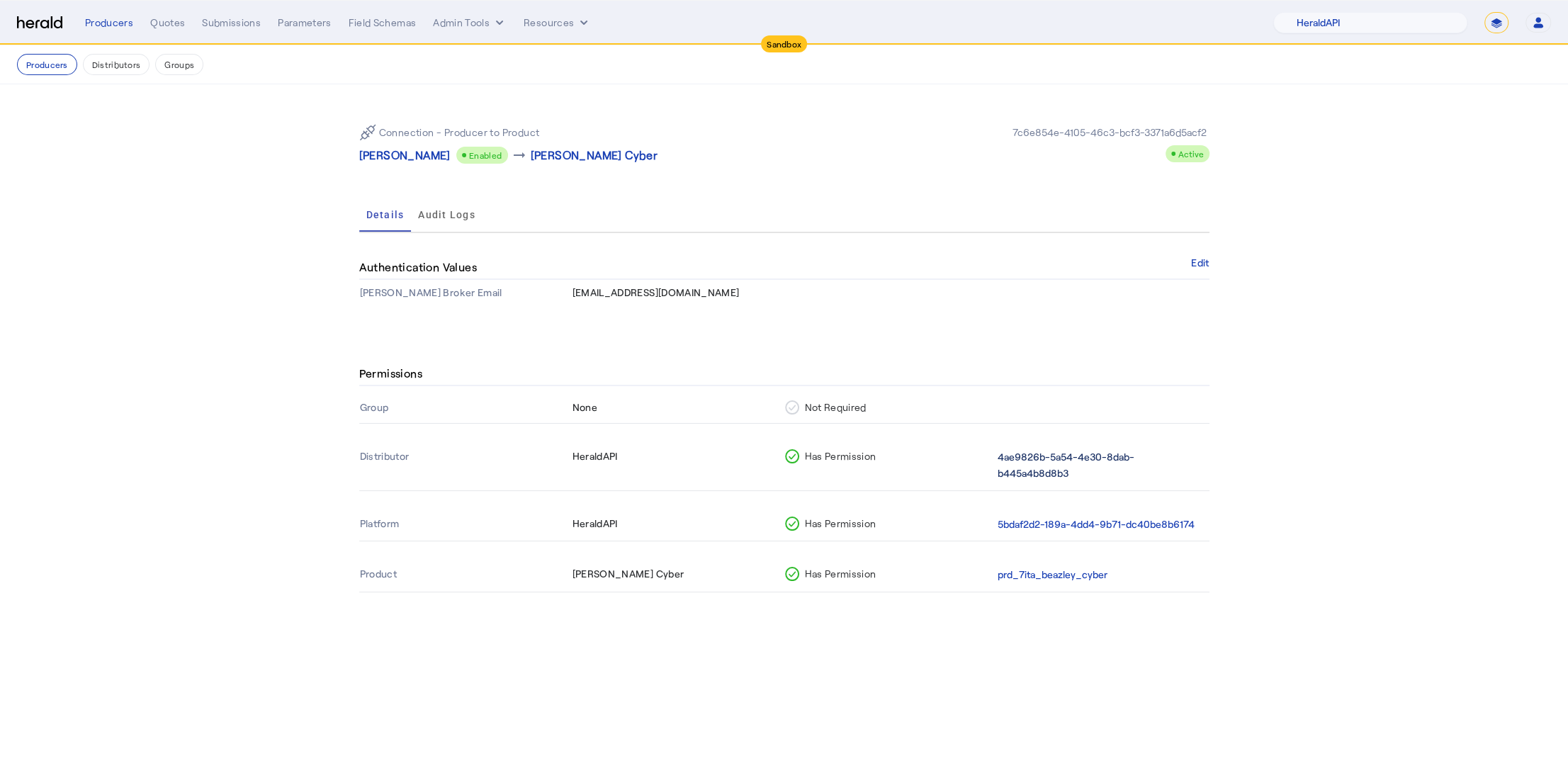
click at [1037, 460] on button "4ae9826b-5a54-4e30-8dab-b445a4b8d8b3" at bounding box center [1100, 465] width 206 height 32
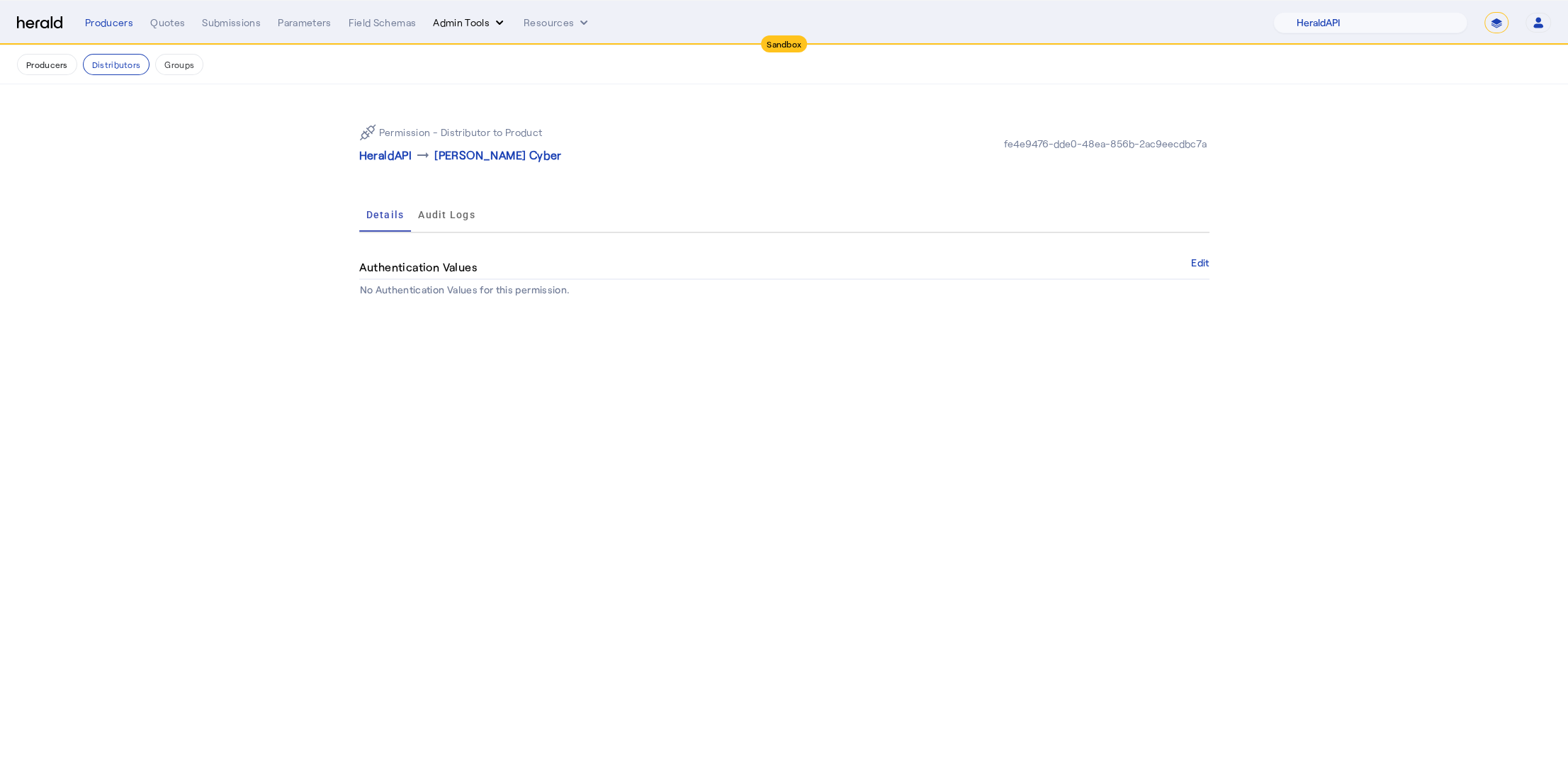
click at [467, 26] on button "Admin Tools" at bounding box center [469, 22] width 74 height 14
click at [478, 53] on span "Platforms Manager" at bounding box center [493, 52] width 104 height 17
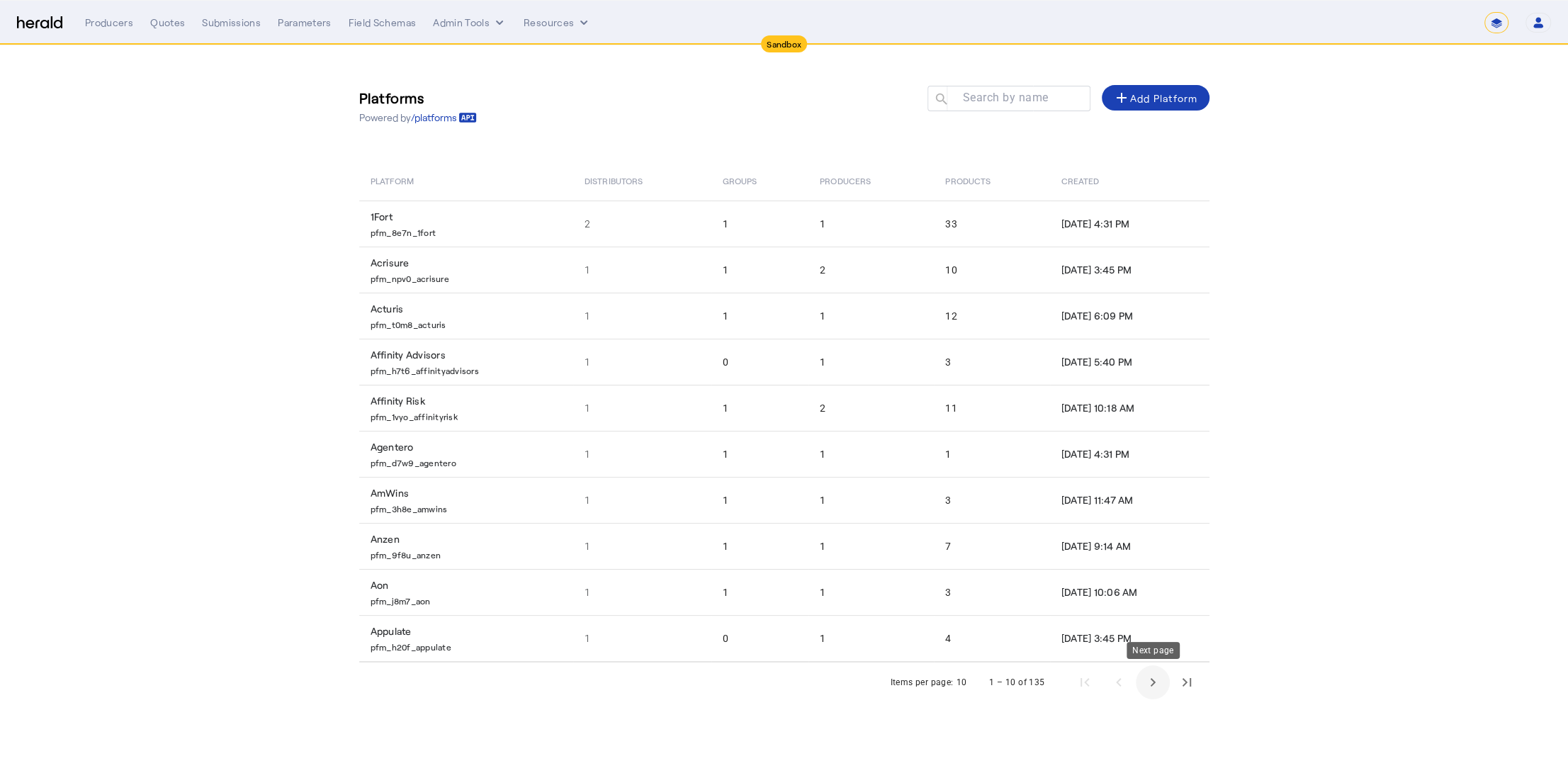
click at [1144, 682] on span "Next page" at bounding box center [1152, 682] width 34 height 34
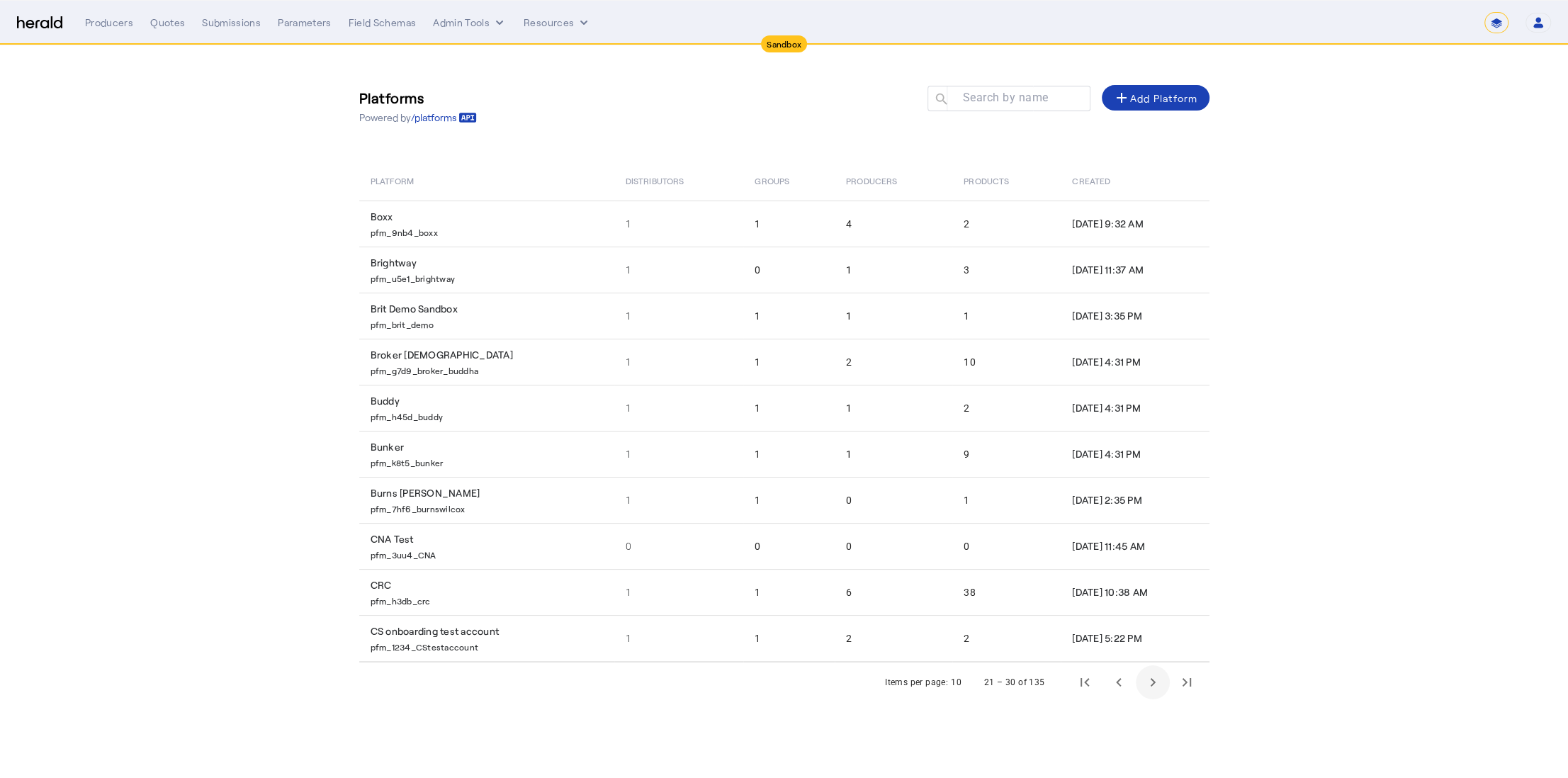
click at [1144, 682] on span "Next page" at bounding box center [1152, 682] width 34 height 34
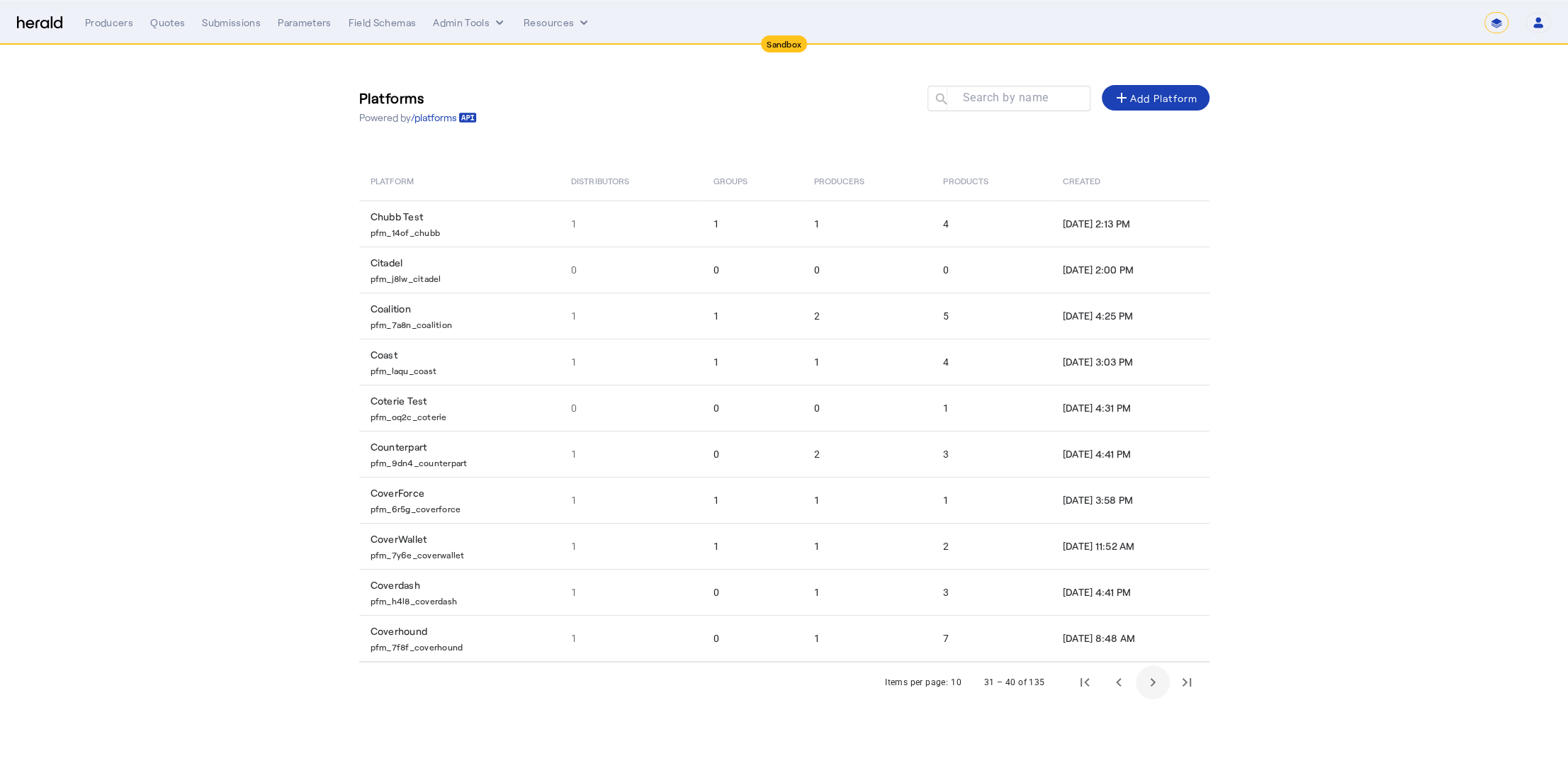
click at [1144, 682] on span "Next page" at bounding box center [1152, 682] width 34 height 34
click at [1142, 684] on span "Next page" at bounding box center [1152, 682] width 34 height 34
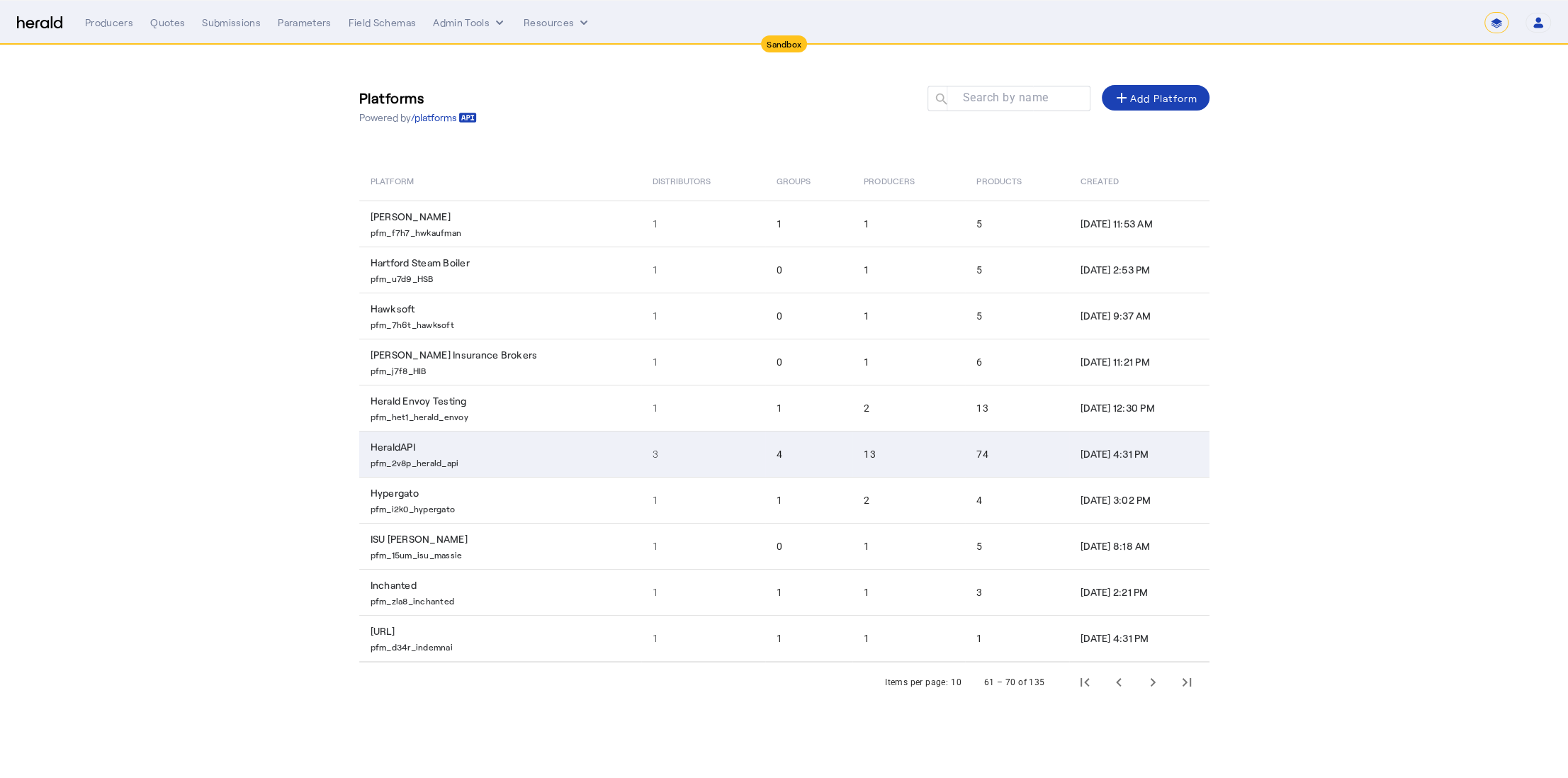
click at [531, 454] on p "pfm_2v8p_herald_api" at bounding box center [502, 461] width 265 height 14
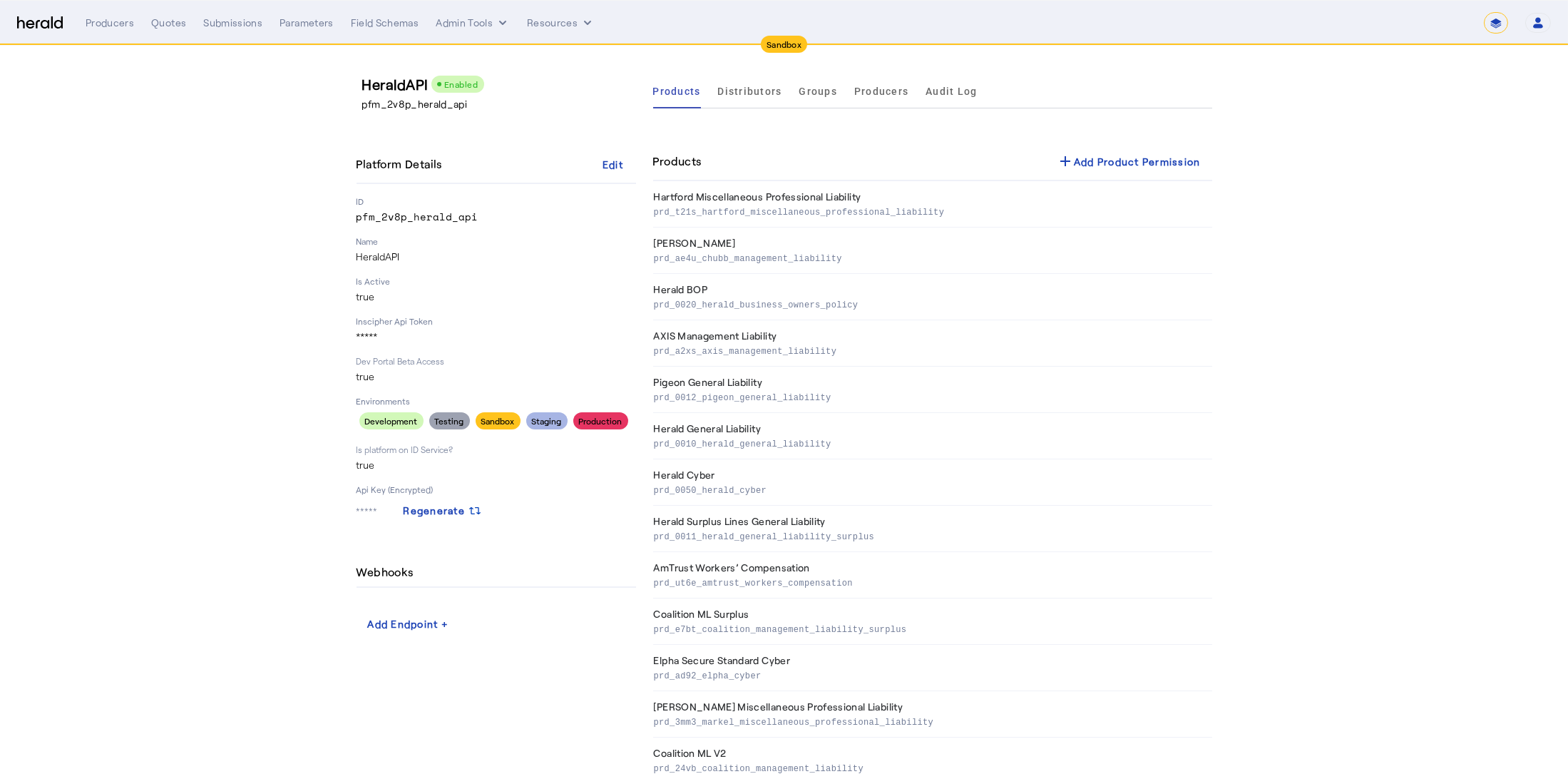
drag, startPoint x: 358, startPoint y: 215, endPoint x: 482, endPoint y: 217, distance: 124.0
copy p "pfm_2v8p_herald_api"
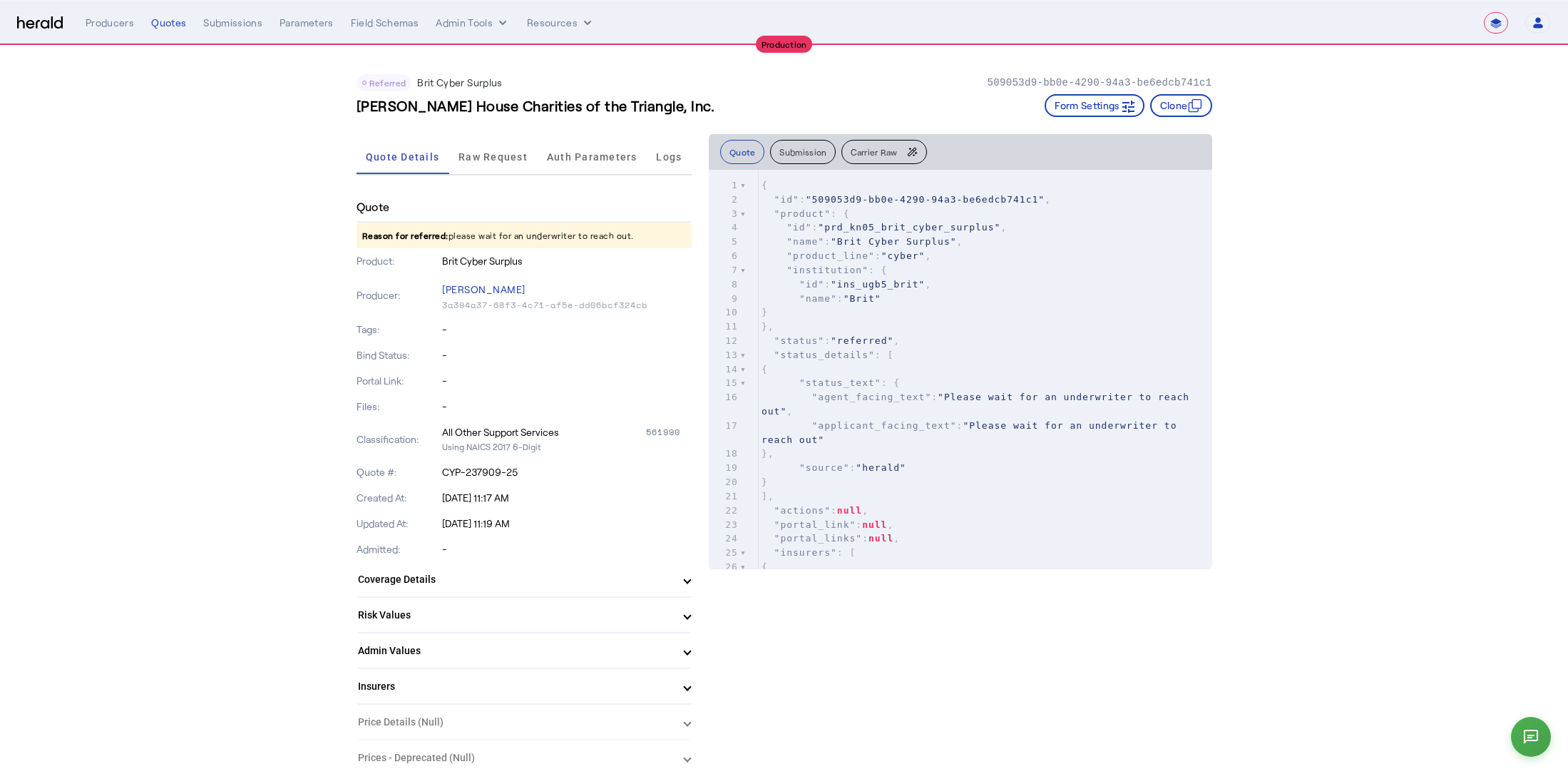
select select "**********"
drag, startPoint x: 537, startPoint y: 261, endPoint x: 357, endPoint y: 209, distance: 187.4
click at [367, 205] on h4 "Quote" at bounding box center [373, 206] width 33 height 17
drag, startPoint x: 362, startPoint y: 206, endPoint x: 557, endPoint y: 266, distance: 204.0
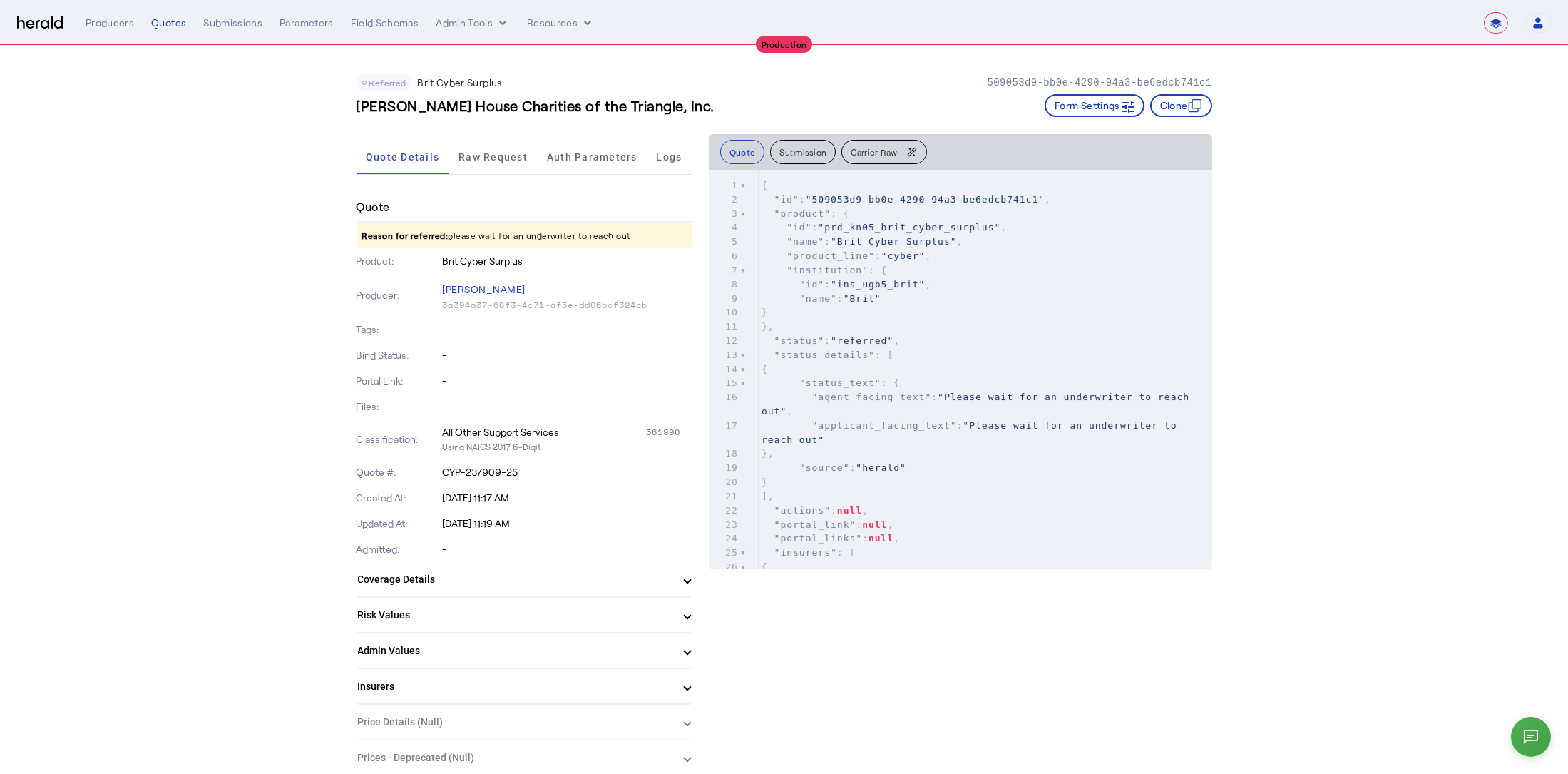
click at [557, 266] on div "Quote Reason for referred: please wait for an underwriter to reach out. Product…" at bounding box center [523, 502] width 335 height 619
click at [555, 259] on p "Brit Cyber Surplus" at bounding box center [567, 261] width 250 height 14
